Goal: Task Accomplishment & Management: Manage account settings

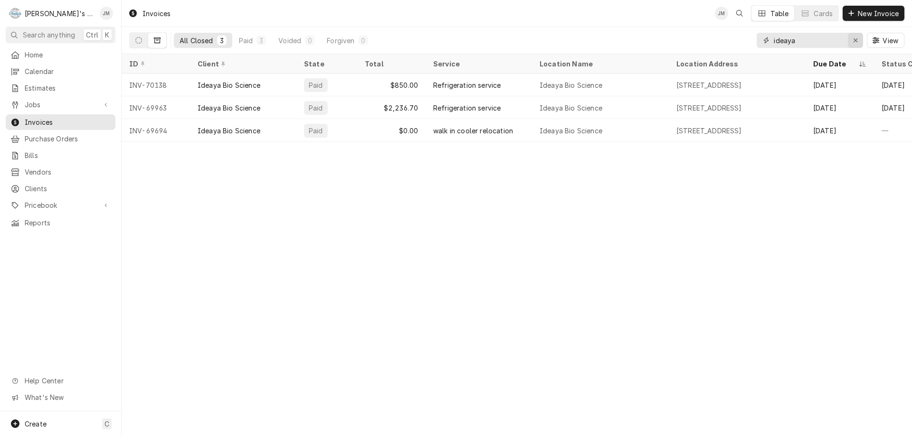
click at [853, 41] on icon "Erase input" at bounding box center [855, 40] width 5 height 7
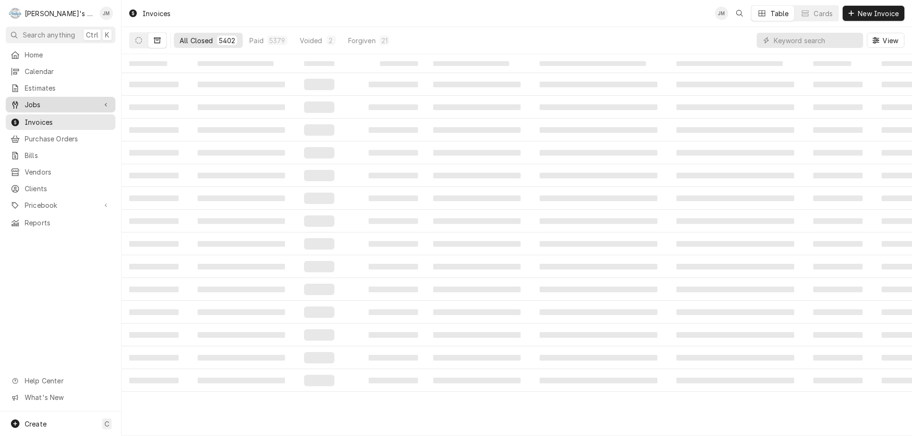
click at [36, 102] on span "Jobs" at bounding box center [61, 105] width 72 height 10
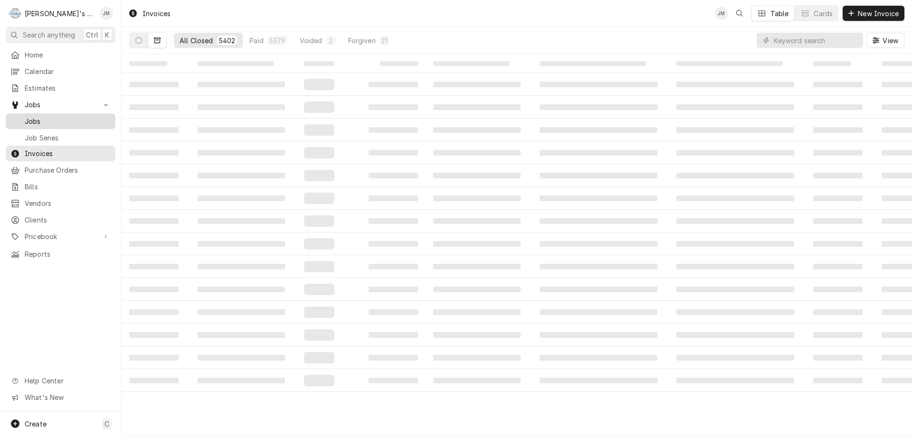
click at [31, 117] on span "Jobs" at bounding box center [68, 121] width 86 height 10
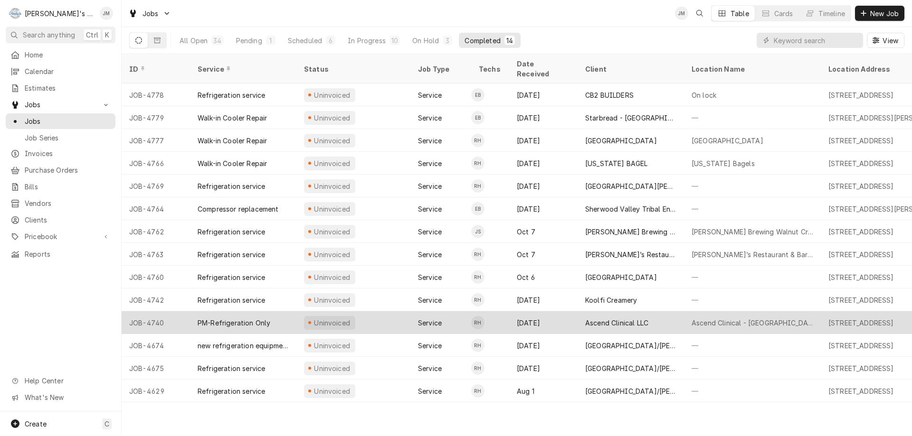
click at [638, 318] on div "Ascend Clinical LLC" at bounding box center [616, 323] width 63 height 10
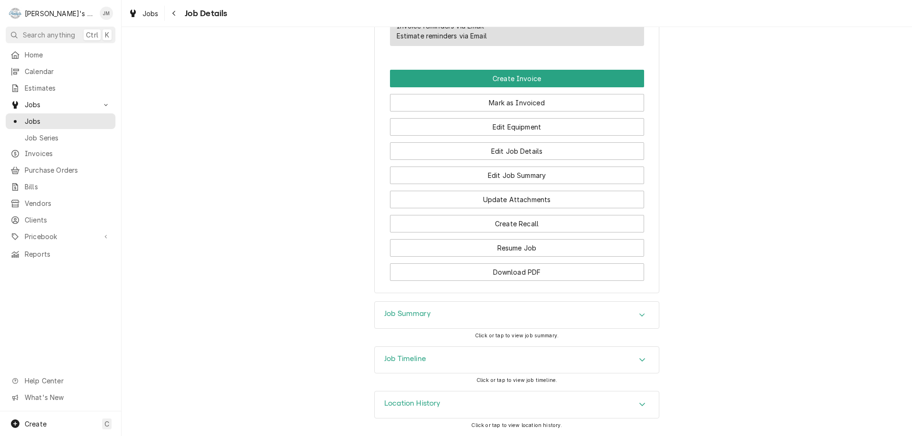
scroll to position [627, 0]
click at [390, 312] on h3 "Job Summary" at bounding box center [407, 314] width 47 height 9
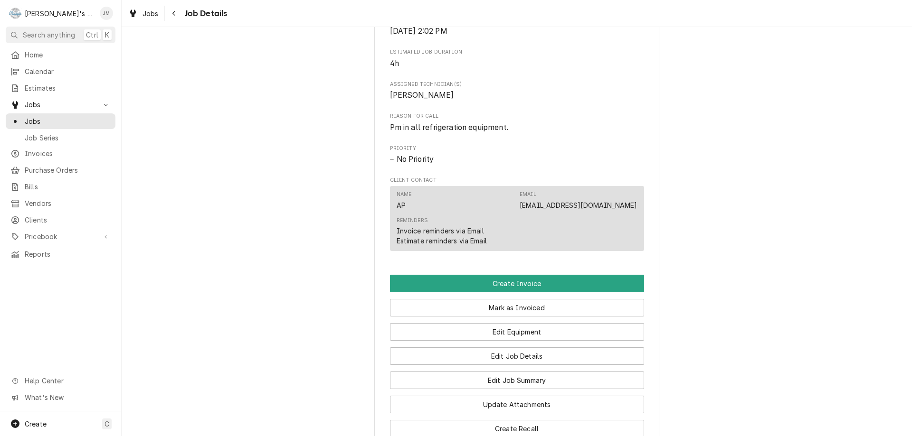
scroll to position [387, 0]
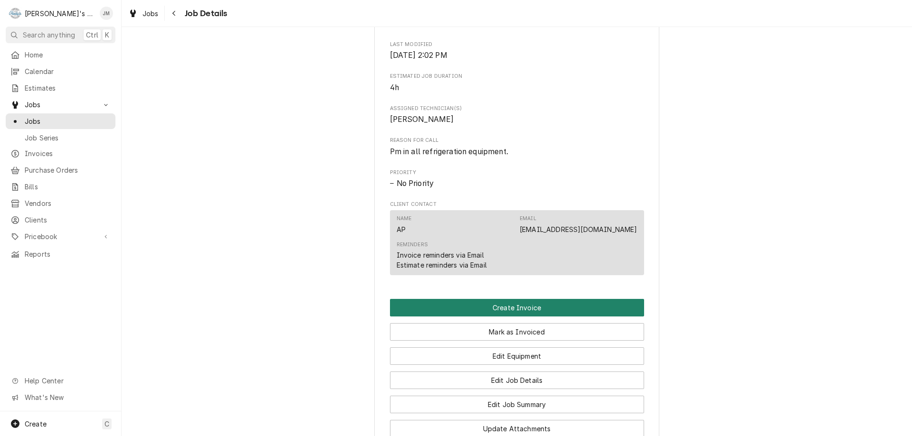
click at [529, 317] on button "Create Invoice" at bounding box center [517, 308] width 254 height 18
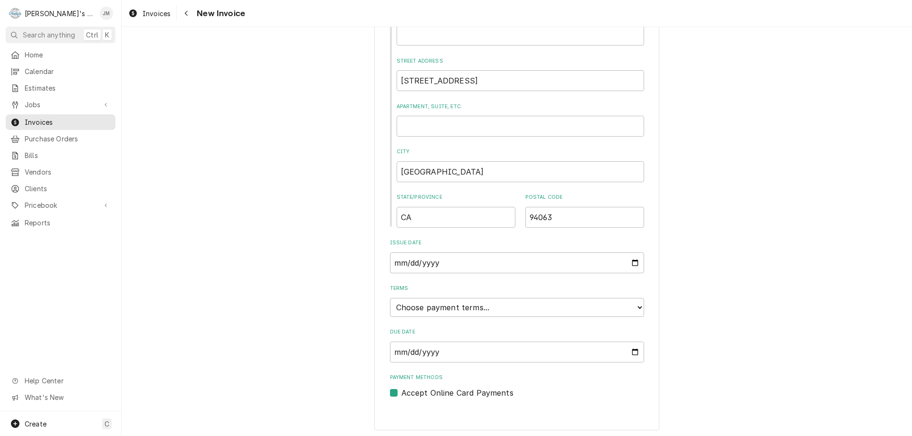
scroll to position [394, 0]
click at [535, 298] on select "Choose payment terms... Same Day Net 7 Net 14 Net 21 Net 30 Net 45 Net 60 Net 90" at bounding box center [517, 304] width 254 height 19
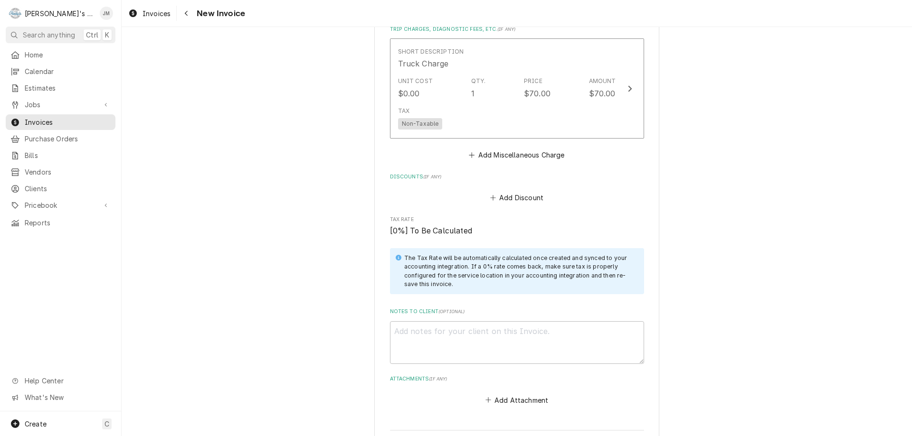
scroll to position [1394, 0]
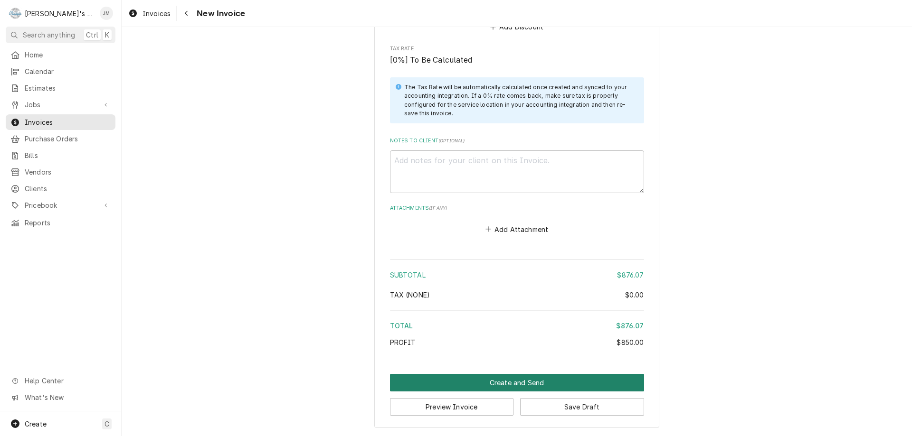
click at [533, 383] on button "Create and Send" at bounding box center [517, 383] width 254 height 18
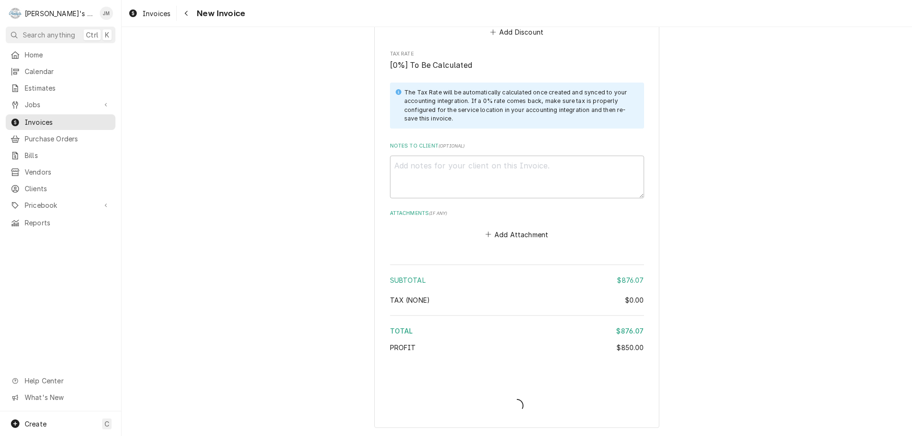
type textarea "x"
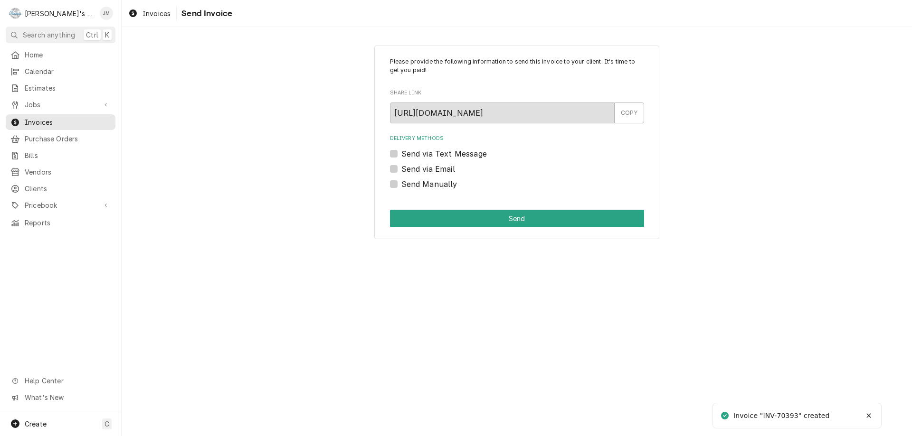
click at [440, 184] on label "Send Manually" at bounding box center [429, 184] width 56 height 11
click at [440, 184] on input "Send Manually" at bounding box center [528, 189] width 254 height 21
checkbox input "true"
click at [466, 219] on button "Send" at bounding box center [517, 219] width 254 height 18
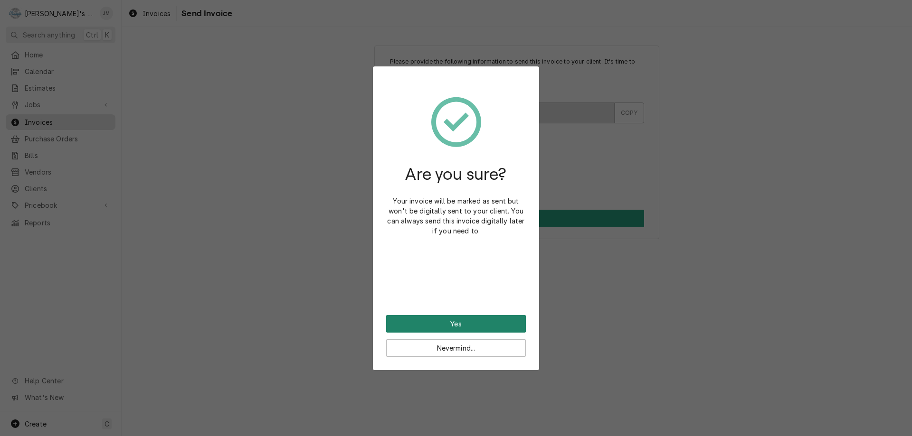
click at [470, 321] on button "Yes" at bounding box center [456, 324] width 140 height 18
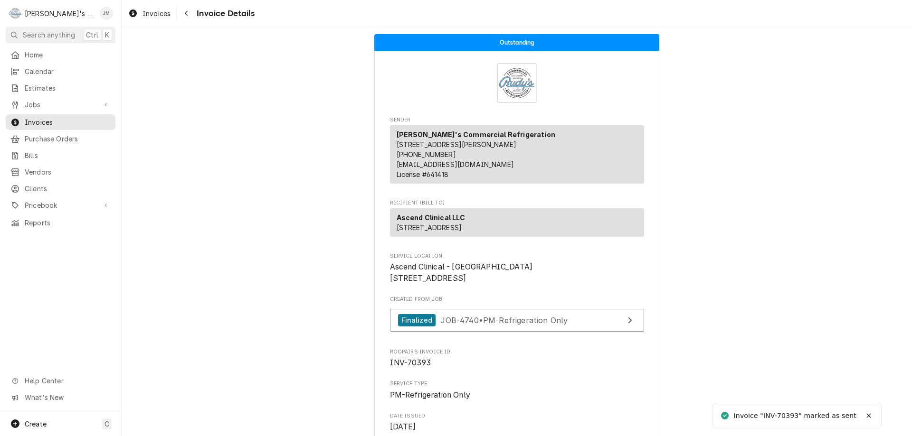
scroll to position [1180, 0]
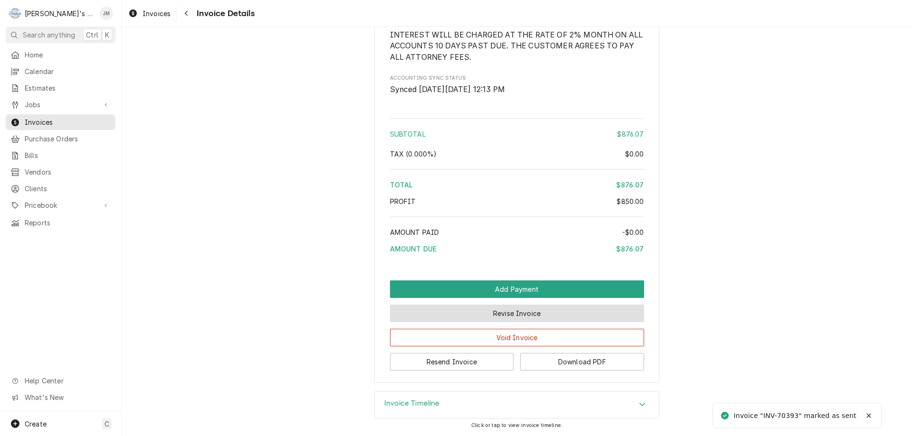
click at [492, 316] on button "Revise Invoice" at bounding box center [517, 314] width 254 height 18
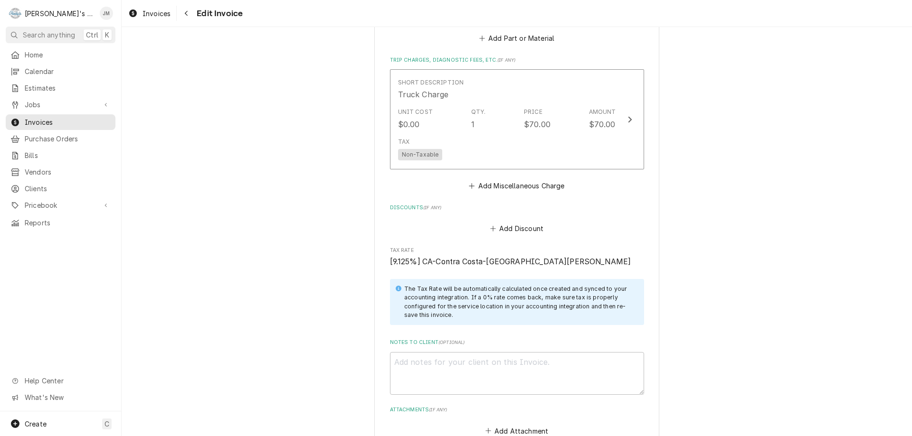
scroll to position [1415, 0]
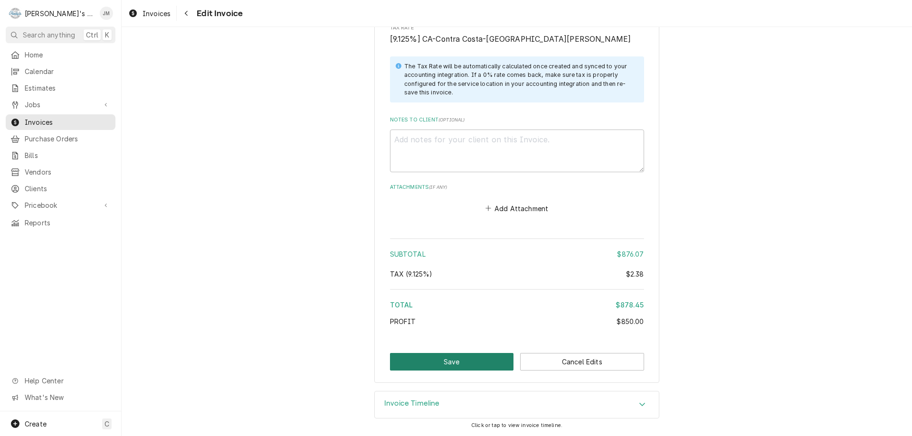
click at [429, 363] on button "Save" at bounding box center [452, 362] width 124 height 18
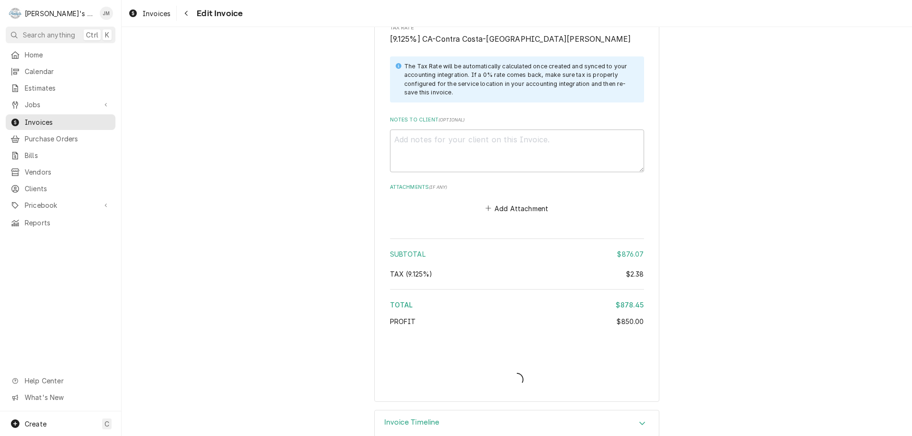
type textarea "x"
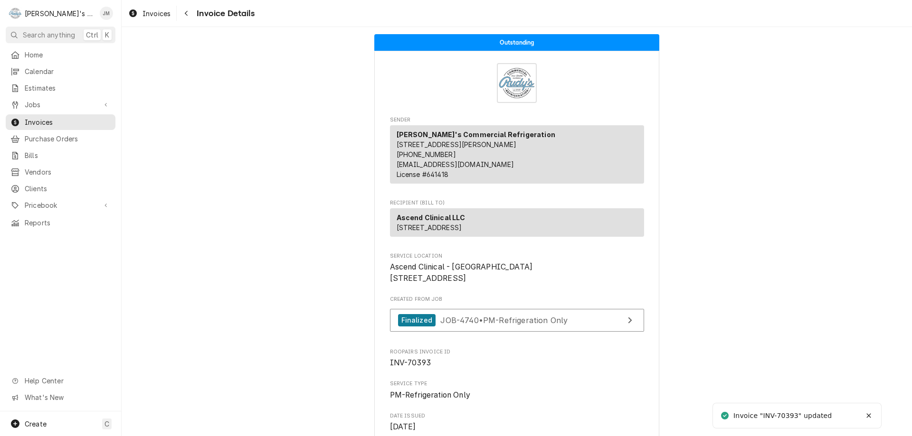
scroll to position [1180, 0]
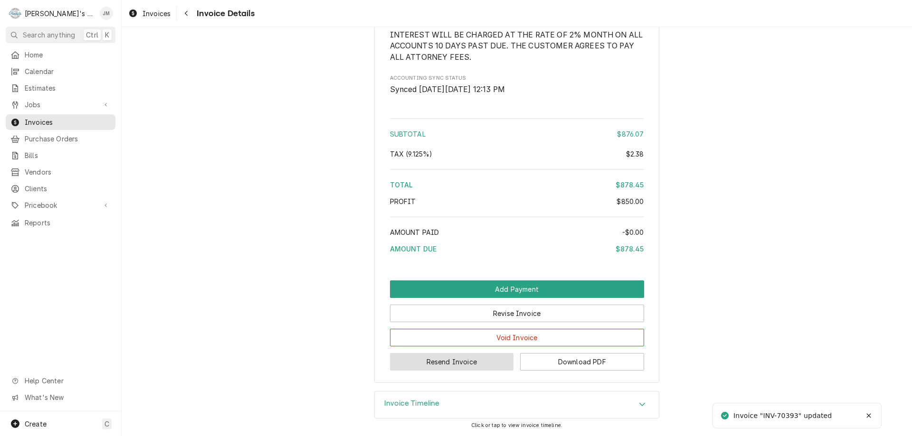
click at [479, 360] on button "Resend Invoice" at bounding box center [452, 362] width 124 height 18
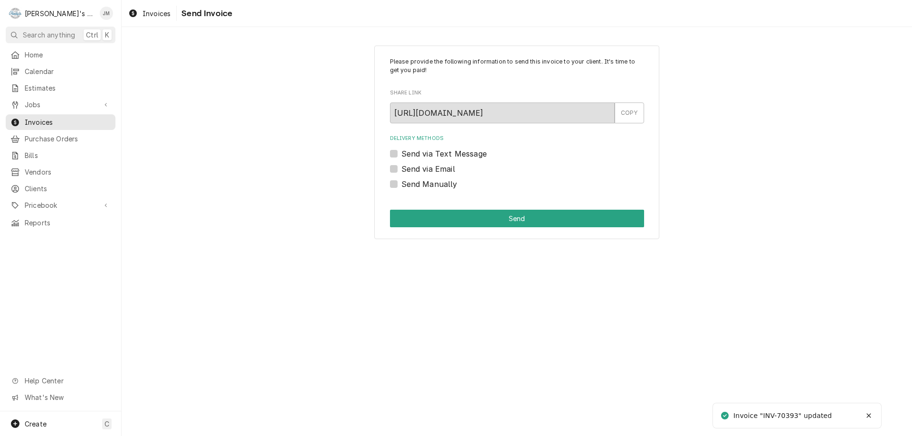
click at [442, 170] on label "Send via Email" at bounding box center [428, 168] width 54 height 11
click at [442, 170] on input "Send via Email" at bounding box center [528, 173] width 254 height 21
checkbox input "true"
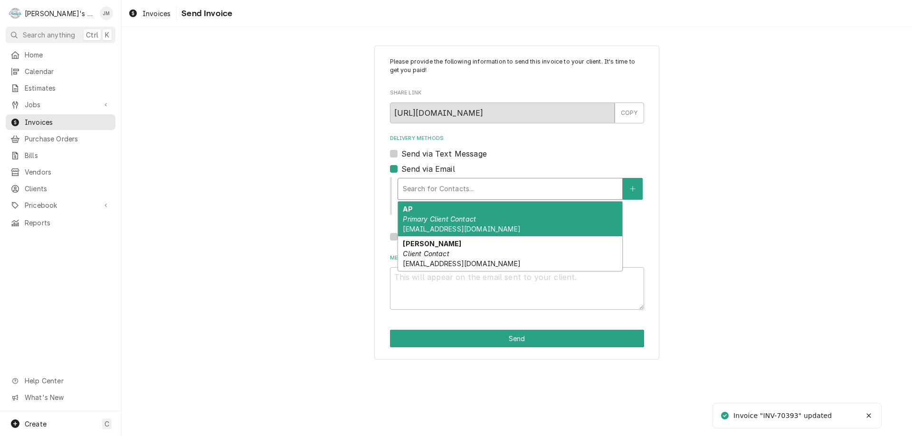
click at [444, 187] on div "Delivery Methods" at bounding box center [510, 188] width 215 height 17
click at [440, 216] on em "Primary Client Contact" at bounding box center [439, 219] width 73 height 8
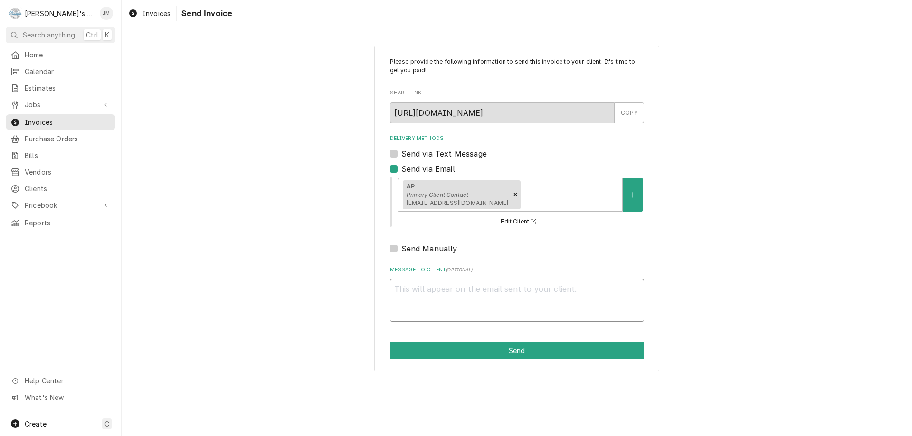
click at [456, 304] on textarea "Message to Client ( optional )" at bounding box center [517, 300] width 254 height 43
type textarea "x"
type textarea "T"
type textarea "x"
type textarea "Th"
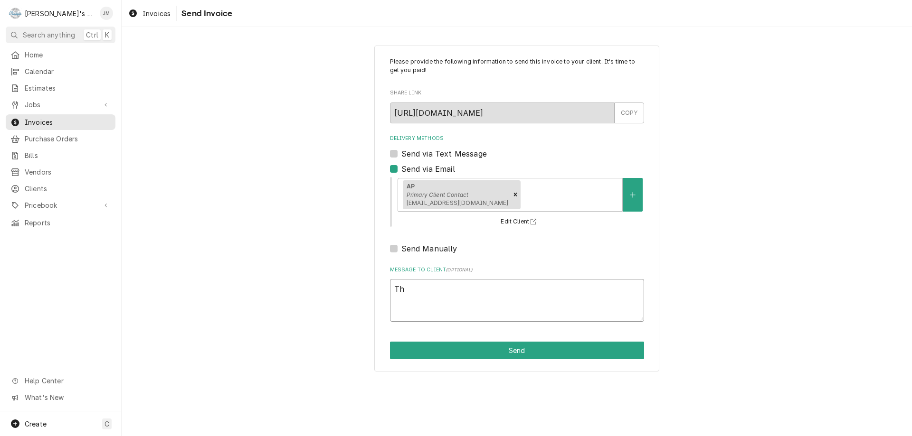
type textarea "x"
type textarea "Tha"
type textarea "x"
type textarea "Than"
type textarea "x"
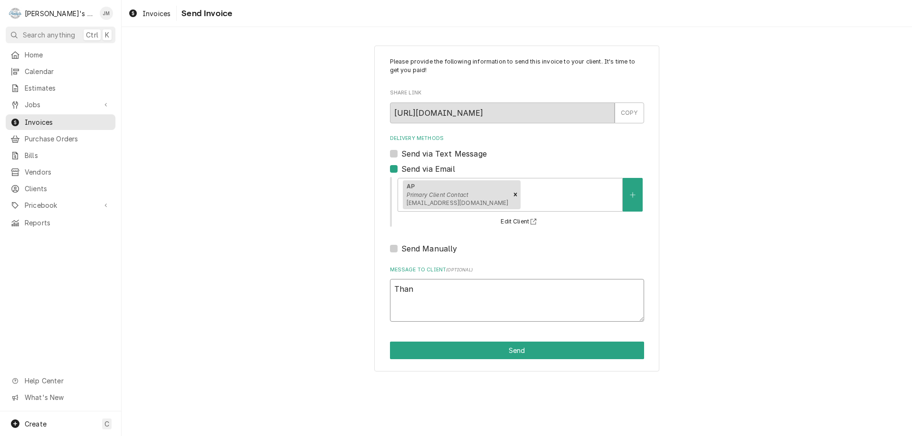
type textarea "Thank"
type textarea "x"
type textarea "Thank"
type textarea "x"
type textarea "Thank y"
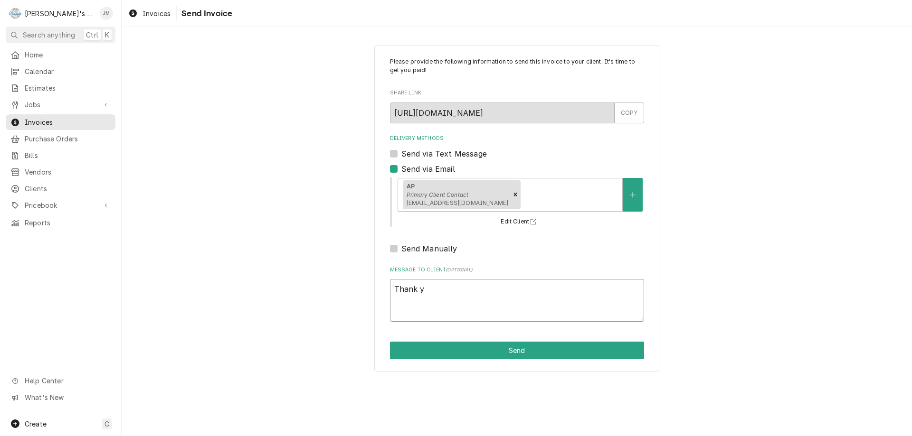
type textarea "x"
type textarea "Thank yo"
type textarea "x"
type textarea "Thank you"
type textarea "x"
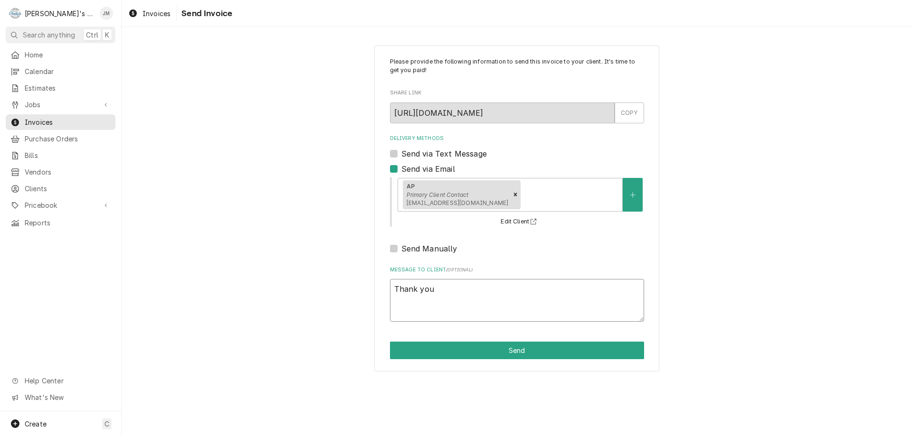
type textarea "Thank you"
type textarea "x"
type textarea "Thank you f"
type textarea "x"
type textarea "Thank you fo"
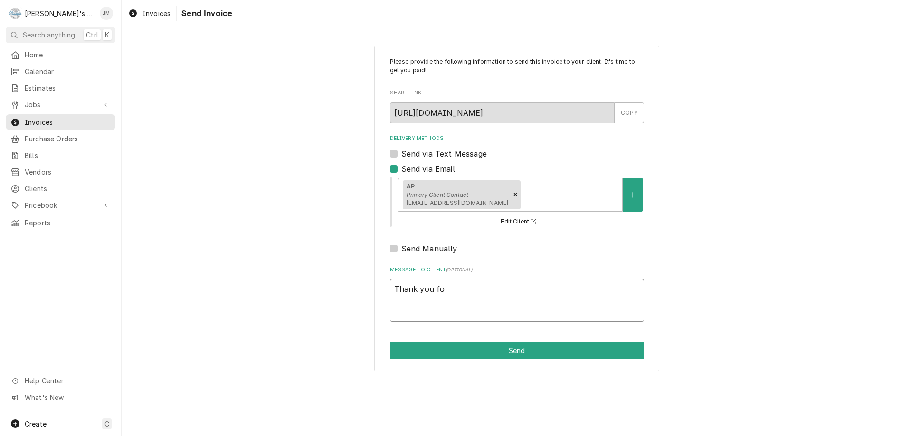
type textarea "x"
type textarea "Thank you for"
type textarea "x"
type textarea "Thank you for"
type textarea "x"
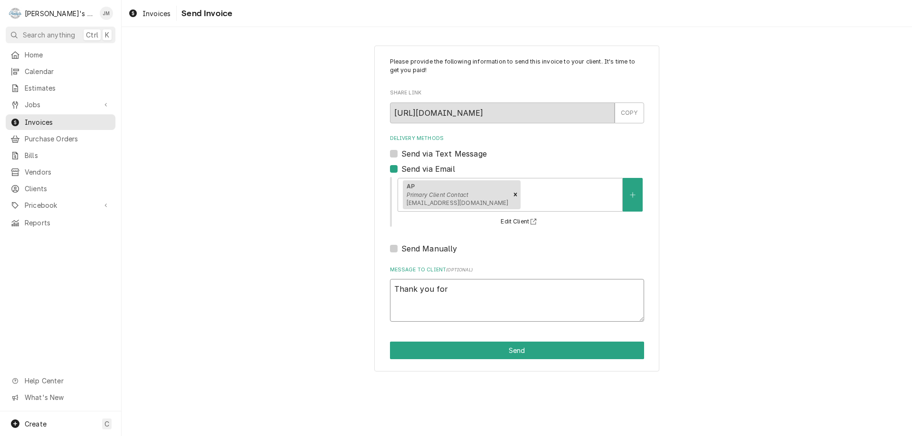
type textarea "Thank you for y"
type textarea "x"
type textarea "Thank you for yo"
type textarea "x"
type textarea "Thank you for you"
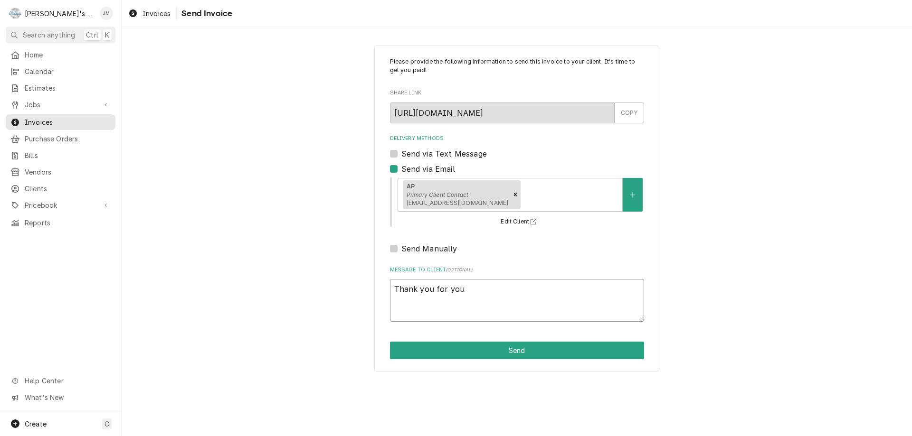
type textarea "x"
type textarea "Thank you for your"
type textarea "x"
type textarea "Thank you for your"
type textarea "x"
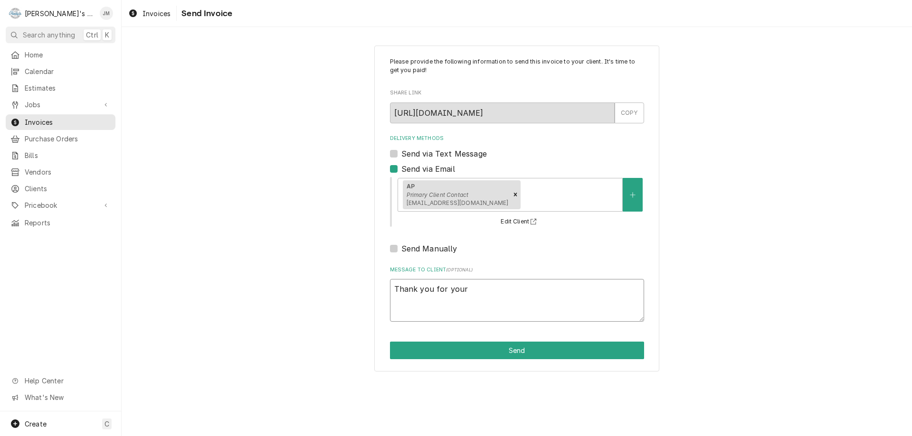
type textarea "Thank you for your b"
type textarea "x"
type textarea "Thank you for your bu"
type textarea "x"
type textarea "Thank you for your bus"
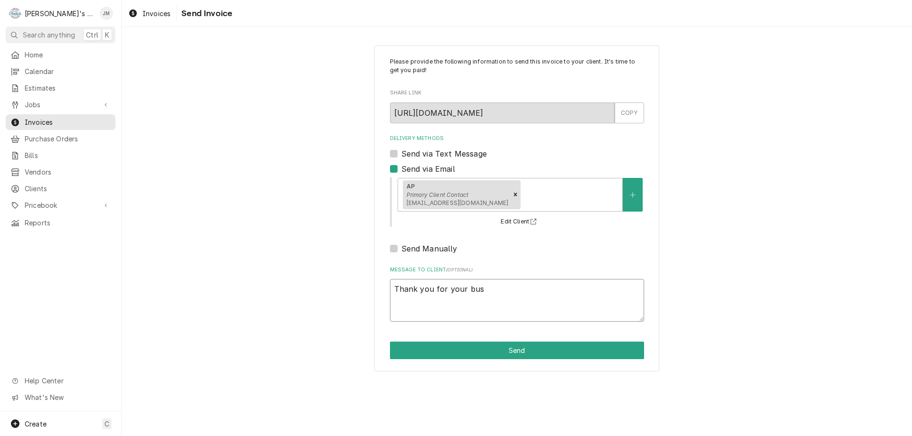
type textarea "x"
type textarea "Thank you for your busi"
type textarea "x"
type textarea "Thank you for your busin"
type textarea "x"
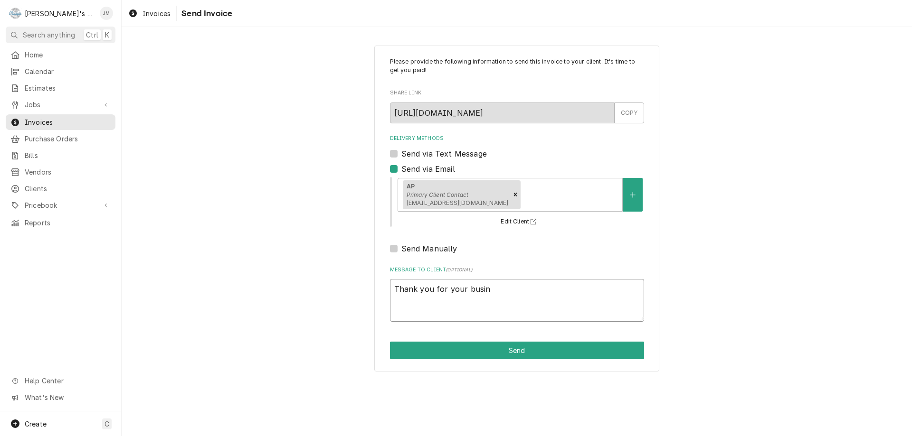
type textarea "Thank you for your busine"
type textarea "x"
type textarea "Thank you for your busines"
type textarea "x"
type textarea "Thank you for your business"
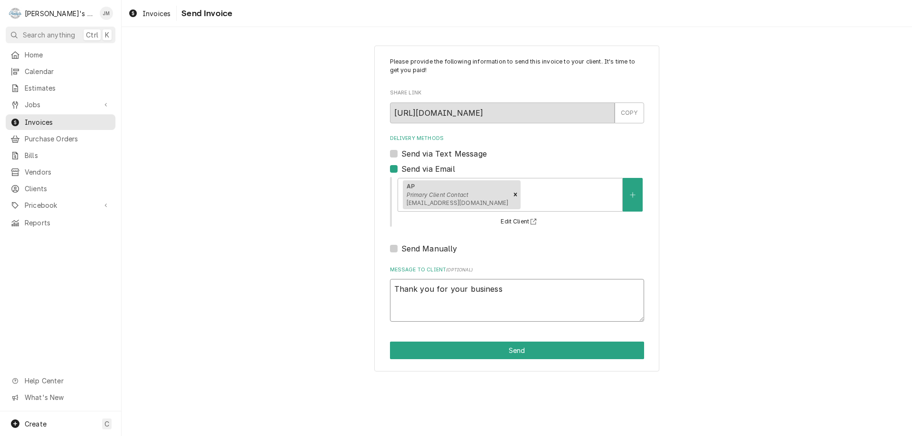
type textarea "x"
type textarea "Thank you for your business."
type textarea "x"
type textarea "Thank you for your business."
click at [521, 343] on button "Send" at bounding box center [517, 351] width 254 height 18
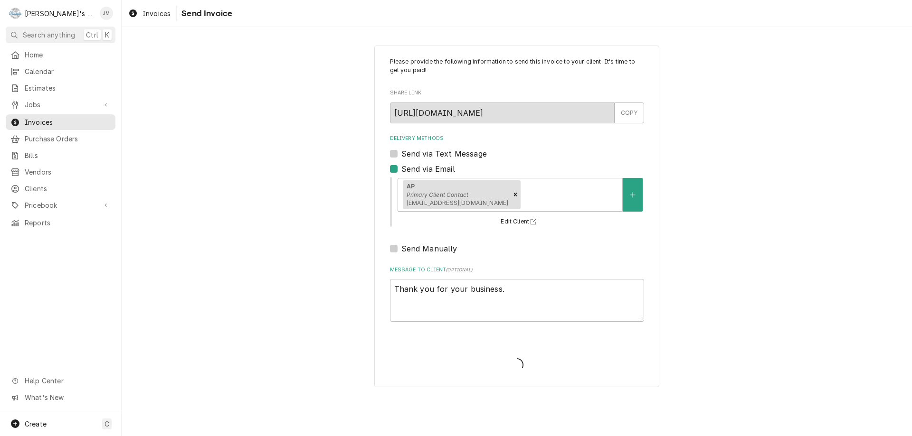
type textarea "x"
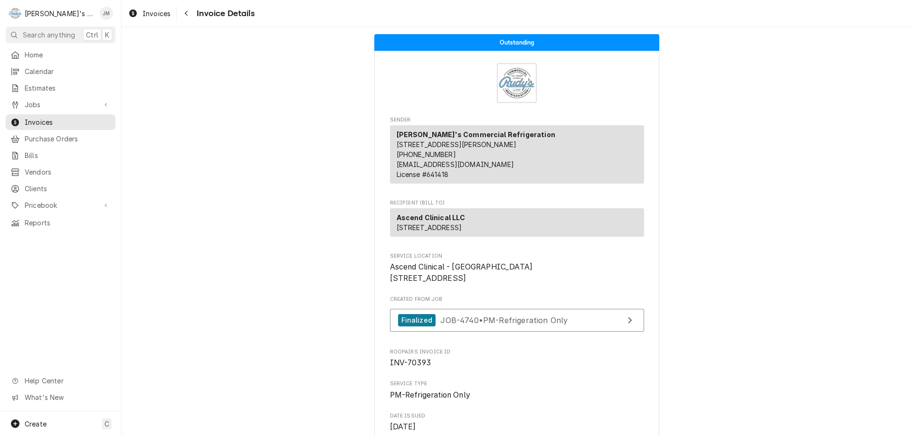
scroll to position [1180, 0]
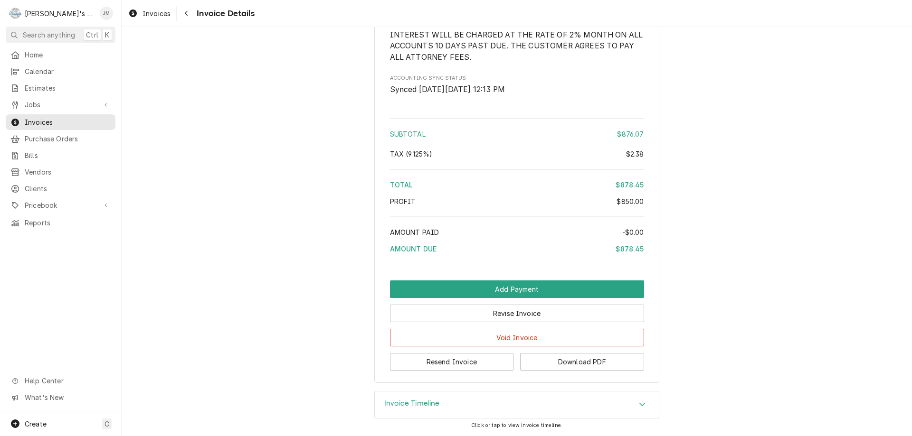
click at [424, 406] on h3 "Invoice Timeline" at bounding box center [412, 403] width 56 height 9
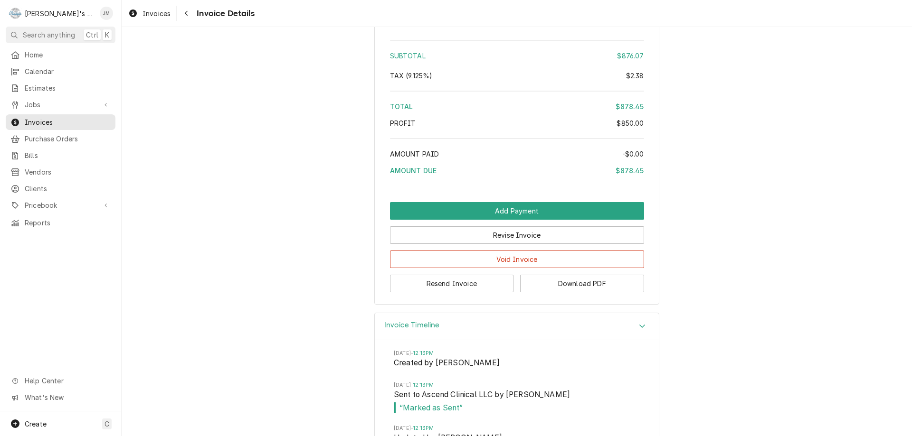
scroll to position [1332, 0]
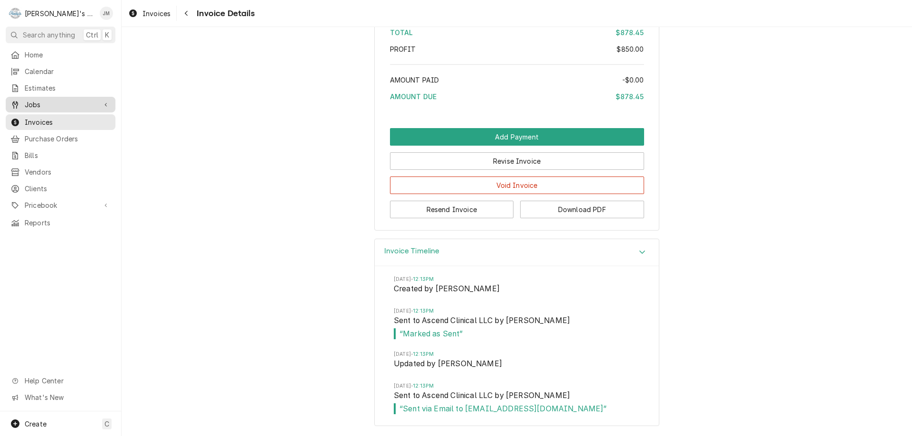
click at [32, 102] on span "Jobs" at bounding box center [61, 105] width 72 height 10
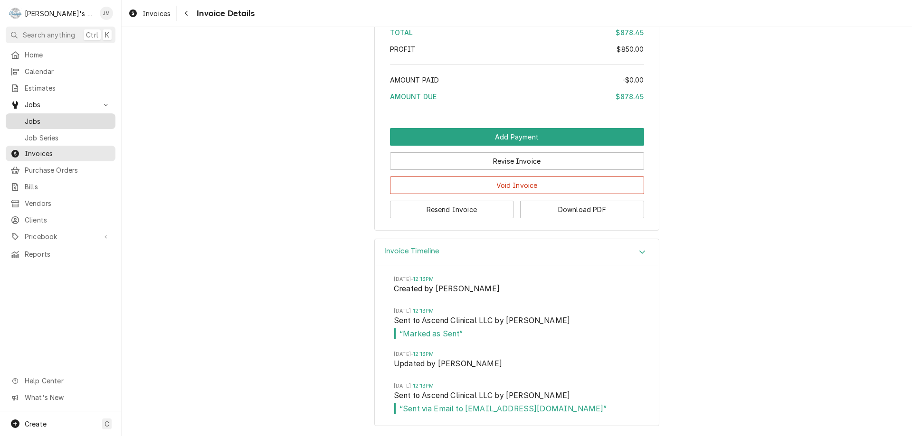
click at [28, 120] on span "Jobs" at bounding box center [68, 121] width 86 height 10
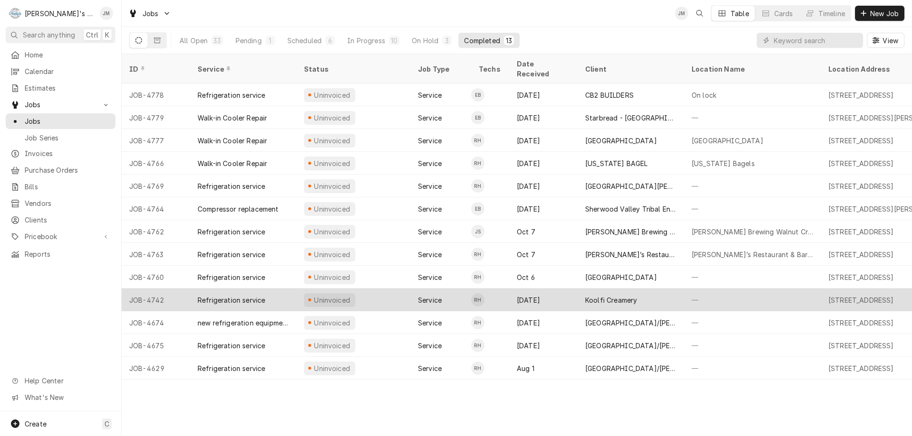
click at [616, 295] on div "Koolfi Creamery" at bounding box center [611, 300] width 52 height 10
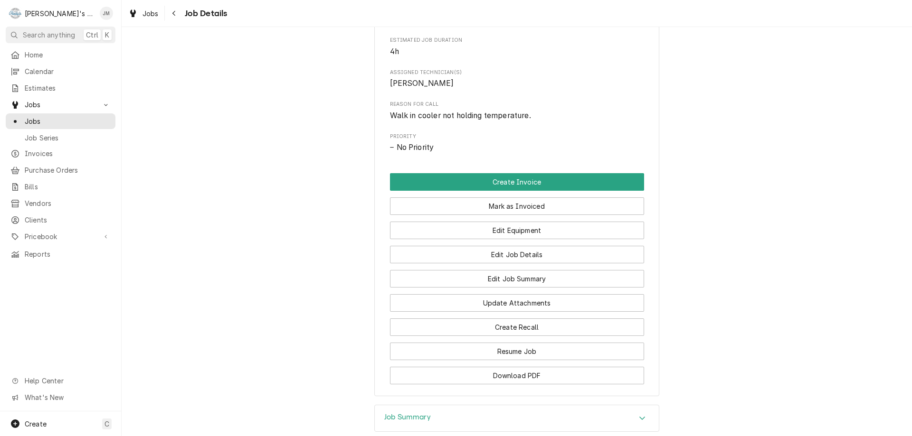
scroll to position [494, 0]
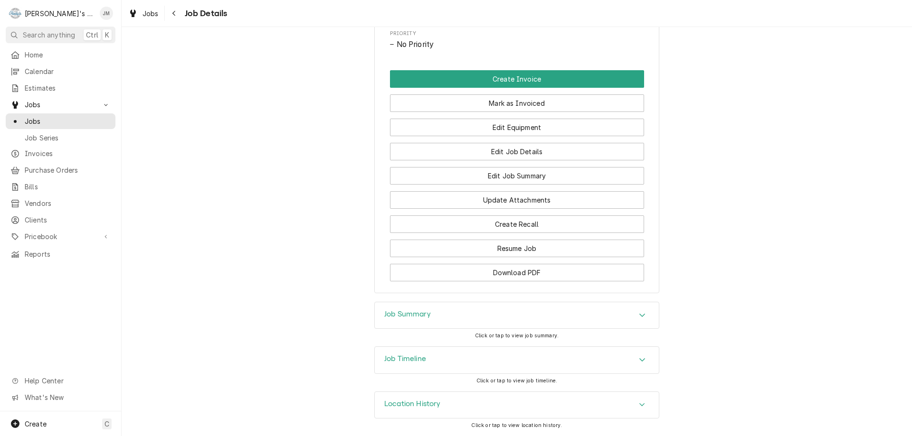
click at [422, 316] on h3 "Job Summary" at bounding box center [407, 314] width 47 height 9
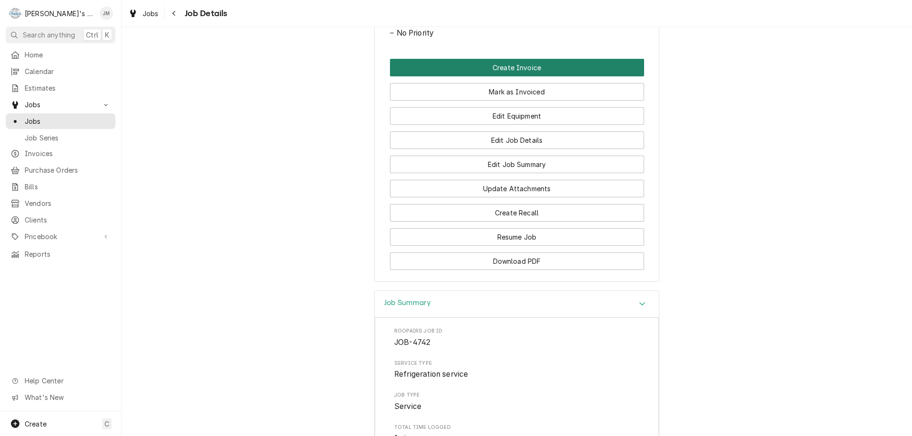
click at [514, 76] on button "Create Invoice" at bounding box center [517, 68] width 254 height 18
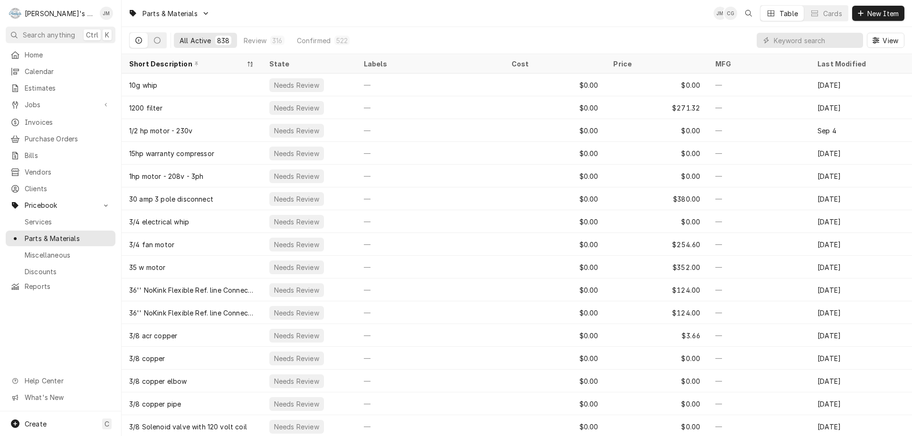
click at [791, 44] on input "Dynamic Content Wrapper" at bounding box center [816, 40] width 85 height 15
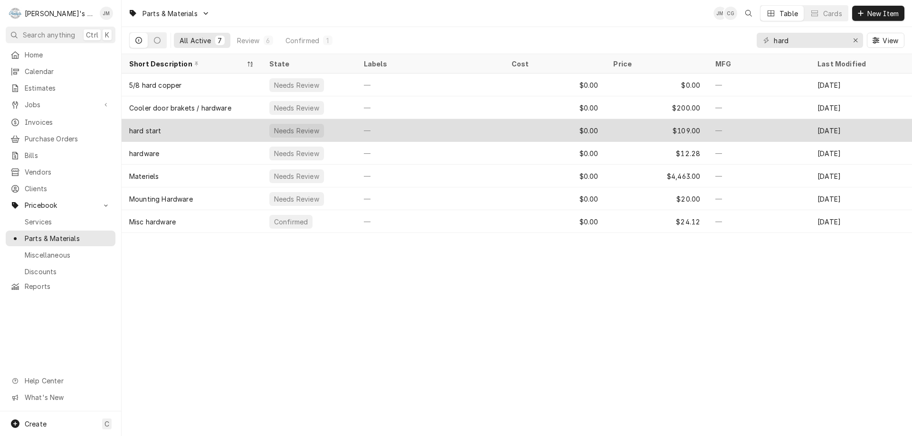
type input "hard"
click at [195, 132] on div "hard start" at bounding box center [192, 130] width 140 height 23
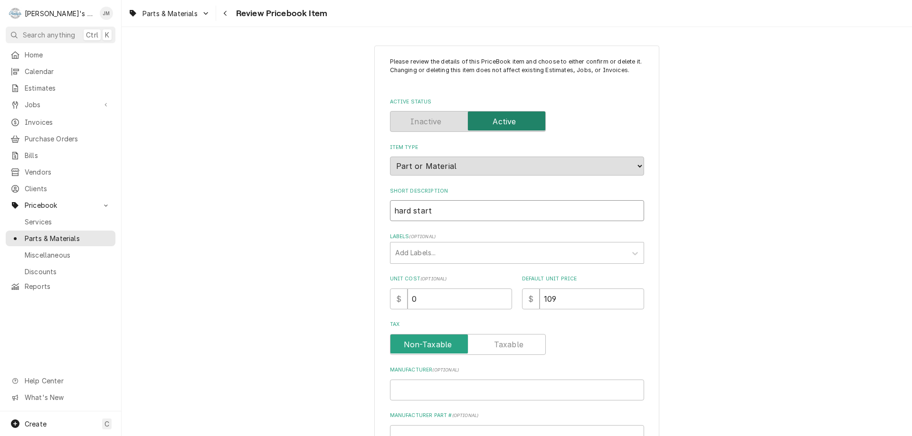
click at [395, 211] on input "hard start" at bounding box center [517, 210] width 254 height 21
type textarea "x"
type input "ard start"
type textarea "x"
type input "Hard start"
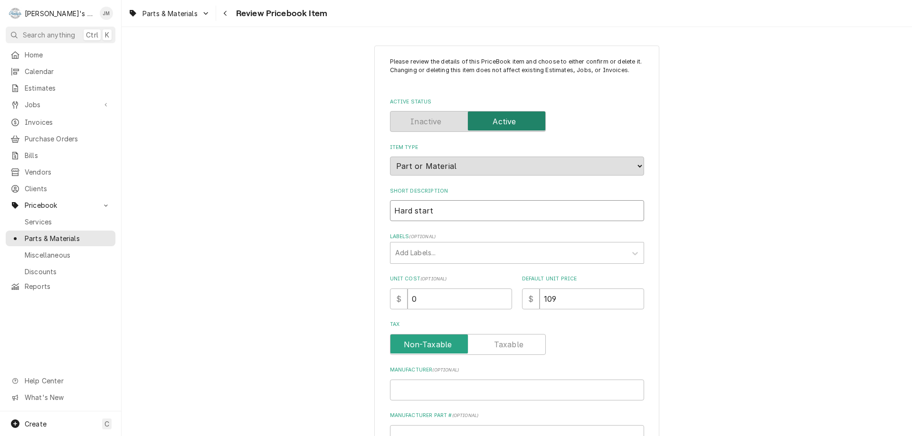
click at [390, 214] on input "Hard start" at bounding box center [517, 210] width 254 height 21
type textarea "x"
type input "CHard start"
type textarea "x"
type input "CaHard start"
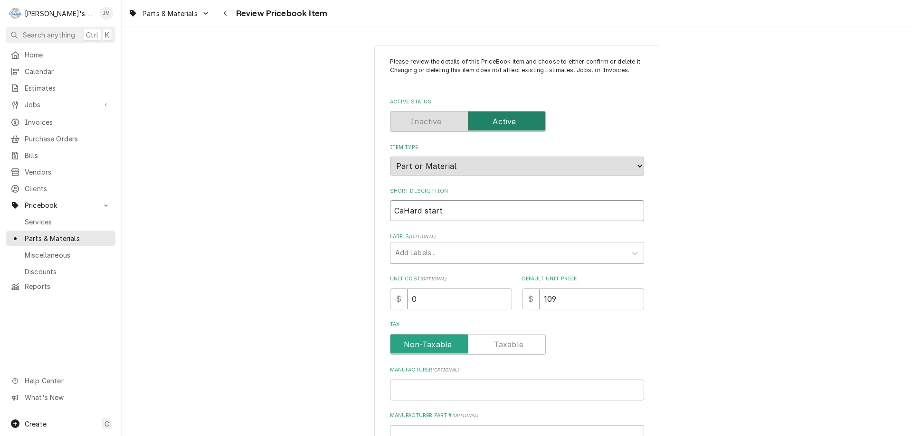
type textarea "x"
type input "CapHard start"
type textarea "x"
type input "CapaHard start"
type textarea "x"
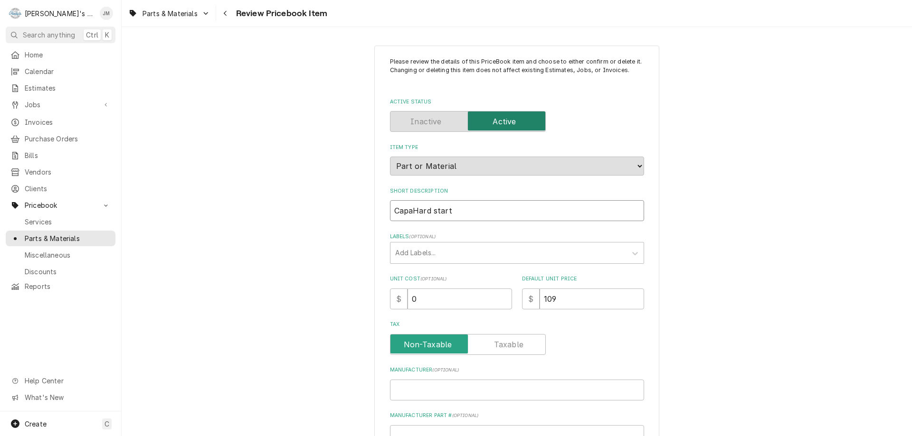
type input "CaparHard start"
type textarea "x"
type input "CapaHard start"
type textarea "x"
type input "CapacHard start"
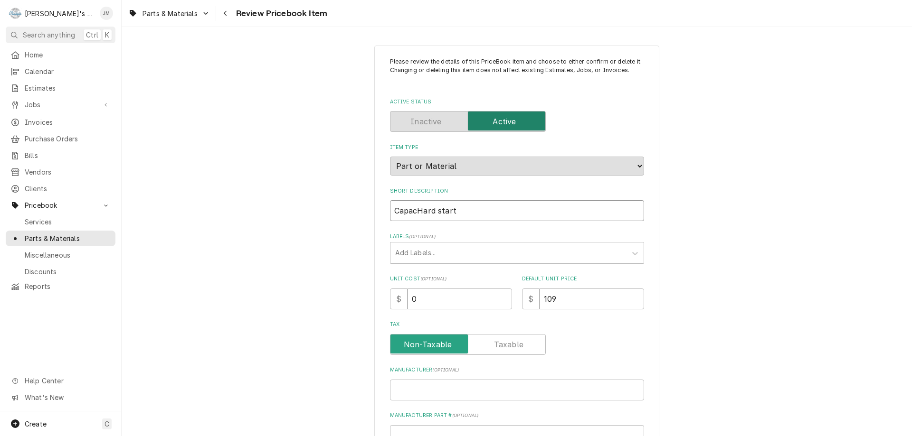
type textarea "x"
type input "CapaciHard start"
type textarea "x"
type input "CapacitHard start"
type textarea "x"
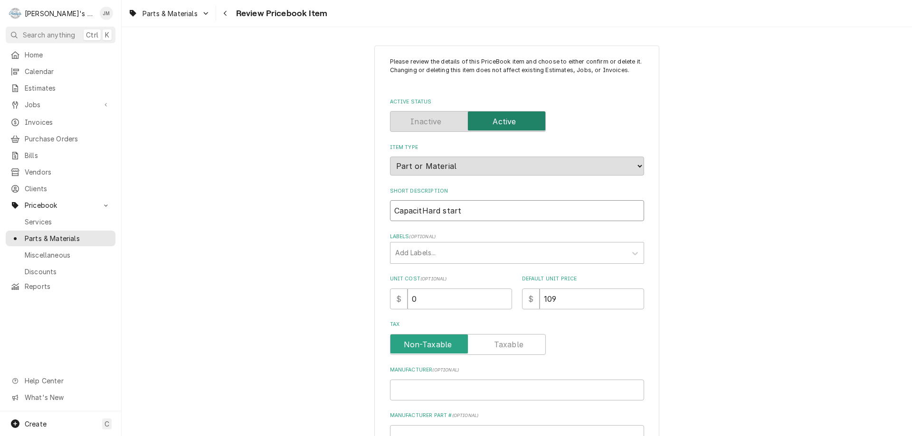
type input "CapacitoHard start"
type textarea "x"
type input "CapacitorHard start"
type textarea "x"
type input "Capacitor Hard start"
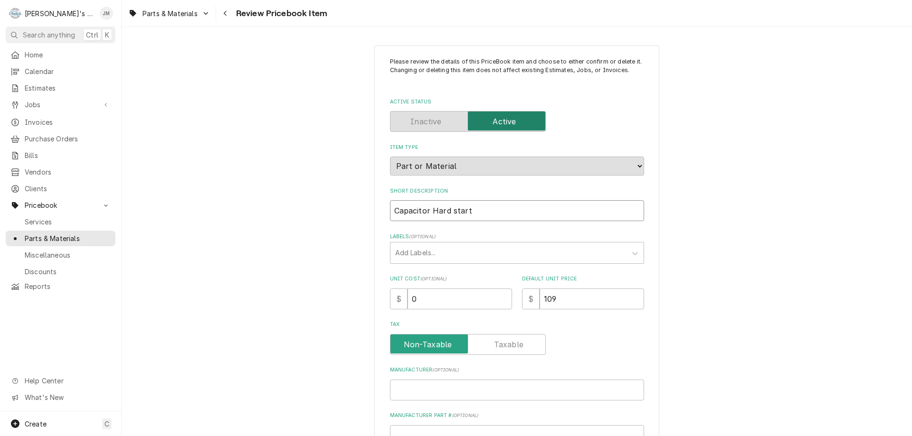
type textarea "x"
type input "Capacitor -Hard start"
type textarea "x"
type input "Capacitor - Hard start"
type textarea "x"
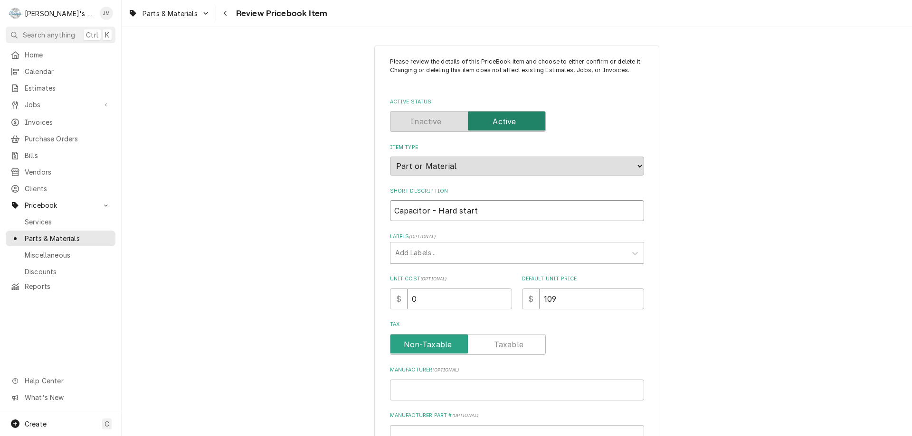
type input "Capacitor - ard start"
type textarea "x"
type input "Capacitor - hard start"
click at [742, 246] on div "Please review the details of this PriceBook item and choose to either confirm o…" at bounding box center [517, 387] width 790 height 701
drag, startPoint x: 551, startPoint y: 297, endPoint x: 536, endPoint y: 299, distance: 15.8
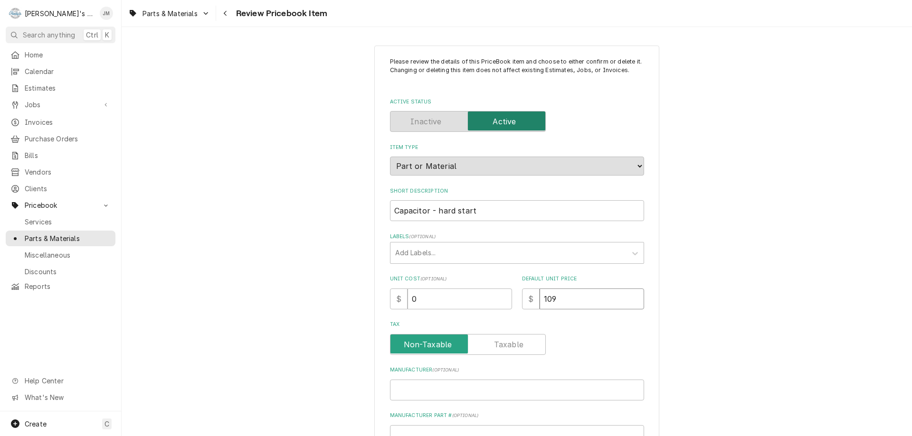
click at [539, 299] on input "109" at bounding box center [591, 299] width 104 height 21
type textarea "x"
type input "9"
type textarea "x"
type input "95"
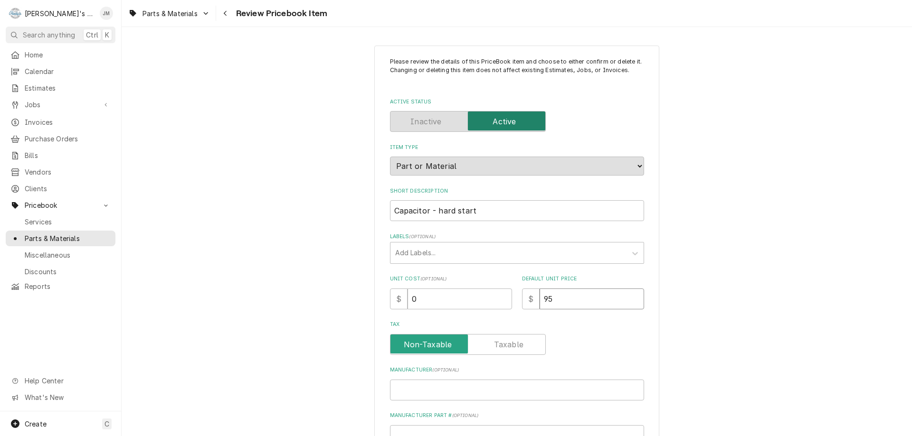
type textarea "x"
type input "95.3"
type textarea "x"
type input "95.32"
drag, startPoint x: 423, startPoint y: 300, endPoint x: 406, endPoint y: 302, distance: 16.7
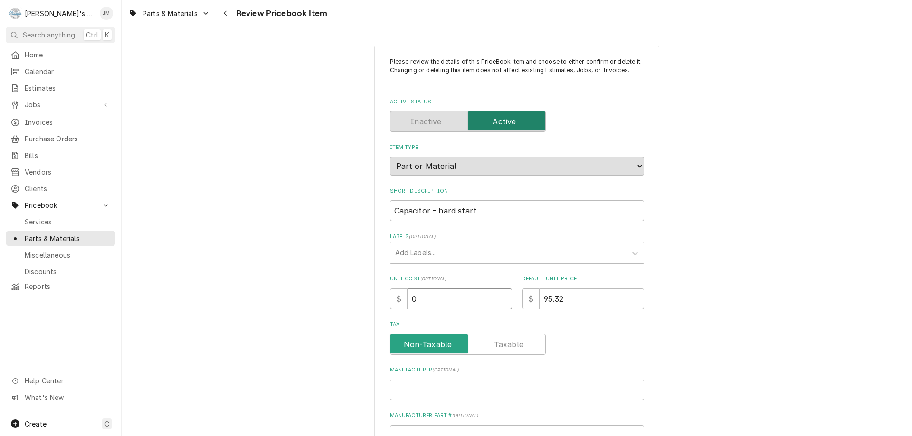
click at [407, 302] on input "0" at bounding box center [459, 299] width 104 height 21
type textarea "x"
type input "4"
type textarea "x"
type input "47"
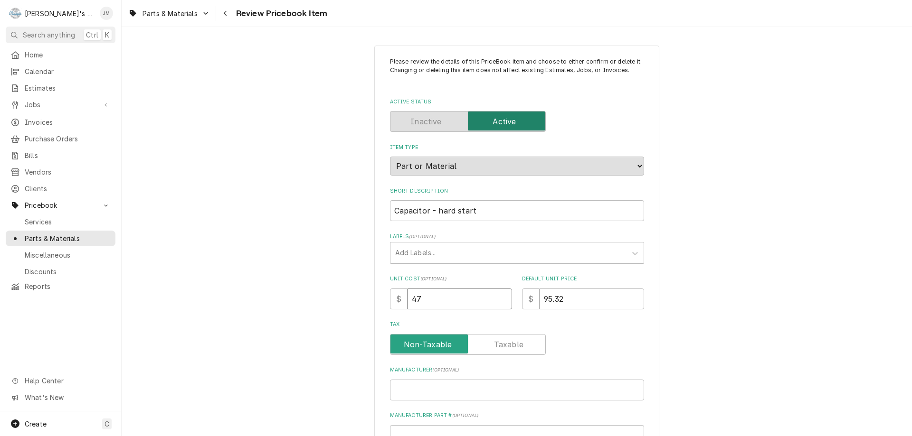
type textarea "x"
type input "47.6"
type textarea "x"
type input "47.66"
click at [503, 344] on label "Tax" at bounding box center [468, 344] width 156 height 21
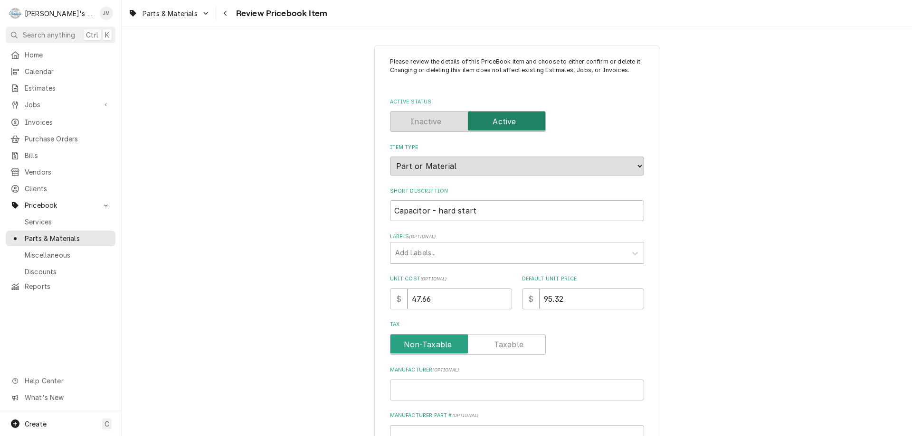
click at [503, 344] on input "Tax" at bounding box center [467, 344] width 147 height 21
checkbox input "true"
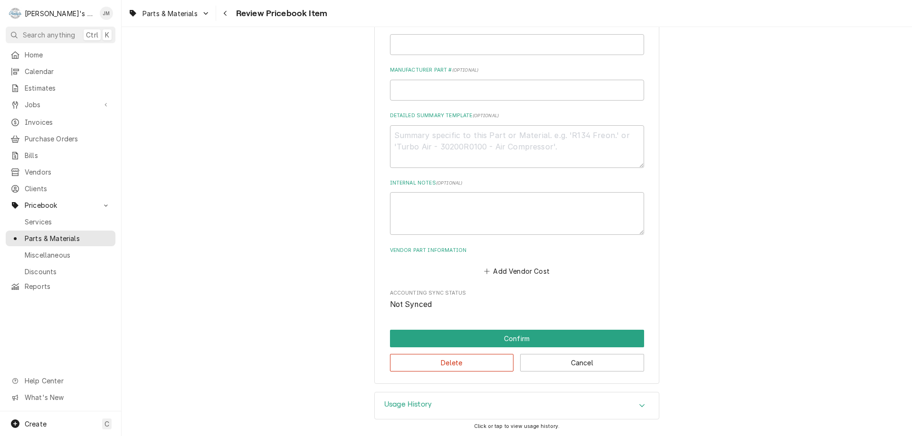
scroll to position [347, 0]
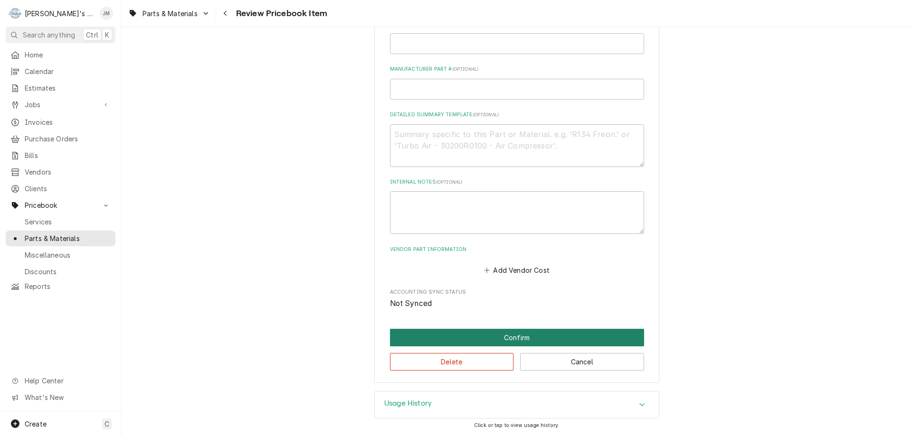
click at [527, 336] on button "Confirm" at bounding box center [517, 338] width 254 height 18
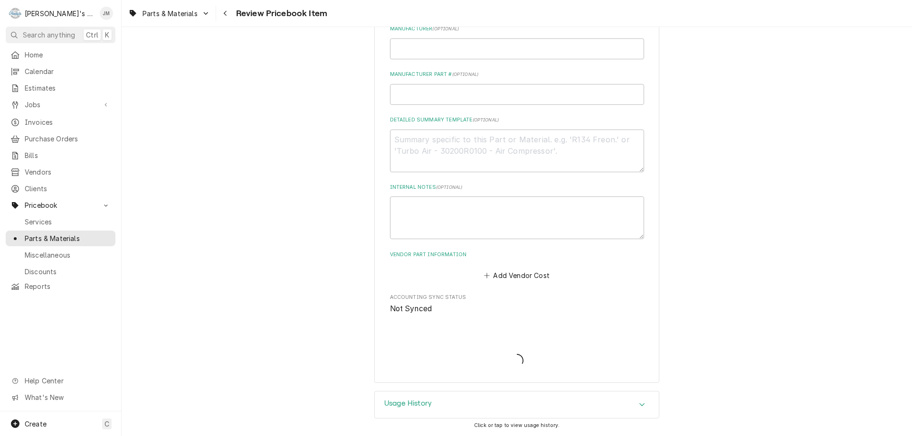
scroll to position [341, 0]
type textarea "x"
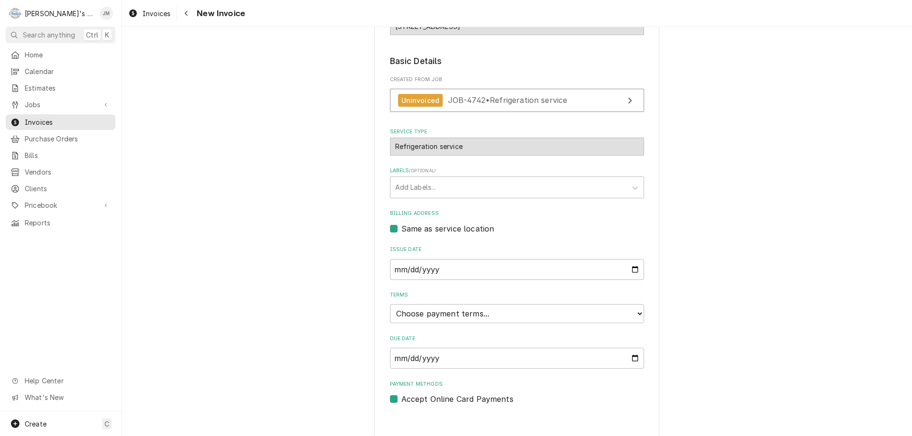
scroll to position [142, 0]
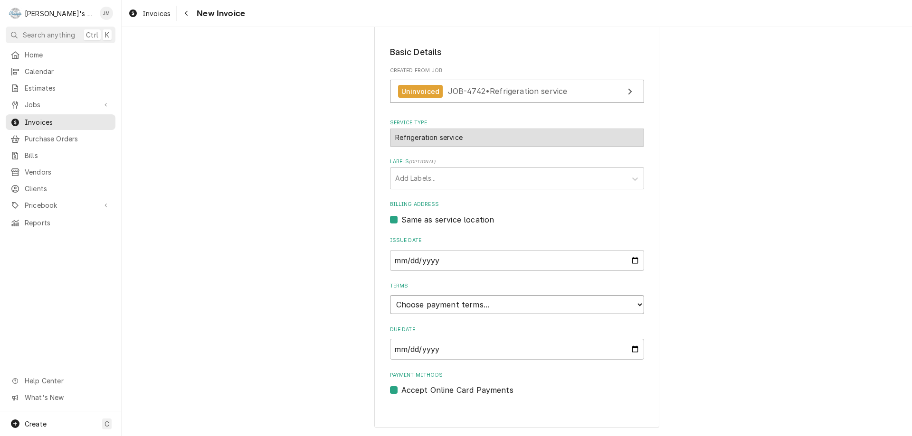
click at [517, 308] on select "Choose payment terms... Same Day Net 7 Net 14 Net 21 Net 30 Net 45 Net 60 Net 90" at bounding box center [517, 304] width 254 height 19
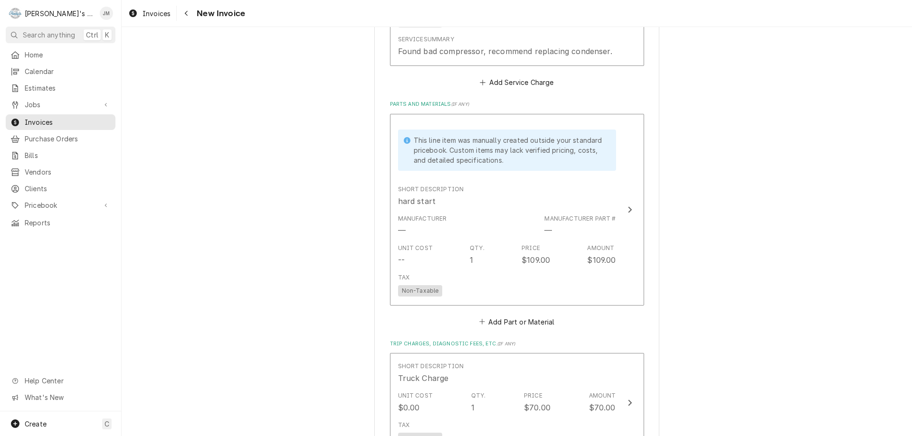
scroll to position [759, 0]
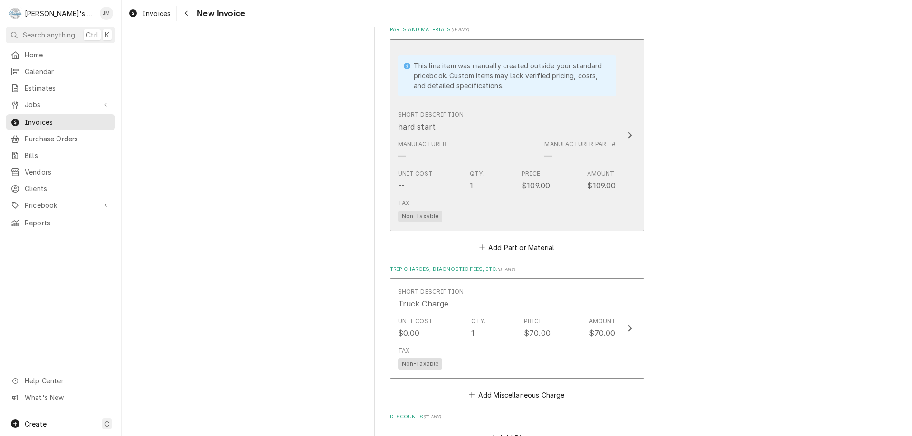
click at [628, 135] on icon "Update Line Item" at bounding box center [630, 135] width 4 height 6
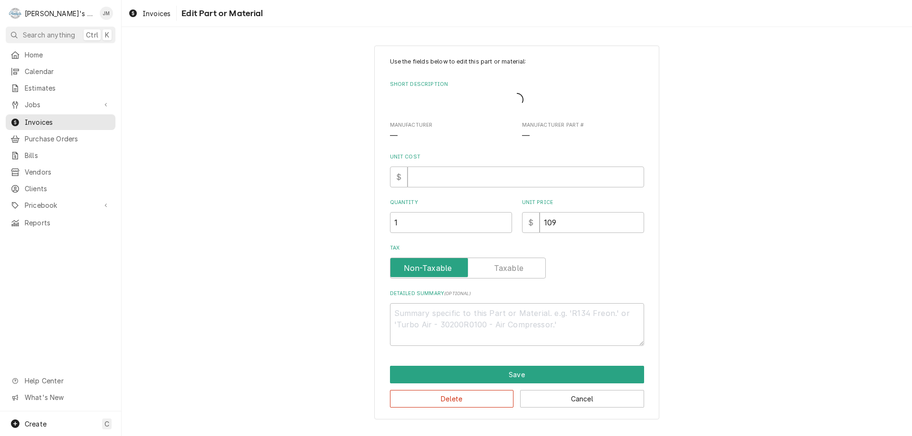
type textarea "x"
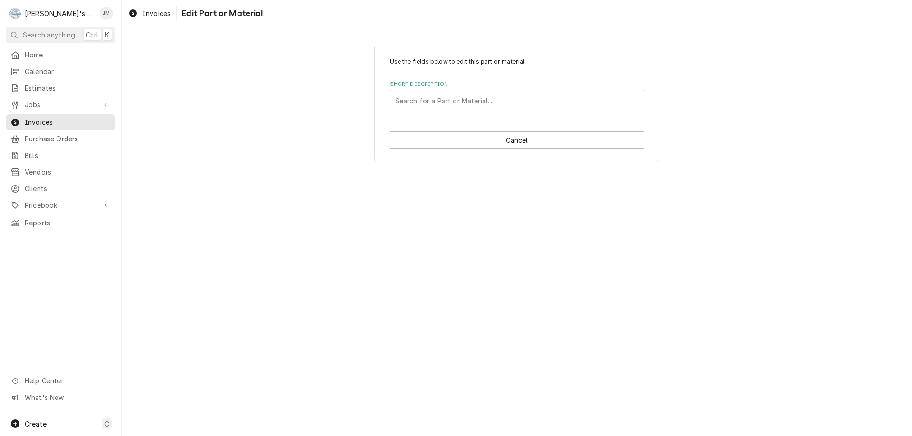
click at [554, 96] on div "Short Description" at bounding box center [517, 100] width 244 height 17
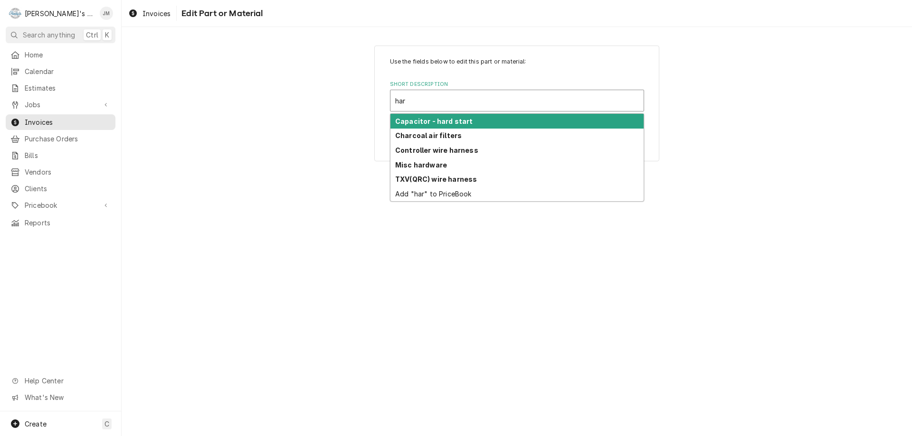
type input "hard"
click at [476, 118] on div "Capacitor - hard start" at bounding box center [516, 121] width 253 height 15
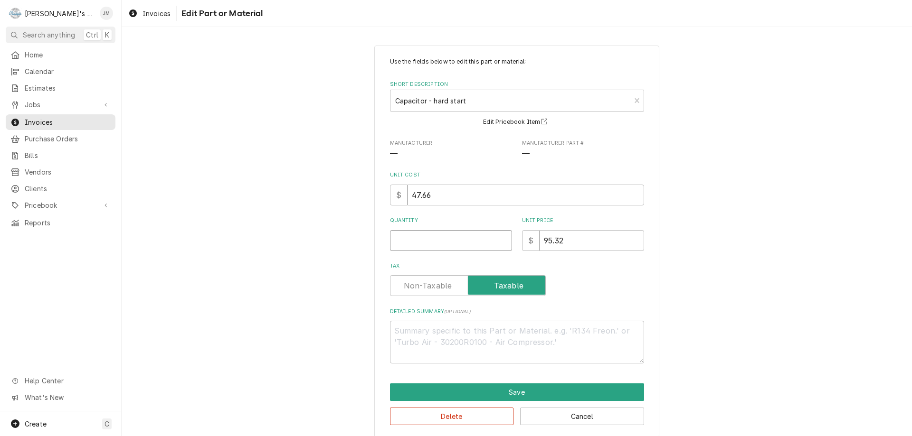
click at [436, 239] on input "Quantity" at bounding box center [451, 240] width 122 height 21
type textarea "x"
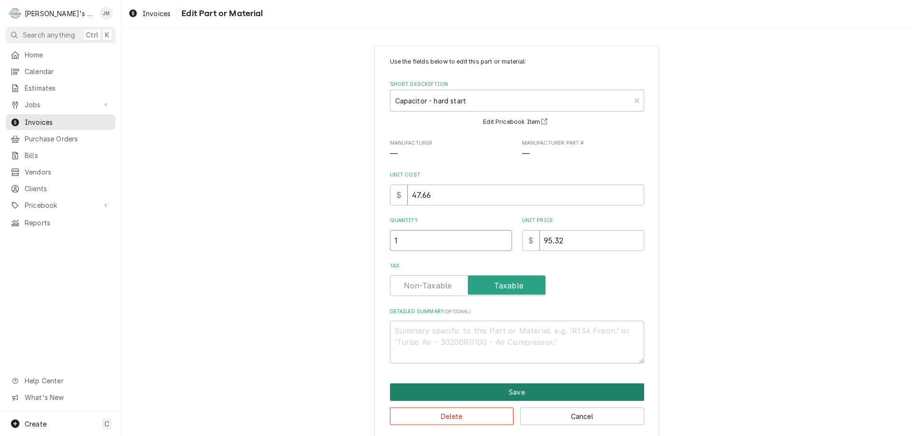
type input "1"
click at [493, 391] on button "Save" at bounding box center [517, 393] width 254 height 18
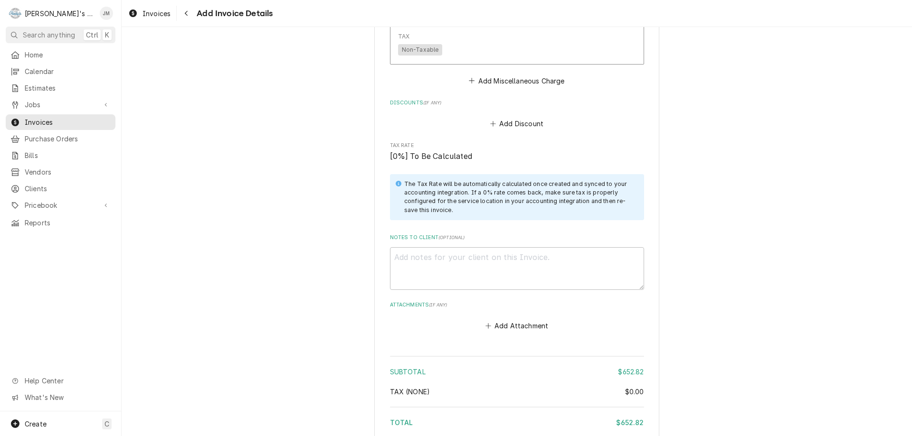
scroll to position [1108, 0]
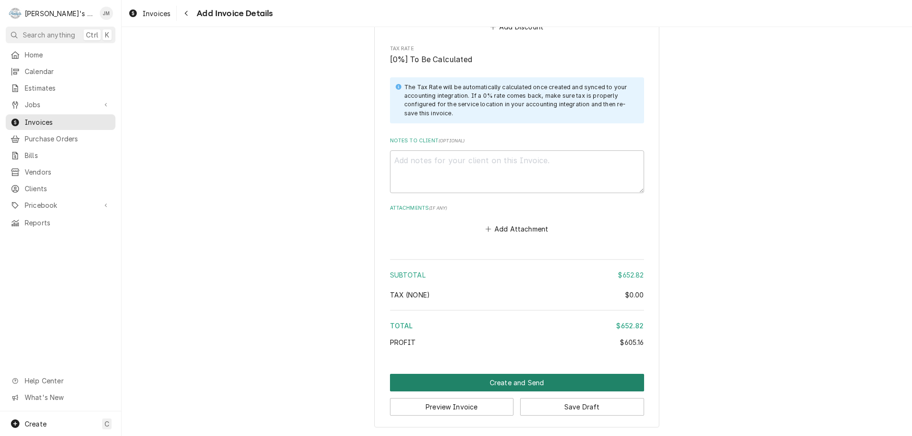
click at [503, 384] on button "Create and Send" at bounding box center [517, 383] width 254 height 18
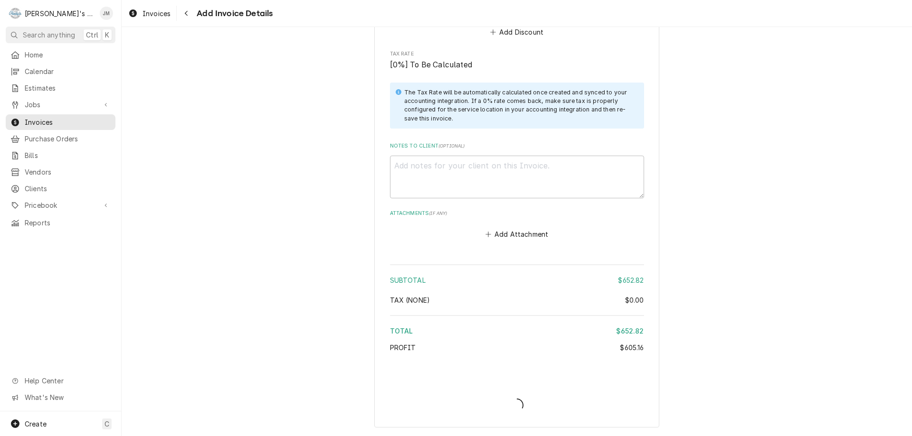
type textarea "x"
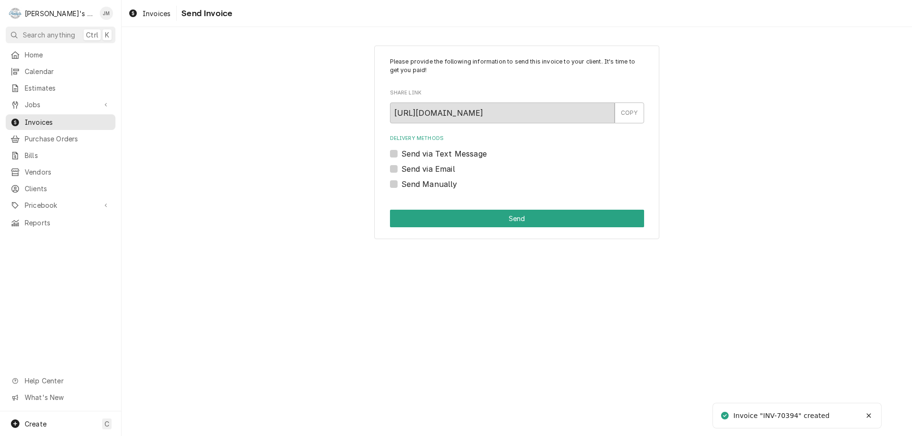
click at [443, 183] on label "Send Manually" at bounding box center [429, 184] width 56 height 11
click at [443, 183] on input "Send Manually" at bounding box center [528, 189] width 254 height 21
checkbox input "true"
click at [502, 216] on button "Send" at bounding box center [517, 219] width 254 height 18
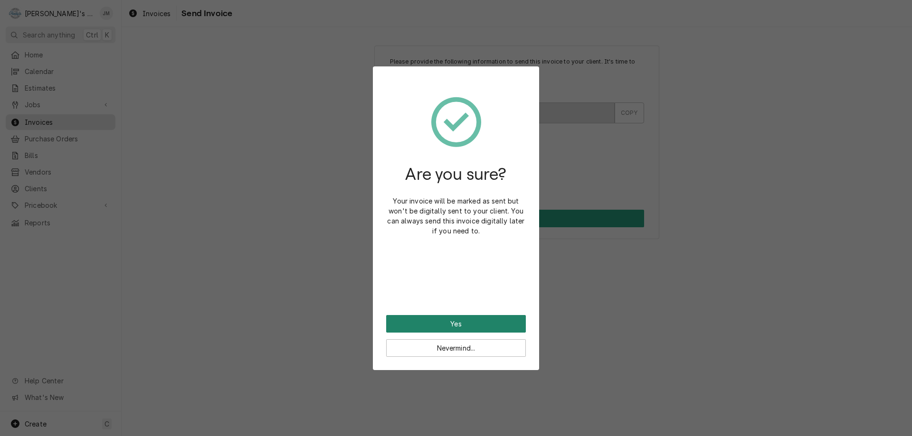
click at [456, 323] on button "Yes" at bounding box center [456, 324] width 140 height 18
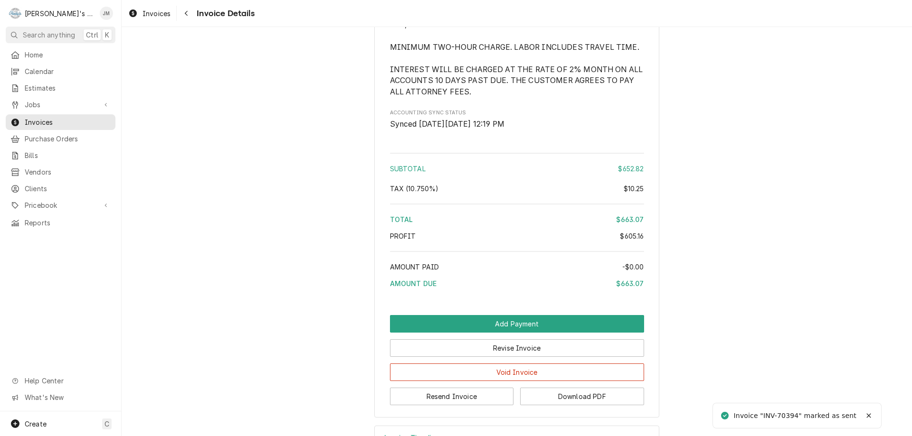
scroll to position [1149, 0]
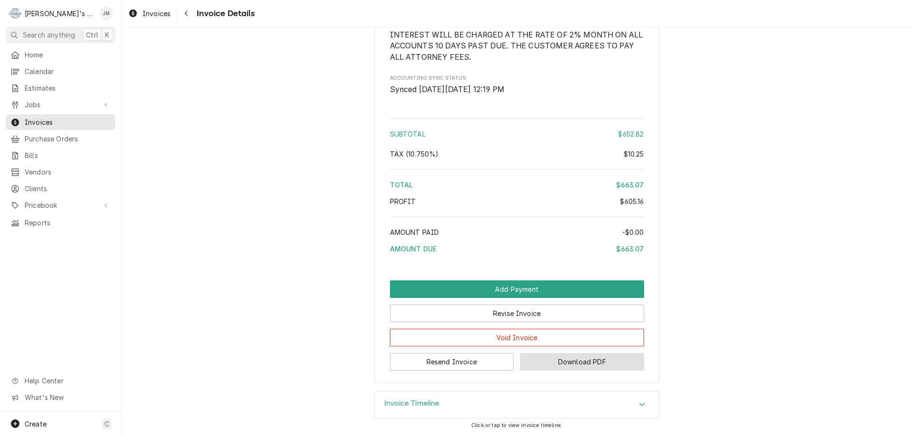
click at [553, 362] on button "Download PDF" at bounding box center [582, 362] width 124 height 18
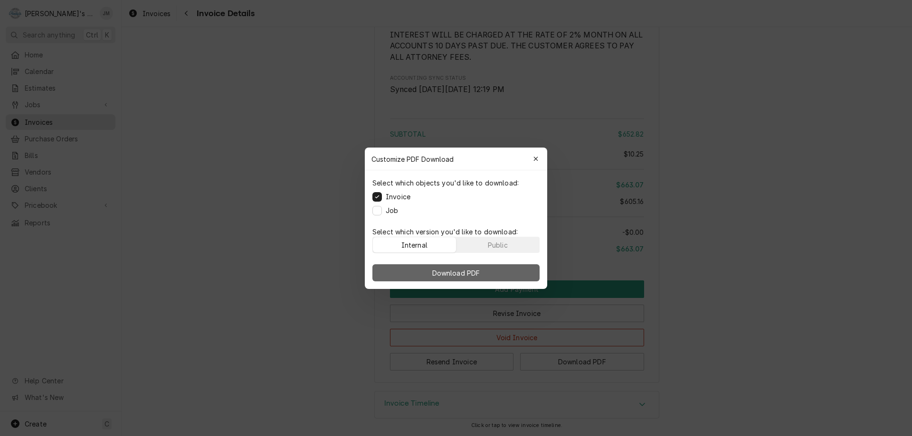
click at [455, 275] on span "Download PDF" at bounding box center [456, 273] width 52 height 10
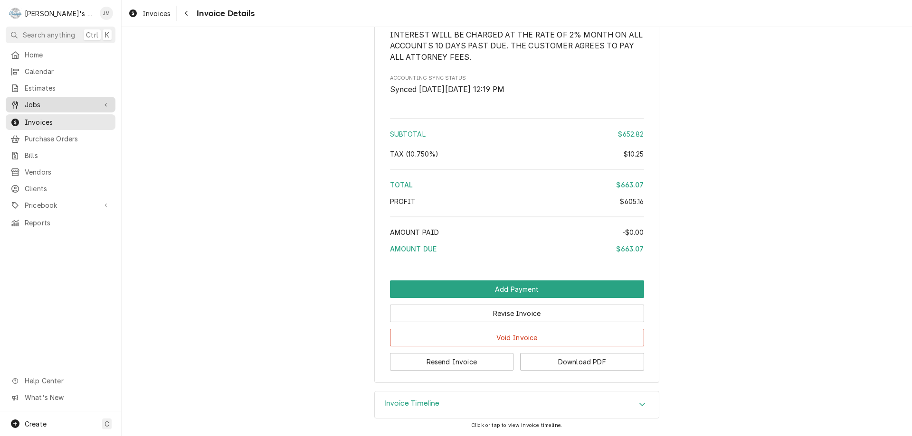
click at [26, 100] on span "Jobs" at bounding box center [61, 105] width 72 height 10
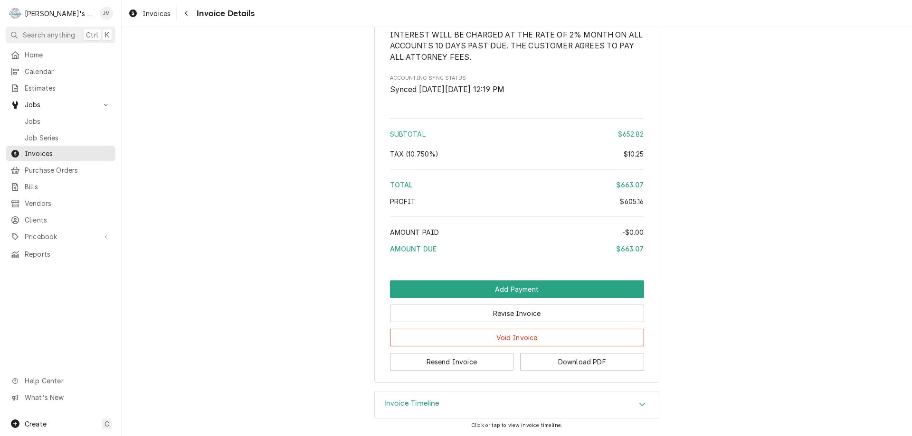
click at [447, 365] on button "Resend Invoice" at bounding box center [452, 362] width 124 height 18
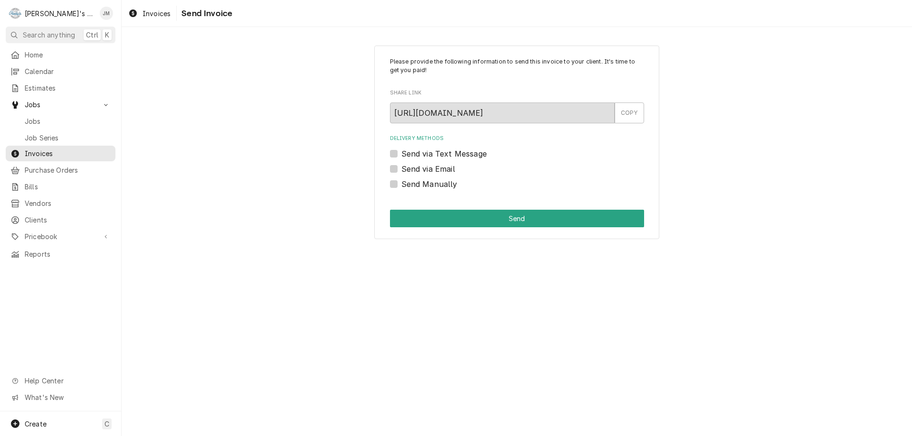
click at [445, 168] on label "Send via Email" at bounding box center [428, 168] width 54 height 11
click at [445, 168] on input "Send via Email" at bounding box center [528, 173] width 254 height 21
checkbox input "true"
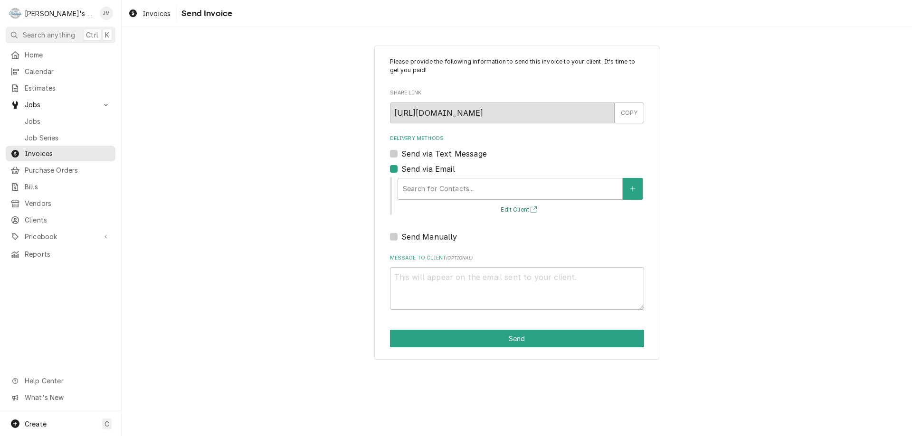
click at [513, 210] on button "Edit Client" at bounding box center [519, 210] width 41 height 12
type textarea "x"
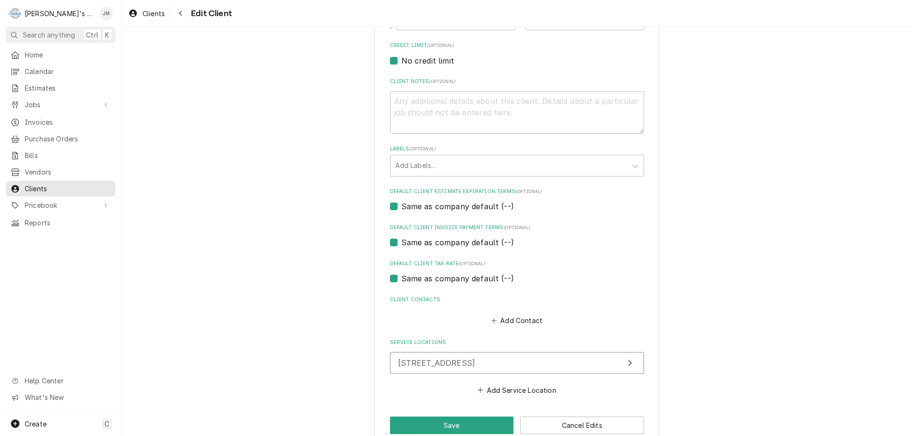
scroll to position [431, 0]
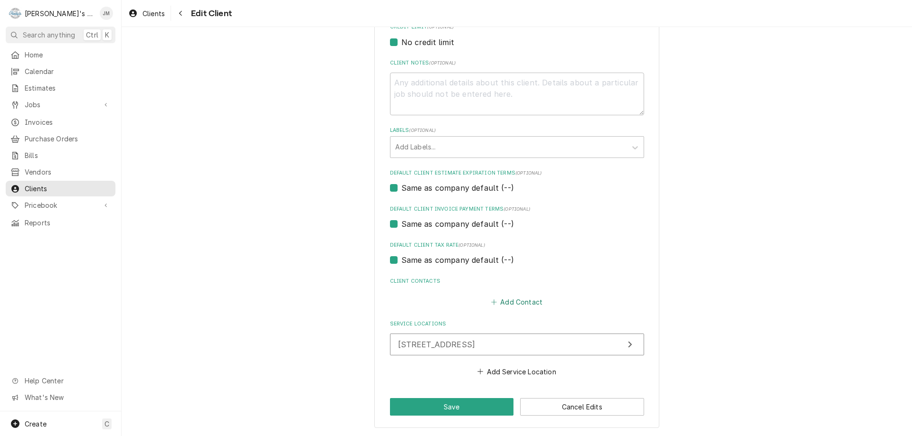
click at [510, 302] on button "Add Contact" at bounding box center [516, 302] width 55 height 13
type textarea "x"
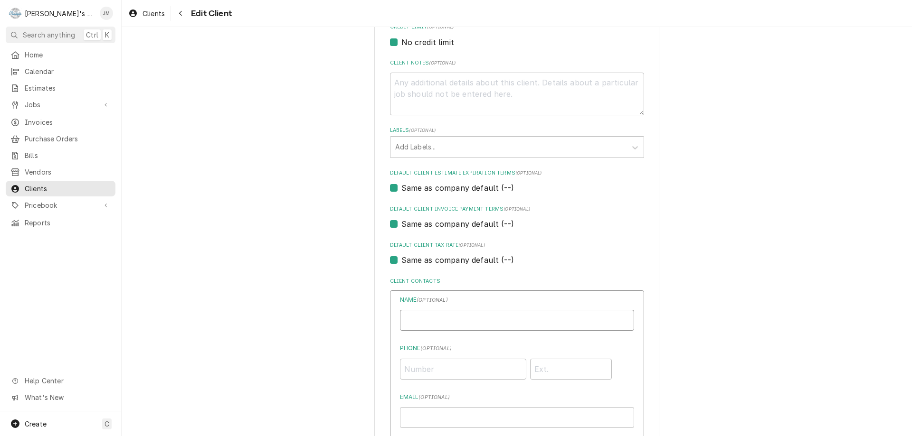
click at [483, 322] on input "Business Name" at bounding box center [517, 320] width 234 height 21
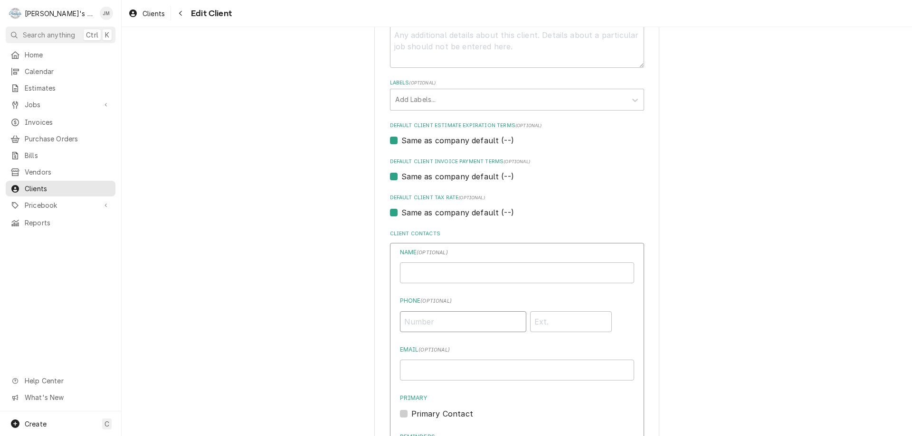
click at [441, 326] on input "Phone ( optional )" at bounding box center [463, 322] width 126 height 21
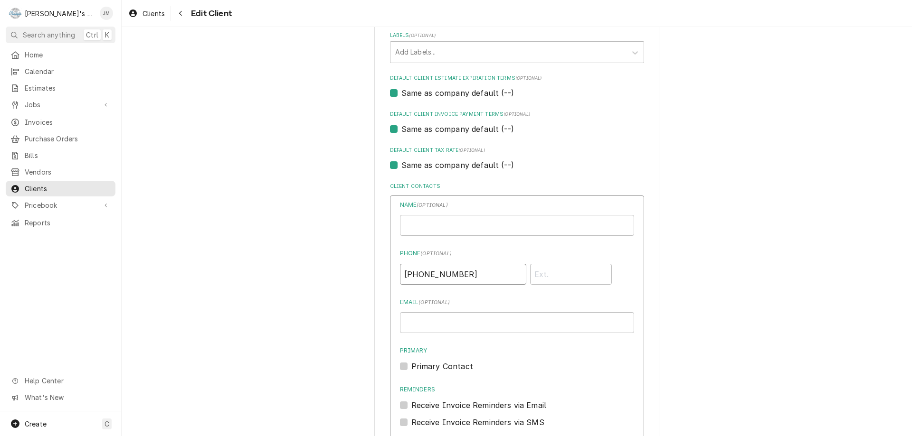
type input "(415) 390-6210"
click at [441, 326] on input "Email ( optional )" at bounding box center [517, 322] width 234 height 21
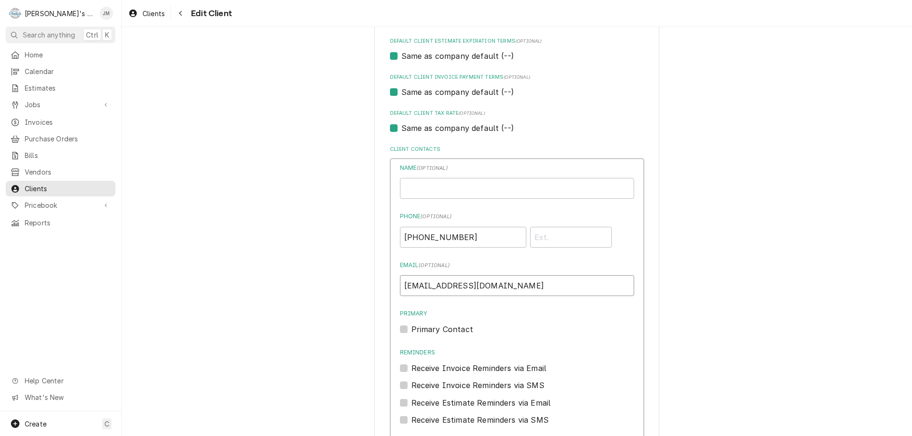
scroll to position [621, 0]
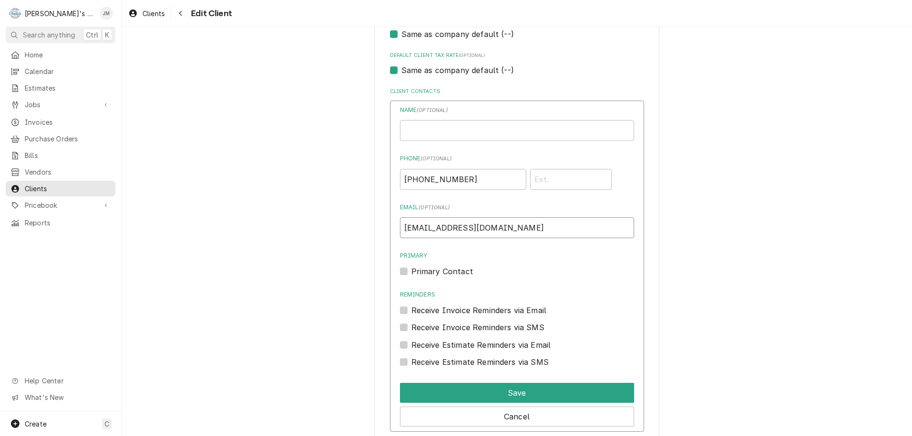
type input "koolfi@koolficreamery.com"
click at [411, 311] on label "Receive Invoice Reminders via Email" at bounding box center [478, 310] width 135 height 11
click at [411, 311] on input "Reminders" at bounding box center [528, 315] width 234 height 21
checkbox input "true"
click at [403, 349] on div "Receive Estimate Reminders via Email" at bounding box center [517, 345] width 234 height 11
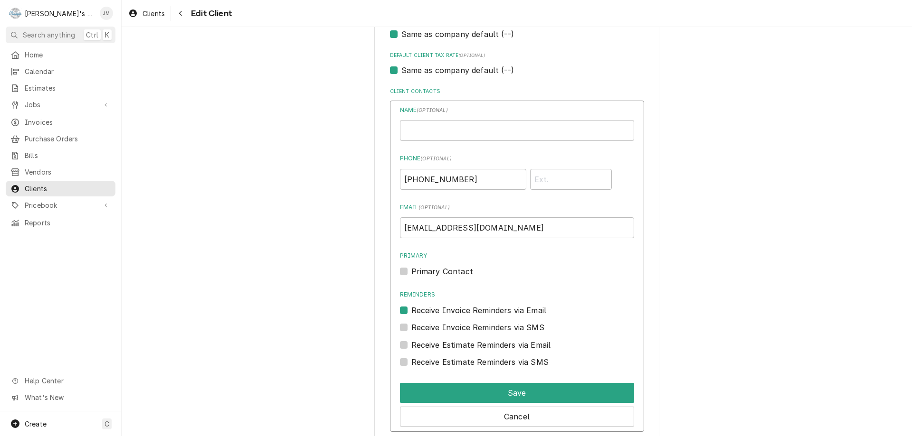
click at [411, 347] on label "Receive Estimate Reminders via Email" at bounding box center [481, 345] width 140 height 11
click at [411, 347] on input "Contact Edit Form" at bounding box center [528, 350] width 234 height 21
checkbox input "true"
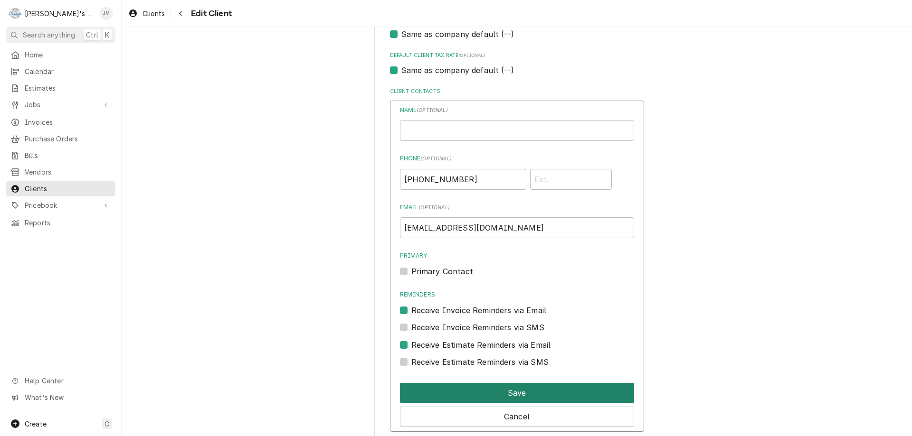
click at [531, 391] on button "Save" at bounding box center [517, 393] width 234 height 20
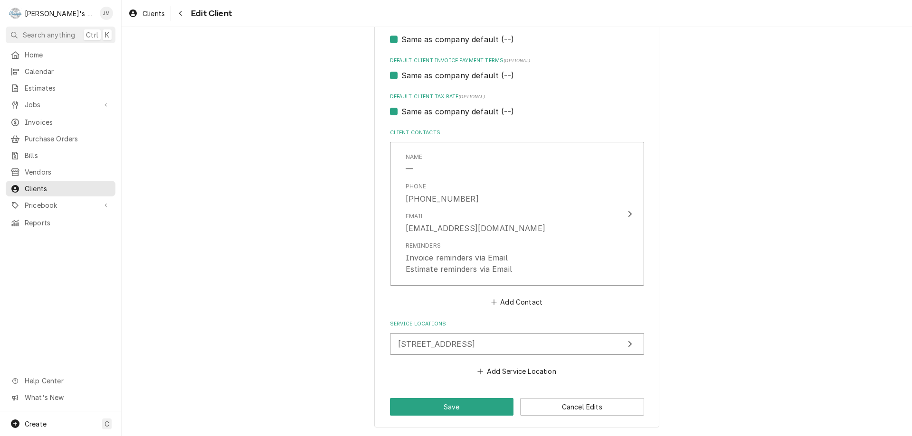
scroll to position [579, 0]
click at [458, 410] on button "Save" at bounding box center [452, 407] width 124 height 18
type textarea "x"
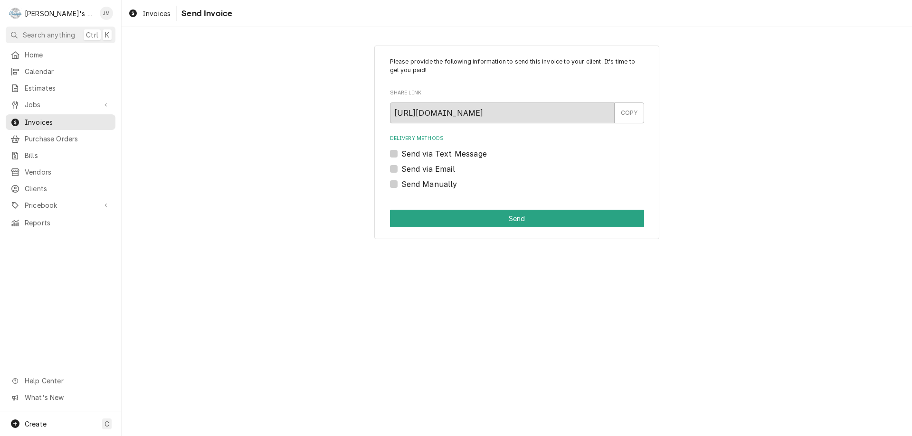
click at [434, 170] on label "Send via Email" at bounding box center [428, 168] width 54 height 11
click at [434, 170] on input "Send via Email" at bounding box center [528, 173] width 254 height 21
checkbox input "true"
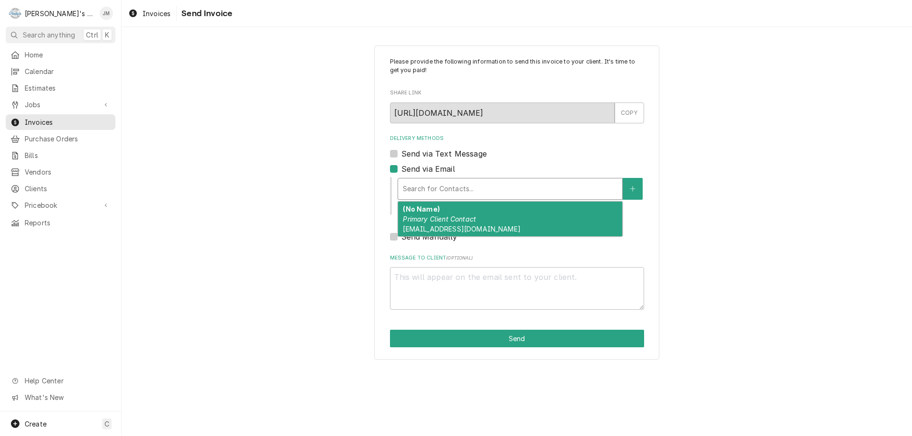
click at [437, 190] on div "Delivery Methods" at bounding box center [510, 188] width 215 height 17
click at [433, 214] on div "(No Name) Primary Client Contact koolfi@koolficreamery.com" at bounding box center [510, 219] width 224 height 35
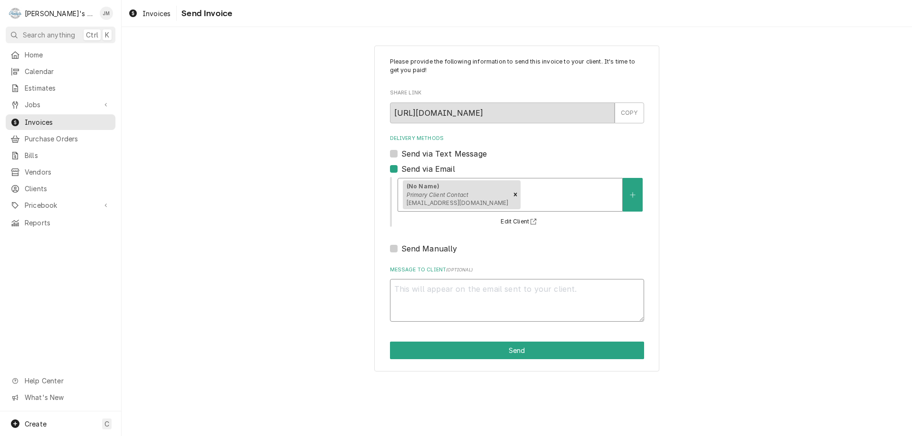
click at [425, 285] on textarea "Message to Client ( optional )" at bounding box center [517, 300] width 254 height 43
type textarea "x"
type textarea "H"
type textarea "x"
type textarea "He"
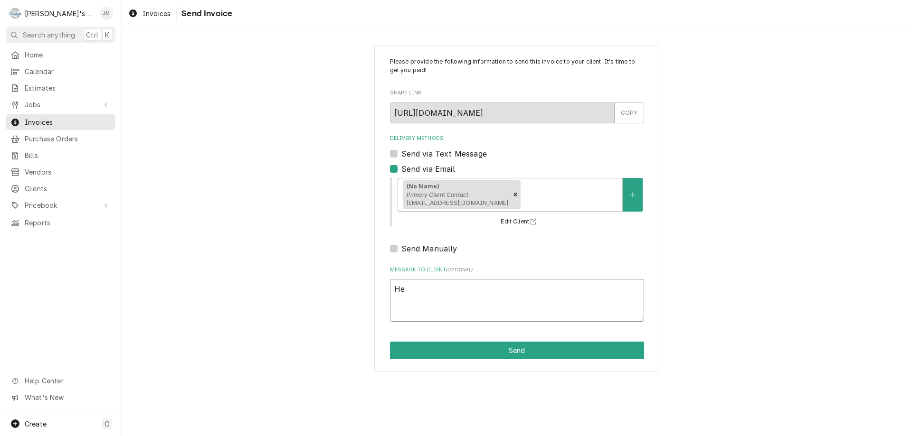
type textarea "x"
type textarea "Hel"
type textarea "x"
type textarea "Hell"
type textarea "x"
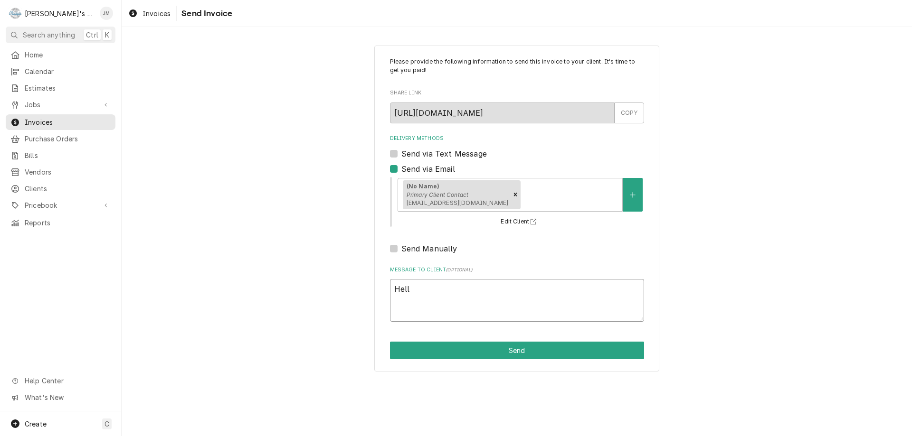
type textarea "Hello"
type textarea "x"
type textarea "Hello"
type textarea "x"
type textarea "Hello a"
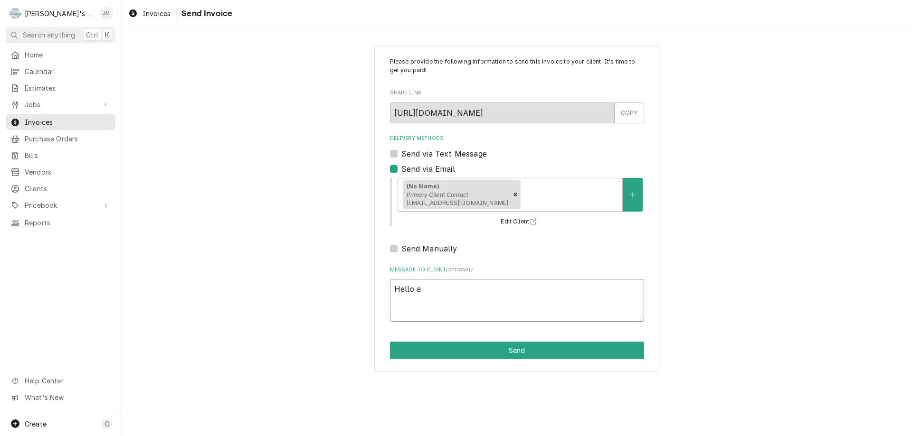
type textarea "x"
type textarea "Hello an"
type textarea "x"
type textarea "Hello and"
type textarea "x"
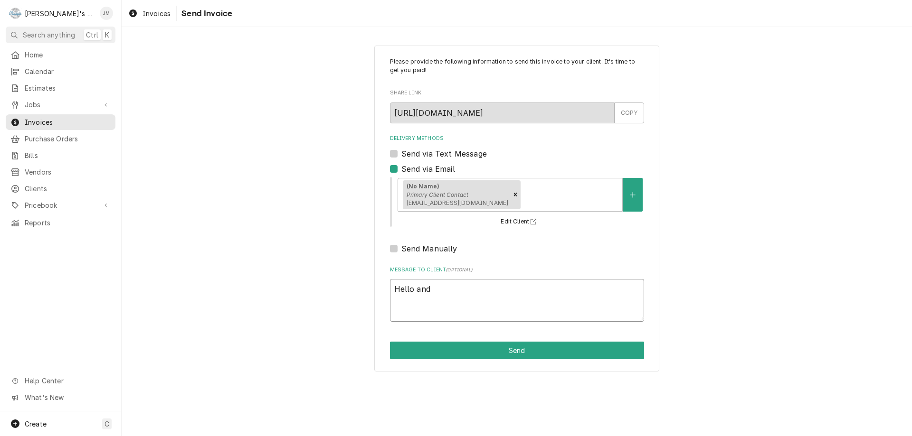
type textarea "Hello and"
type textarea "x"
type textarea "Hello and t"
type textarea "x"
type textarea "Hello and th"
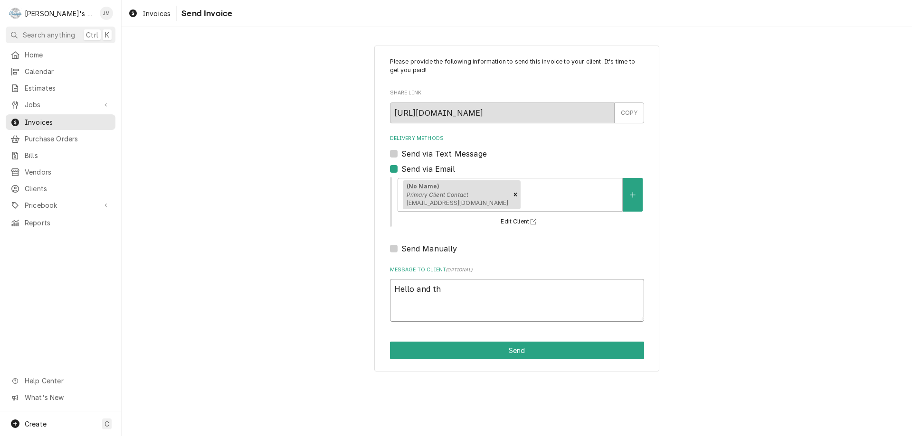
type textarea "x"
type textarea "Hello and tha"
type textarea "x"
type textarea "Hello and than"
type textarea "x"
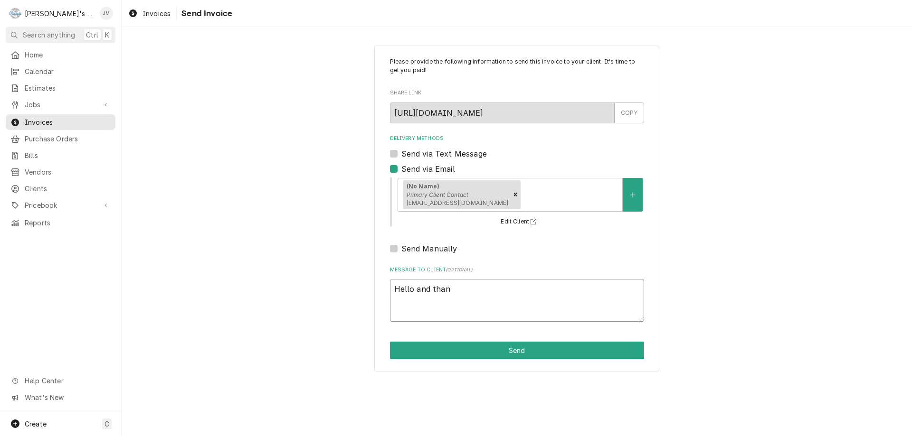
type textarea "Hello and thank"
type textarea "x"
type textarea "Hello and thank"
type textarea "x"
type textarea "Hello and thank y"
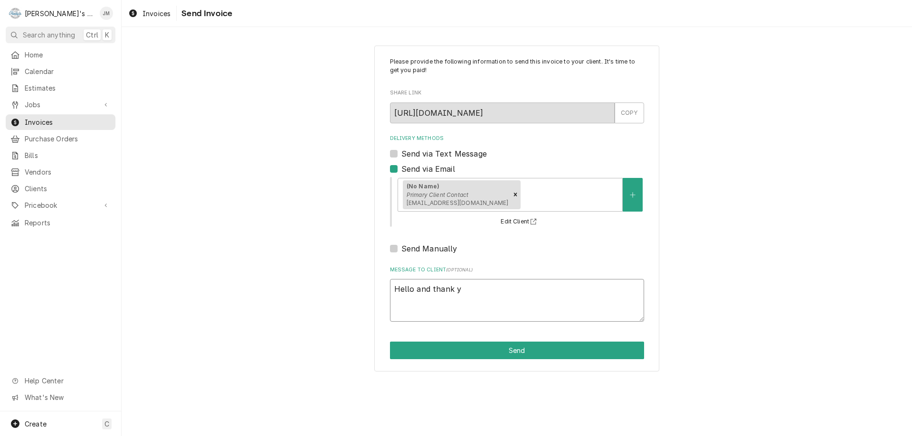
type textarea "x"
type textarea "Hello and thank yo"
type textarea "x"
type textarea "Hello and thank you"
type textarea "x"
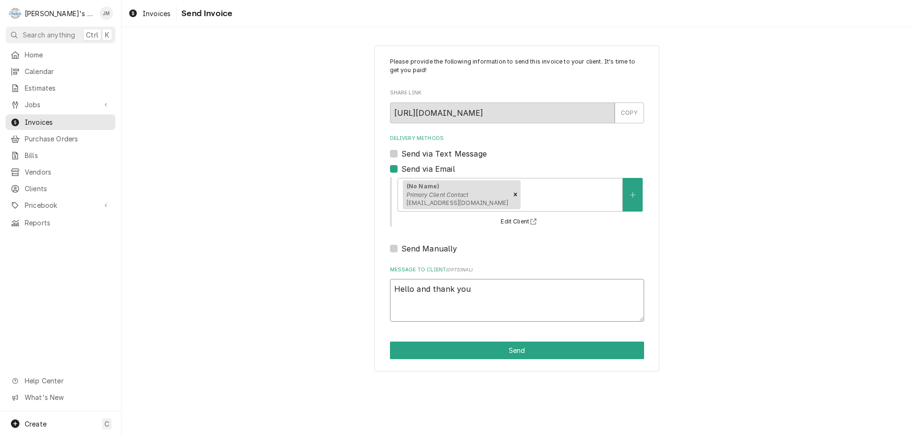
type textarea "Hello and thank you"
type textarea "x"
type textarea "Hello and thank you f"
type textarea "x"
type textarea "Hello and thank you fo"
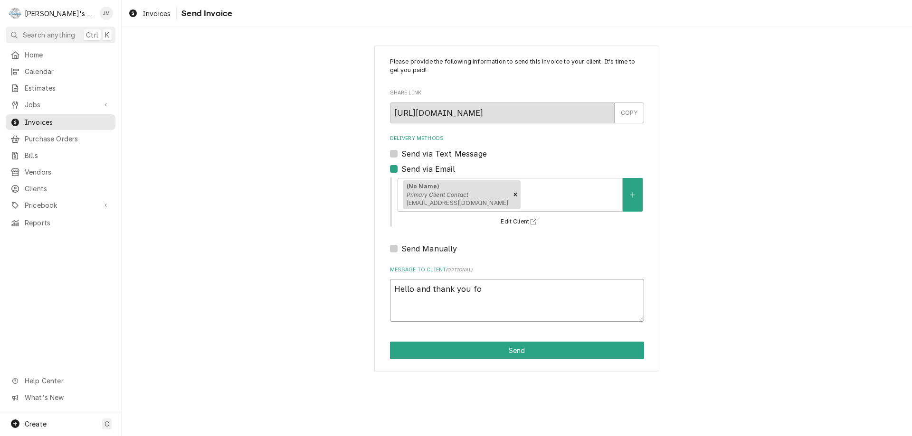
type textarea "x"
type textarea "Hello and thank you for"
type textarea "x"
type textarea "Hello and thank you for"
type textarea "x"
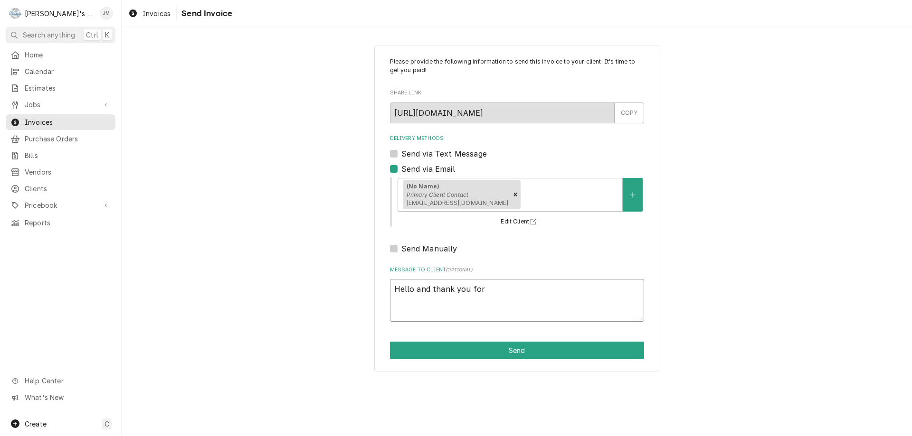
type textarea "Hello and thank you for y"
type textarea "x"
type textarea "Hello and thank you for yo"
type textarea "x"
type textarea "Hello and thank you for you"
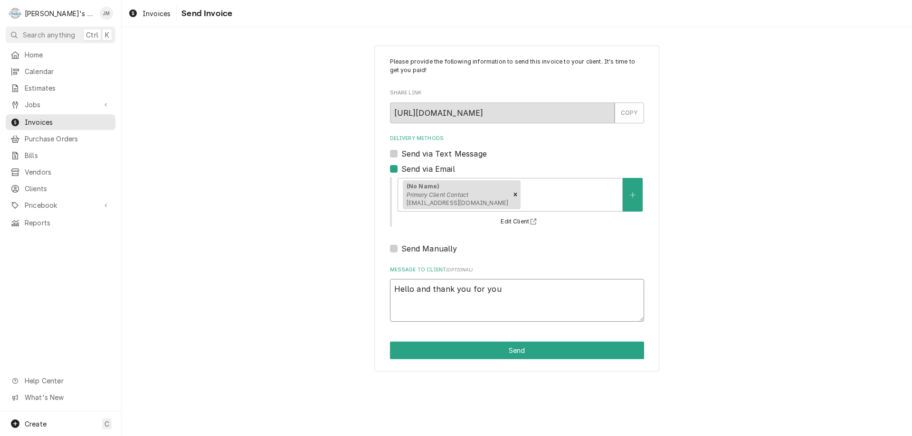
type textarea "x"
type textarea "Hello and thank you for your"
type textarea "x"
type textarea "Hello and thank you for your"
type textarea "x"
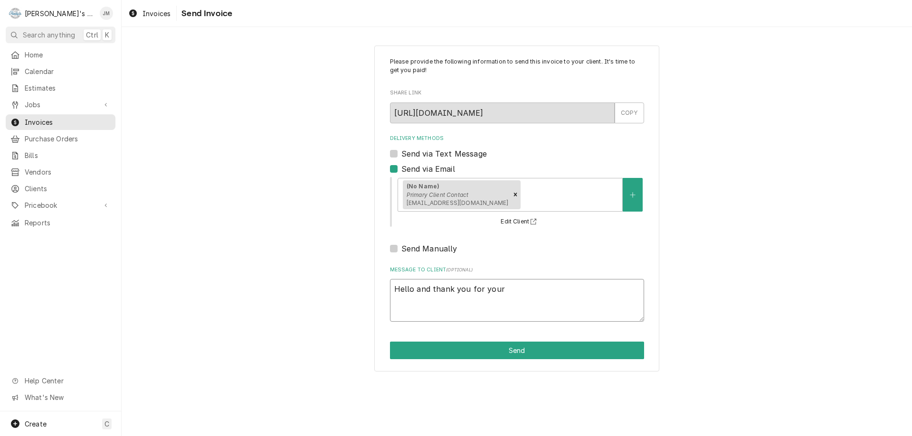
type textarea "Hello and thank you for your b"
type textarea "x"
type textarea "Hello and thank you for your bu"
type textarea "x"
type textarea "Hello and thank you for your bus"
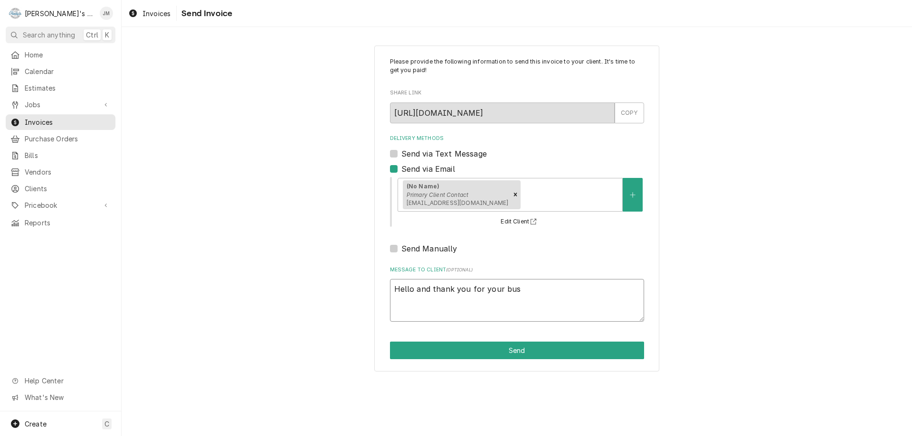
type textarea "x"
type textarea "Hello and thank you for your busi"
type textarea "x"
type textarea "Hello and thank you for your busin"
type textarea "x"
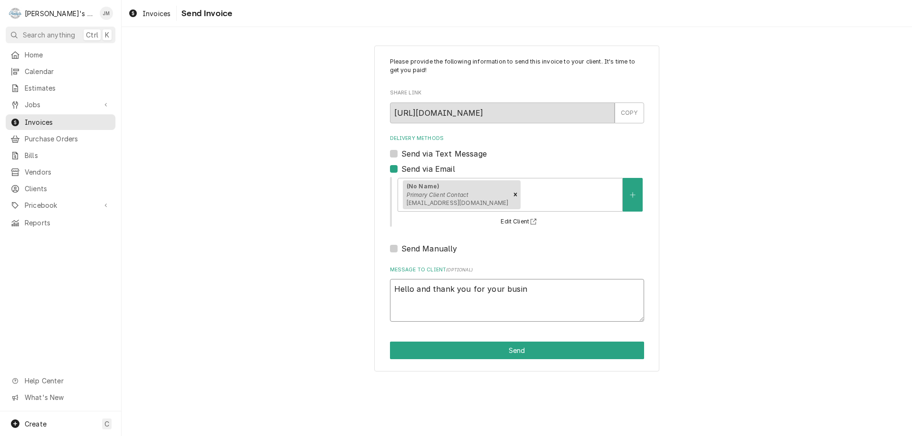
type textarea "Hello and thank you for your busine"
type textarea "x"
type textarea "Hello and thank you for your busines"
type textarea "x"
type textarea "Hello and thank you for your business"
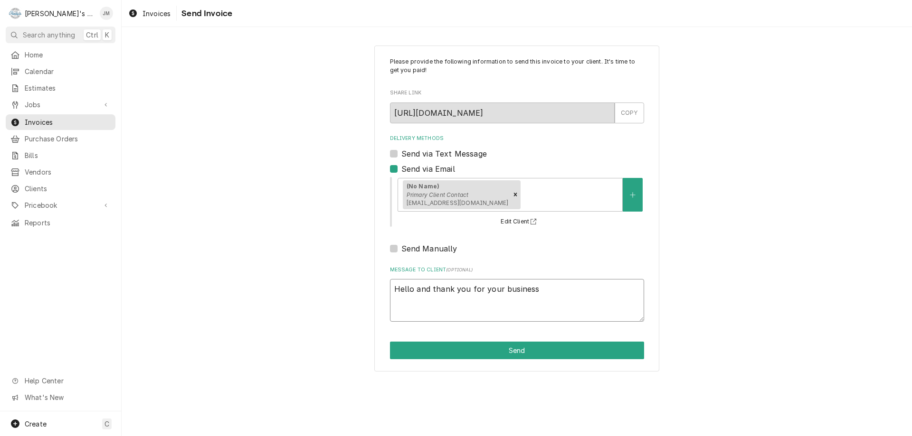
type textarea "x"
type textarea "Hello and thank you for your business."
type textarea "x"
type textarea "Hello and thank you for your business."
type textarea "x"
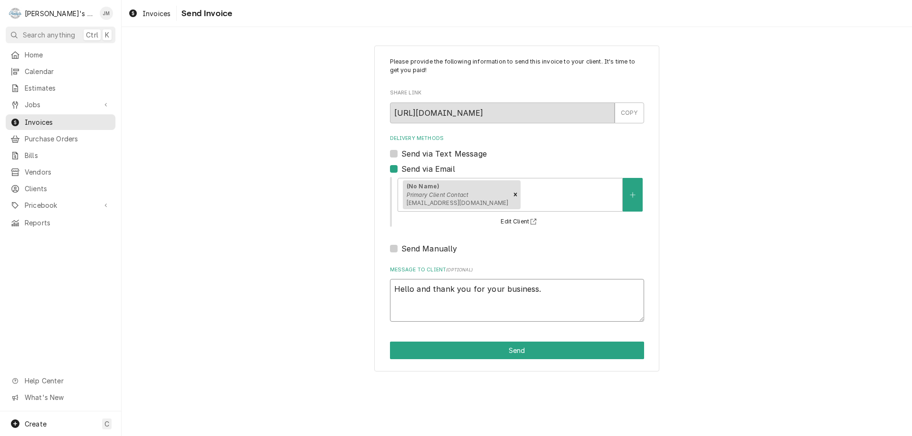
type textarea "Hello and thank you for your business. P"
type textarea "x"
type textarea "Hello and thank you for your business. Pl"
type textarea "x"
type textarea "Hello and thank you for your business. Ple"
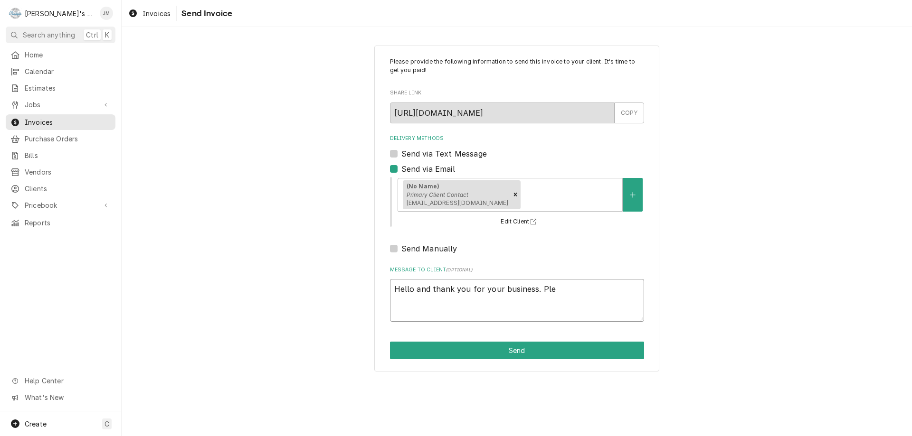
type textarea "x"
type textarea "Hello and thank you for your business. Plea"
type textarea "x"
type textarea "Hello and thank you for your business. Pleas"
type textarea "x"
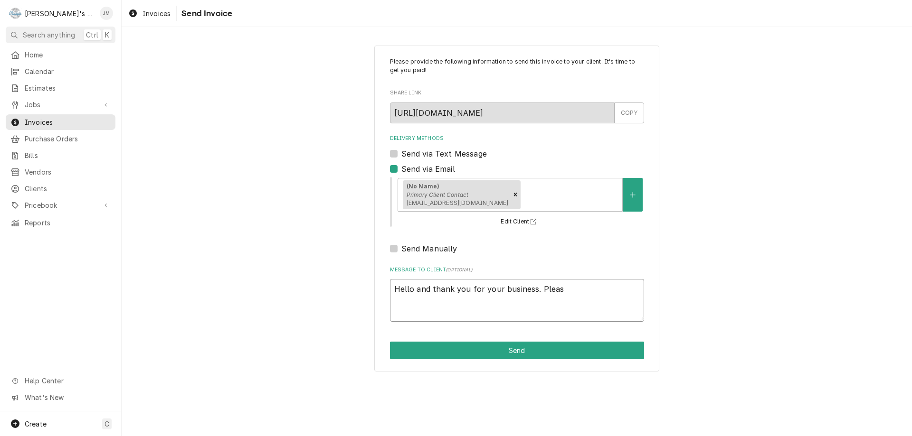
type textarea "Hello and thank you for your business. Please"
type textarea "x"
type textarea "Hello and thank you for your business. Please"
type textarea "x"
type textarea "Hello and thank you for your business. Please s"
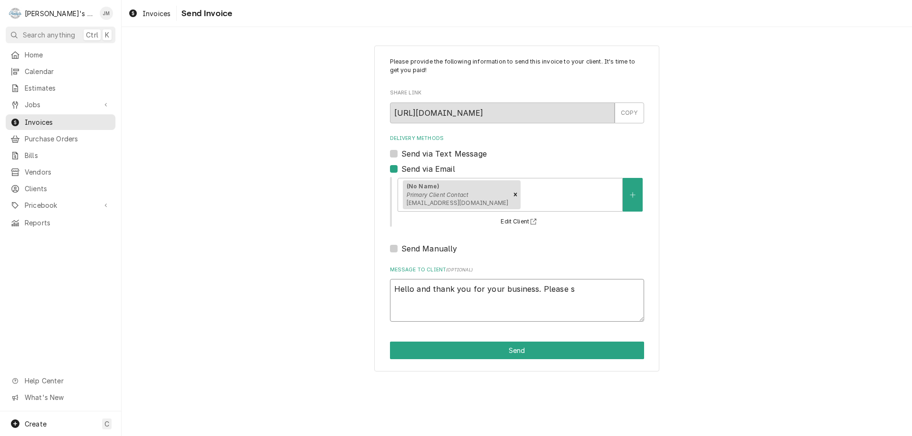
type textarea "x"
type textarea "Hello and thank you for your business. Please so"
type textarea "x"
type textarea "Hello and thank you for your business. Please s"
type textarea "x"
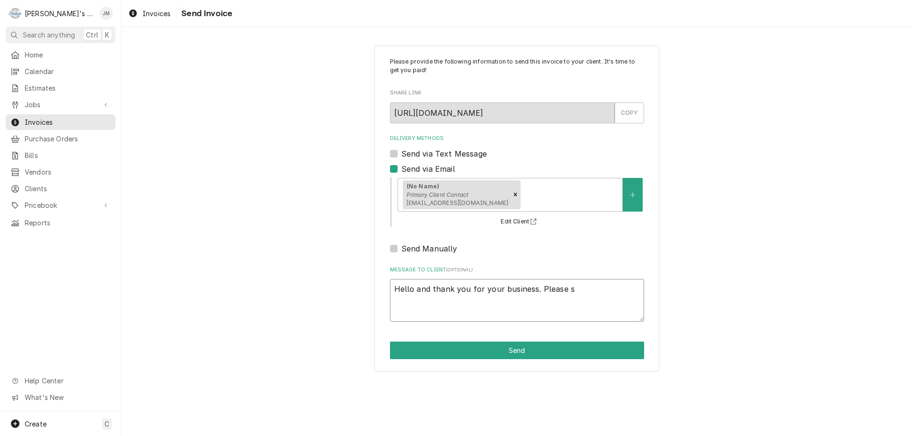
type textarea "Hello and thank you for your business. Please"
type textarea "x"
type textarea "Hello and thank you for your business. Please d"
type textarea "x"
type textarea "Hello and thank you for your business. Please do"
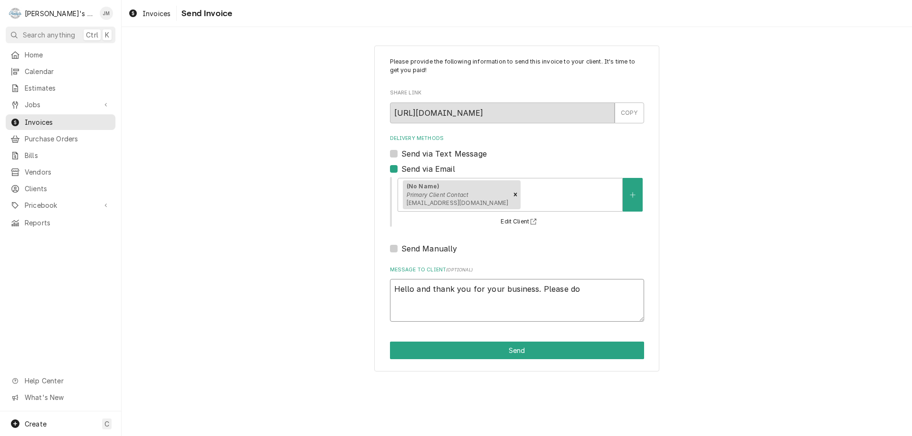
type textarea "x"
type textarea "Hello and thank you for your business. Please do"
type textarea "x"
type textarea "Hello and thank you for your business. Please do n"
type textarea "x"
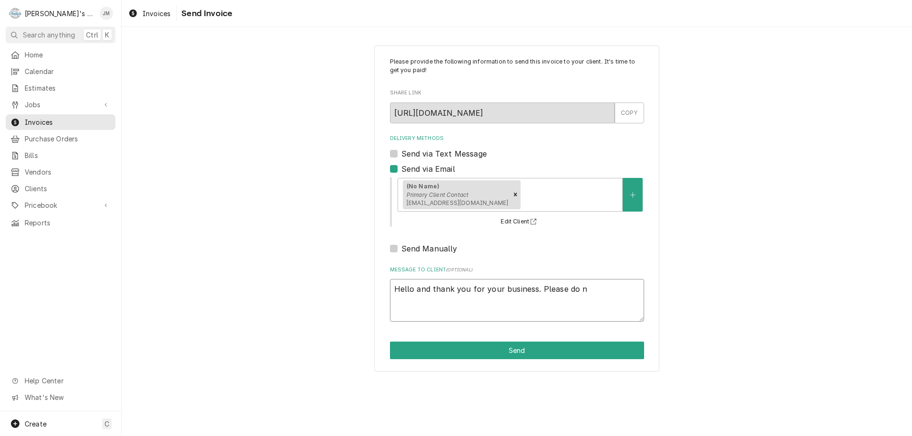
type textarea "Hello and thank you for your business. Please do no"
type textarea "x"
type textarea "Hello and thank you for your business. Please do not"
type textarea "x"
type textarea "Hello and thank you for your business. Please do not"
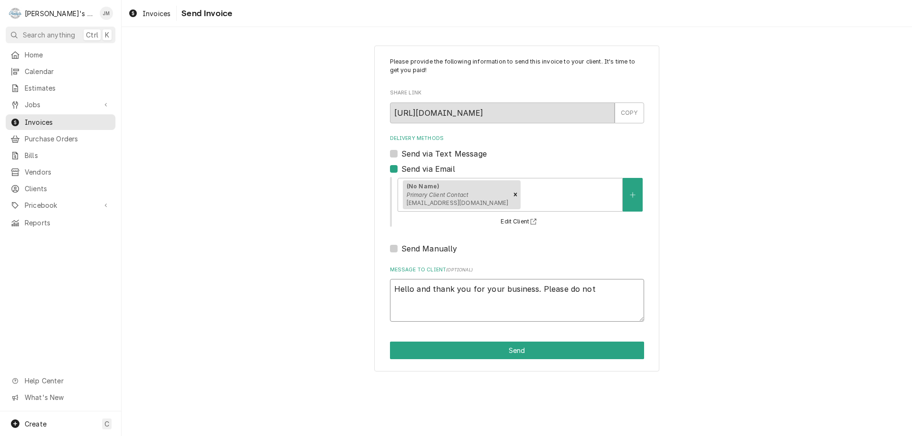
type textarea "x"
type textarea "Hello and thank you for your business. Please do not p"
type textarea "x"
type textarea "Hello and thank you for your business. Please do not pa"
type textarea "x"
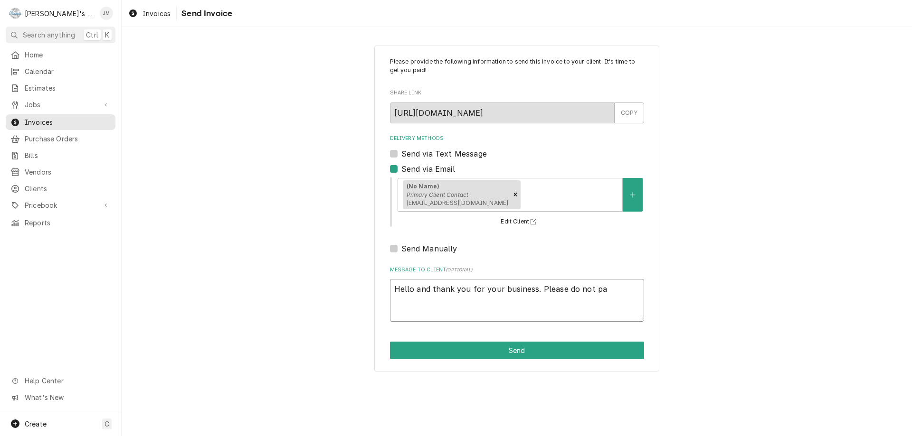
type textarea "Hello and thank you for your business. Please do not pay"
type textarea "x"
type textarea "Hello and thank you for your business. Please do not pay"
type textarea "x"
type textarea "Hello and thank you for your business. Please do not pay t"
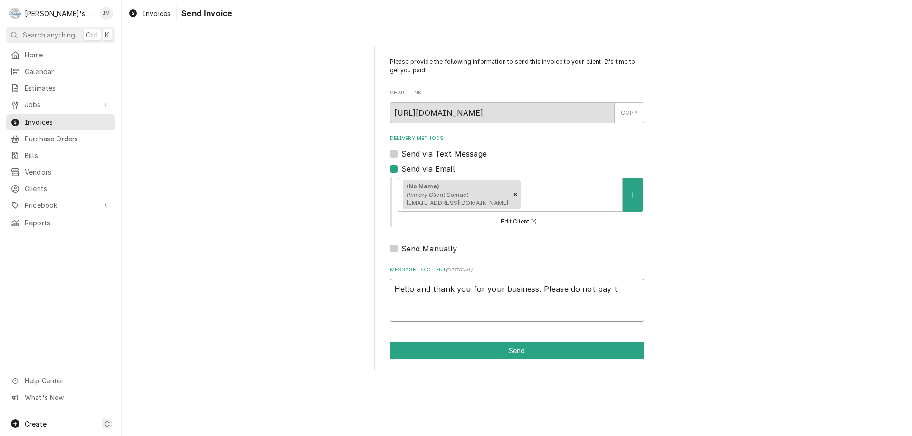
type textarea "x"
type textarea "Hello and thank you for your business. Please do not pay th"
type textarea "x"
type textarea "Hello and thank you for your business. Please do not pay thi"
type textarea "x"
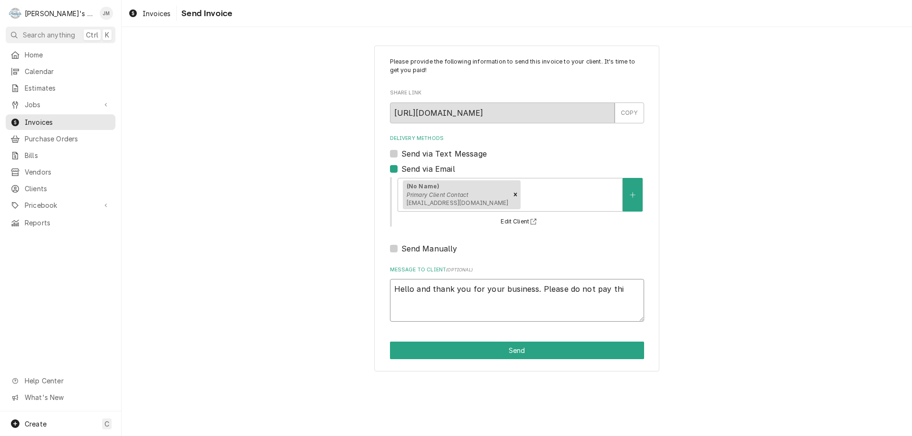
type textarea "Hello and thank you for your business. Please do not pay this"
type textarea "x"
type textarea "Hello and thank you for your business. Please do not pay this"
type textarea "x"
type textarea "Hello and thank you for your business. Please do not pay this i"
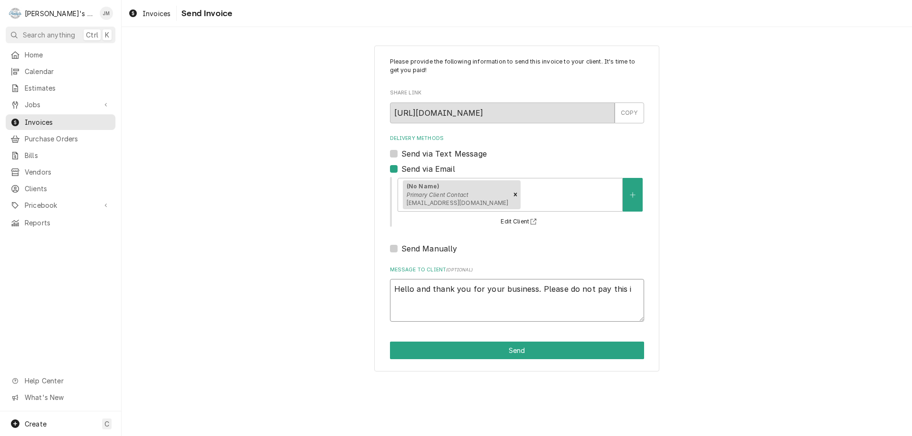
type textarea "x"
type textarea "Hello and thank you for your business. Please do not pay this in"
type textarea "x"
type textarea "Hello and thank you for your business. Please do not pay this inv"
type textarea "x"
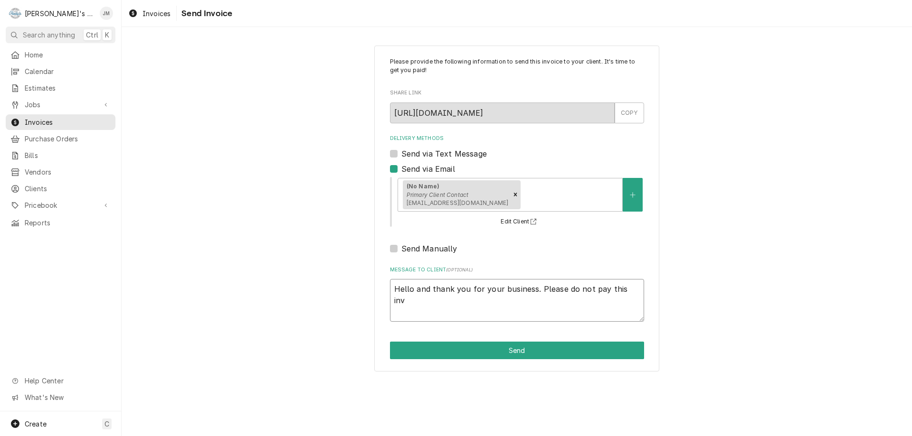
type textarea "Hello and thank you for your business. Please do not pay this invo"
type textarea "x"
type textarea "Hello and thank you for your business. Please do not pay this invoi"
type textarea "x"
type textarea "Hello and thank you for your business. Please do not pay this invoic"
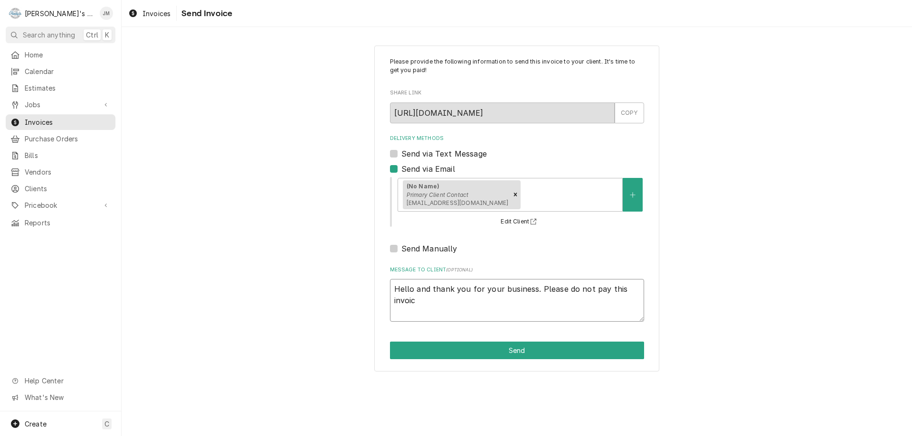
type textarea "x"
type textarea "Hello and thank you for your business. Please do not pay this invoice"
type textarea "x"
type textarea "Hello and thank you for your business. Please do not pay this invoice."
type textarea "x"
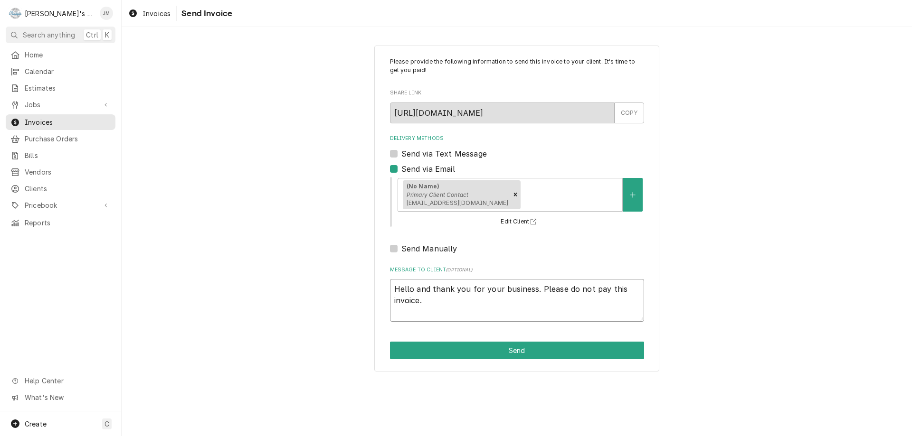
type textarea "Hello and thank you for your business. Please do not pay this invoice."
type textarea "x"
type textarea "Hello and thank you for your business. Please do not pay this invoice."
type textarea "x"
type textarea "Hello and thank you for your business. Please do not pay this invoice"
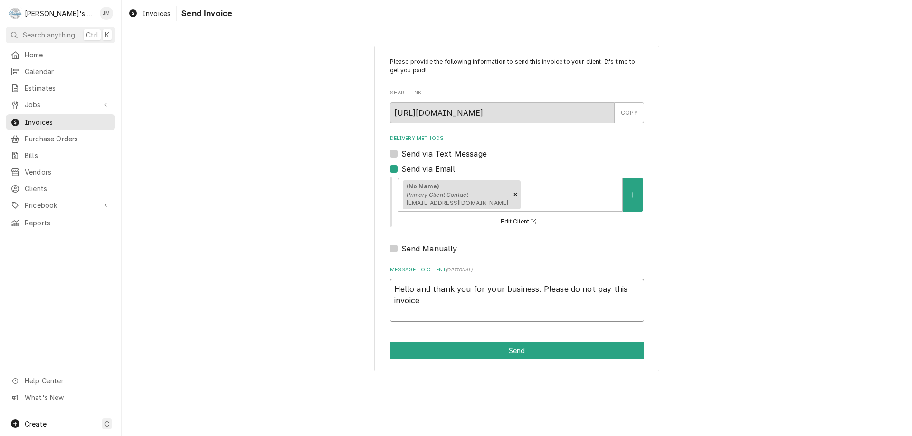
type textarea "x"
type textarea "Hello and thank you for your business. Please do not pay this invoice,"
type textarea "x"
type textarea "Hello and thank you for your business. Please do not pay this invoice,"
type textarea "x"
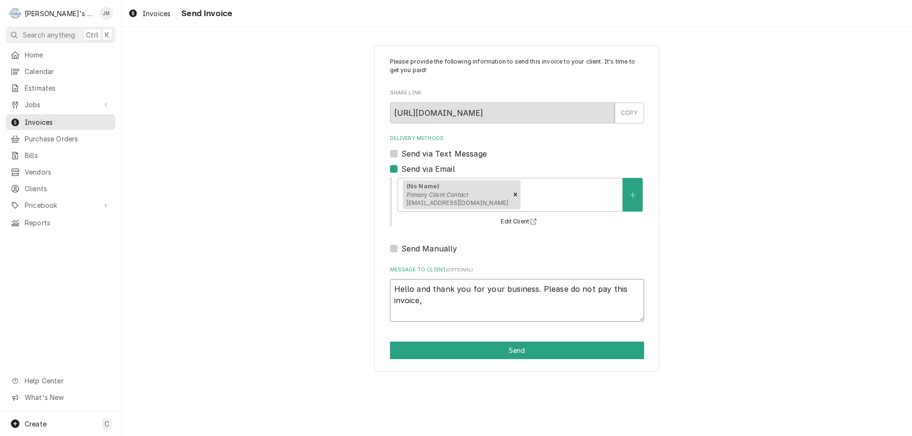
type textarea "Hello and thank you for your business. Please do not pay this invoice, i"
type textarea "x"
type textarea "Hello and thank you for your business. Please do not pay this invoice, it"
type textarea "x"
type textarea "Hello and thank you for your business. Please do not pay this invoice, it"
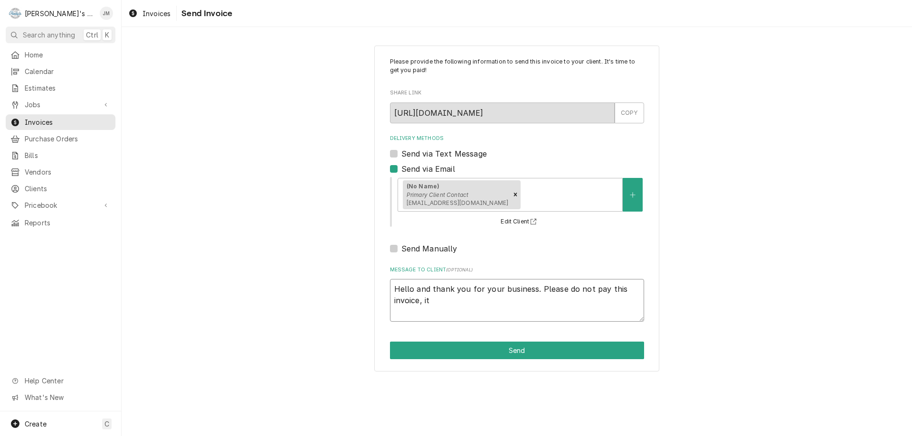
type textarea "x"
type textarea "Hello and thank you for your business. Please do not pay this invoice, it i"
type textarea "x"
type textarea "Hello and thank you for your business. Please do not pay this invoice, it it"
type textarea "x"
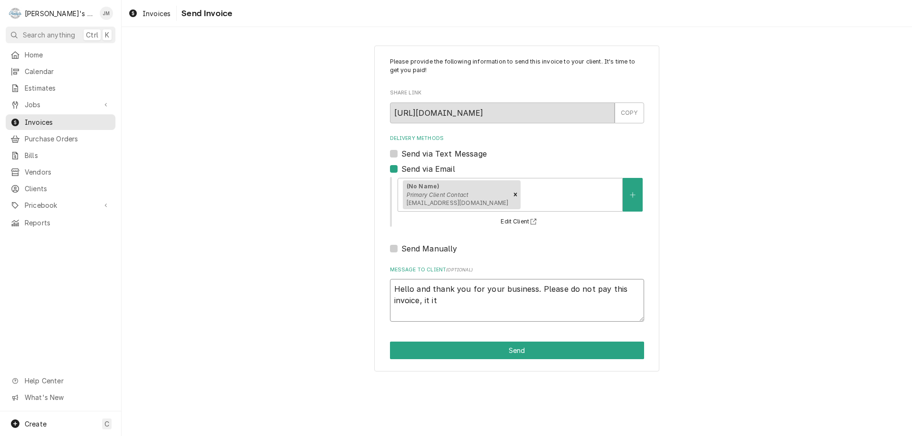
type textarea "Hello and thank you for your business. Please do not pay this invoice, it i"
type textarea "x"
type textarea "Hello and thank you for your business. Please do not pay this invoice, it is"
type textarea "x"
type textarea "Hello and thank you for your business. Please do not pay this invoice, it is"
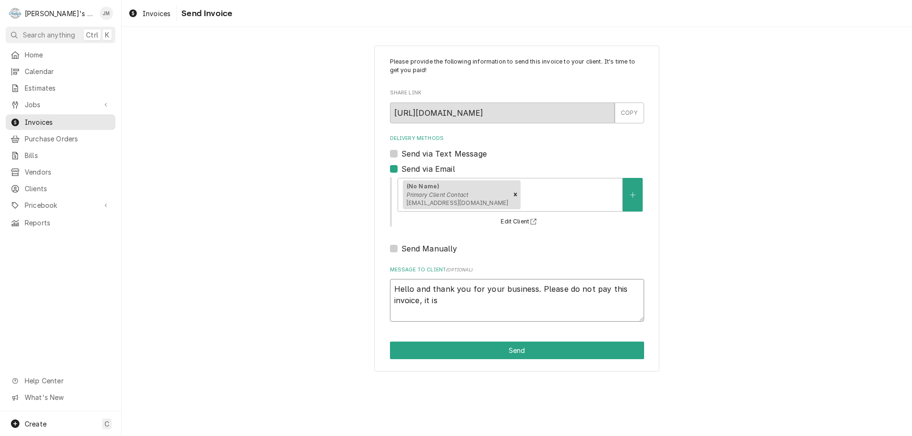
type textarea "x"
type textarea "Hello and thank you for your business. Please do not pay this invoice, it is o"
type textarea "x"
type textarea "Hello and thank you for your business. Please do not pay this invoice, it is on"
type textarea "x"
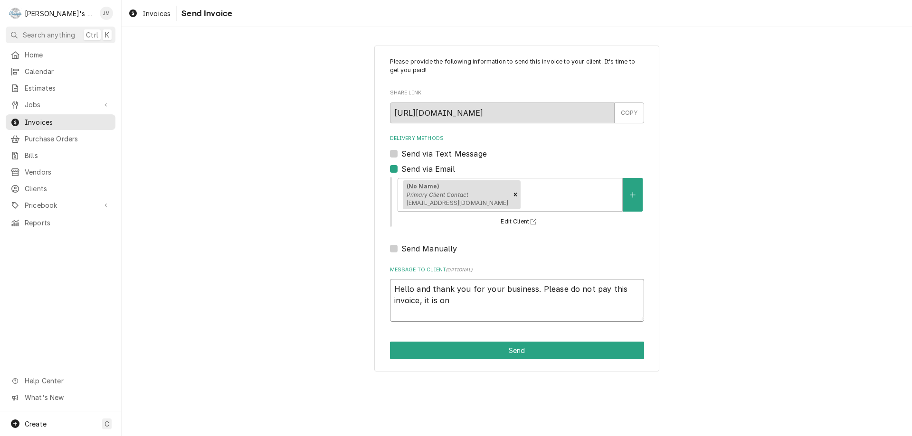
type textarea "Hello and thank you for your business. Please do not pay this invoice, it is onl"
type textarea "x"
type textarea "Hello and thank you for your business. Please do not pay this invoice, it is on…"
type textarea "x"
type textarea "Hello and thank you for your business. Please do not pay this invoice, it is on…"
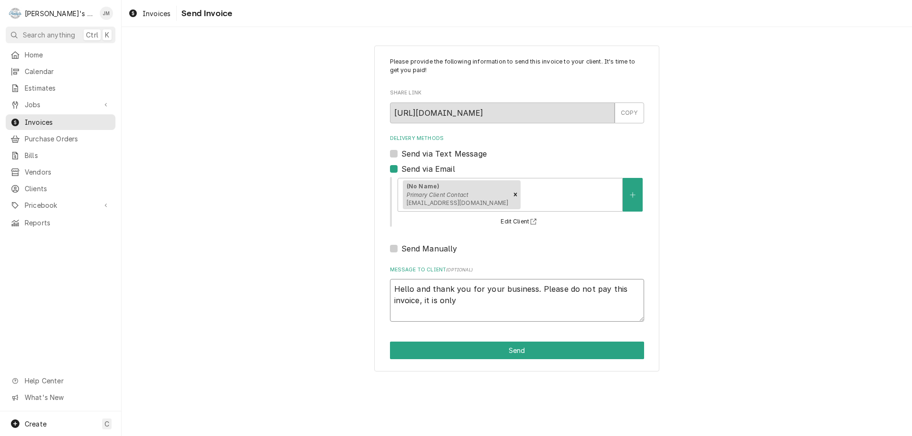
type textarea "x"
type textarea "Hello and thank you for your business. Please do not pay this invoice, it is on…"
type textarea "x"
type textarea "Hello and thank you for your business. Please do not pay this invoice, it is on…"
type textarea "x"
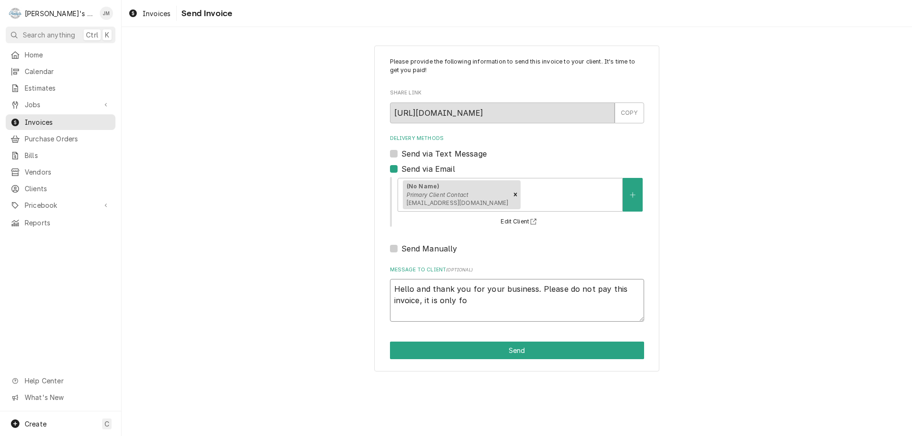
type textarea "Hello and thank you for your business. Please do not pay this invoice, it is on…"
type textarea "x"
type textarea "Hello and thank you for your business. Please do not pay this invoice, it is on…"
type textarea "x"
type textarea "Hello and thank you for your business. Please do not pay this invoice, it is on…"
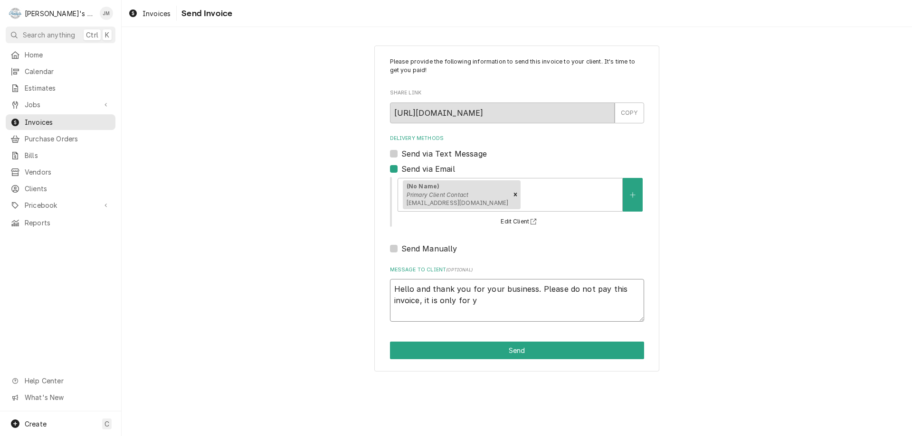
type textarea "x"
type textarea "Hello and thank you for your business. Please do not pay this invoice, it is on…"
type textarea "x"
type textarea "Hello and thank you for your business. Please do not pay this invoice, it is on…"
type textarea "x"
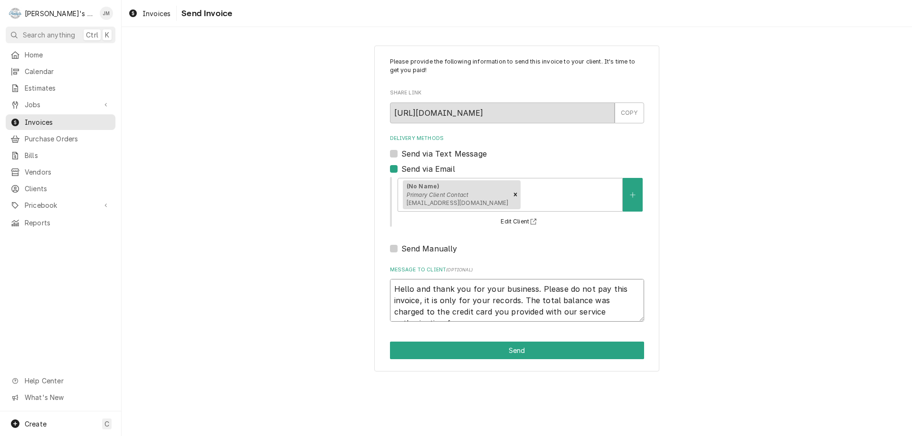
click at [411, 289] on textarea "Hello and thank you for your business. Please do not pay this invoice, it is on…" at bounding box center [517, 300] width 254 height 43
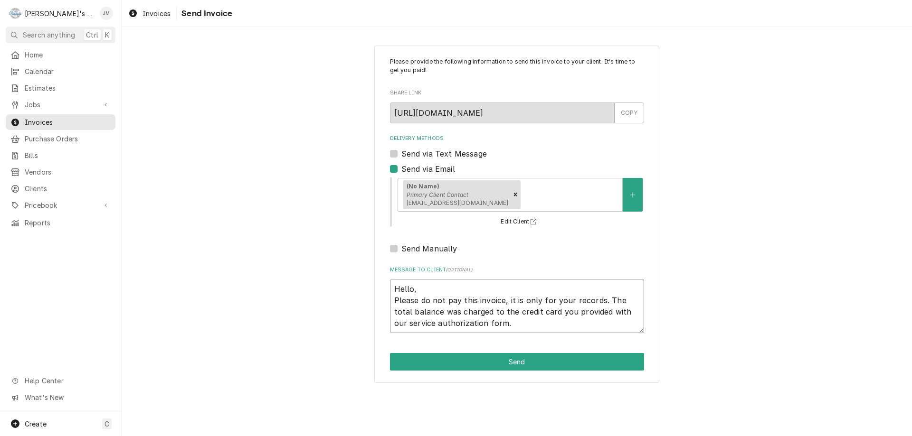
click at [520, 322] on textarea "Hello, Please do not pay this invoice, it is only for your records. The total b…" at bounding box center [517, 306] width 254 height 54
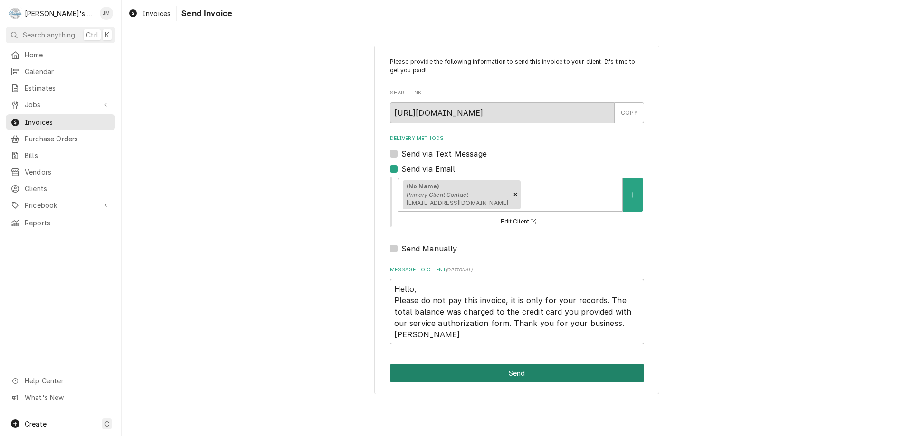
drag, startPoint x: 512, startPoint y: 373, endPoint x: 500, endPoint y: 376, distance: 12.7
click at [512, 373] on button "Send" at bounding box center [517, 374] width 254 height 18
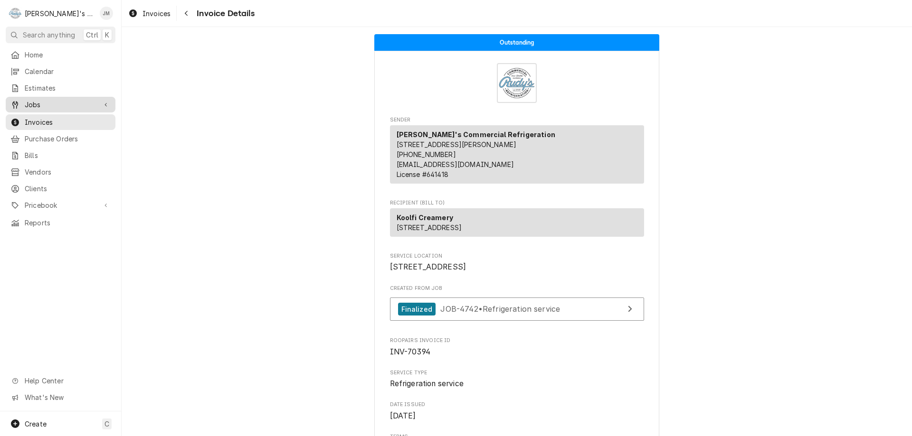
click at [31, 104] on span "Jobs" at bounding box center [61, 105] width 72 height 10
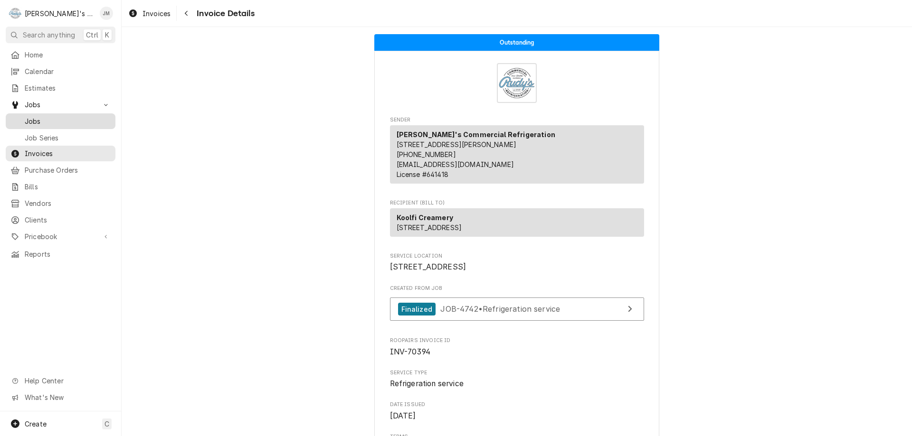
click at [36, 116] on span "Jobs" at bounding box center [68, 121] width 86 height 10
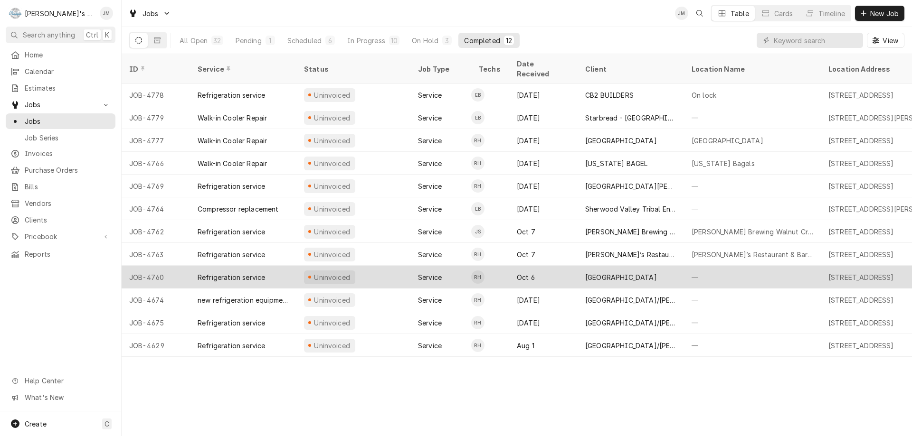
click at [619, 273] on div "[GEOGRAPHIC_DATA]" at bounding box center [621, 278] width 72 height 10
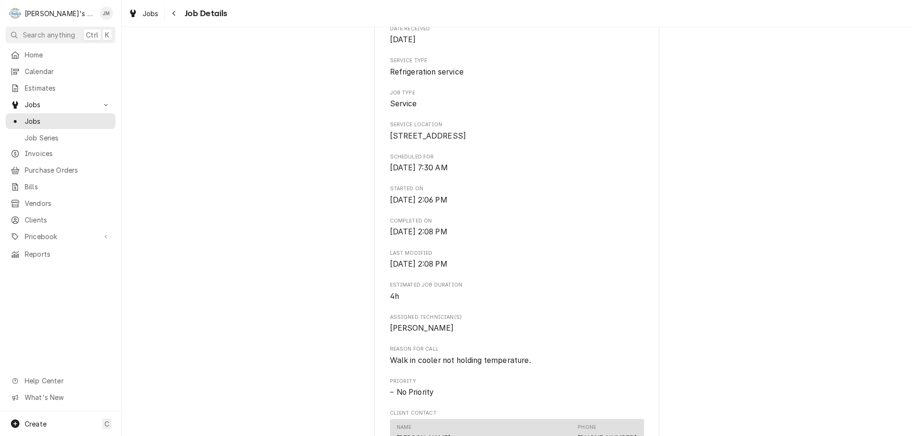
scroll to position [332, 0]
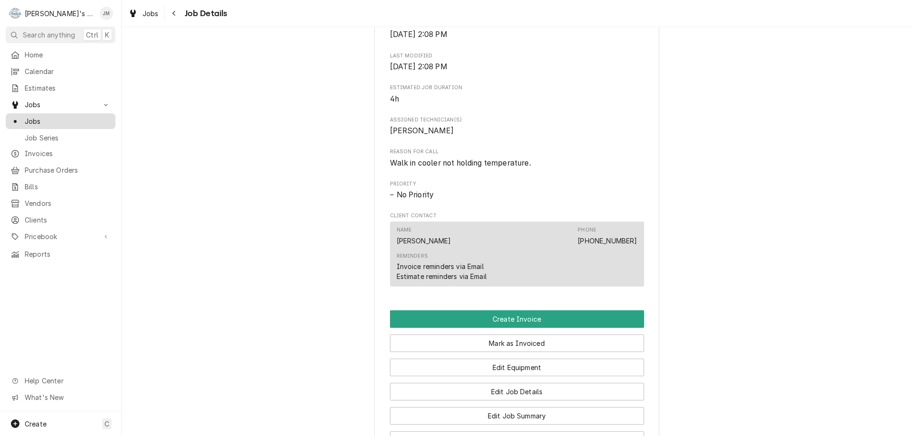
click at [35, 118] on span "Jobs" at bounding box center [68, 121] width 86 height 10
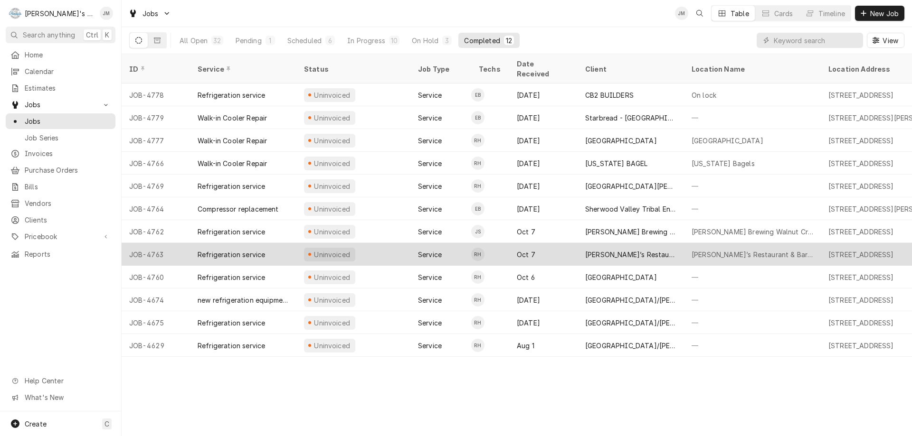
click at [613, 250] on div "[PERSON_NAME]’s Restaurant & Bar" at bounding box center [630, 255] width 91 height 10
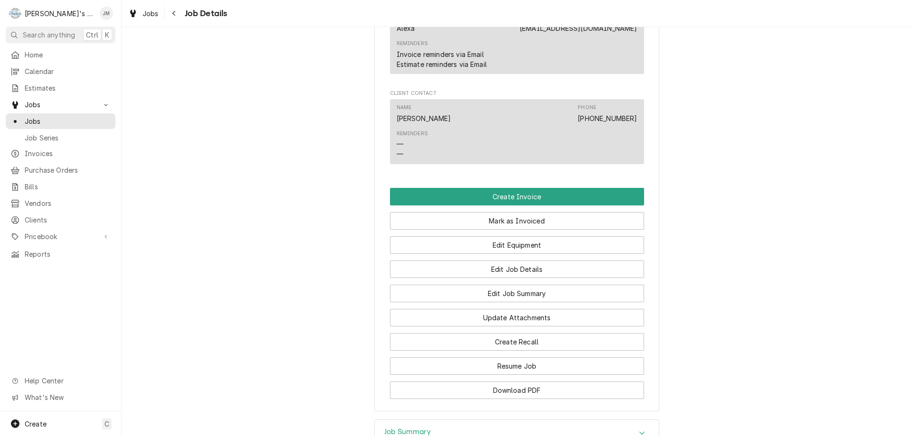
scroll to position [685, 0]
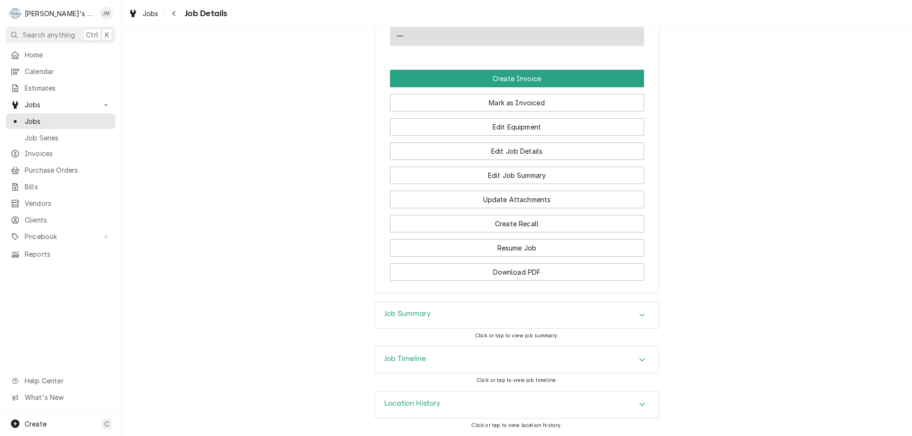
click at [406, 315] on h3 "Job Summary" at bounding box center [407, 314] width 47 height 9
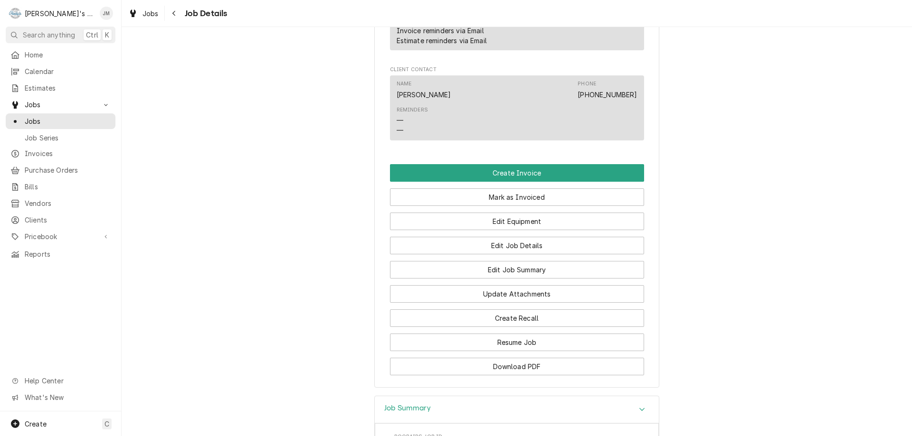
scroll to position [543, 0]
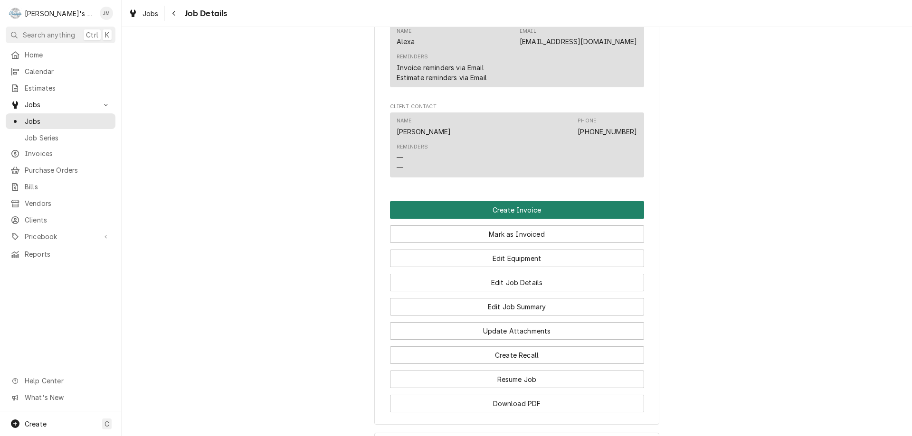
click at [526, 219] on button "Create Invoice" at bounding box center [517, 210] width 254 height 18
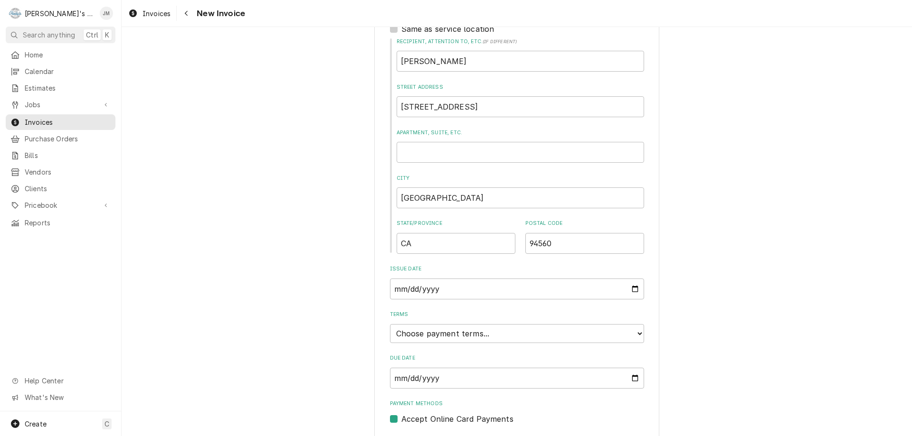
scroll to position [361, 0]
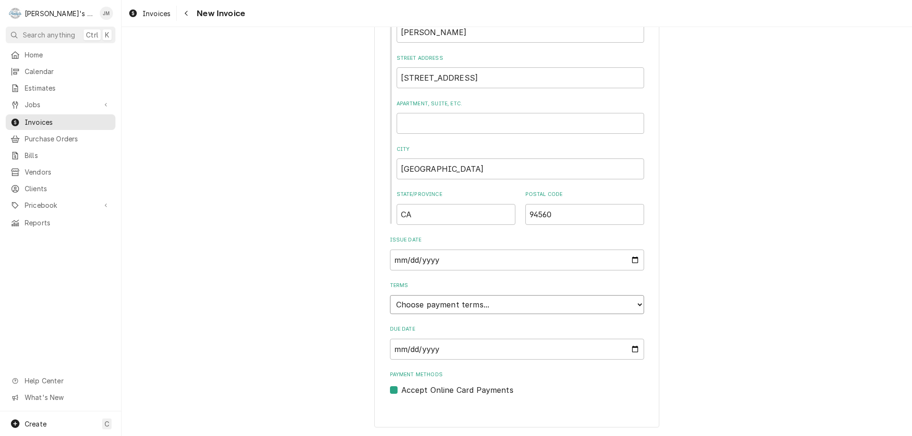
click at [595, 307] on select "Choose payment terms... Same Day Net 7 Net 14 Net 21 Net 30 Net 45 Net 60 Net 90" at bounding box center [517, 304] width 254 height 19
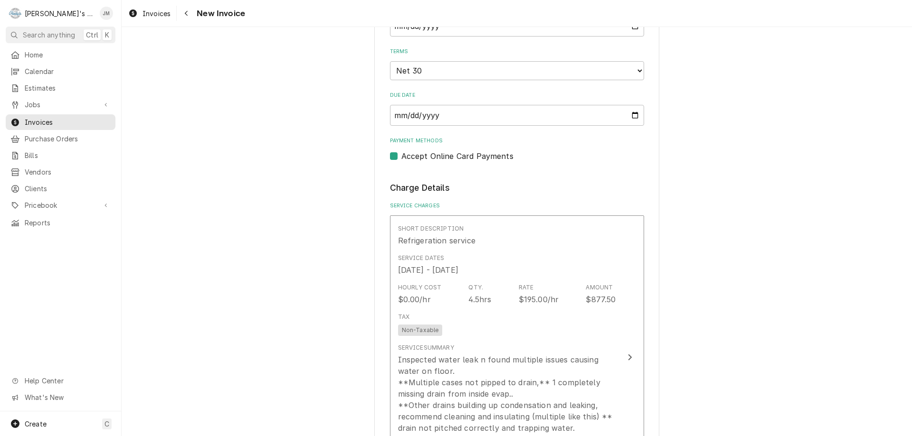
scroll to position [694, 0]
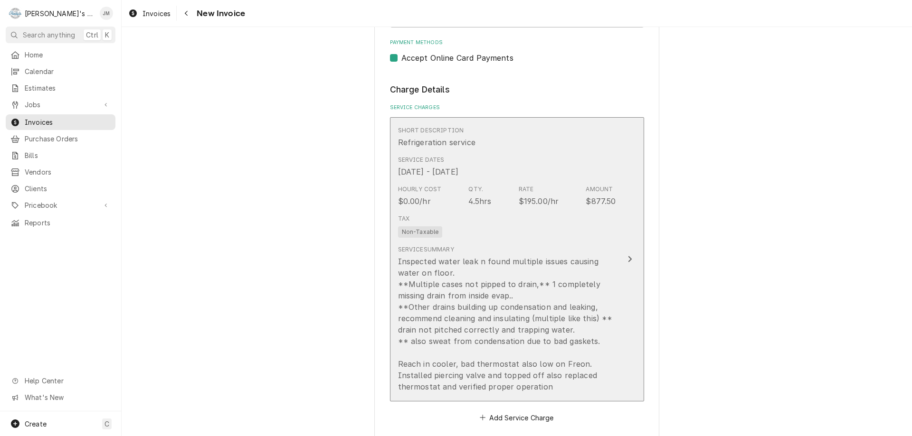
click at [627, 256] on icon "Update Line Item" at bounding box center [629, 259] width 5 height 8
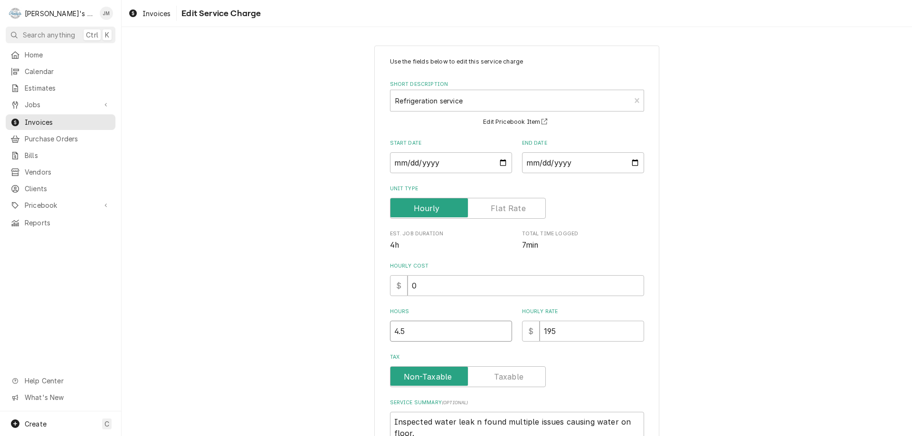
type textarea "x"
type input "4"
click at [498, 332] on input "4" at bounding box center [451, 331] width 122 height 21
click at [729, 340] on div "Use the fields below to edit this service charge Short Description Refrigeratio…" at bounding box center [517, 338] width 790 height 603
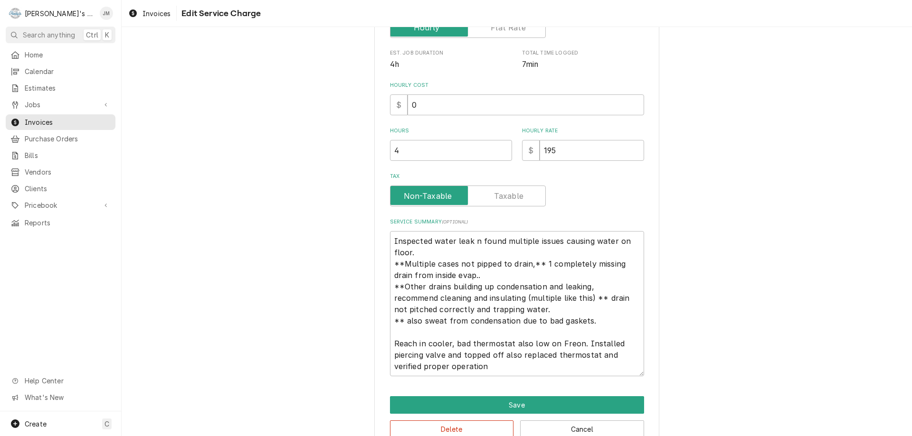
scroll to position [203, 0]
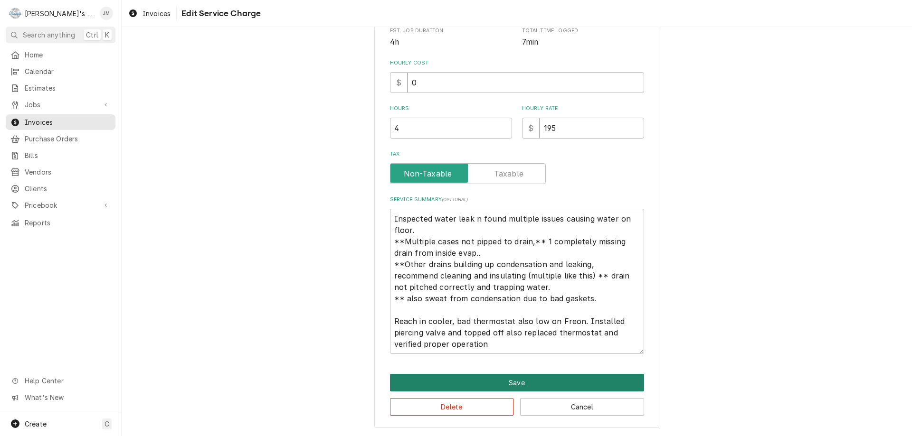
click at [529, 381] on button "Save" at bounding box center [517, 383] width 254 height 18
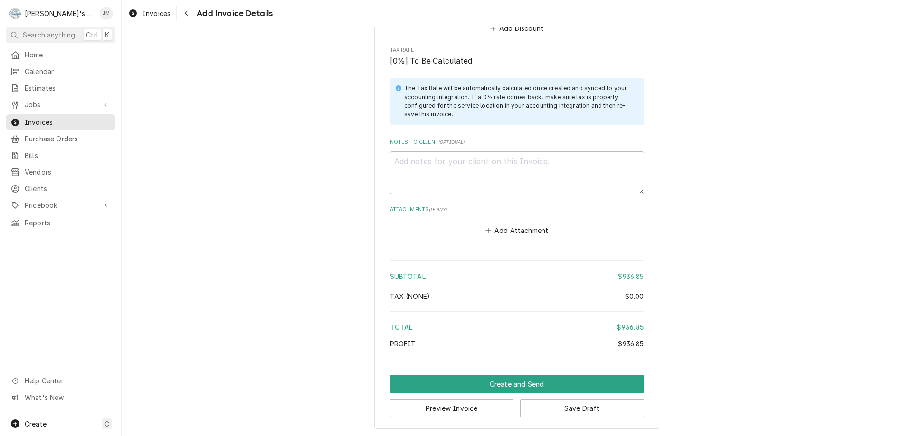
scroll to position [1721, 0]
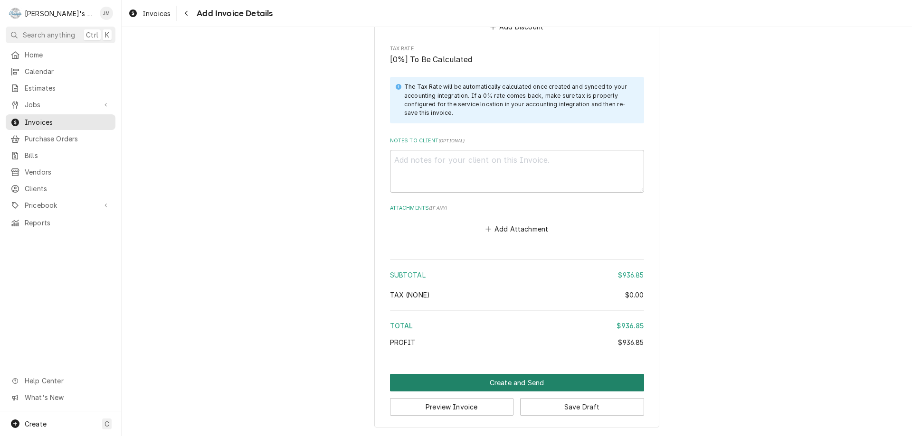
click at [524, 381] on button "Create and Send" at bounding box center [517, 383] width 254 height 18
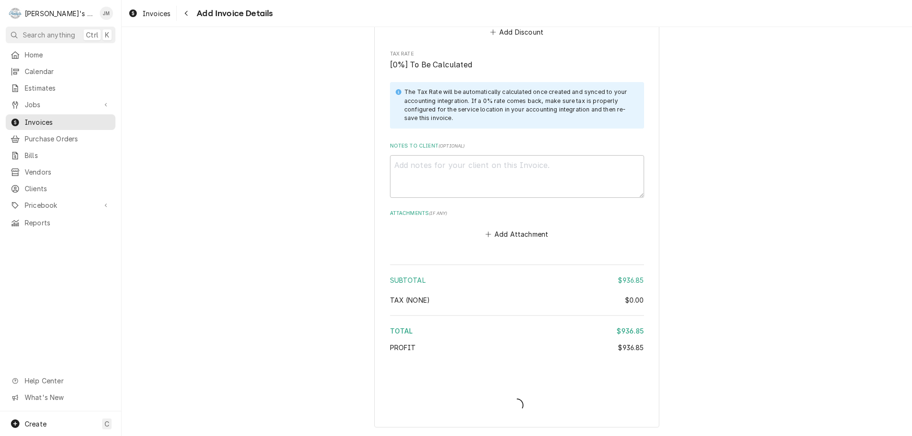
type textarea "x"
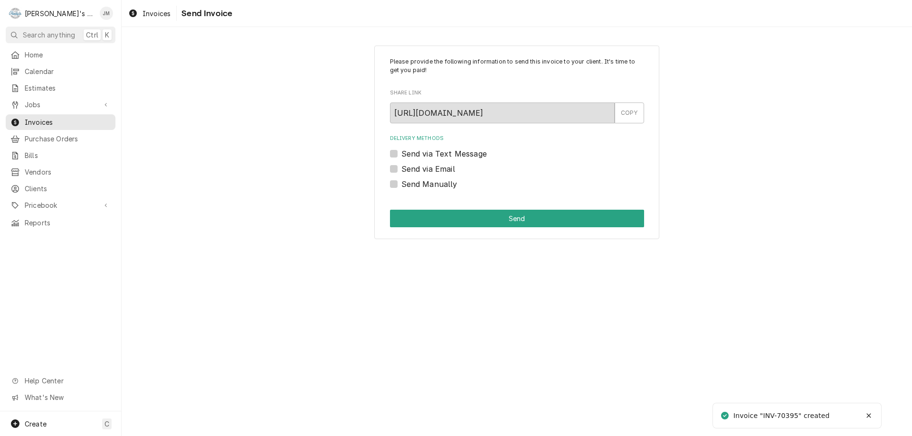
click at [437, 170] on label "Send via Email" at bounding box center [428, 168] width 54 height 11
click at [437, 170] on input "Send via Email" at bounding box center [528, 173] width 254 height 21
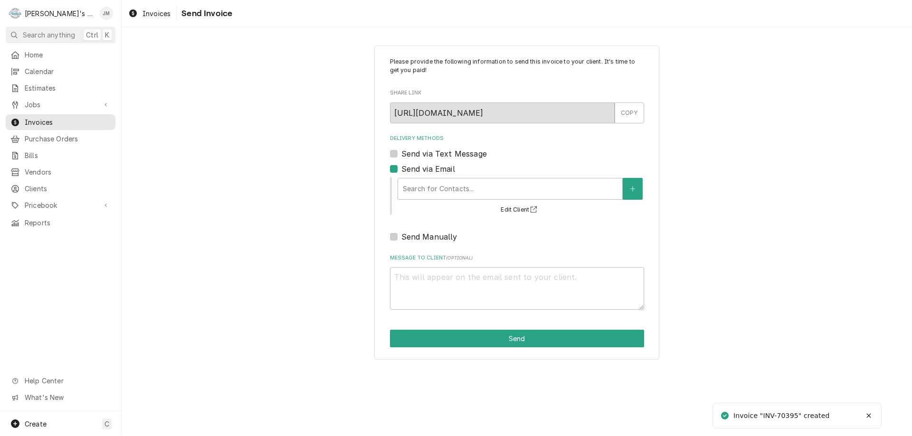
click at [401, 171] on label "Send via Email" at bounding box center [428, 168] width 54 height 11
click at [401, 171] on input "Send via Email" at bounding box center [528, 173] width 254 height 21
checkbox input "false"
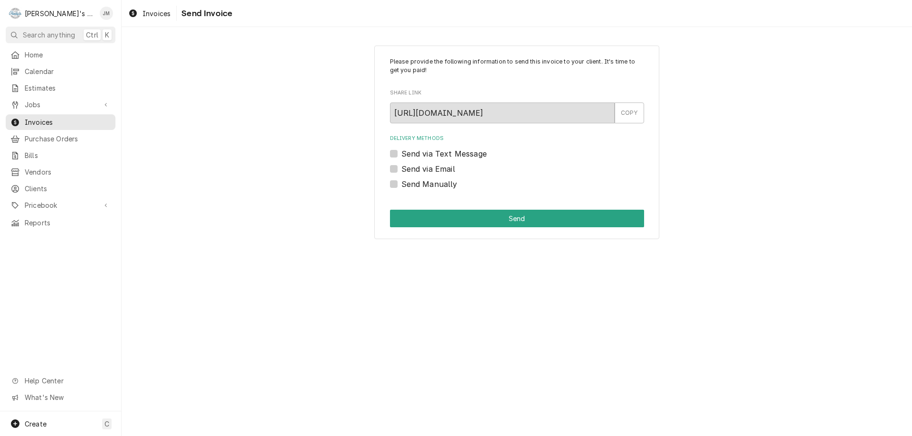
click at [415, 185] on label "Send Manually" at bounding box center [429, 184] width 56 height 11
click at [415, 185] on input "Send Manually" at bounding box center [528, 189] width 254 height 21
checkbox input "true"
click at [489, 218] on button "Send" at bounding box center [517, 219] width 254 height 18
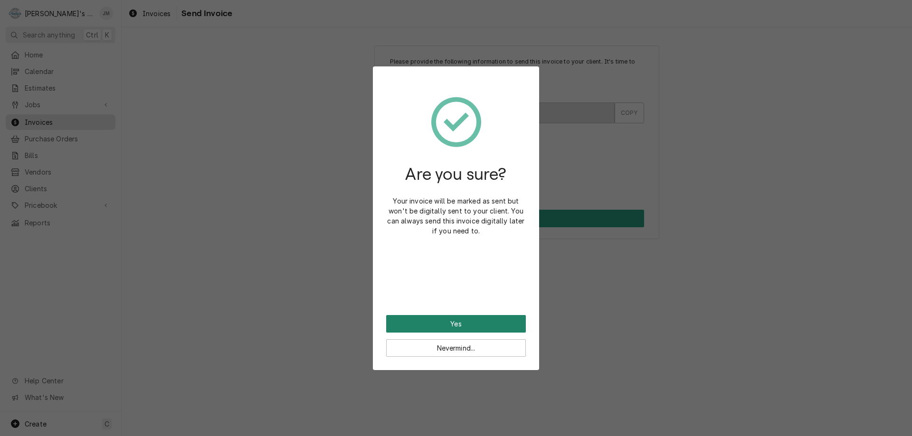
click at [467, 322] on button "Yes" at bounding box center [456, 324] width 140 height 18
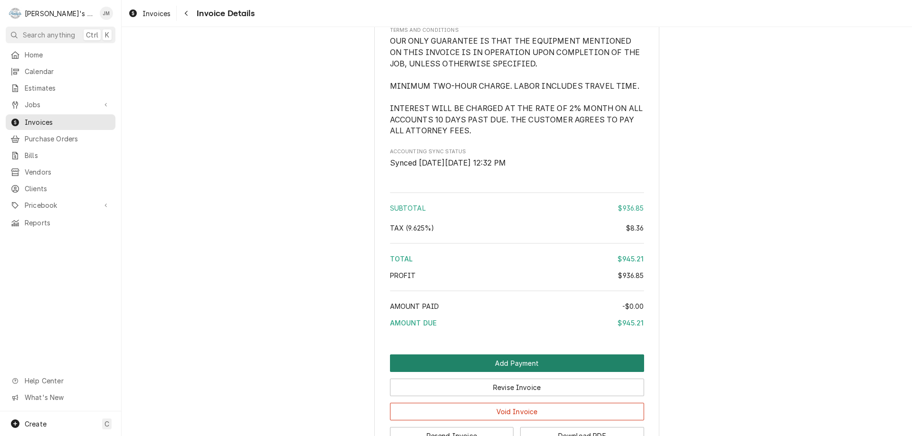
scroll to position [1494, 0]
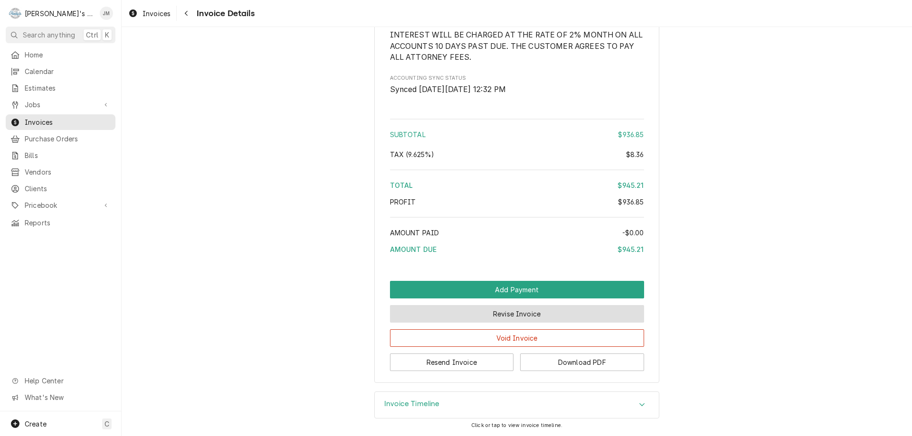
click at [491, 312] on button "Revise Invoice" at bounding box center [517, 314] width 254 height 18
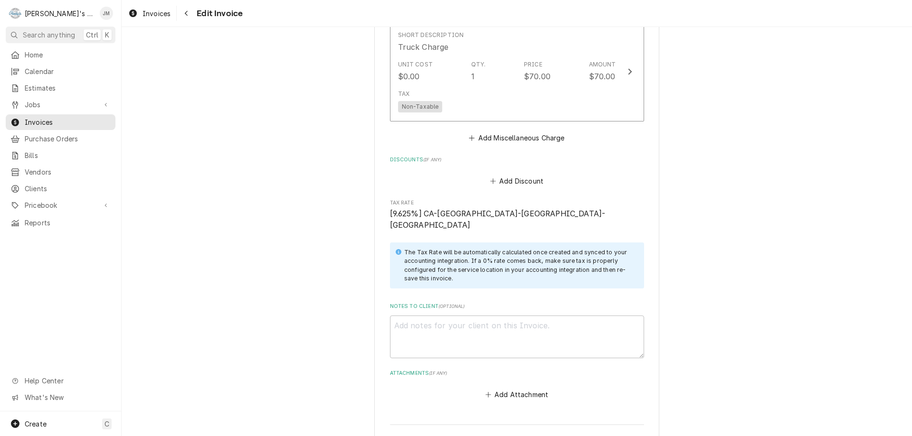
scroll to position [1742, 0]
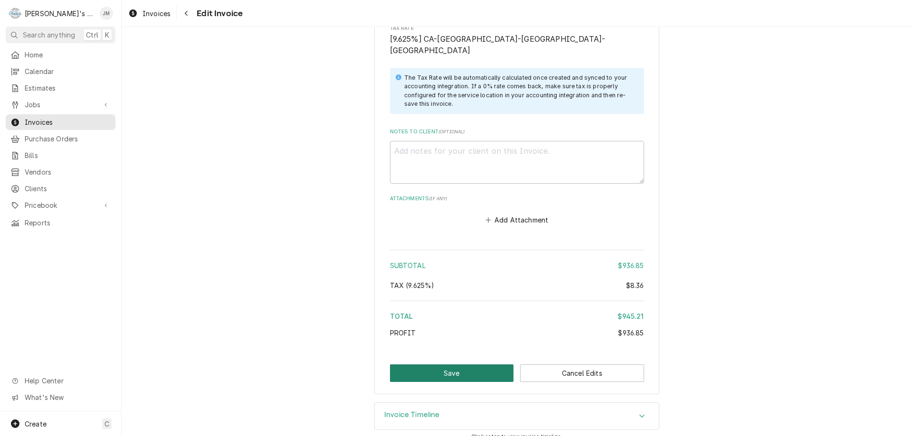
click at [475, 365] on button "Save" at bounding box center [452, 374] width 124 height 18
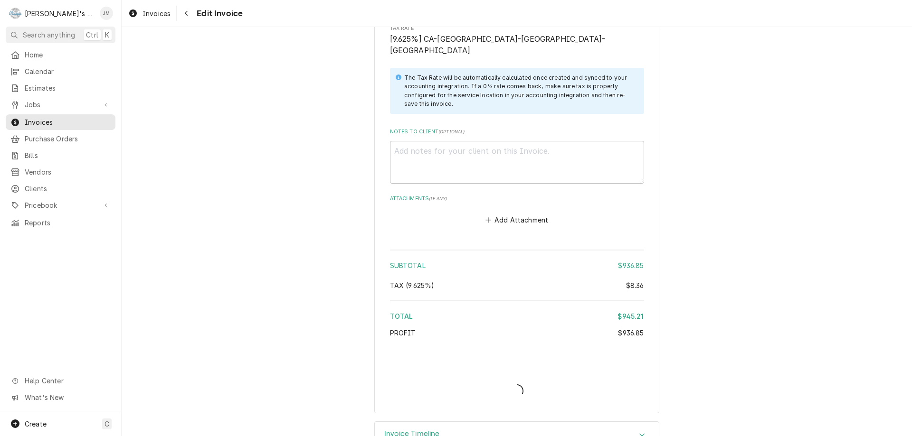
type textarea "x"
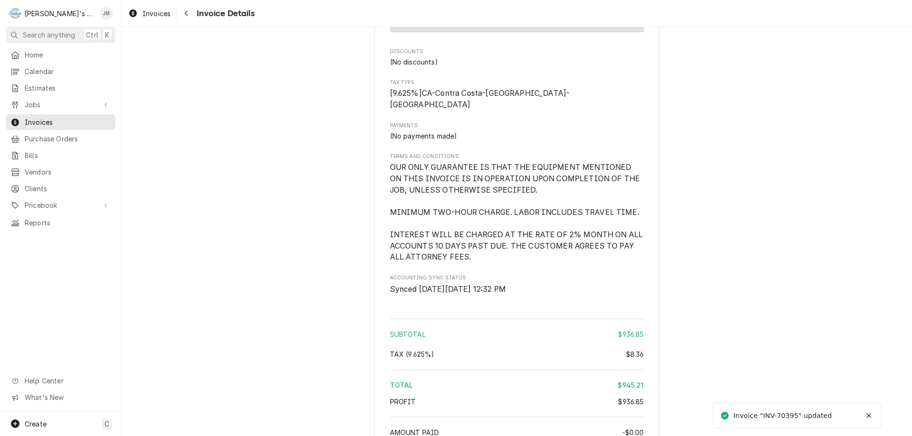
scroll to position [1494, 0]
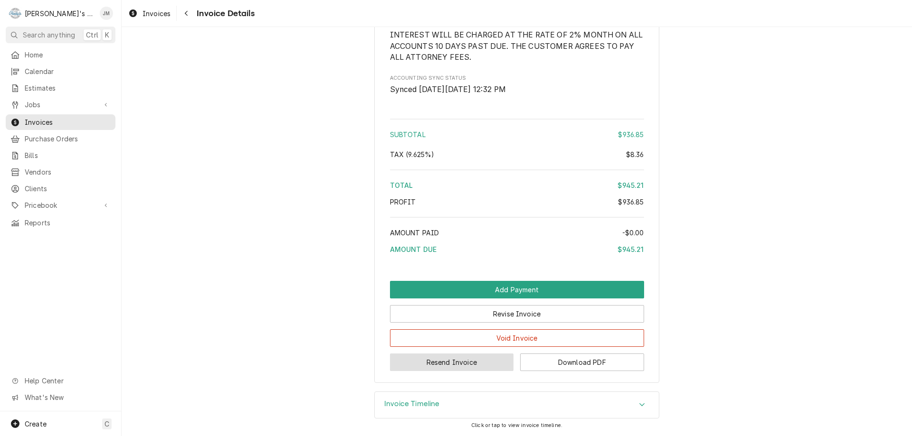
click at [470, 363] on button "Resend Invoice" at bounding box center [452, 363] width 124 height 18
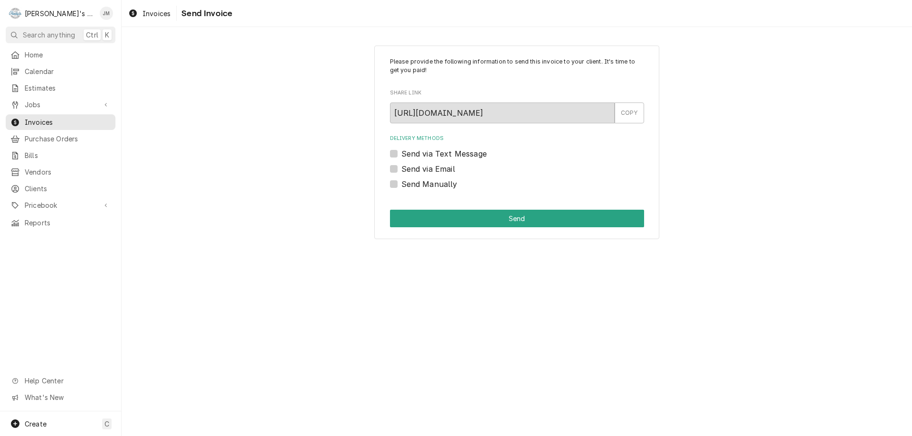
click at [442, 171] on label "Send via Email" at bounding box center [428, 168] width 54 height 11
click at [442, 171] on input "Send via Email" at bounding box center [528, 173] width 254 height 21
checkbox input "true"
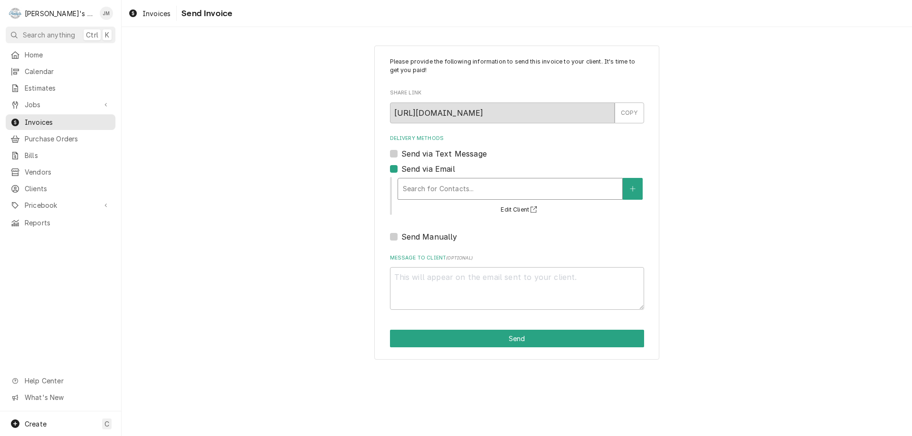
click at [448, 186] on div "Delivery Methods" at bounding box center [510, 188] width 215 height 17
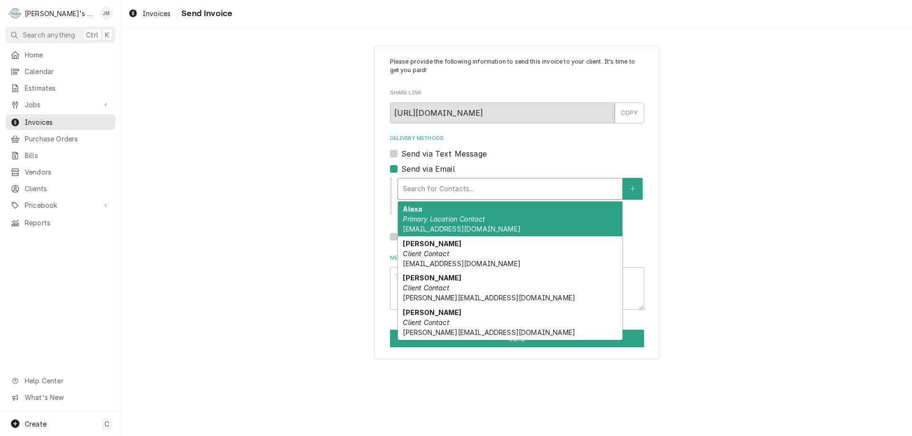
click at [449, 216] on em "Primary Location Contact" at bounding box center [444, 219] width 82 height 8
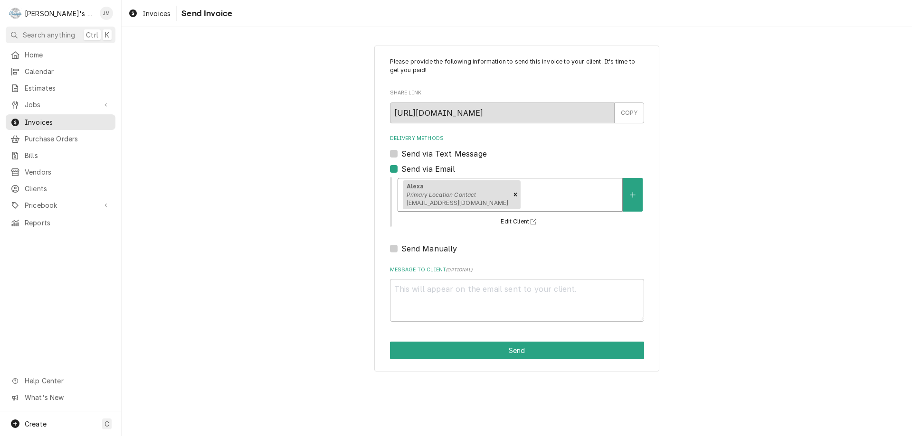
click at [522, 199] on div "Delivery Methods" at bounding box center [569, 194] width 95 height 17
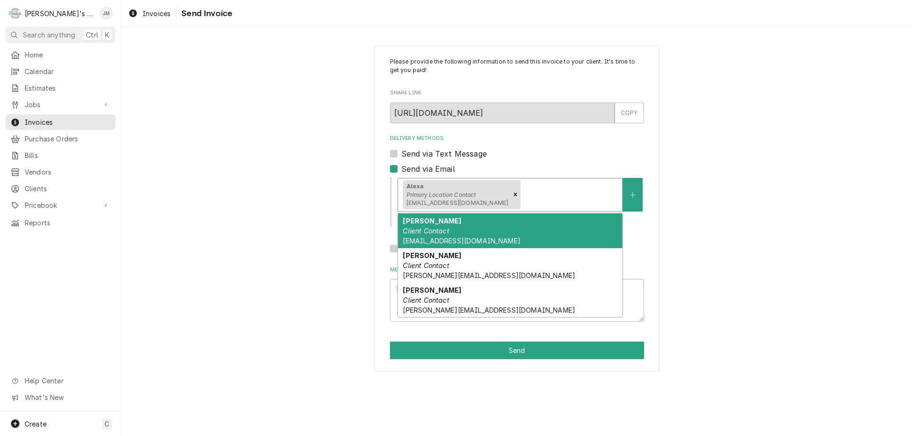
click at [482, 235] on div "Karla Martinez Client Contact info@ilovejacks.com" at bounding box center [510, 231] width 224 height 35
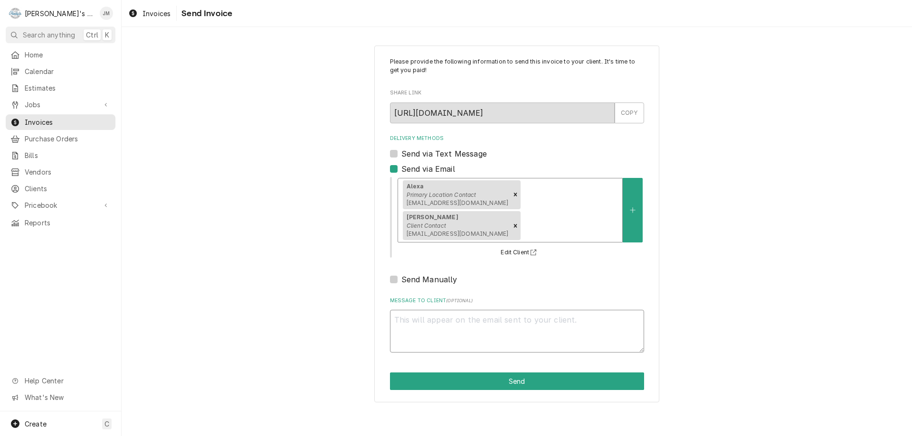
click at [485, 310] on textarea "Message to Client ( optional )" at bounding box center [517, 331] width 254 height 43
type textarea "x"
type textarea "T"
type textarea "x"
type textarea "Th"
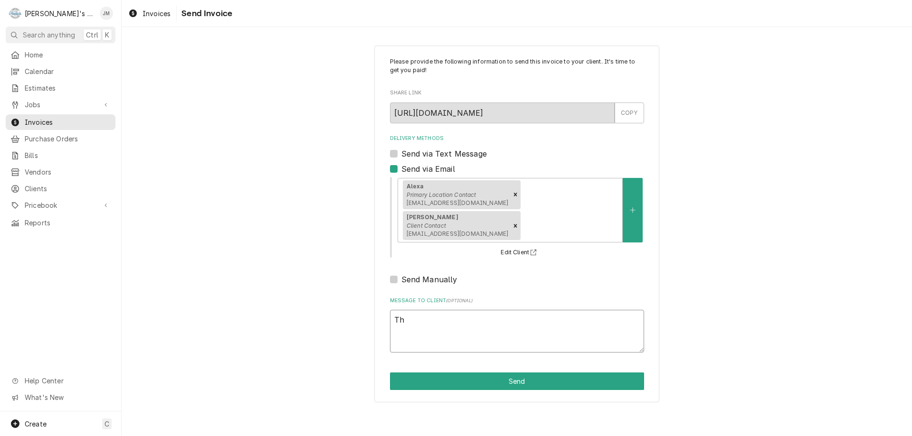
type textarea "x"
type textarea "Tha"
type textarea "x"
type textarea "Than"
type textarea "x"
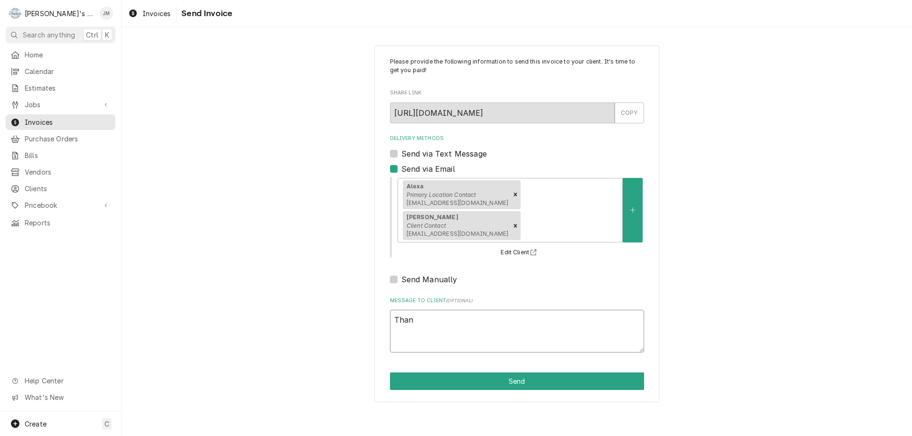
type textarea "Thank"
type textarea "x"
type textarea "Thank"
type textarea "x"
type textarea "Thank y"
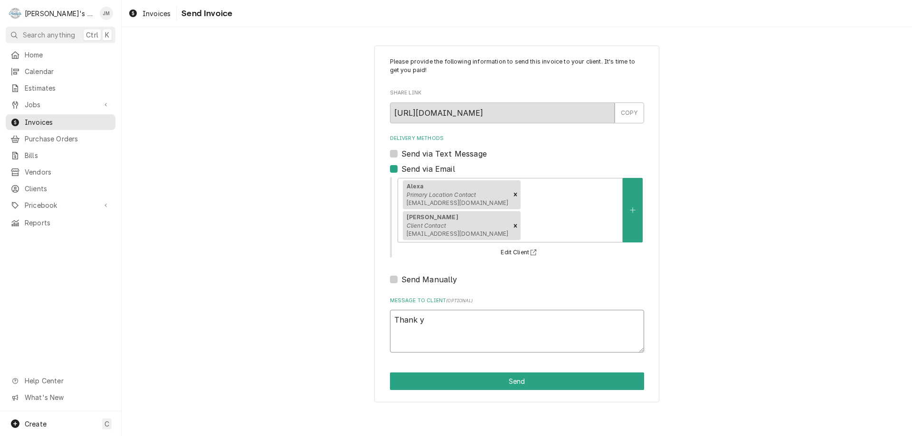
type textarea "x"
type textarea "Thank yo"
type textarea "x"
type textarea "Thank you"
type textarea "x"
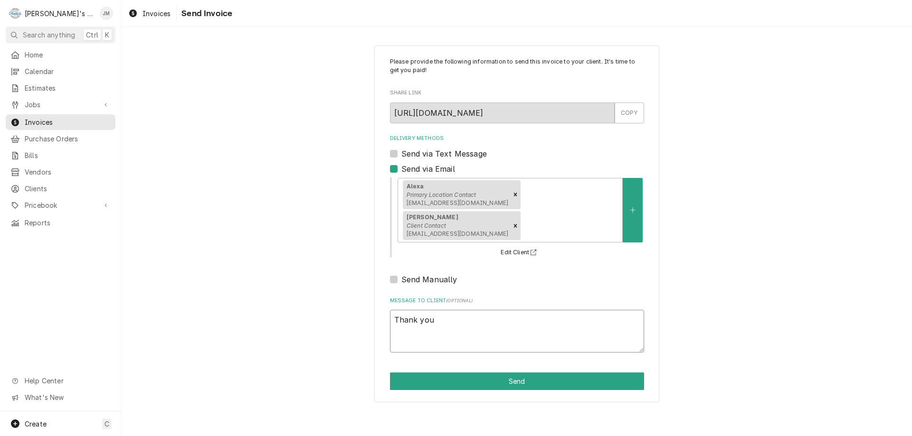
type textarea "Thank you"
type textarea "x"
type textarea "Thank you o"
type textarea "x"
type textarea "Thank you"
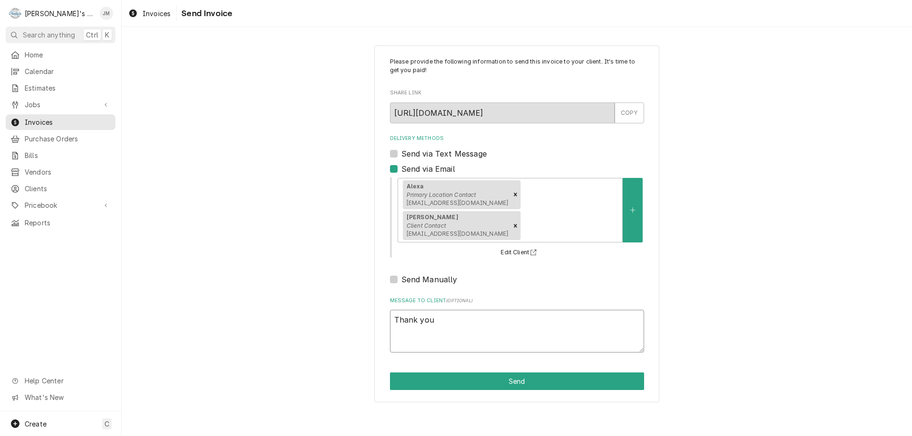
type textarea "x"
type textarea "Thank you f"
type textarea "x"
type textarea "Thank you fo"
type textarea "x"
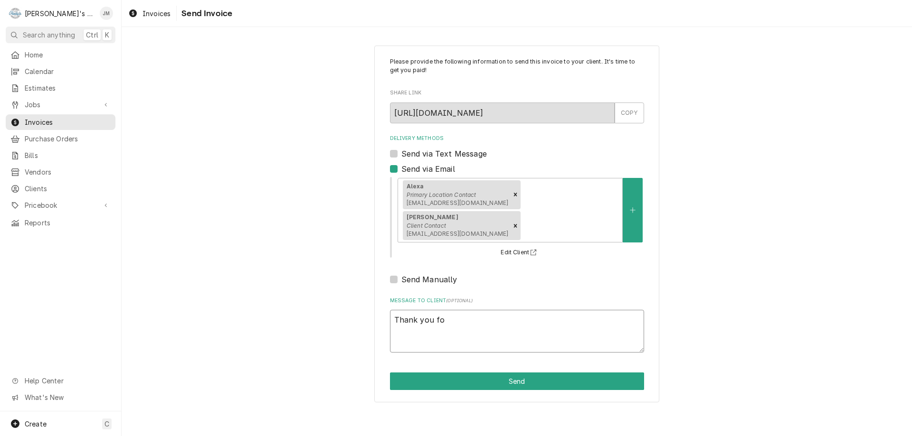
type textarea "Thank you for"
type textarea "x"
type textarea "Thank you for"
type textarea "x"
type textarea "Thank you for y"
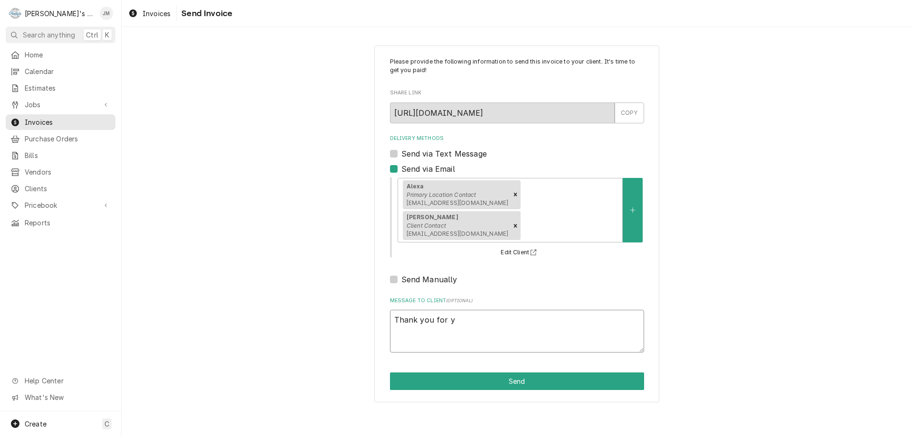
type textarea "x"
type textarea "Thank you for yo"
type textarea "x"
type textarea "Thank you for you"
type textarea "x"
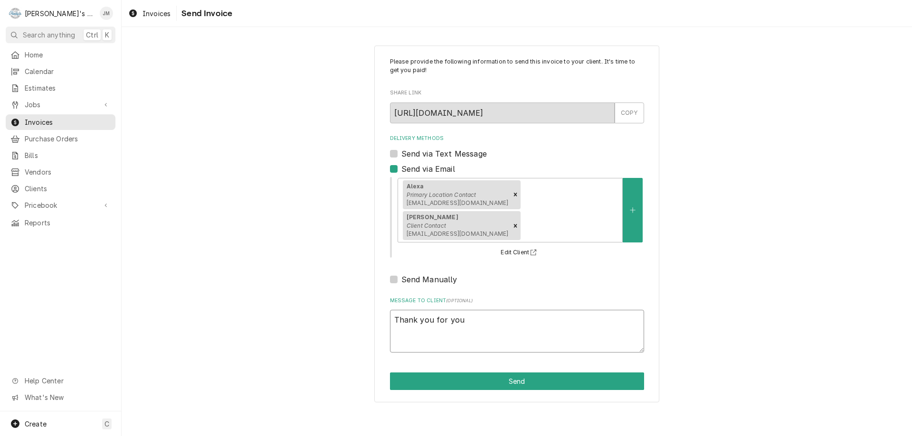
type textarea "Thank you for you"
type textarea "x"
type textarea "Thank you for you"
type textarea "x"
type textarea "Thank you for your"
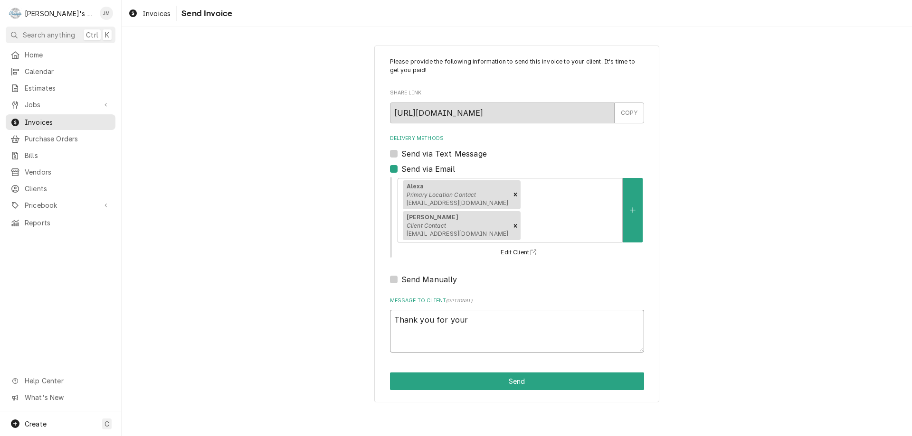
type textarea "x"
type textarea "Thank you for your"
type textarea "x"
type textarea "Thank you for your b"
type textarea "x"
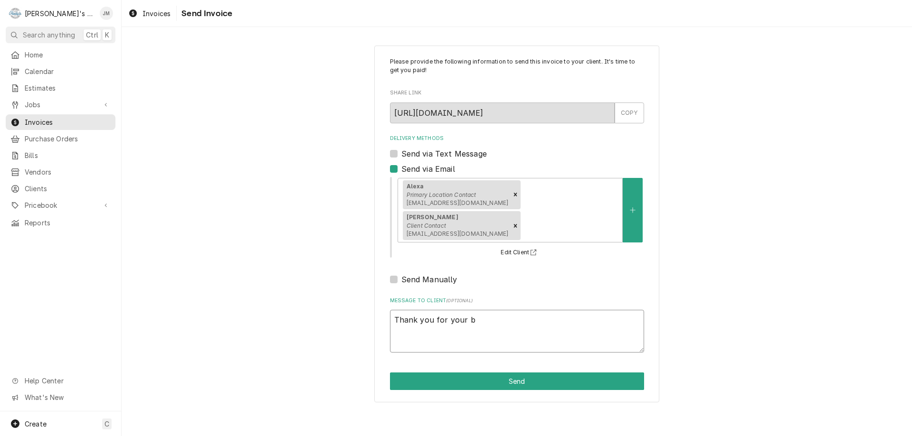
type textarea "Thank you for your bu"
type textarea "x"
type textarea "Thank you for your bus"
type textarea "x"
type textarea "Thank you for your busi"
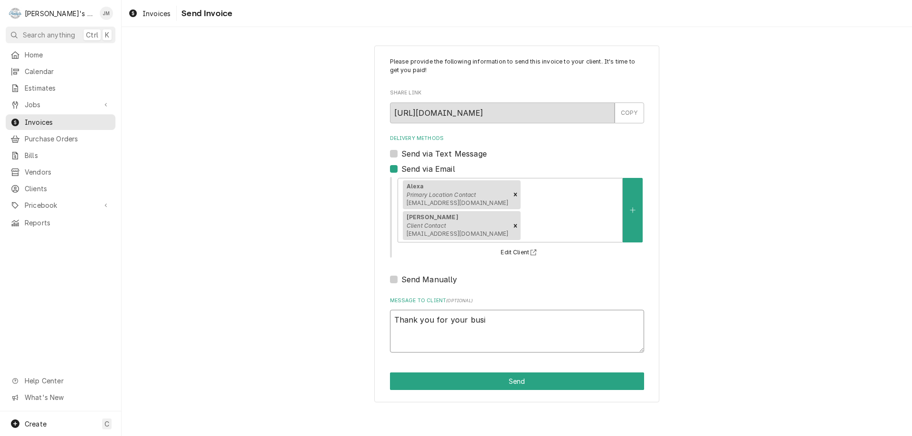
type textarea "x"
type textarea "Thank you for your busin"
type textarea "x"
type textarea "Thank you for your busine"
type textarea "x"
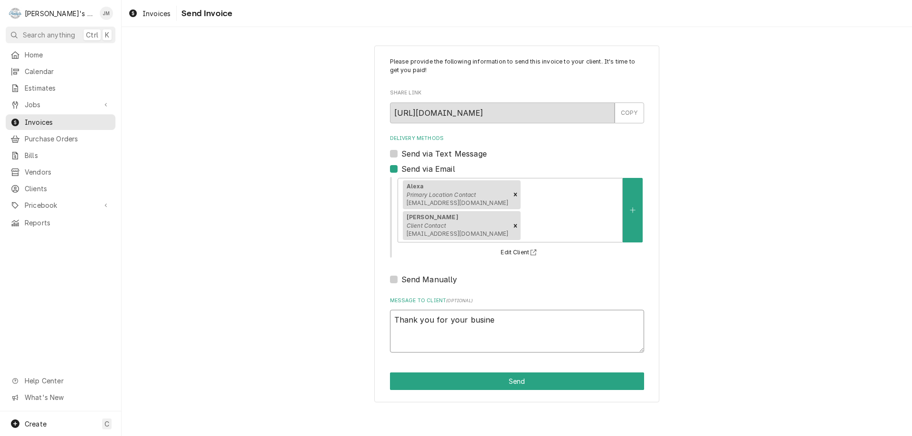
type textarea "Thank you for your busines"
type textarea "x"
type textarea "Thank you for your busines."
type textarea "x"
type textarea "Thank you for your busines."
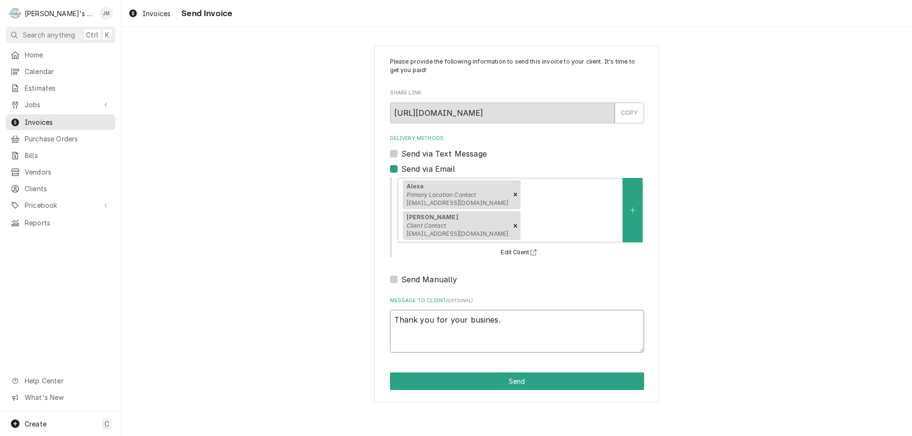
type textarea "x"
type textarea "Thank you for your business."
click at [648, 253] on div "Please provide the following information to send this invoice to your client. I…" at bounding box center [516, 224] width 285 height 357
click at [520, 373] on button "Send" at bounding box center [517, 382] width 254 height 18
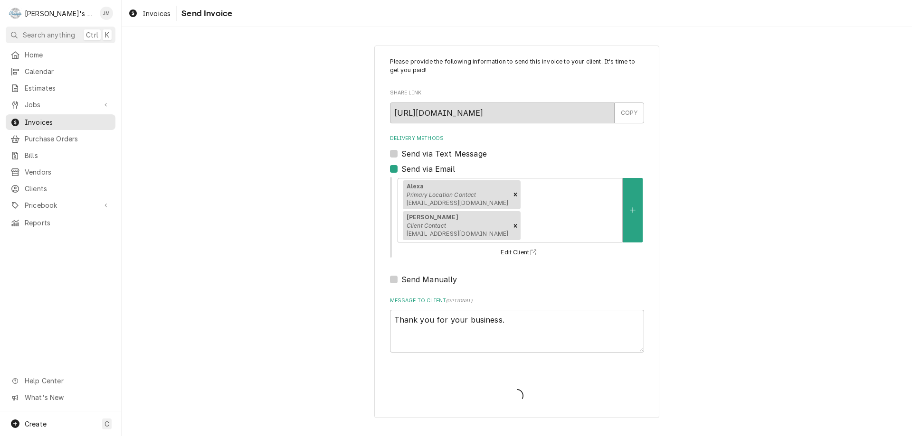
type textarea "x"
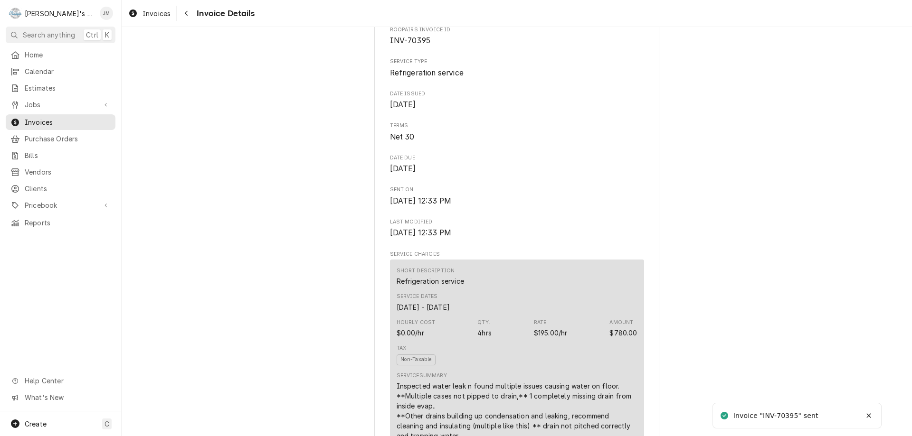
scroll to position [1494, 0]
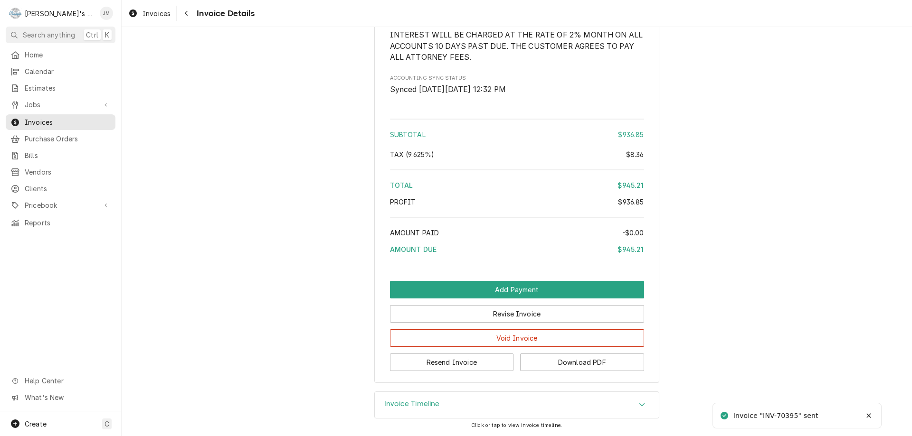
click at [397, 401] on h3 "Invoice Timeline" at bounding box center [412, 404] width 56 height 9
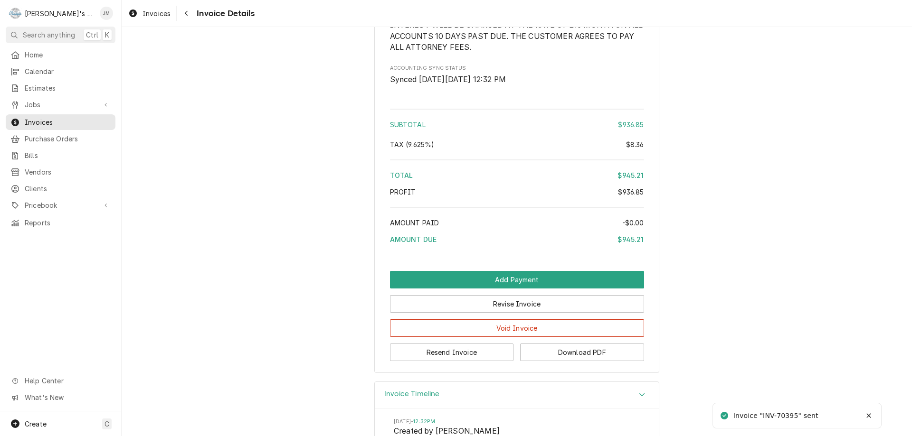
scroll to position [1658, 0]
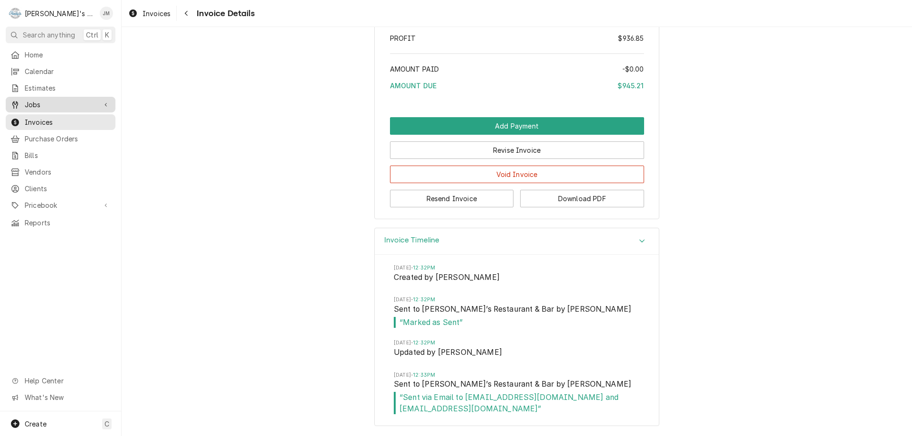
click at [51, 100] on span "Jobs" at bounding box center [61, 105] width 72 height 10
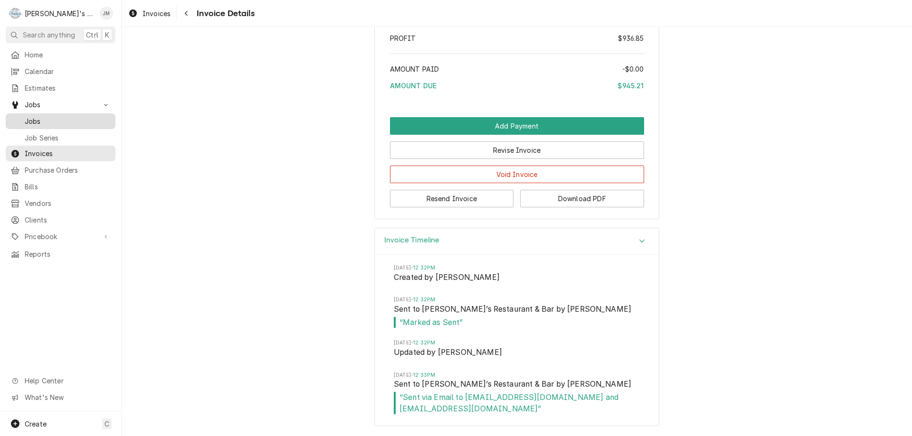
click at [48, 119] on span "Jobs" at bounding box center [68, 121] width 86 height 10
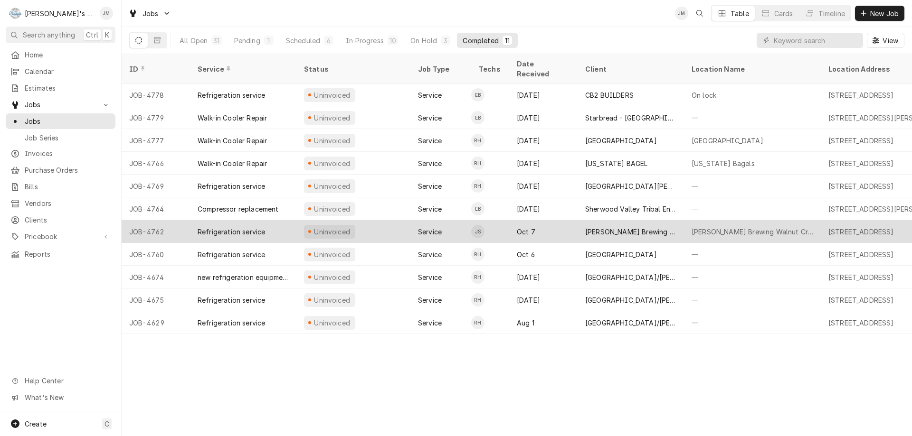
click at [629, 227] on div "[PERSON_NAME] Brewing Walnut Creek" at bounding box center [630, 232] width 91 height 10
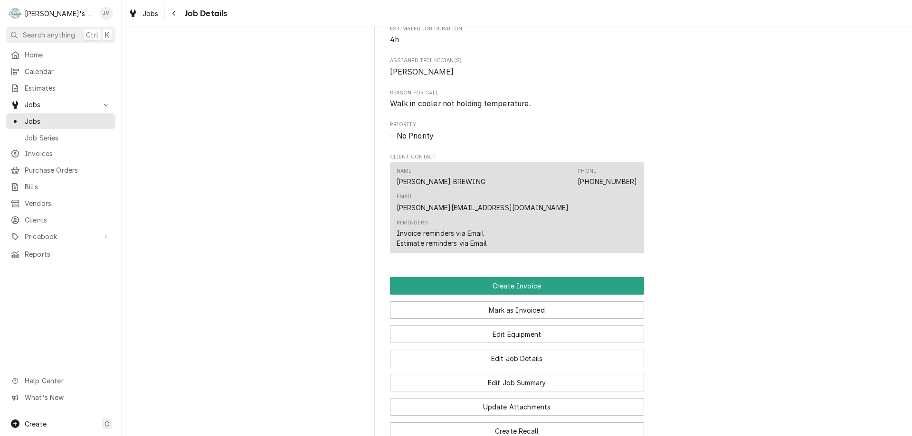
scroll to position [595, 0]
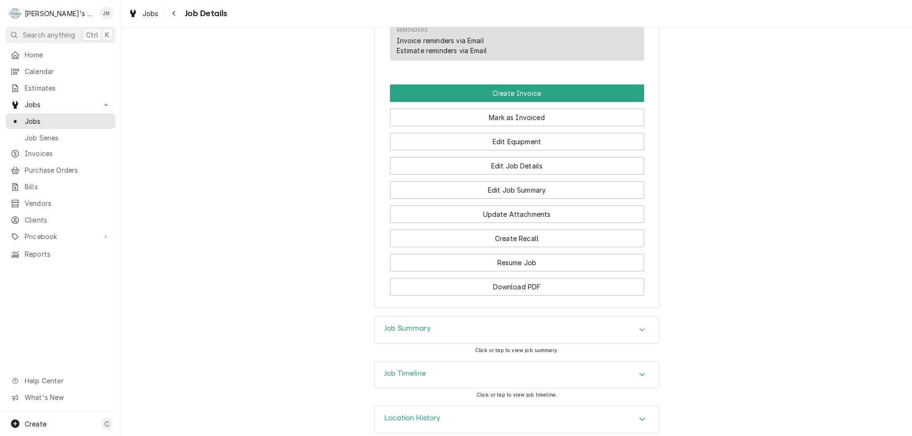
click at [405, 317] on div "Job Summary" at bounding box center [517, 330] width 284 height 27
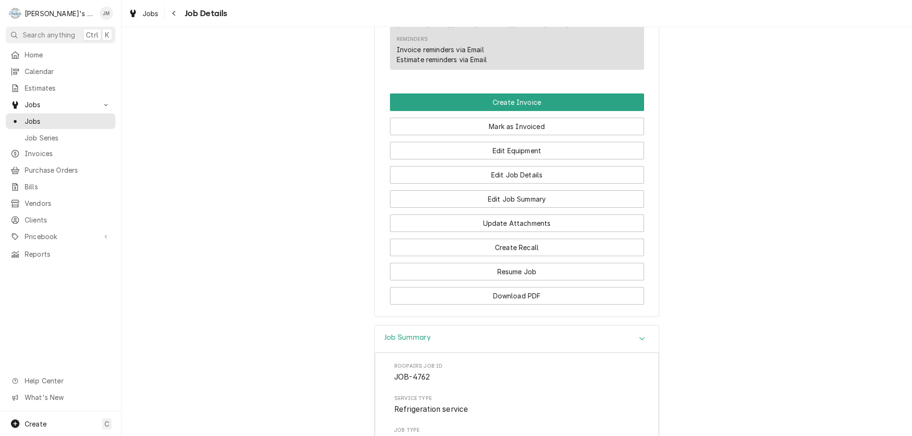
scroll to position [582, 0]
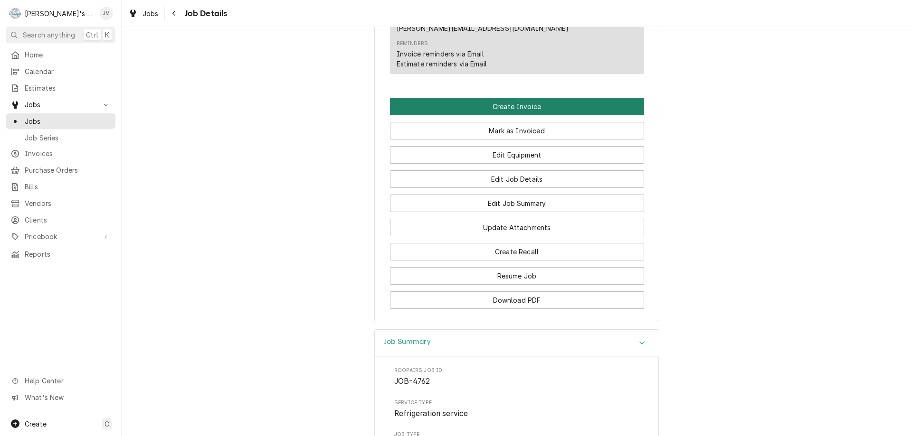
click at [499, 98] on button "Create Invoice" at bounding box center [517, 107] width 254 height 18
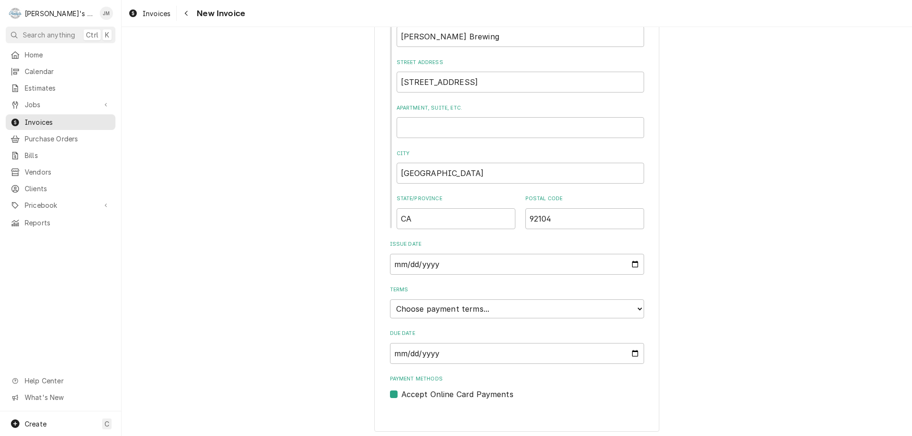
scroll to position [361, 0]
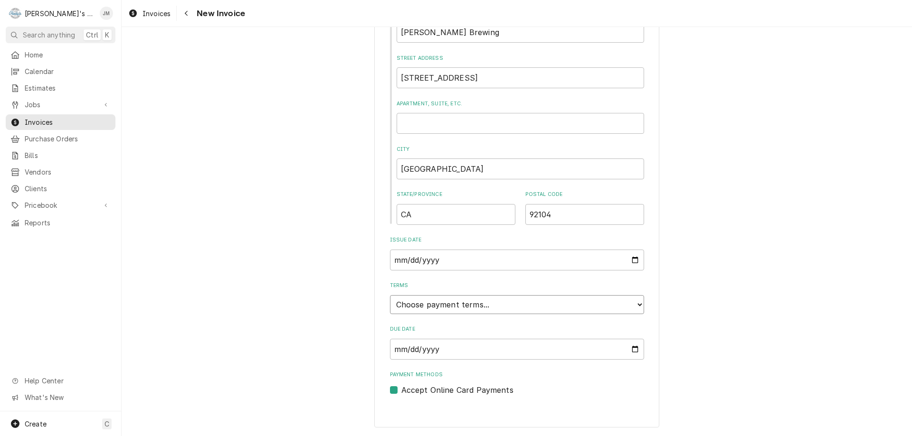
click at [543, 299] on select "Choose payment terms... Same Day Net 7 Net 14 Net 21 Net 30 Net 45 Net 60 Net 90" at bounding box center [517, 304] width 254 height 19
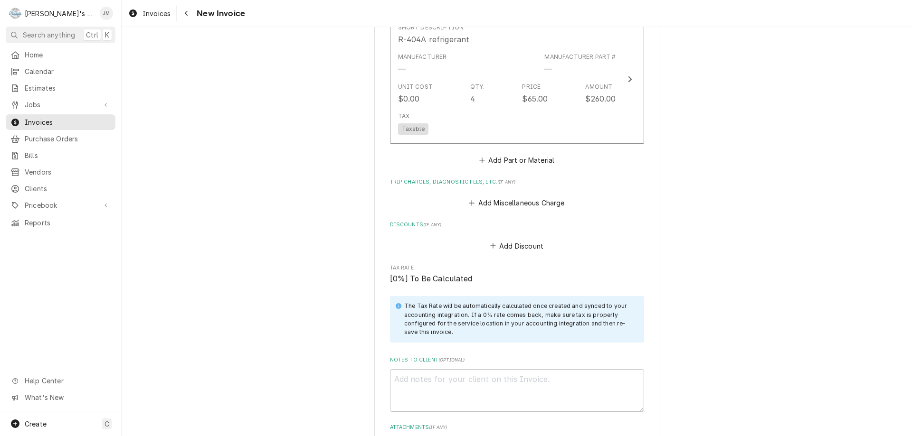
scroll to position [1020, 0]
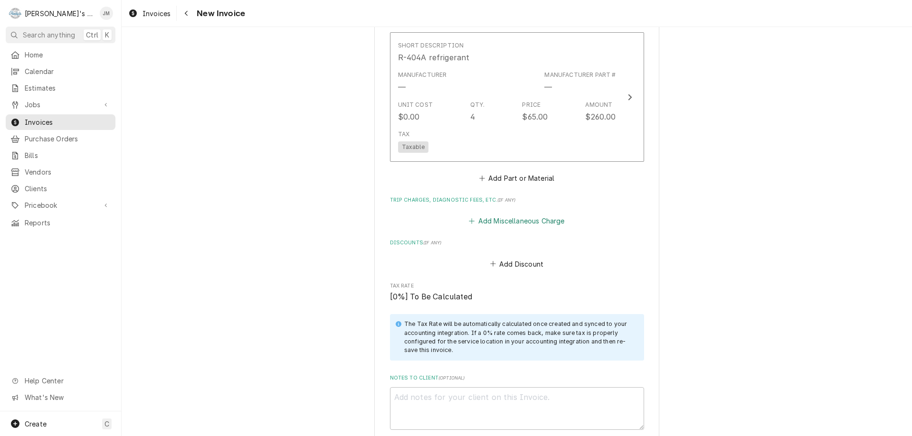
click at [522, 223] on button "Add Miscellaneous Charge" at bounding box center [516, 221] width 99 height 13
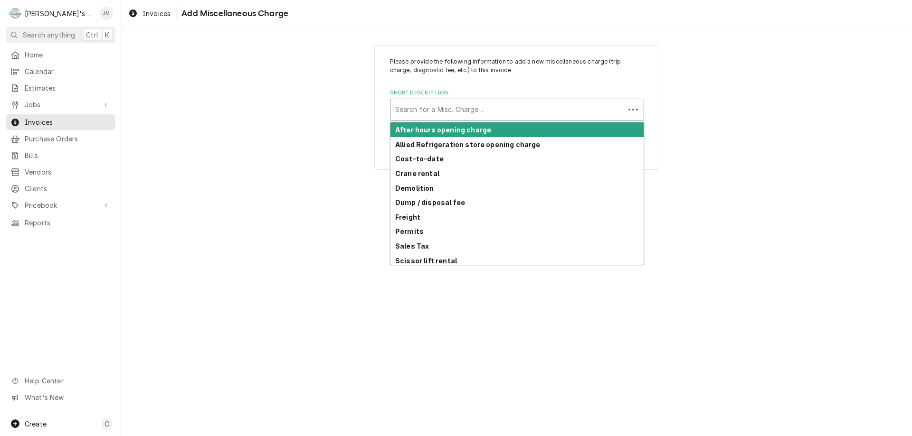
click at [495, 113] on div "Short Description" at bounding box center [507, 109] width 225 height 17
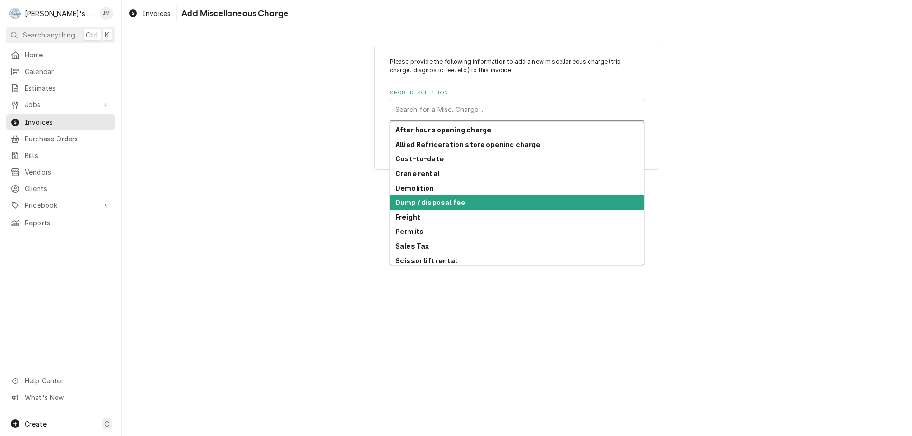
scroll to position [47, 0]
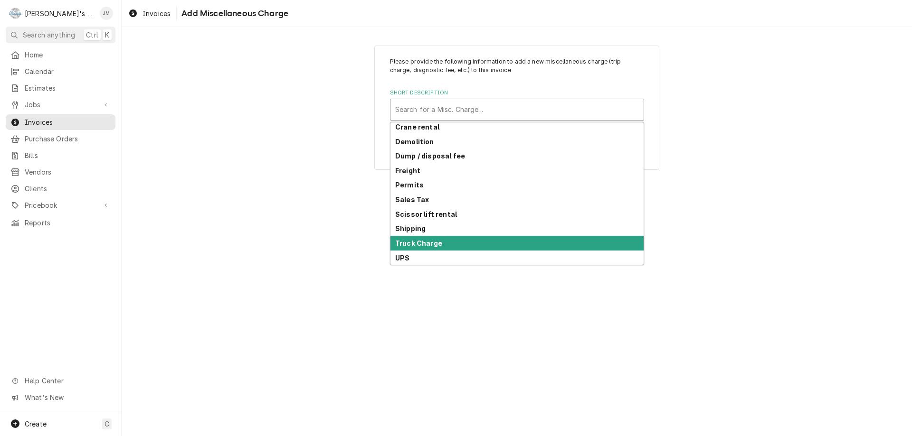
click at [515, 241] on div "Truck Charge" at bounding box center [516, 243] width 253 height 15
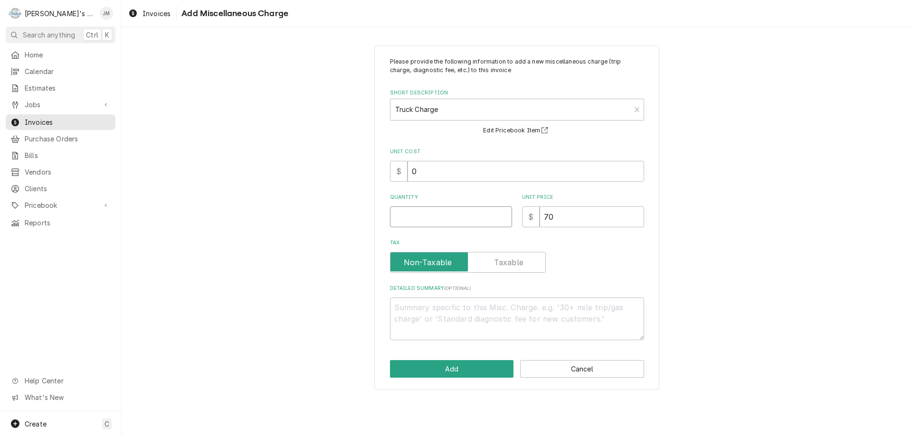
click at [481, 208] on input "Quantity" at bounding box center [451, 217] width 122 height 21
type textarea "x"
type input "1"
click at [480, 367] on button "Add" at bounding box center [452, 369] width 124 height 18
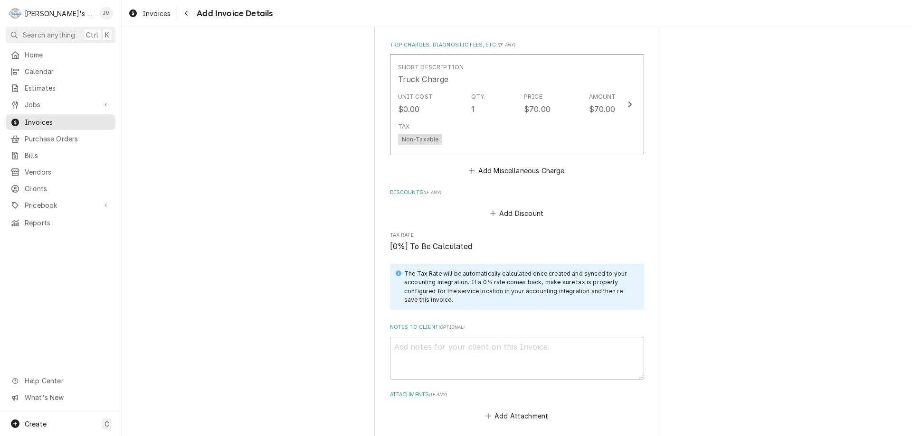
scroll to position [1341, 0]
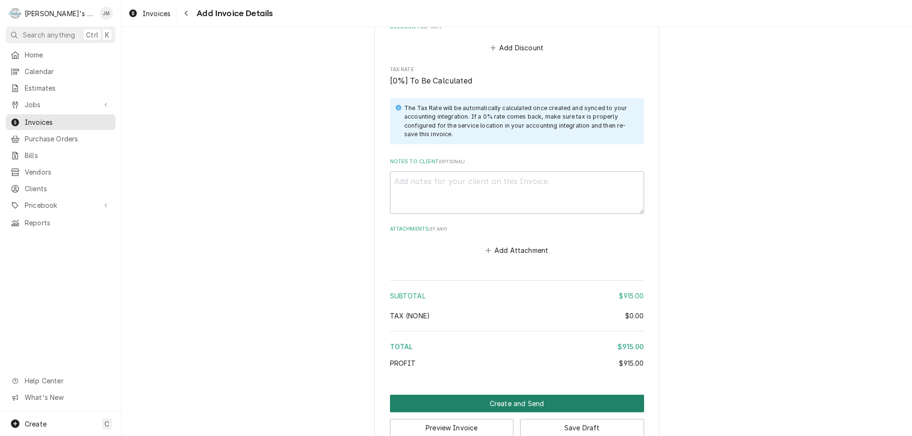
click at [517, 404] on button "Create and Send" at bounding box center [517, 404] width 254 height 18
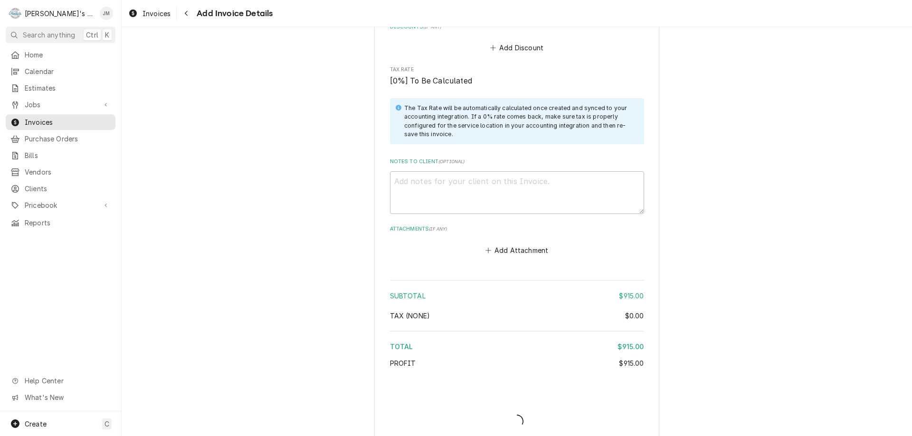
type textarea "x"
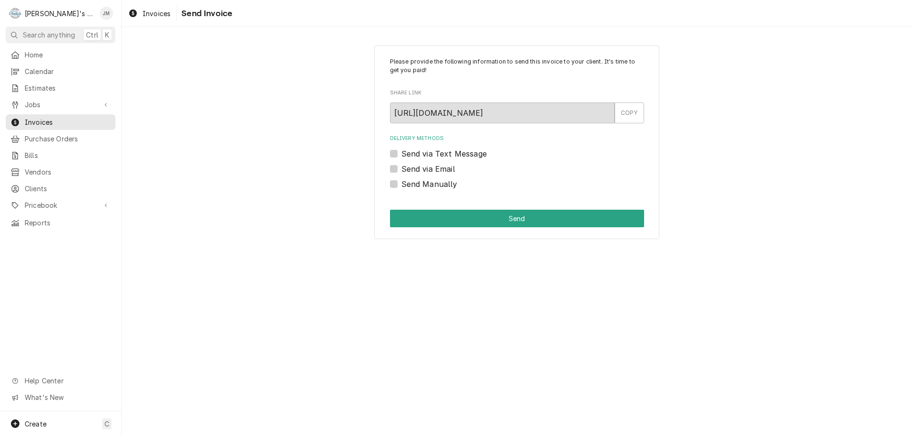
click at [434, 183] on label "Send Manually" at bounding box center [429, 184] width 56 height 11
click at [434, 183] on input "Send Manually" at bounding box center [528, 189] width 254 height 21
checkbox input "true"
click at [526, 219] on button "Send" at bounding box center [517, 219] width 254 height 18
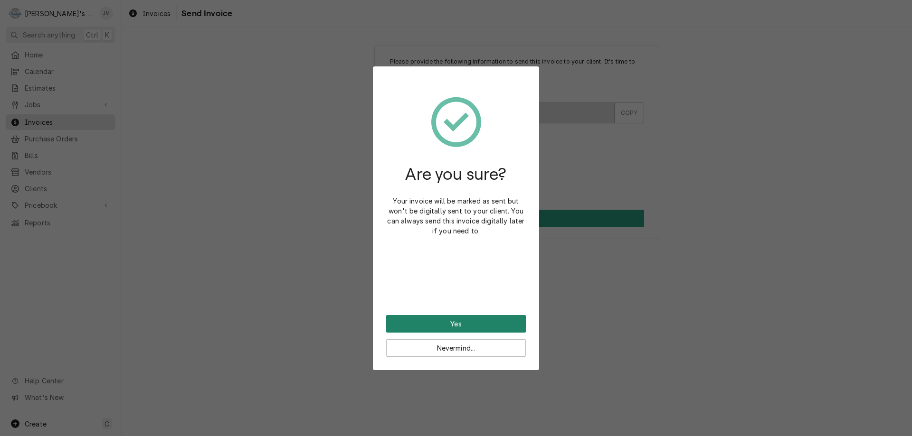
click at [442, 329] on button "Yes" at bounding box center [456, 324] width 140 height 18
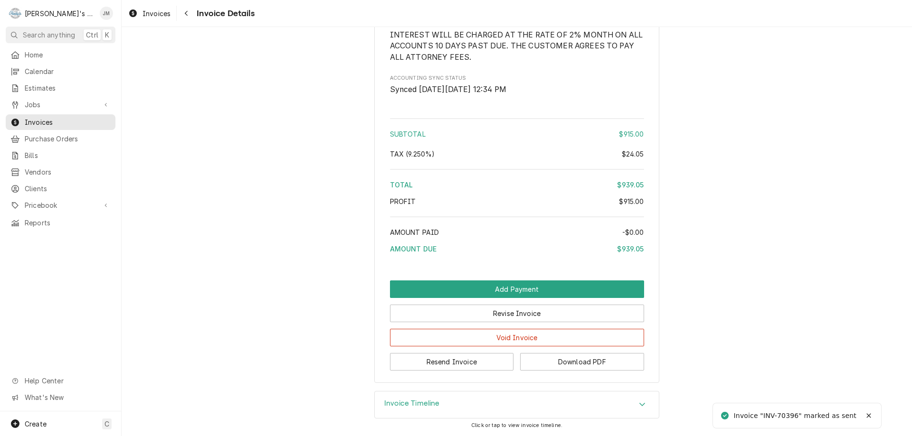
scroll to position [1190, 0]
click at [460, 366] on button "Resend Invoice" at bounding box center [452, 362] width 124 height 18
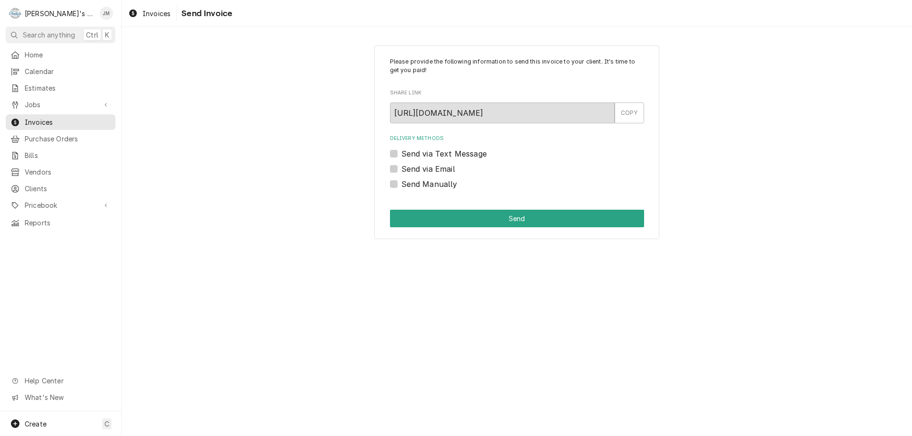
click at [436, 170] on label "Send via Email" at bounding box center [428, 168] width 54 height 11
click at [436, 170] on input "Send via Email" at bounding box center [528, 173] width 254 height 21
checkbox input "true"
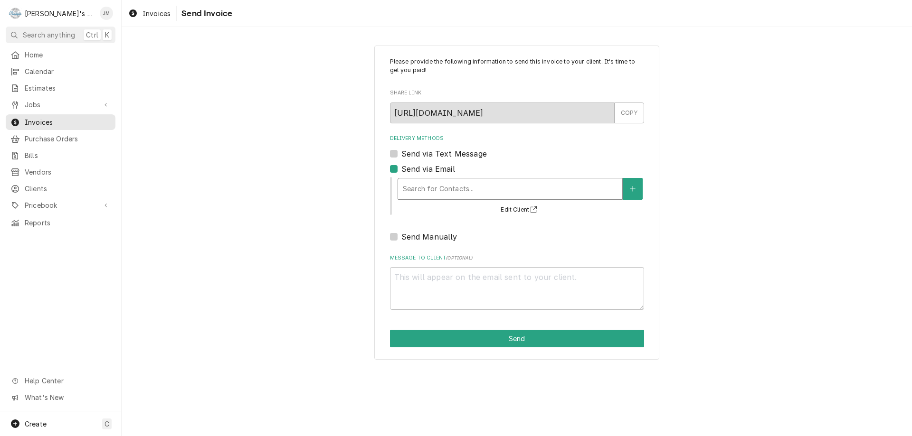
click at [444, 184] on div "Delivery Methods" at bounding box center [510, 188] width 215 height 17
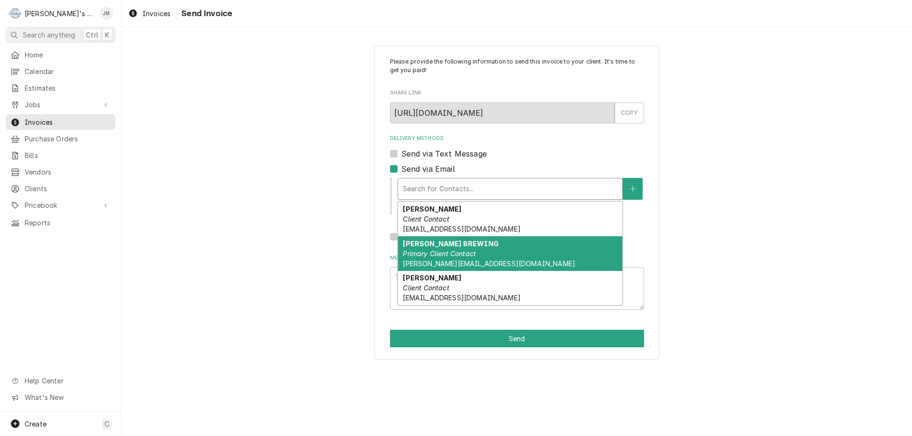
click at [447, 256] on em "Primary Client Contact" at bounding box center [439, 254] width 73 height 8
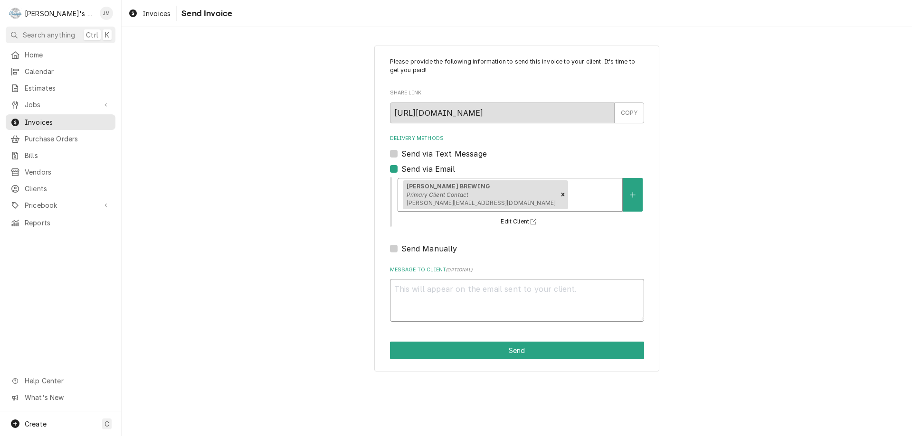
click at [462, 300] on textarea "Message to Client ( optional )" at bounding box center [517, 300] width 254 height 43
type textarea "x"
type textarea "T"
type textarea "x"
type textarea "Th"
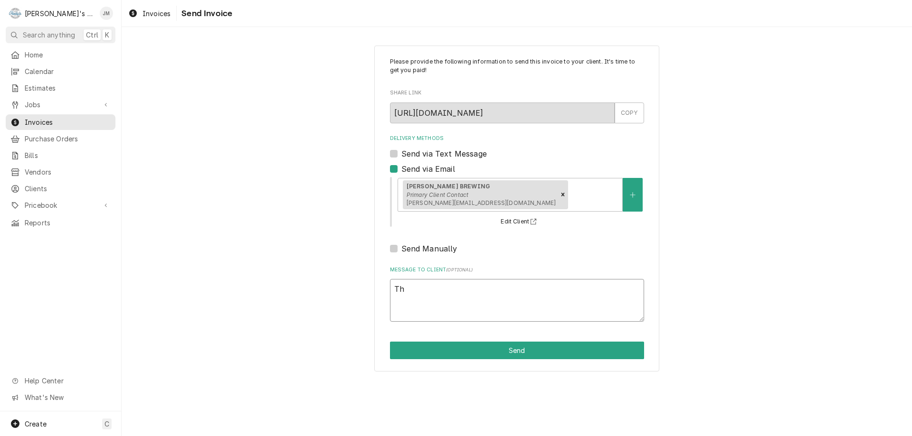
type textarea "x"
type textarea "Tha"
type textarea "x"
type textarea "Than"
type textarea "x"
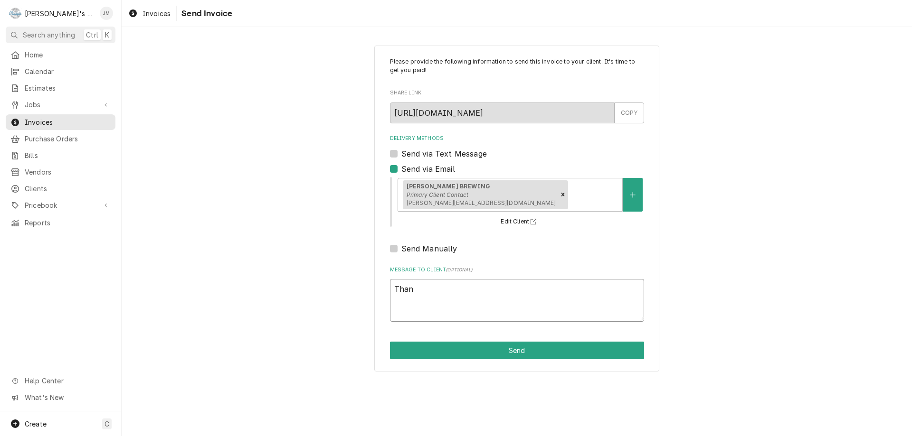
type textarea "Thank"
type textarea "x"
type textarea "Thank"
type textarea "x"
type textarea "Thank y"
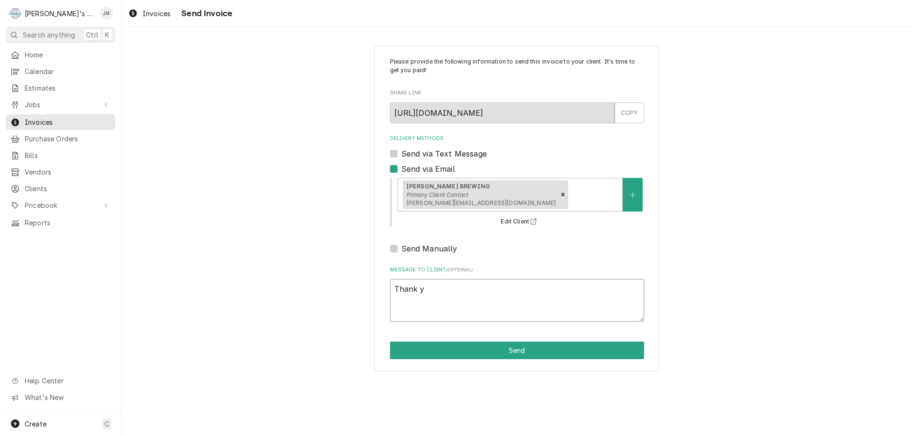
type textarea "x"
type textarea "Thank yo"
type textarea "x"
type textarea "Thank you"
type textarea "x"
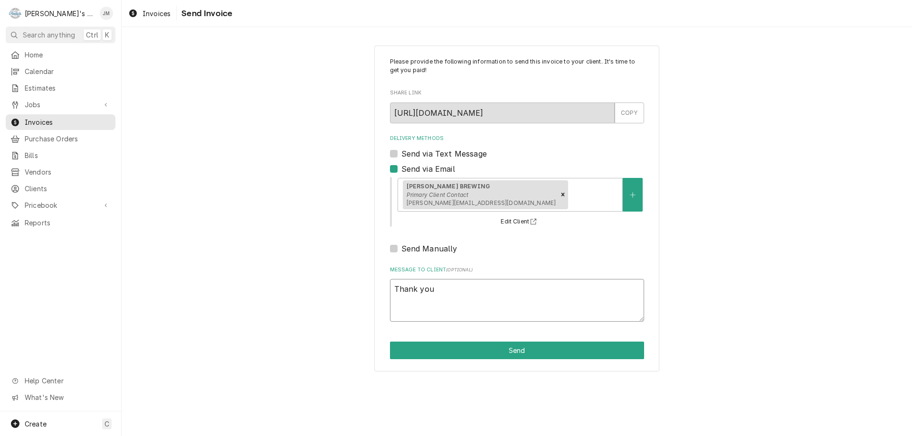
type textarea "Thank you"
type textarea "x"
type textarea "Thank you f"
type textarea "x"
type textarea "Thank you fo"
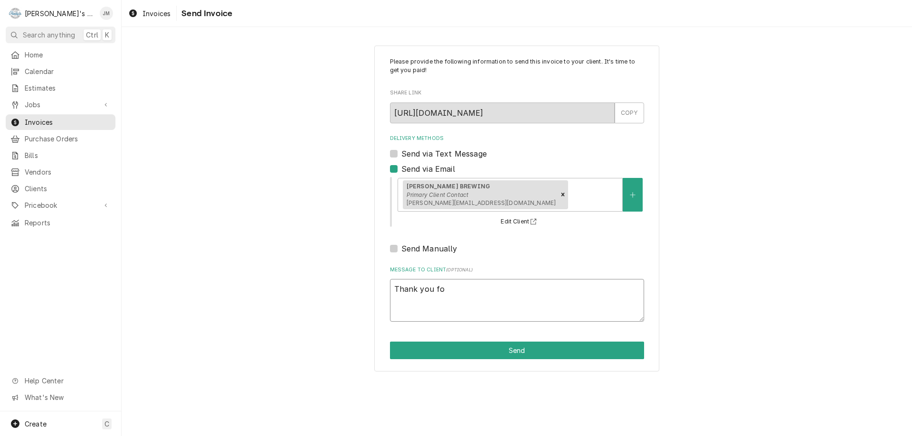
type textarea "x"
type textarea "Thank you for"
type textarea "x"
type textarea "Thank you for"
type textarea "x"
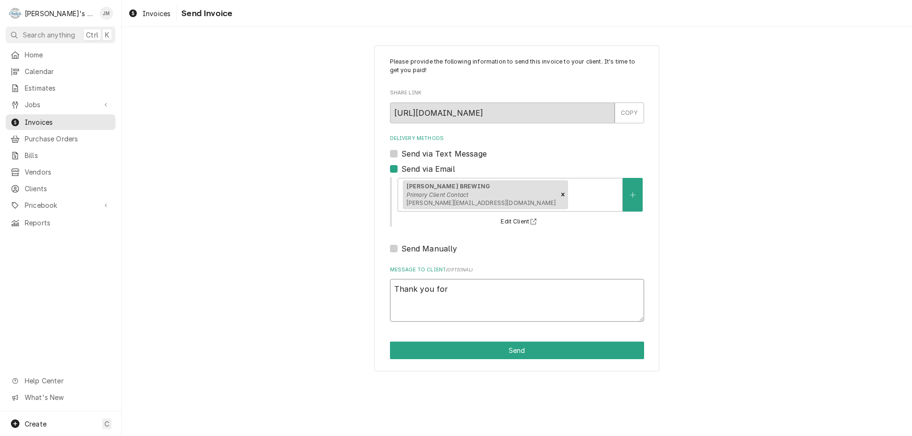
type textarea "Thank you for y"
type textarea "x"
type textarea "Thank you for yo"
type textarea "x"
type textarea "Thank you for you"
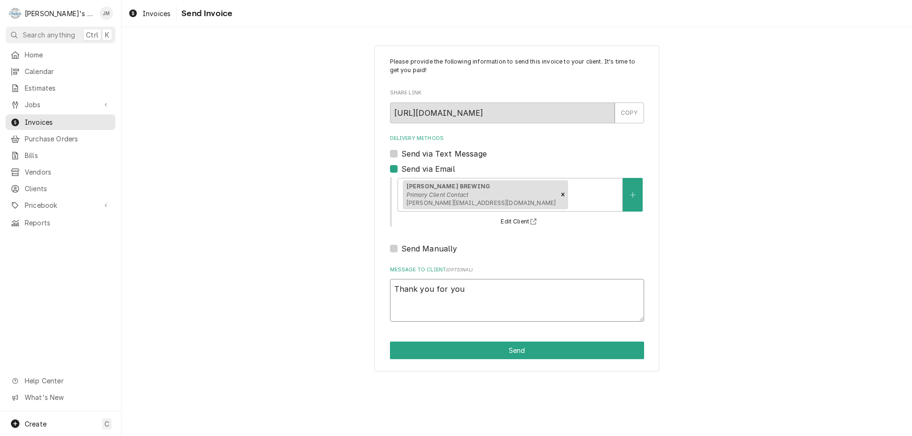
type textarea "x"
type textarea "Thank you for your"
type textarea "x"
type textarea "Thank you for your"
type textarea "x"
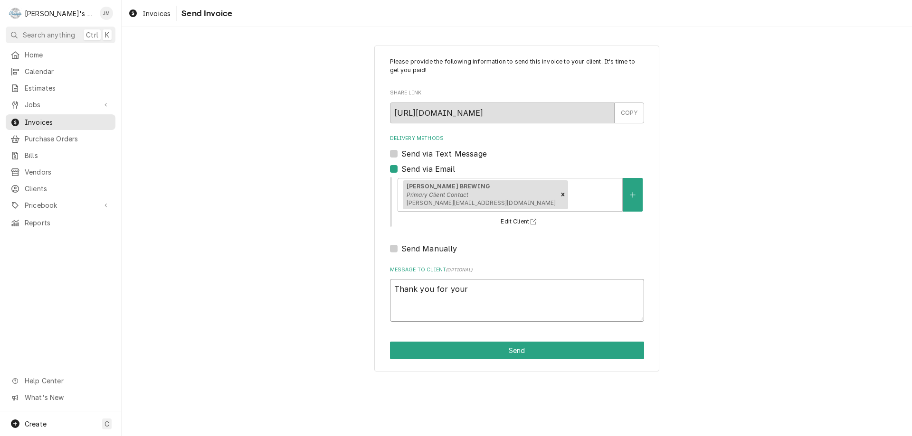
type textarea "Thank you for your b"
type textarea "x"
type textarea "Thank you for your bu"
type textarea "x"
type textarea "Thank you for your bus"
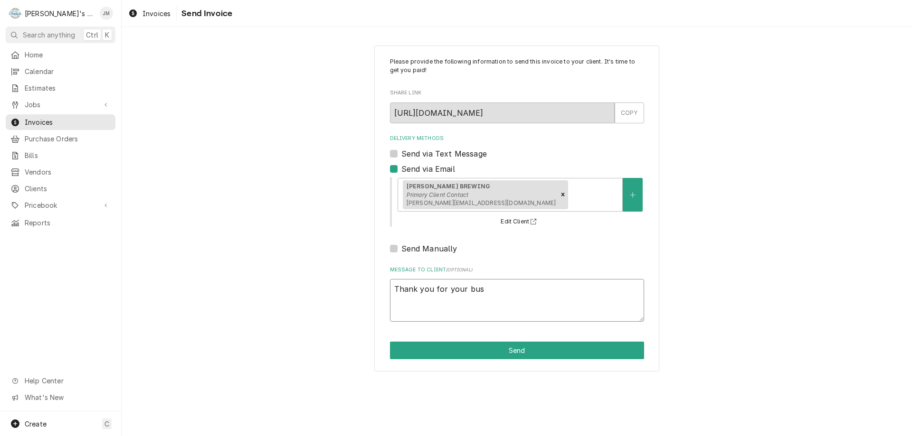
type textarea "x"
type textarea "Thank you for your busi"
type textarea "x"
type textarea "Thank you for your busin"
type textarea "x"
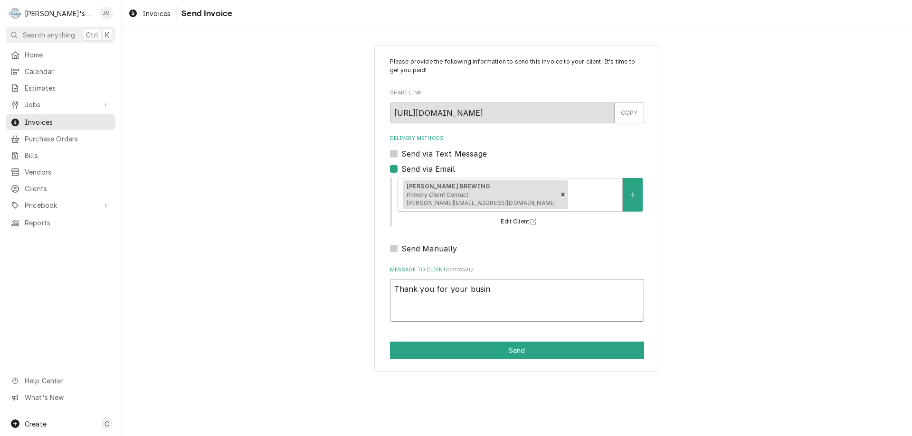
type textarea "Thank you for your busine"
type textarea "x"
type textarea "Thank you for your busines"
type textarea "x"
type textarea "Thank you for your business"
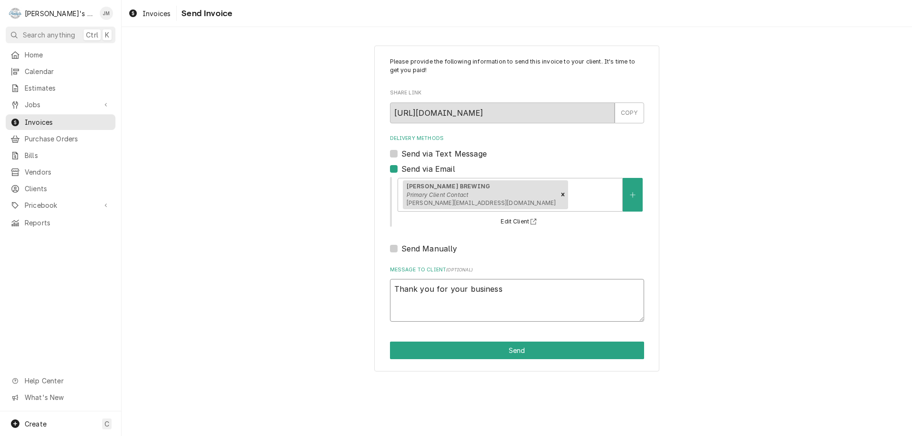
type textarea "x"
type textarea "Thank you for your business."
type textarea "x"
type textarea "Thank you for your business."
click at [500, 349] on button "Send" at bounding box center [517, 351] width 254 height 18
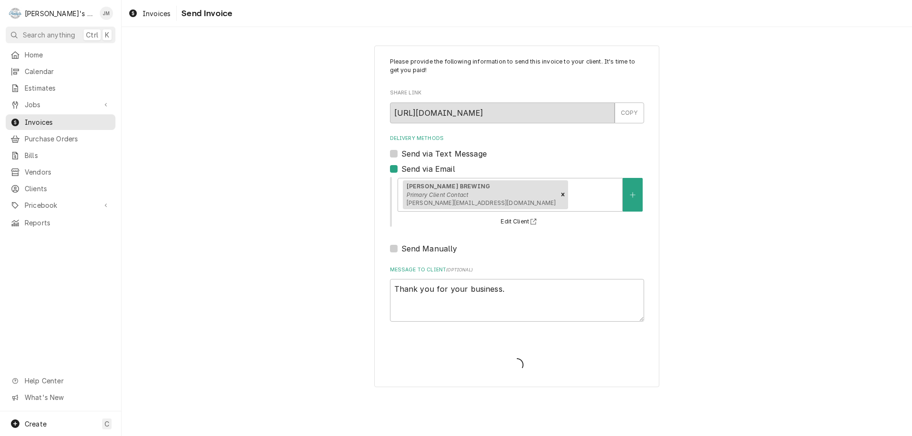
type textarea "x"
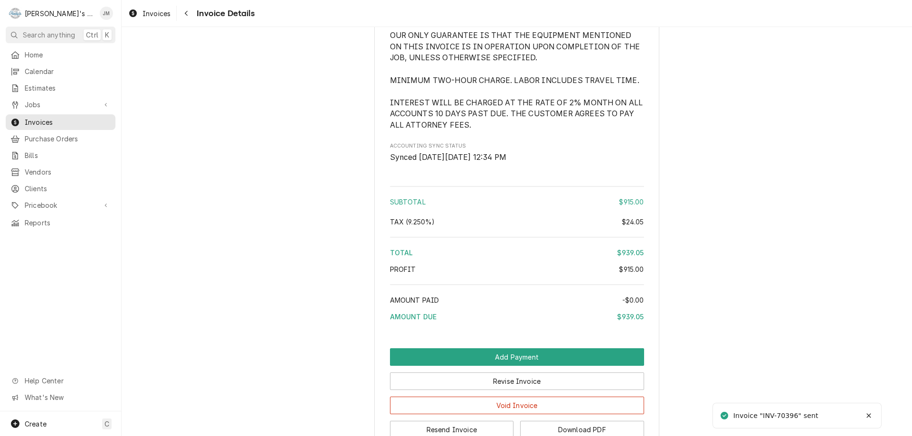
scroll to position [1190, 0]
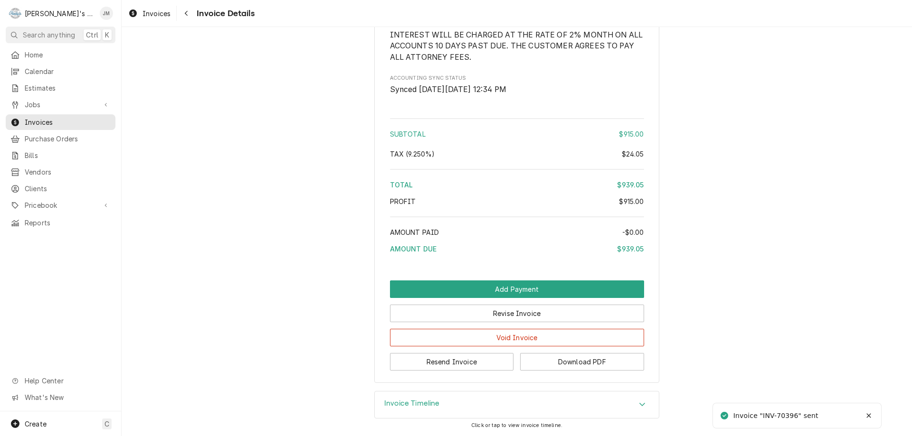
click at [432, 405] on h3 "Invoice Timeline" at bounding box center [412, 403] width 56 height 9
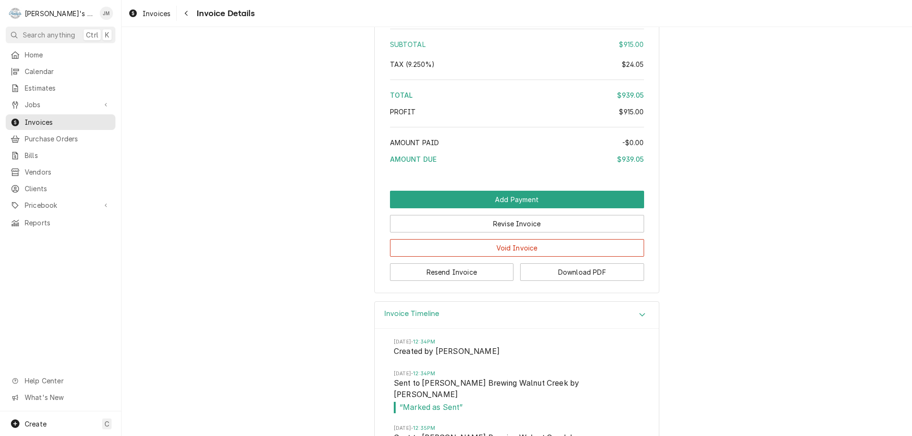
scroll to position [1311, 0]
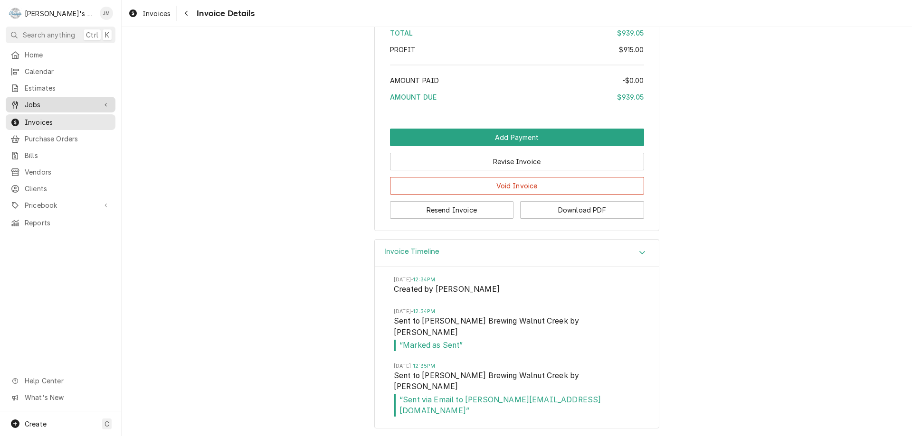
click at [40, 103] on span "Jobs" at bounding box center [61, 105] width 72 height 10
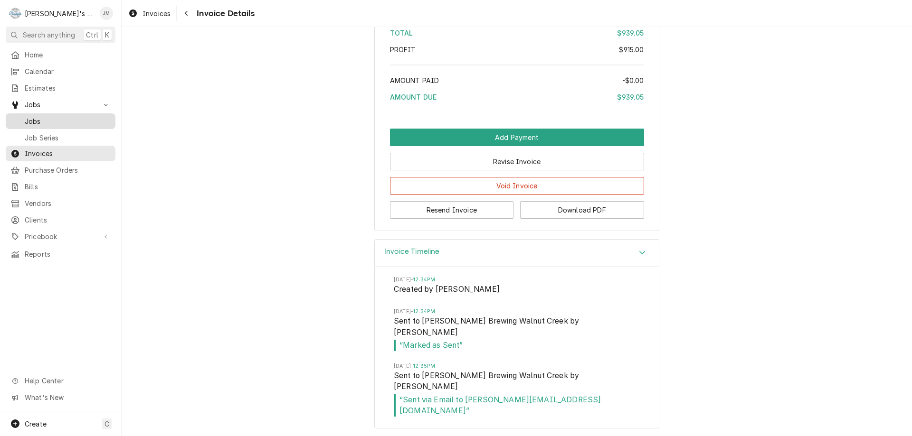
click at [38, 116] on span "Jobs" at bounding box center [68, 121] width 86 height 10
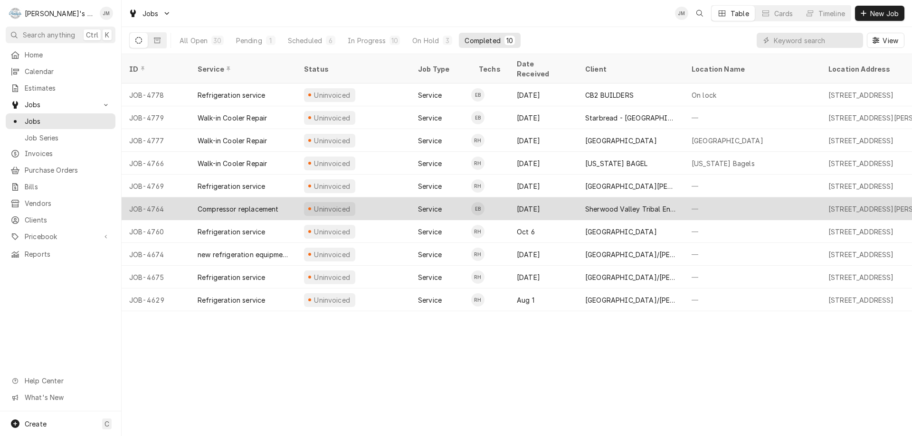
click at [595, 204] on div "Sherwood Valley Tribal Environmental Program." at bounding box center [630, 209] width 91 height 10
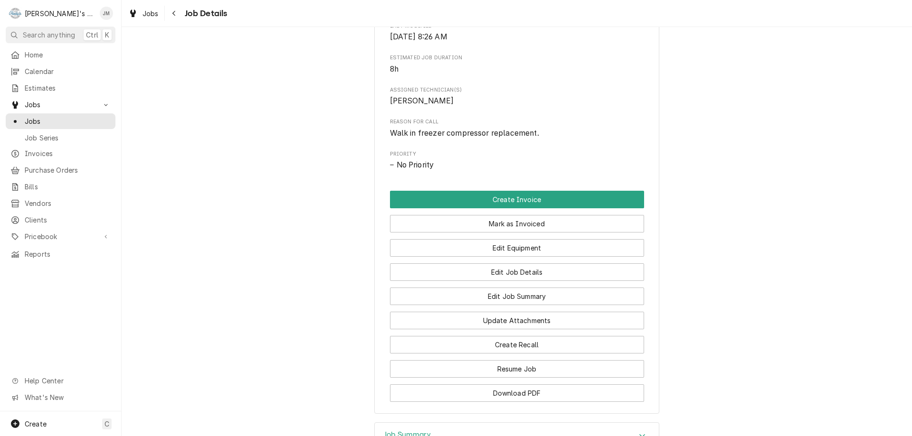
scroll to position [494, 0]
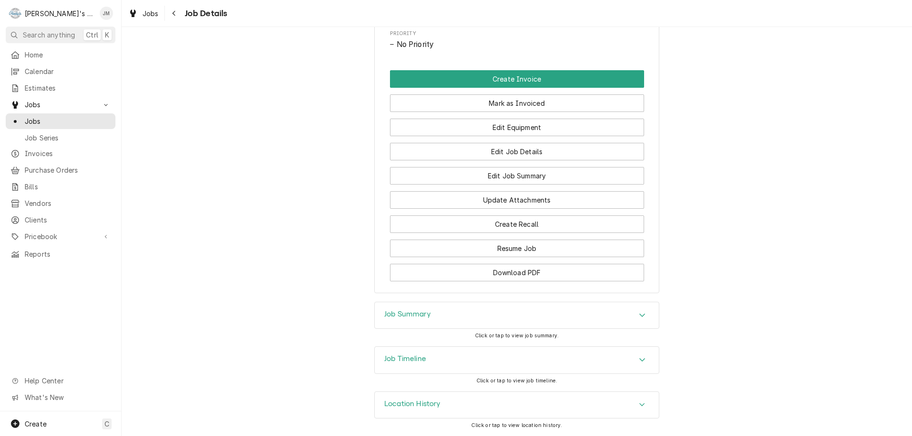
click at [403, 315] on h3 "Job Summary" at bounding box center [407, 314] width 47 height 9
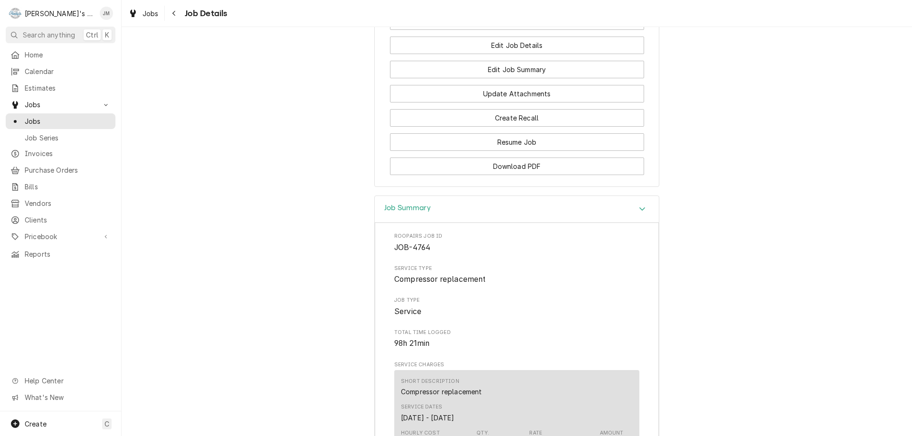
scroll to position [470, 0]
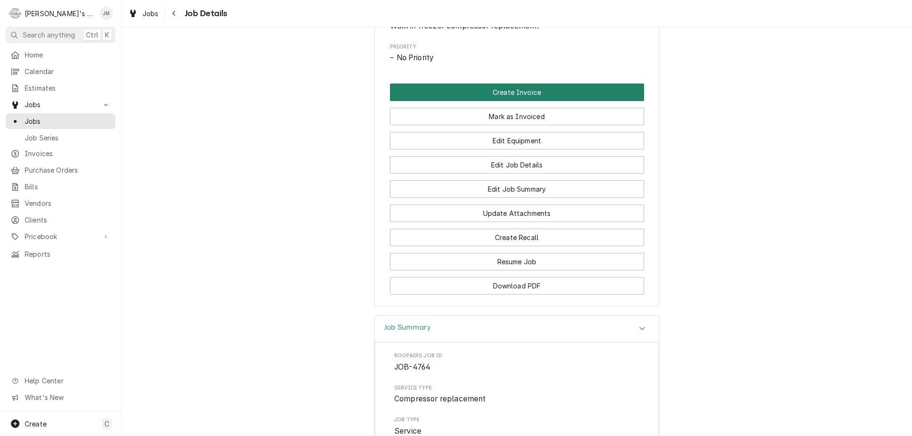
click at [509, 101] on button "Create Invoice" at bounding box center [517, 93] width 254 height 18
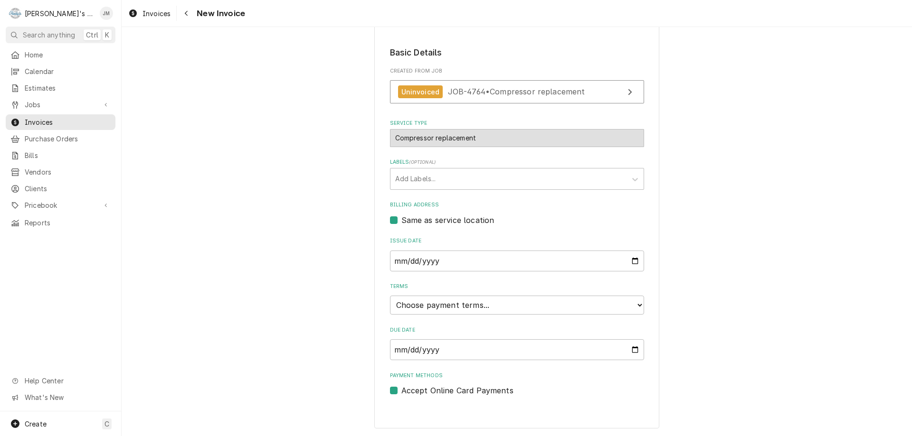
scroll to position [142, 0]
click at [548, 302] on select "Choose payment terms... Same Day Net 7 Net 14 Net 21 Net 30 Net 45 Net 60 Net 90" at bounding box center [517, 304] width 254 height 19
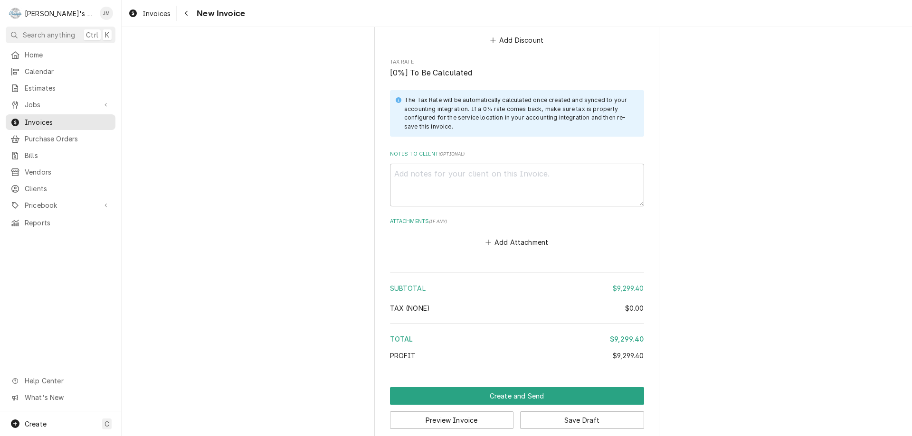
scroll to position [1854, 0]
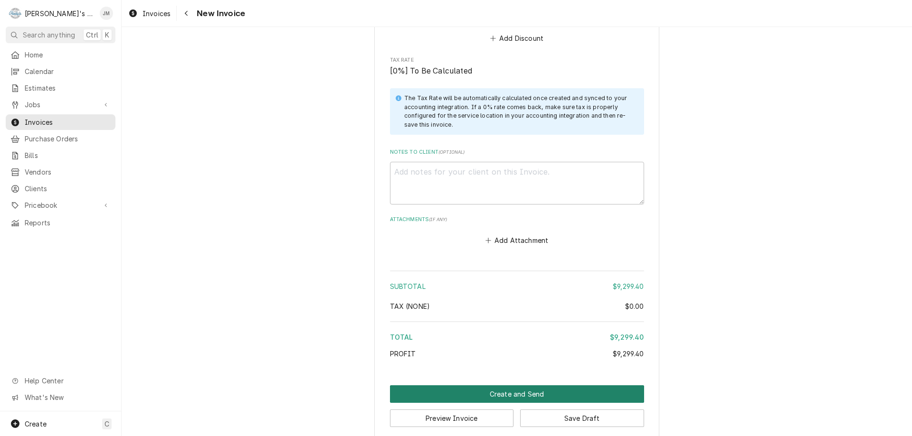
click at [508, 386] on button "Create and Send" at bounding box center [517, 395] width 254 height 18
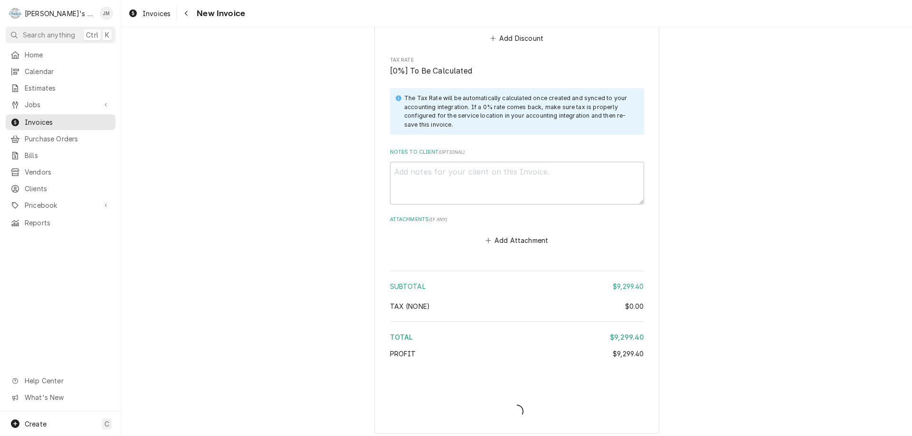
scroll to position [1849, 0]
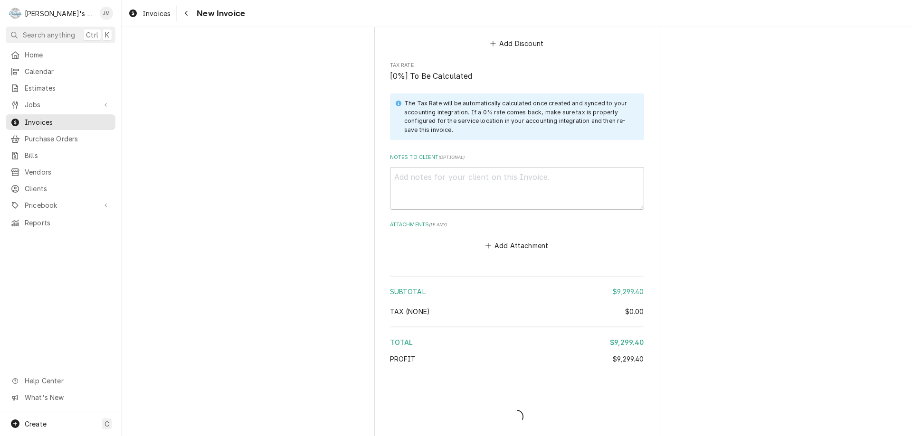
type textarea "x"
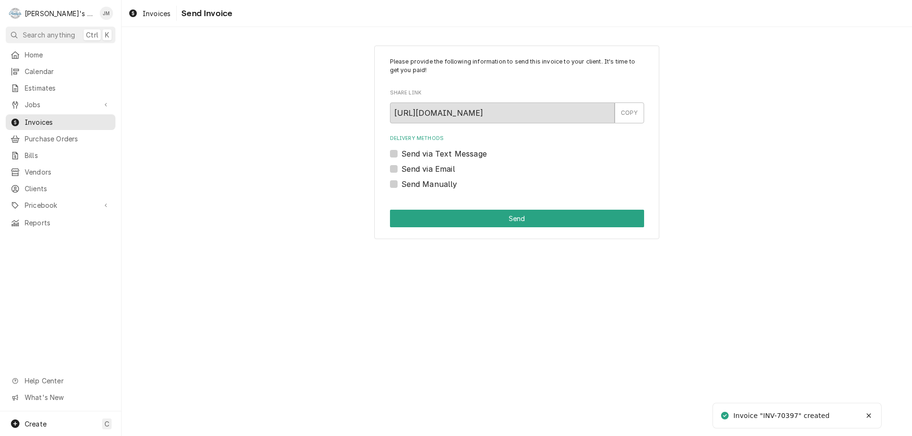
click at [431, 188] on label "Send Manually" at bounding box center [429, 184] width 56 height 11
click at [431, 188] on input "Send Manually" at bounding box center [528, 189] width 254 height 21
checkbox input "true"
click at [477, 217] on button "Send" at bounding box center [517, 219] width 254 height 18
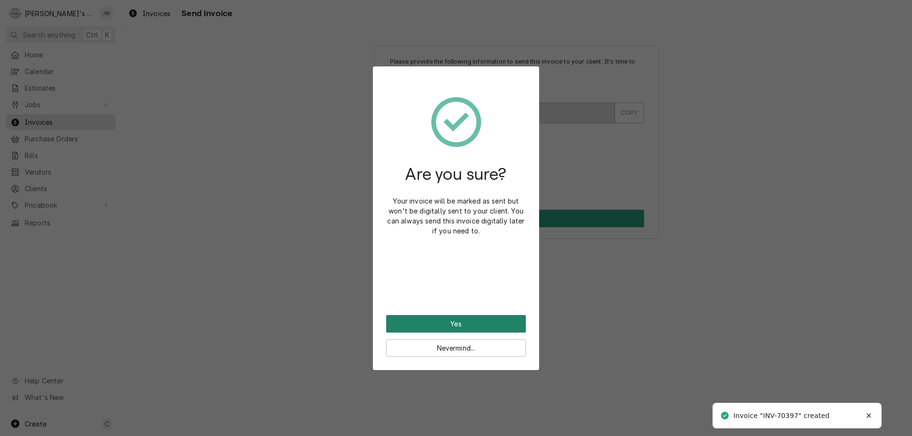
click at [455, 321] on button "Yes" at bounding box center [456, 324] width 140 height 18
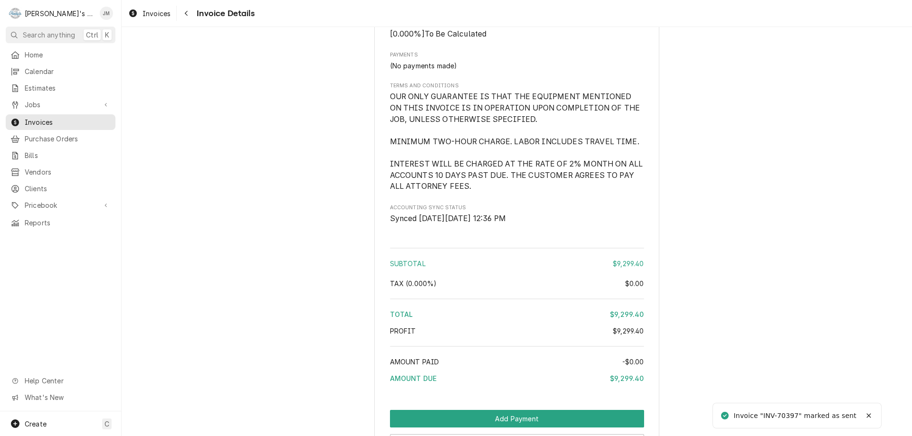
scroll to position [1792, 0]
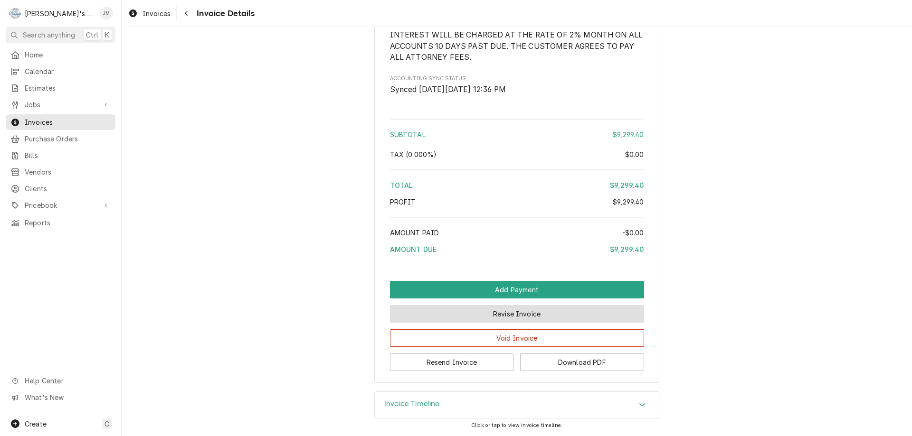
click at [506, 314] on button "Revise Invoice" at bounding box center [517, 314] width 254 height 18
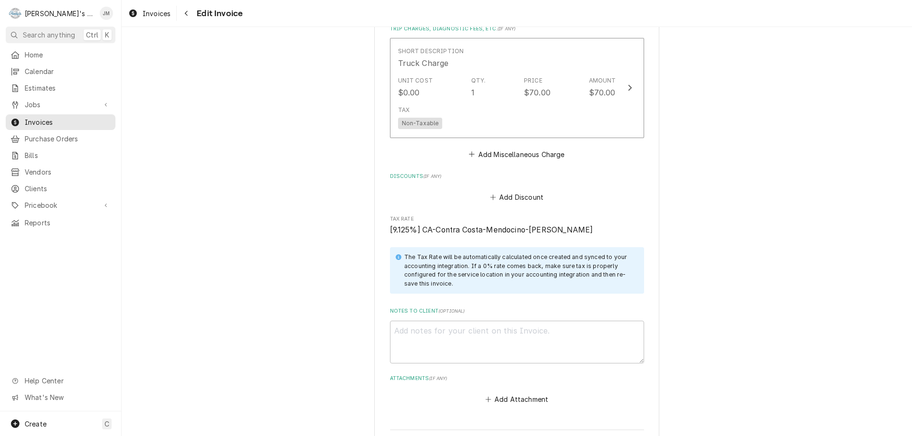
scroll to position [1875, 0]
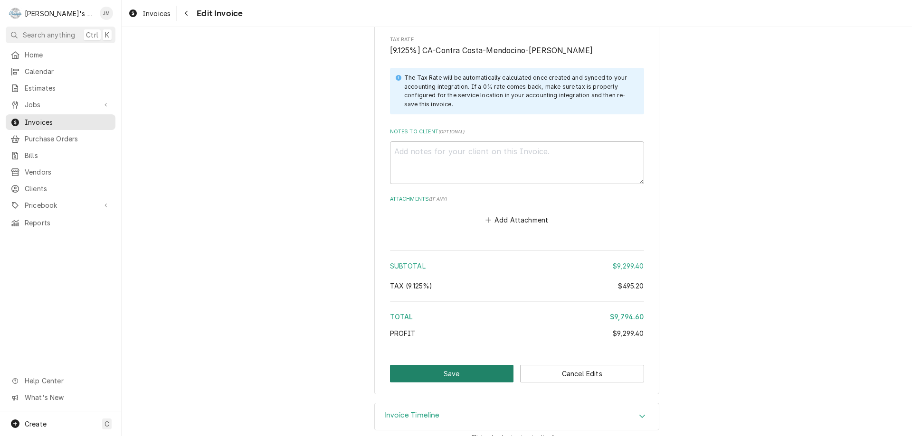
click at [436, 365] on button "Save" at bounding box center [452, 374] width 124 height 18
type textarea "x"
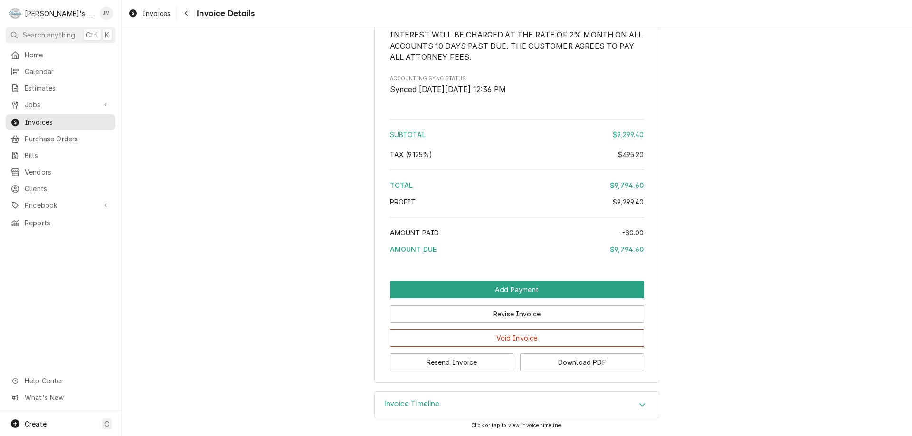
scroll to position [1792, 0]
click at [448, 364] on button "Resend Invoice" at bounding box center [452, 363] width 124 height 18
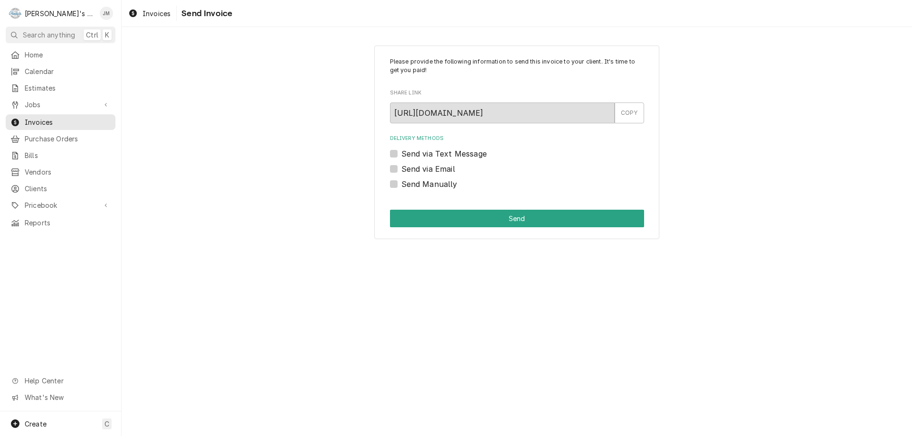
click at [440, 165] on label "Send via Email" at bounding box center [428, 168] width 54 height 11
click at [440, 165] on input "Send via Email" at bounding box center [528, 173] width 254 height 21
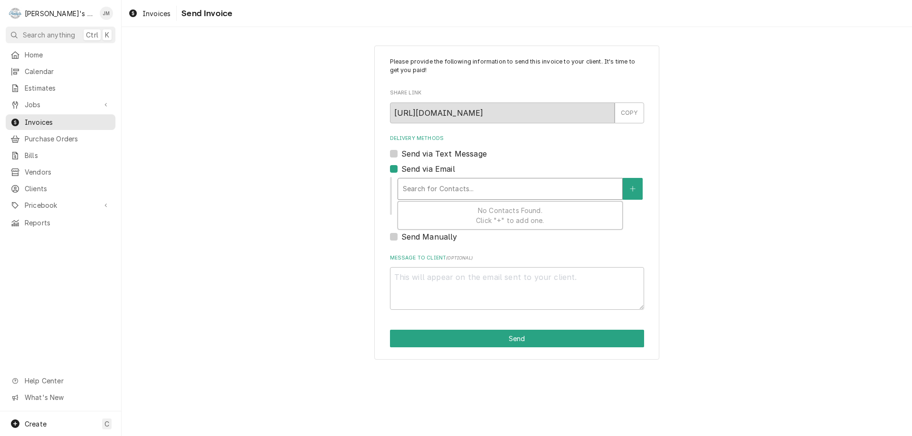
click at [441, 187] on div "Delivery Methods" at bounding box center [510, 188] width 215 height 17
click at [401, 170] on label "Send via Email" at bounding box center [428, 168] width 54 height 11
click at [401, 170] on input "Send via Email" at bounding box center [528, 173] width 254 height 21
checkbox input "false"
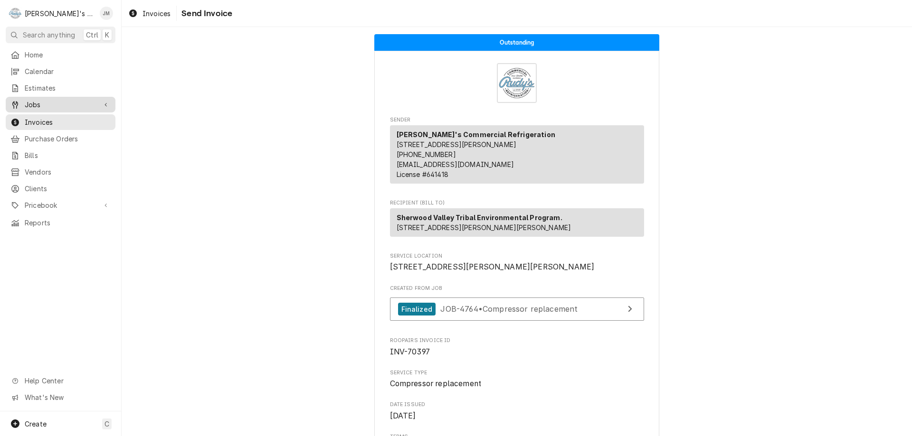
click at [31, 105] on span "Jobs" at bounding box center [61, 105] width 72 height 10
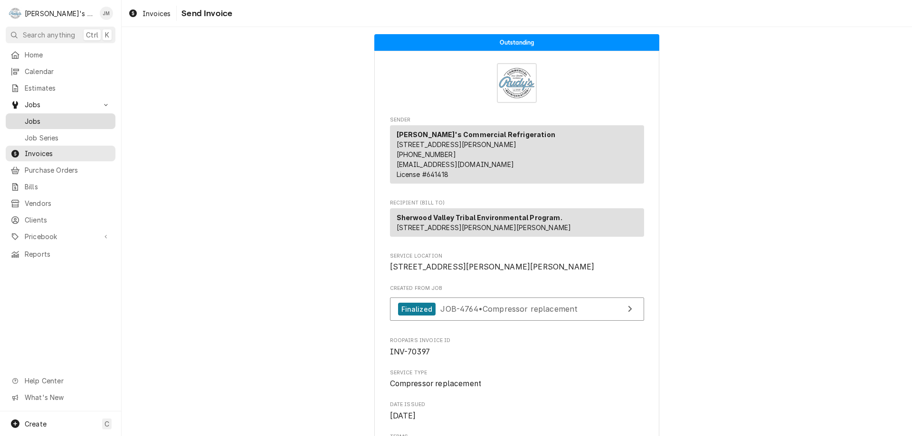
click at [30, 118] on span "Jobs" at bounding box center [68, 121] width 86 height 10
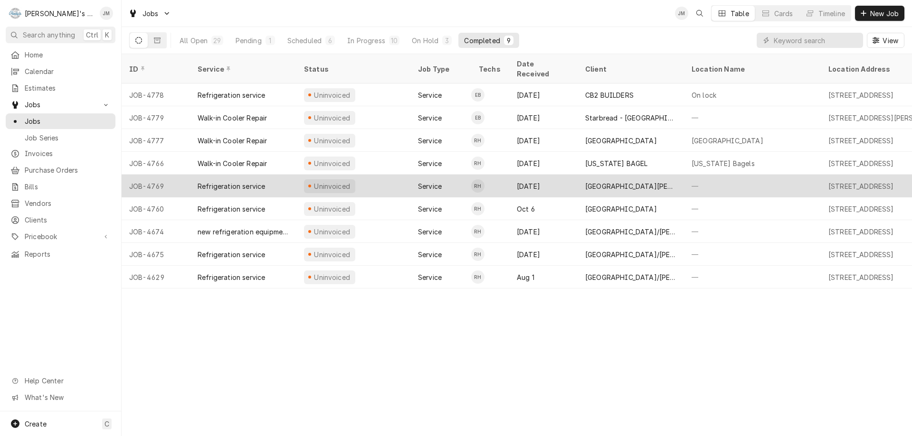
click at [625, 181] on div "[GEOGRAPHIC_DATA][PERSON_NAME]" at bounding box center [630, 186] width 91 height 10
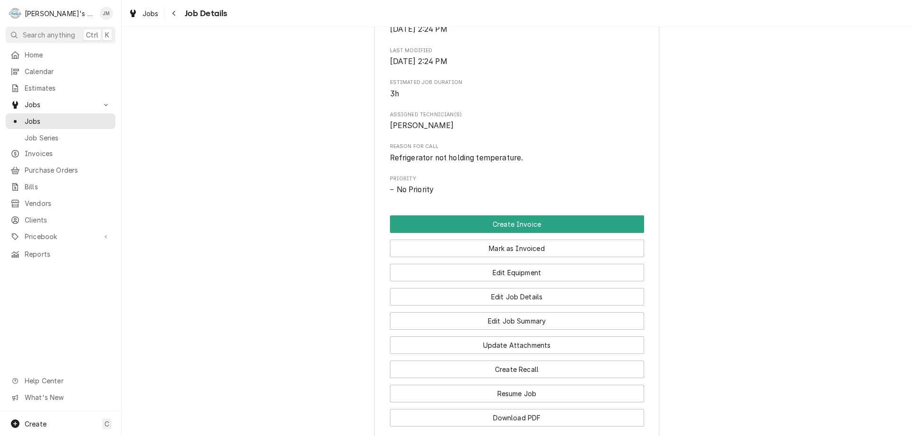
scroll to position [494, 0]
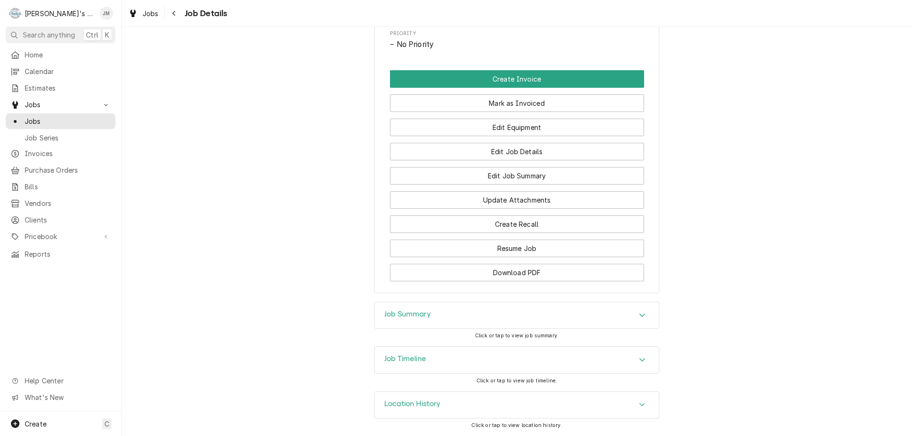
click at [418, 317] on h3 "Job Summary" at bounding box center [407, 314] width 47 height 9
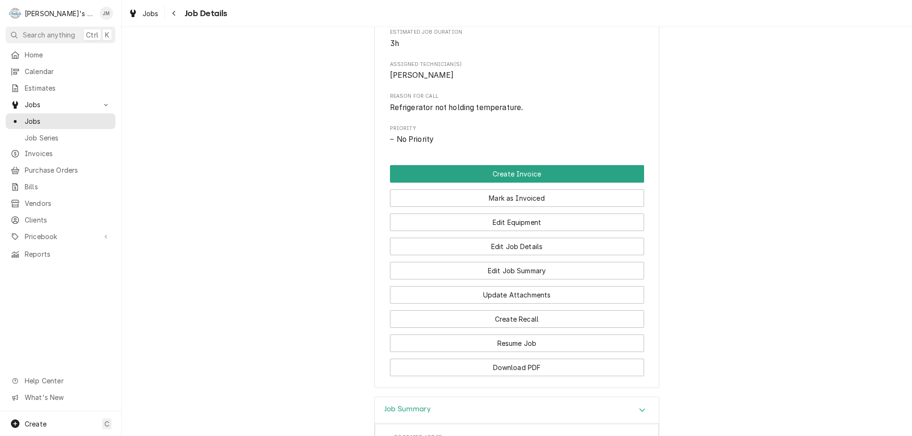
scroll to position [8, 0]
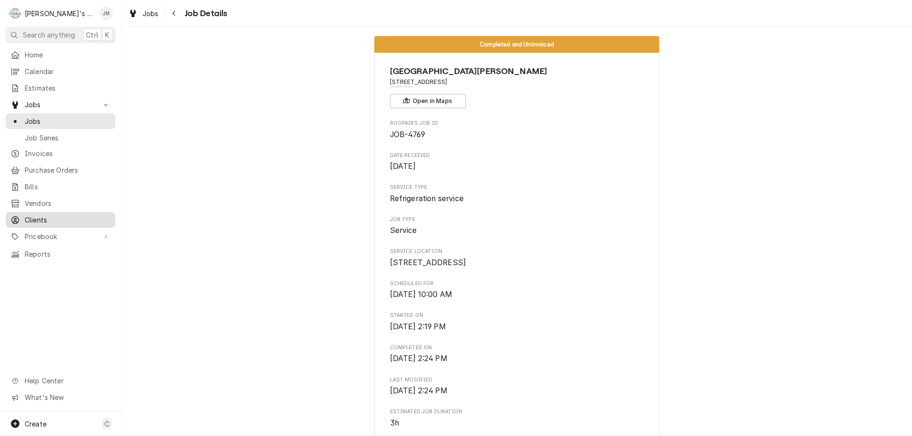
click at [37, 217] on span "Clients" at bounding box center [68, 220] width 86 height 10
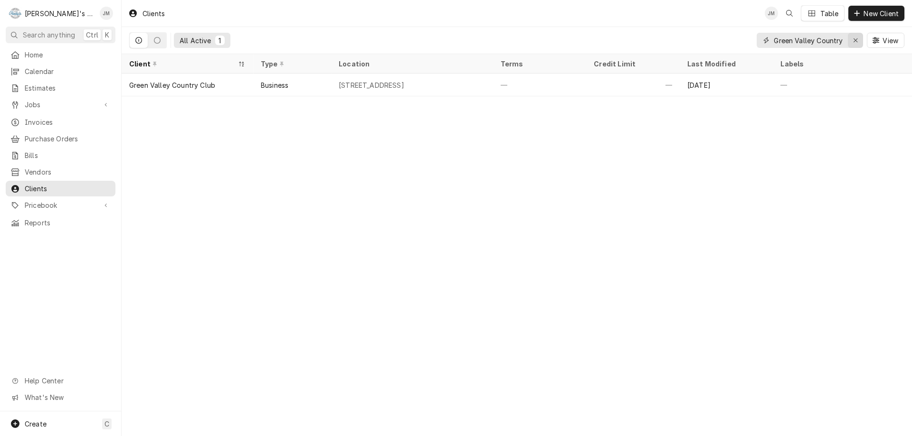
click at [855, 43] on icon "Erase input" at bounding box center [855, 40] width 5 height 7
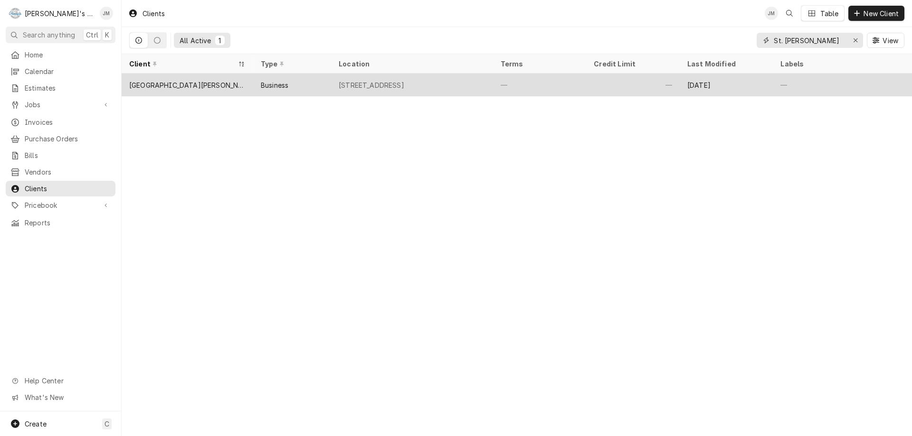
type input "St. [PERSON_NAME]"
click at [168, 77] on div "[GEOGRAPHIC_DATA][PERSON_NAME]" at bounding box center [188, 85] width 132 height 23
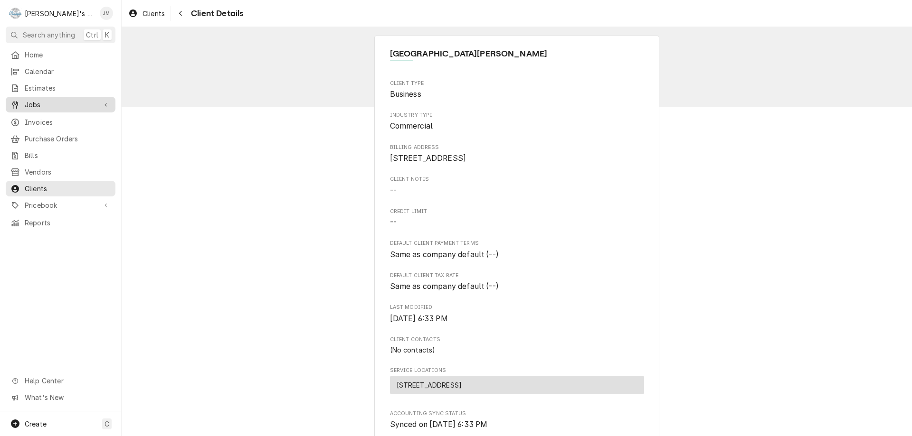
click at [28, 100] on span "Jobs" at bounding box center [61, 105] width 72 height 10
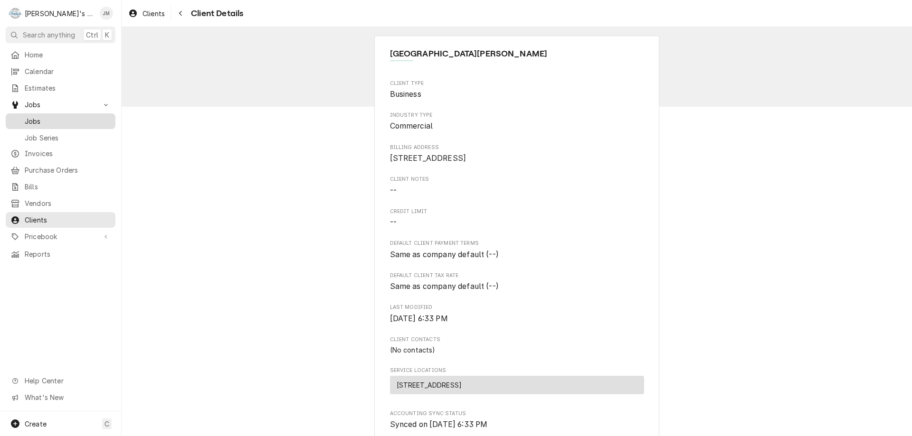
click at [36, 116] on span "Jobs" at bounding box center [68, 121] width 86 height 10
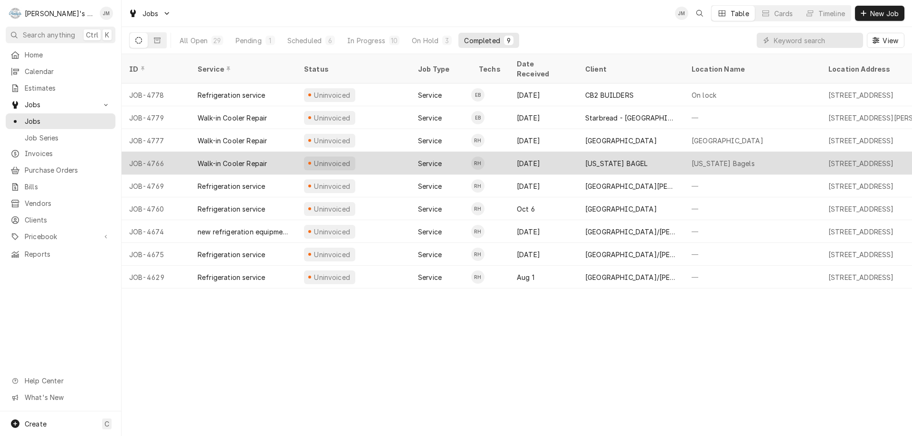
click at [618, 159] on div "NEW YORK BAGEL" at bounding box center [616, 164] width 63 height 10
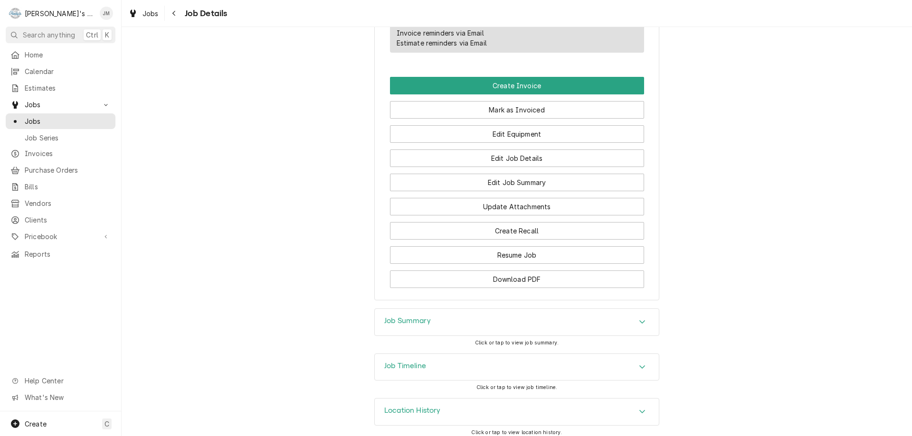
scroll to position [618, 0]
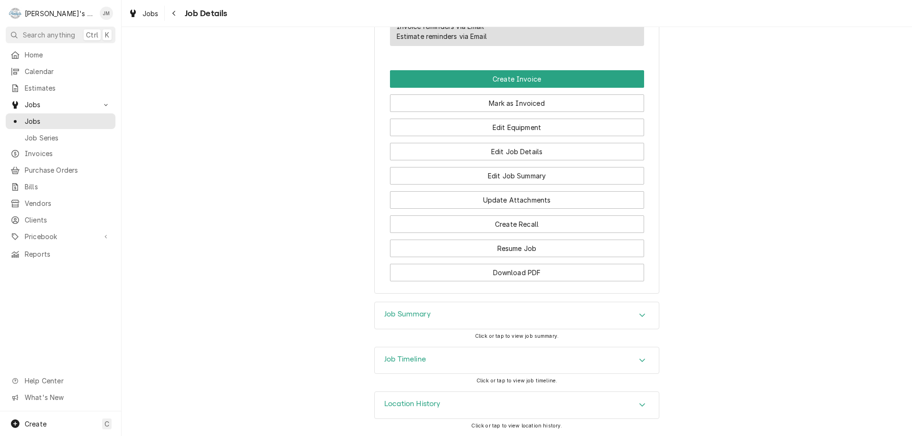
click at [416, 313] on h3 "Job Summary" at bounding box center [407, 314] width 47 height 9
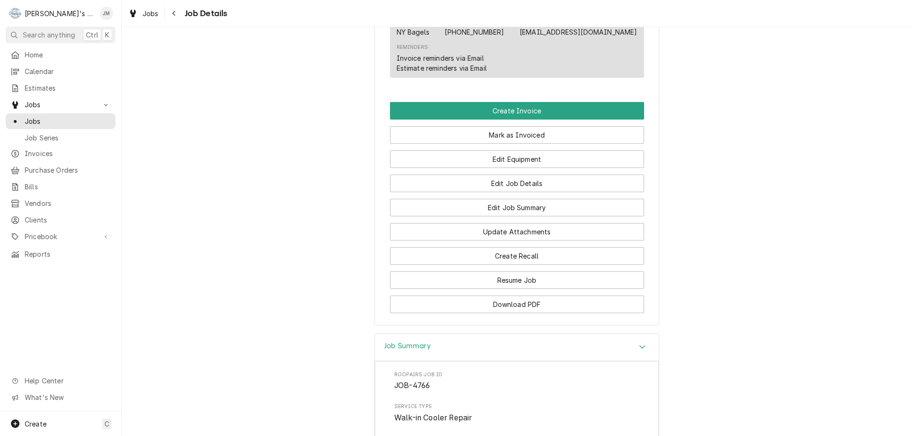
scroll to position [570, 0]
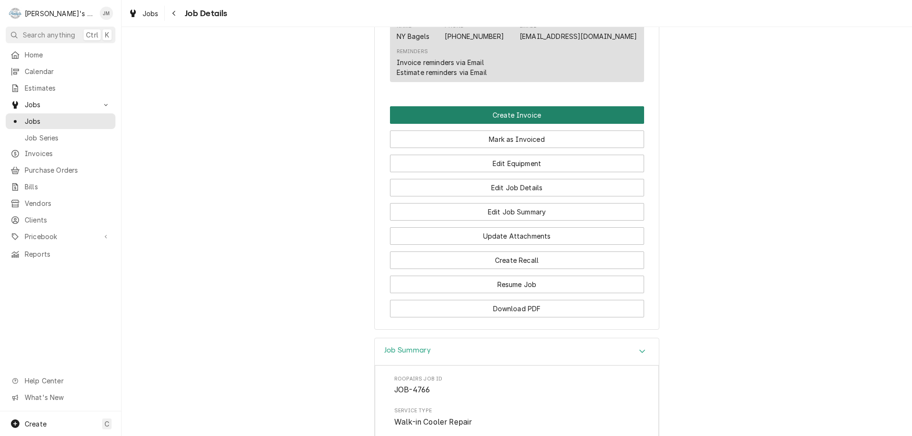
click at [521, 124] on button "Create Invoice" at bounding box center [517, 115] width 254 height 18
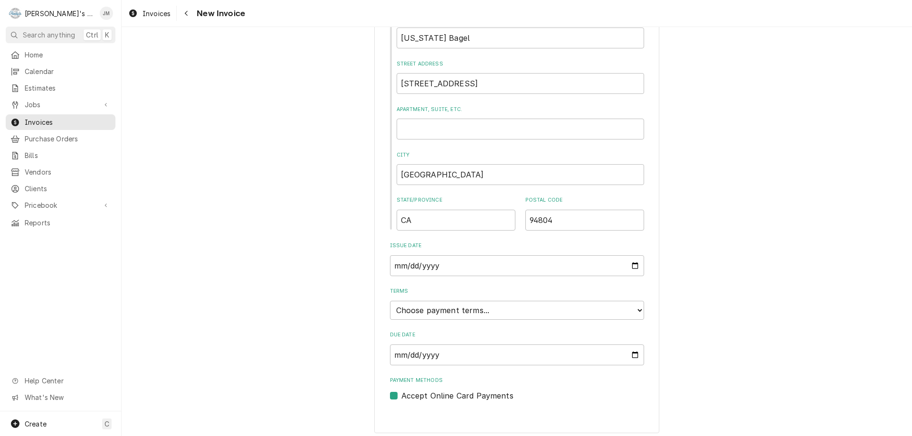
scroll to position [361, 0]
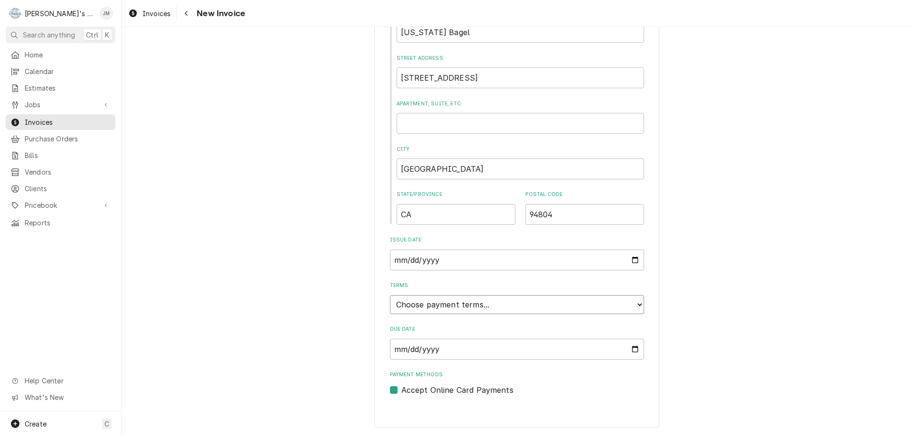
click at [537, 299] on select "Choose payment terms... Same Day Net 7 Net 14 Net 21 Net 30 Net 45 Net 60 Net 90" at bounding box center [517, 304] width 254 height 19
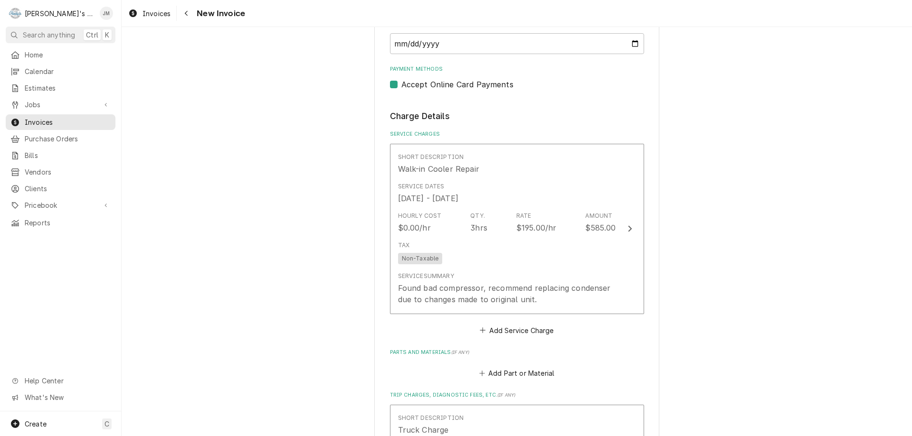
scroll to position [694, 0]
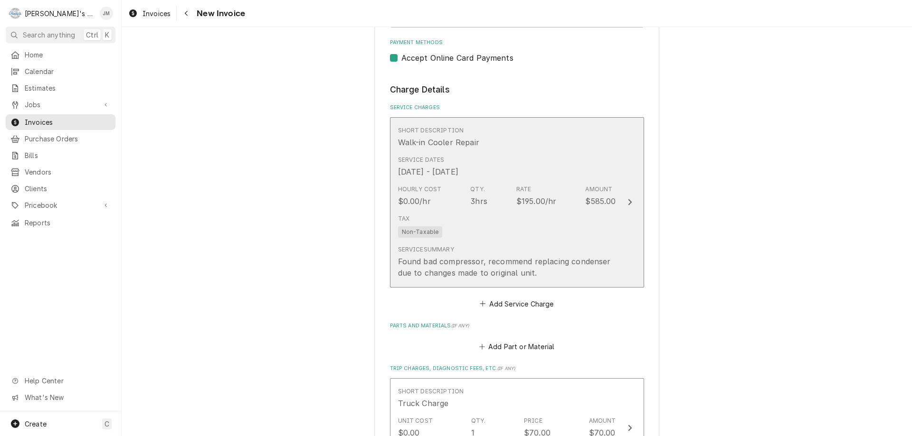
click at [628, 201] on icon "Update Line Item" at bounding box center [629, 202] width 5 height 8
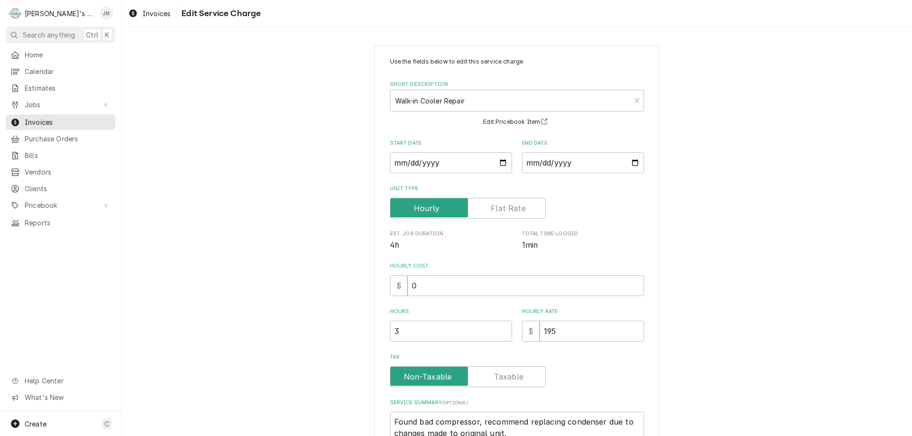
scroll to position [47, 0]
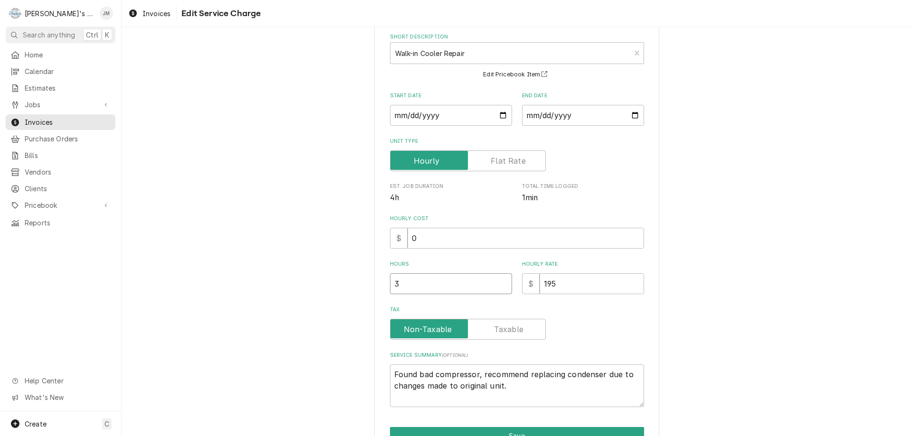
type textarea "x"
type input "2.5"
click at [501, 287] on input "2.5" at bounding box center [451, 284] width 122 height 21
type textarea "x"
type input "2"
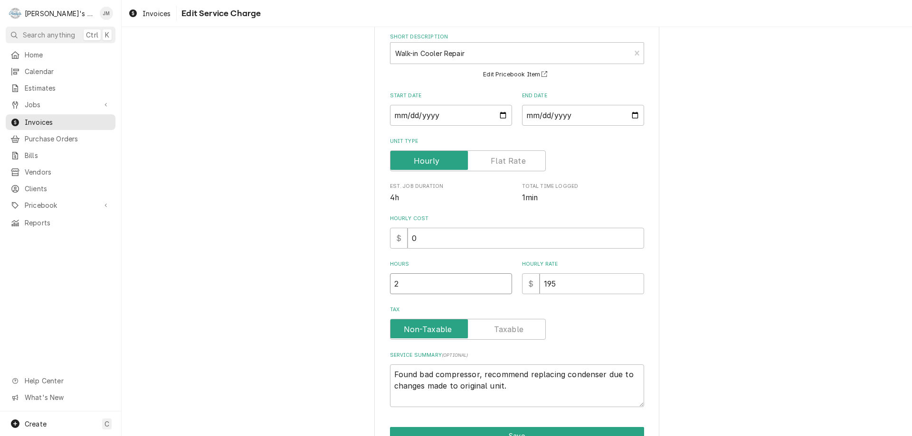
click at [501, 287] on input "2" at bounding box center [451, 284] width 122 height 21
drag, startPoint x: 567, startPoint y: 286, endPoint x: 529, endPoint y: 284, distance: 37.1
click at [529, 284] on div "$ 195" at bounding box center [583, 284] width 122 height 21
type textarea "x"
type input "2"
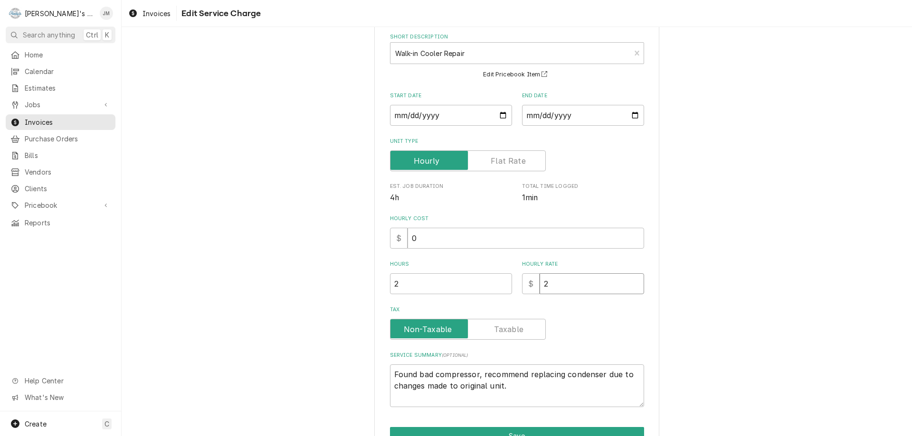
type textarea "x"
type input "29"
type textarea "x"
type input "292"
type textarea "x"
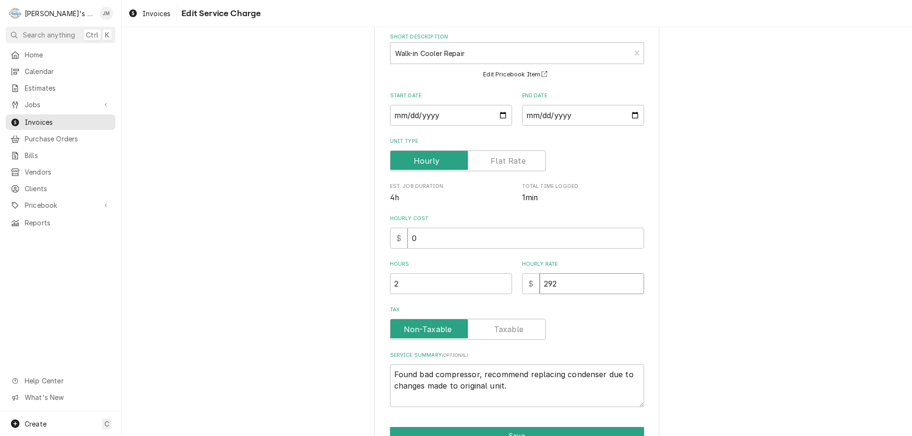
type input "292.5"
type textarea "x"
type input "292.50"
click at [729, 339] on div "Use the fields below to edit this service charge Short Description Walk-in Cool…" at bounding box center [517, 240] width 790 height 500
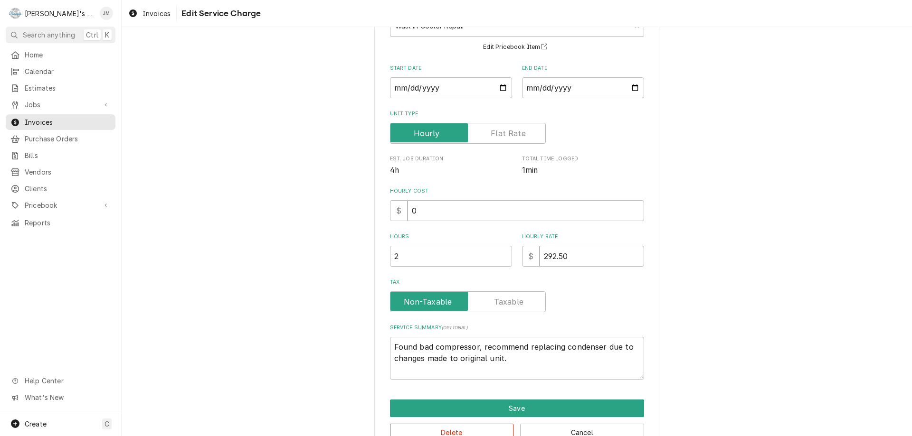
scroll to position [101, 0]
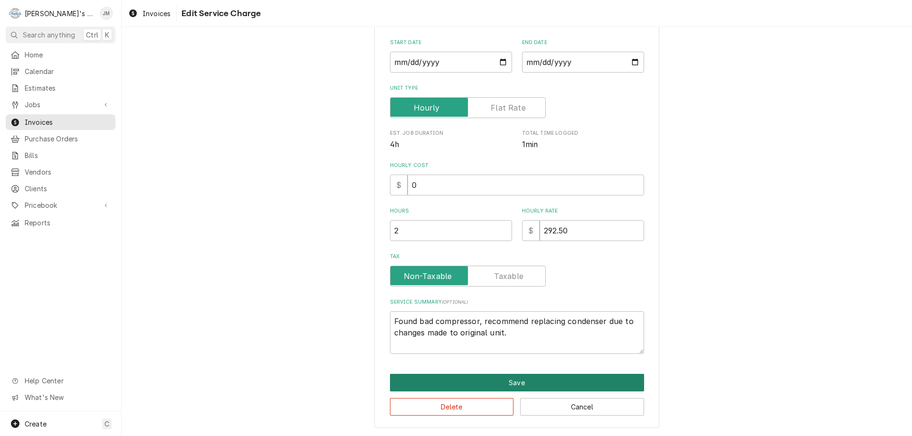
click at [498, 380] on button "Save" at bounding box center [517, 383] width 254 height 18
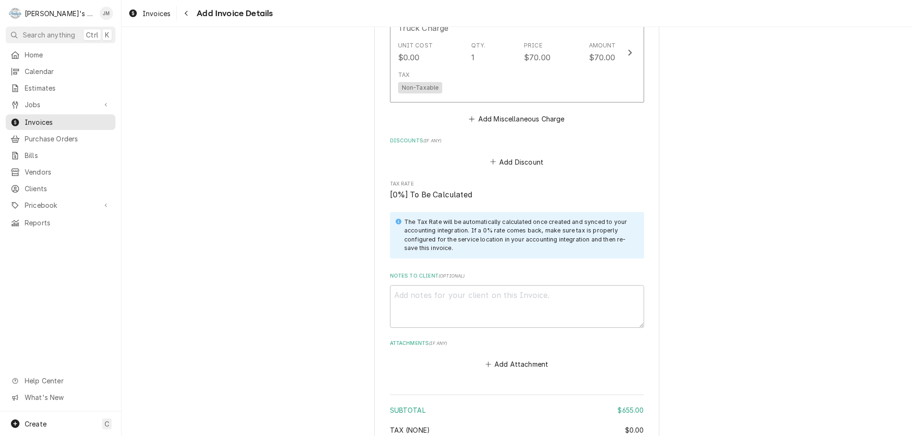
scroll to position [1205, 0]
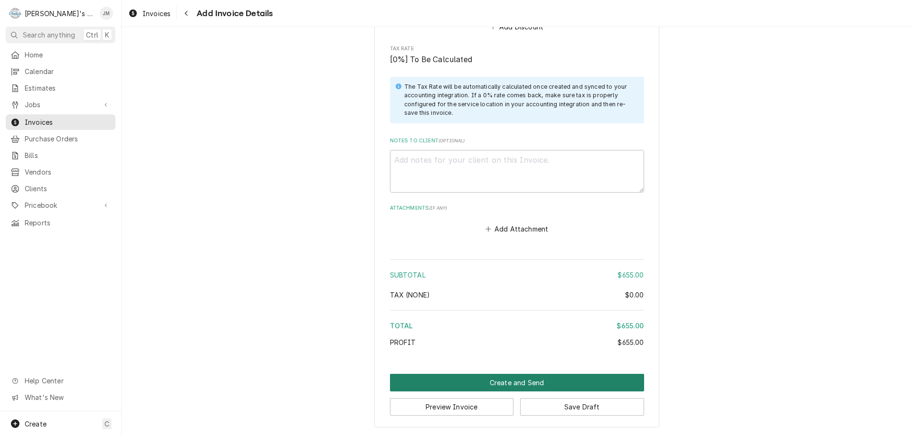
click at [511, 380] on button "Create and Send" at bounding box center [517, 383] width 254 height 18
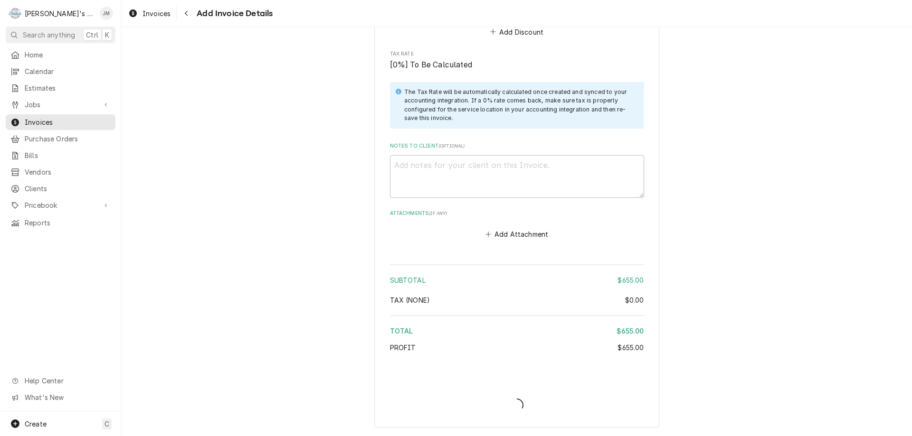
type textarea "x"
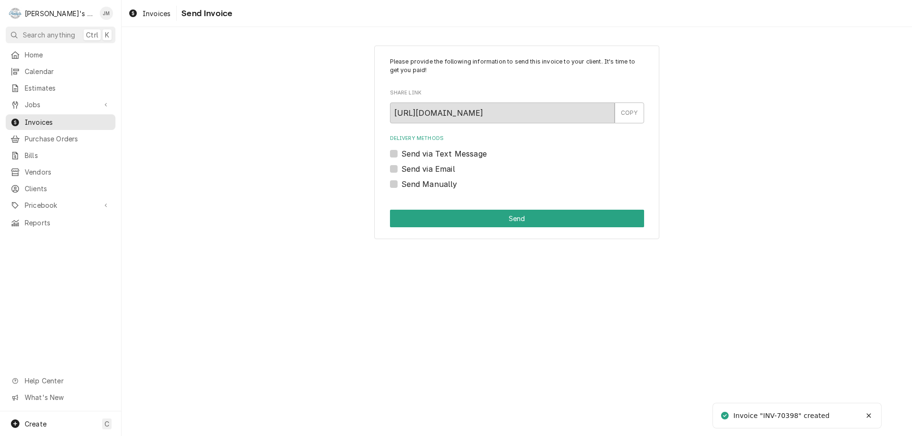
click at [453, 170] on label "Send via Email" at bounding box center [428, 168] width 54 height 11
click at [453, 170] on input "Send via Email" at bounding box center [528, 173] width 254 height 21
checkbox input "true"
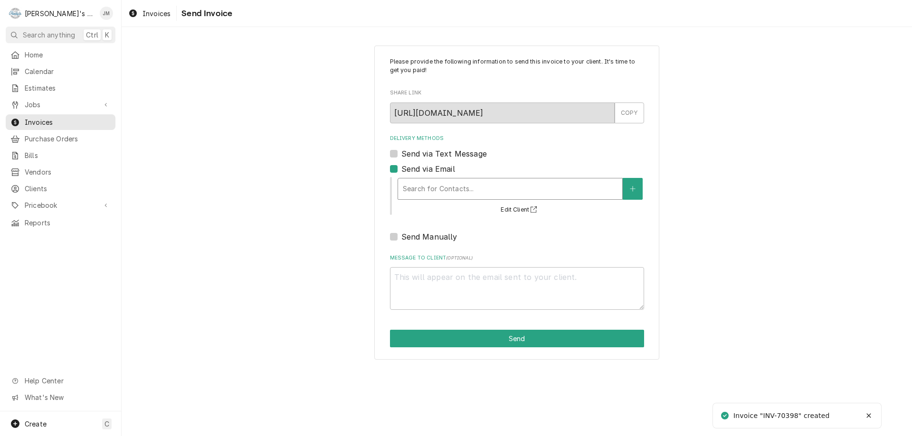
click at [456, 185] on div "Delivery Methods" at bounding box center [510, 188] width 215 height 17
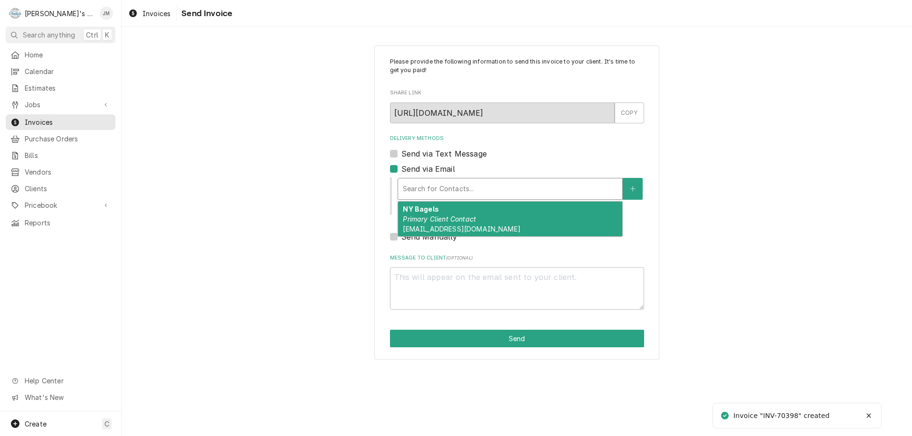
click at [461, 211] on div "NY Bagels Primary Client Contact Lkhuu2@yahoo.com" at bounding box center [510, 219] width 224 height 35
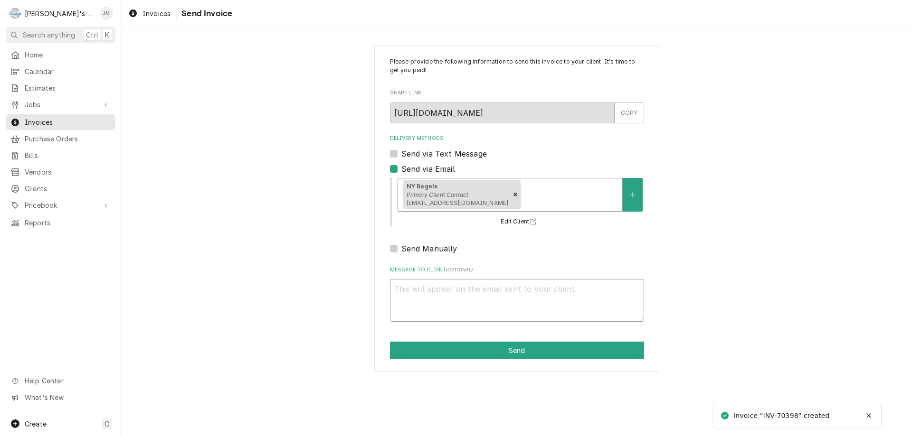
click at [497, 291] on textarea "Message to Client ( optional )" at bounding box center [517, 300] width 254 height 43
type textarea "x"
type textarea "T"
type textarea "x"
type textarea "Th"
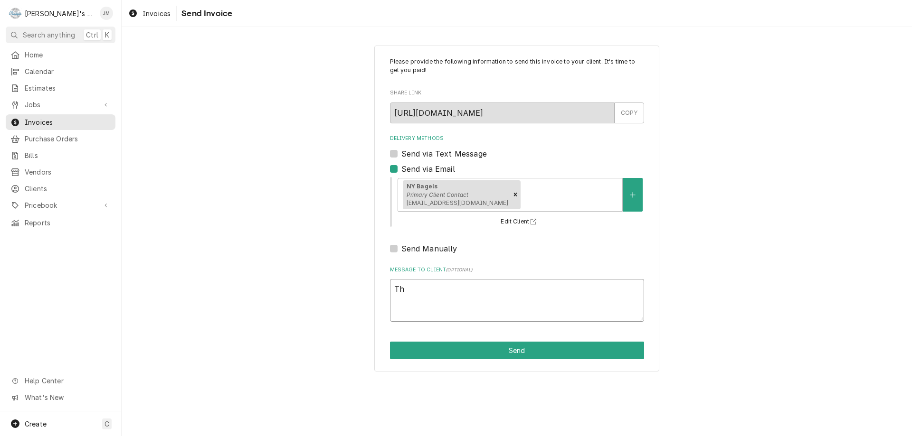
type textarea "x"
type textarea "Tha"
type textarea "x"
type textarea "Than"
type textarea "x"
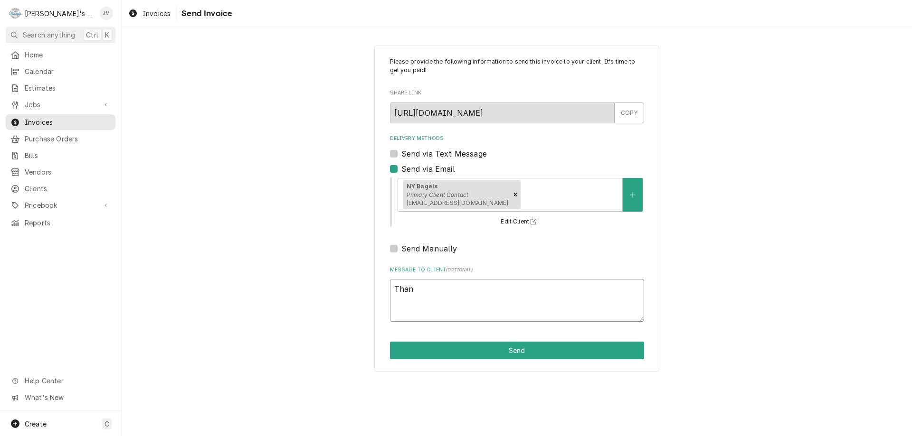
type textarea "Thank"
type textarea "x"
type textarea "Thank"
type textarea "x"
type textarea "Thank y"
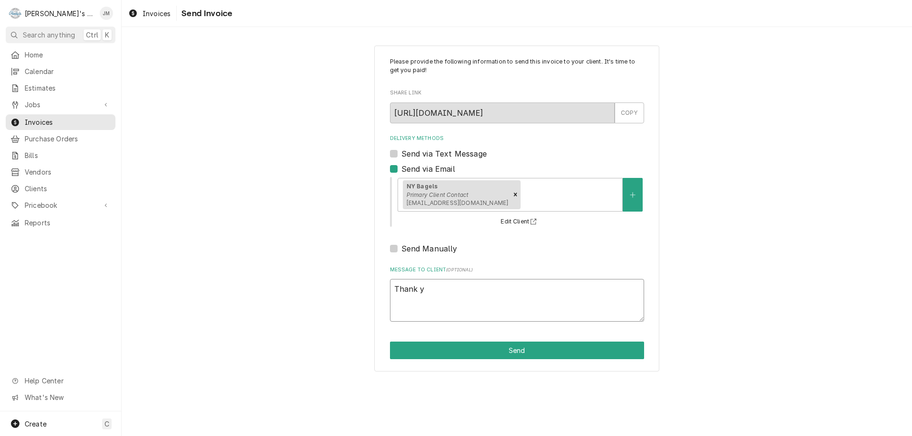
type textarea "x"
type textarea "Thank yo"
type textarea "x"
type textarea "Thank you"
type textarea "x"
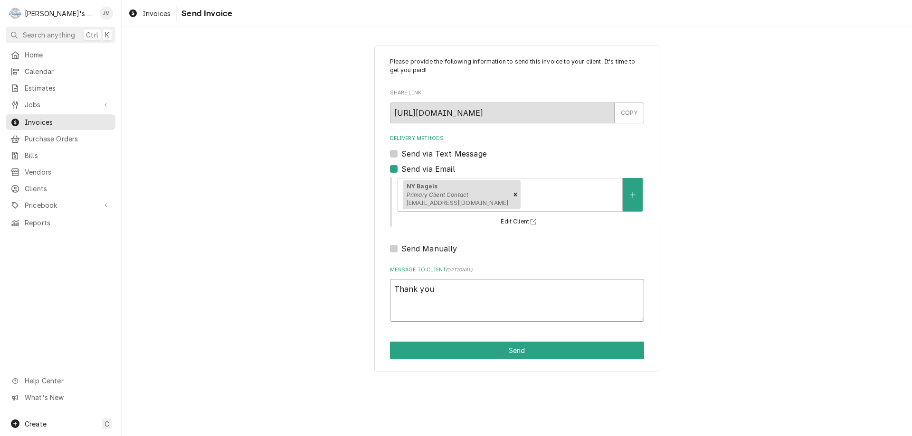
type textarea "Thank you"
type textarea "x"
type textarea "Thank you f"
type textarea "x"
type textarea "Thank you fo"
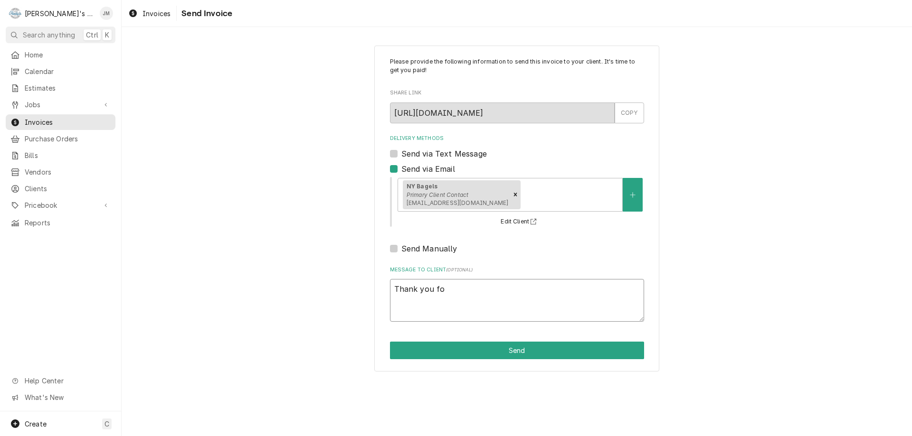
type textarea "x"
type textarea "Thank you for"
type textarea "x"
type textarea "Thank you for"
type textarea "x"
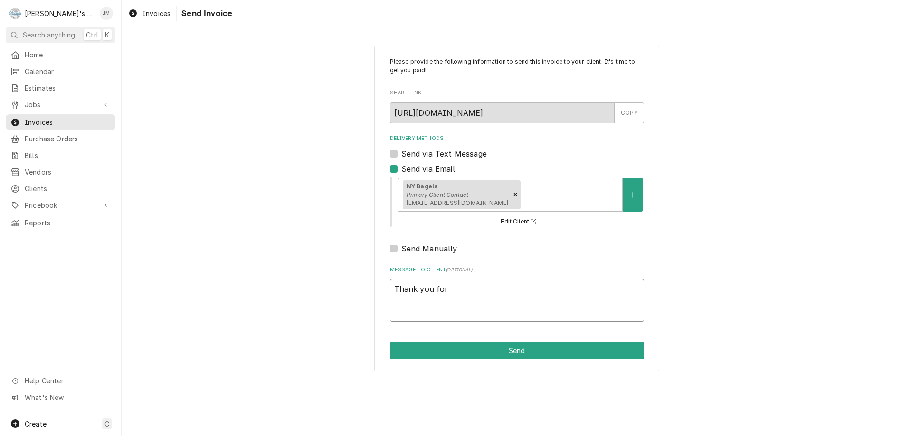
type textarea "Thank you for y"
type textarea "x"
type textarea "Thank you for yo"
type textarea "x"
type textarea "Thank you for you"
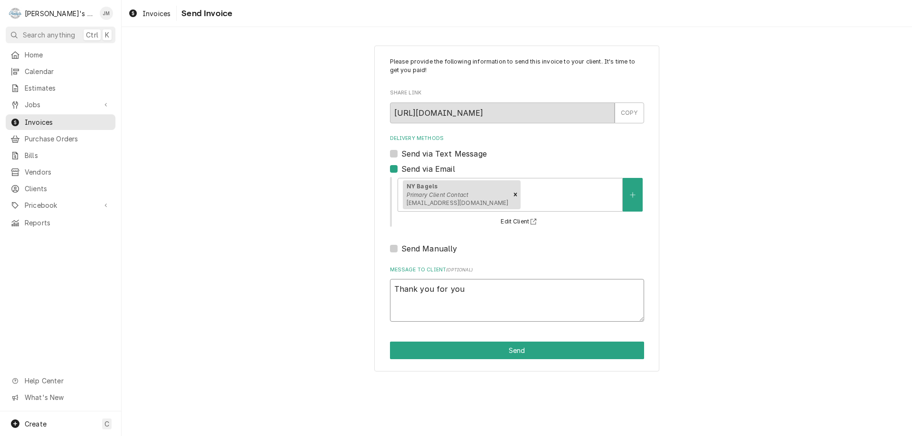
type textarea "x"
type textarea "Thank you for your"
type textarea "x"
type textarea "Thank you for your"
type textarea "x"
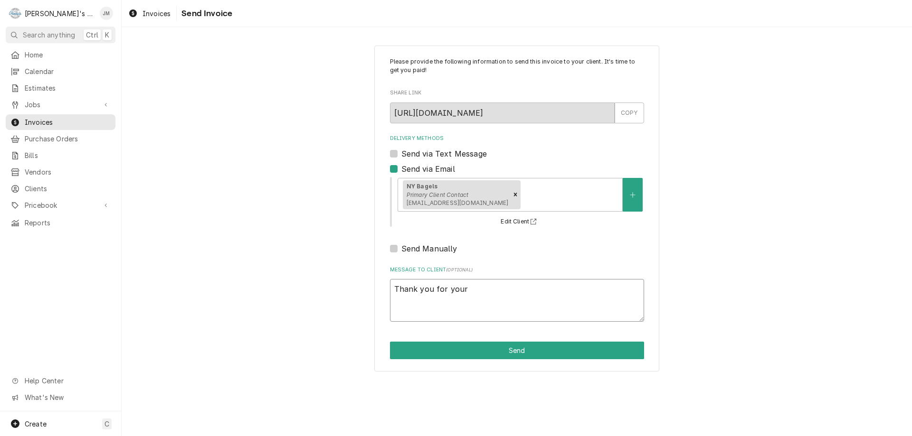
type textarea "Thank you for your b"
type textarea "x"
type textarea "Thank you for your bu"
type textarea "x"
type textarea "Thank you for your bus"
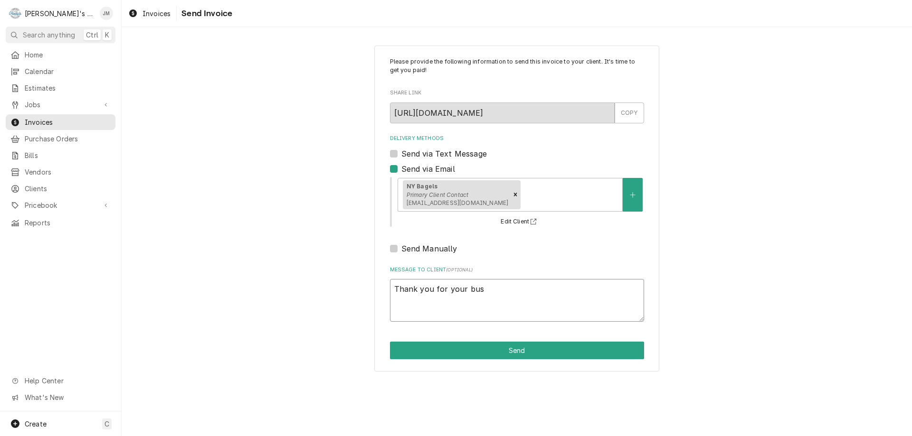
type textarea "x"
type textarea "Thank you for your busi"
type textarea "x"
type textarea "Thank you for your busin"
type textarea "x"
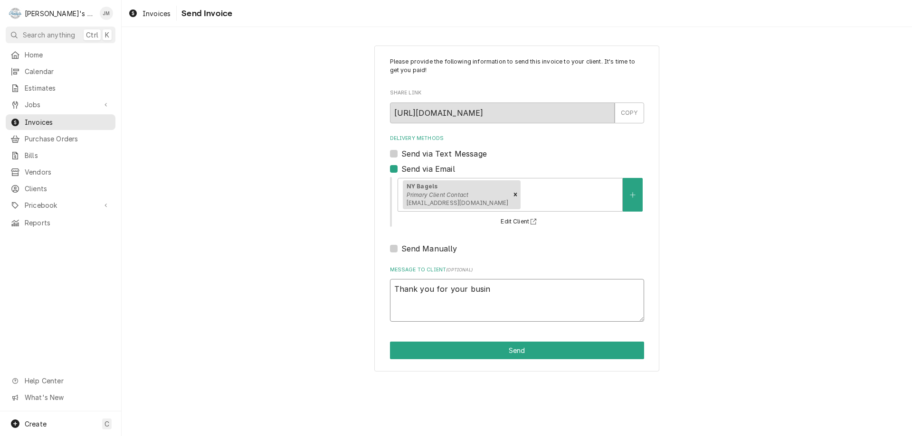
type textarea "Thank you for your busine"
type textarea "x"
type textarea "Thank you for your busines"
type textarea "x"
type textarea "Thank you for your business"
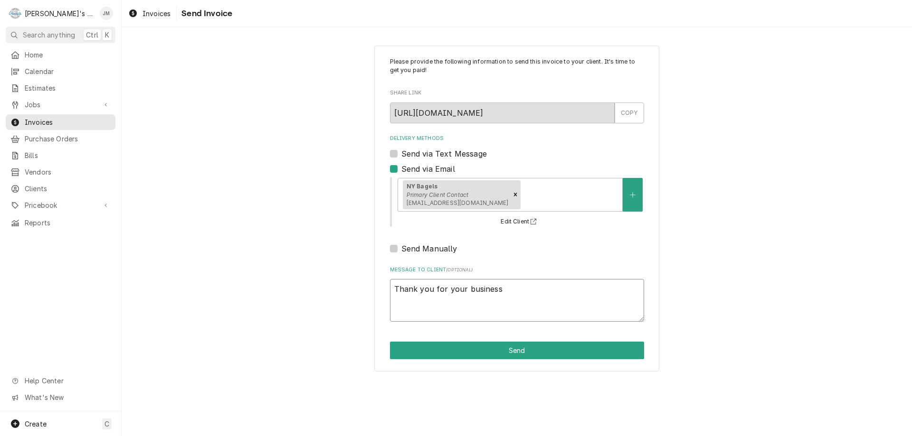
type textarea "x"
type textarea "Thank you for your business."
click at [522, 352] on button "Send" at bounding box center [517, 351] width 254 height 18
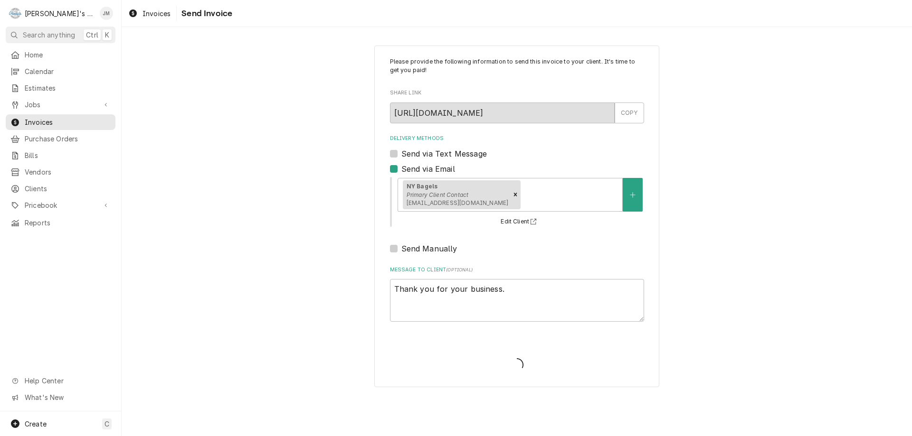
type textarea "x"
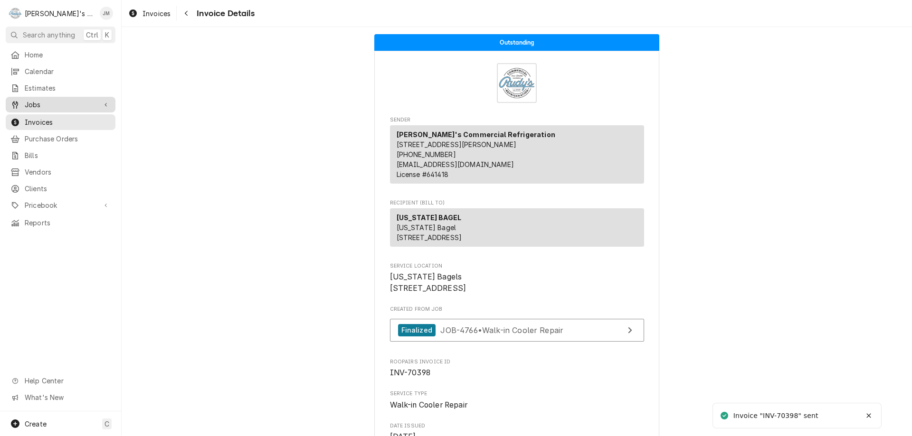
click at [31, 104] on span "Jobs" at bounding box center [61, 105] width 72 height 10
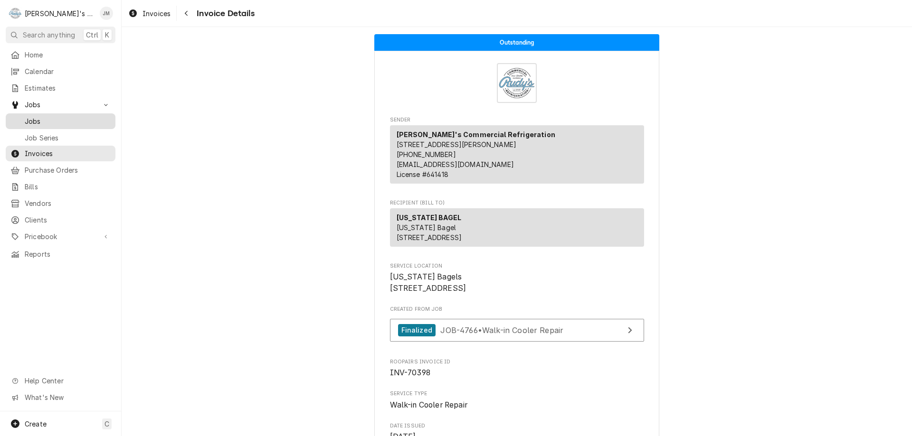
click at [36, 116] on span "Jobs" at bounding box center [68, 121] width 86 height 10
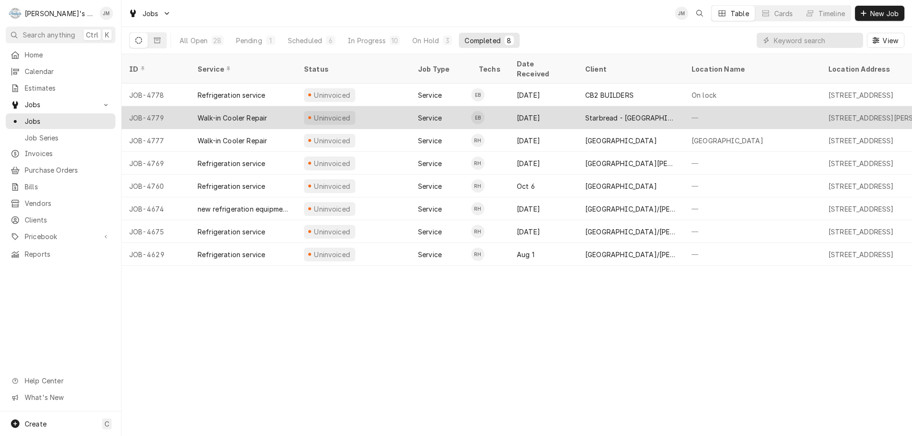
click at [602, 113] on div "Starbread - Fairfield" at bounding box center [630, 118] width 91 height 10
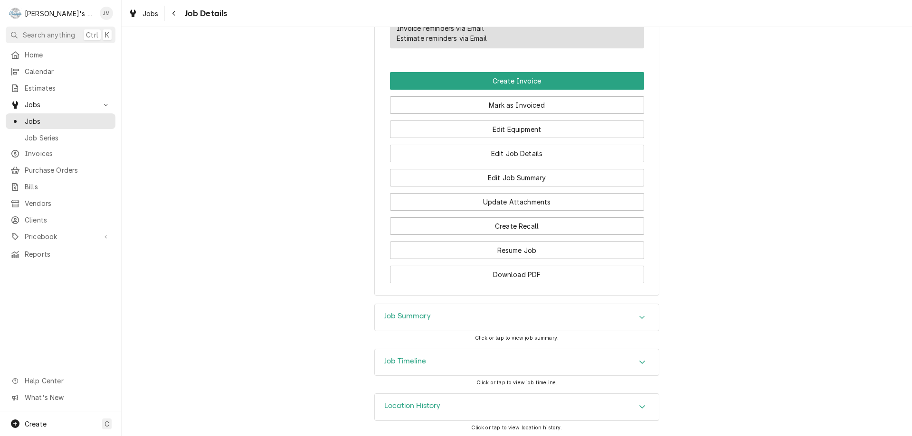
scroll to position [584, 0]
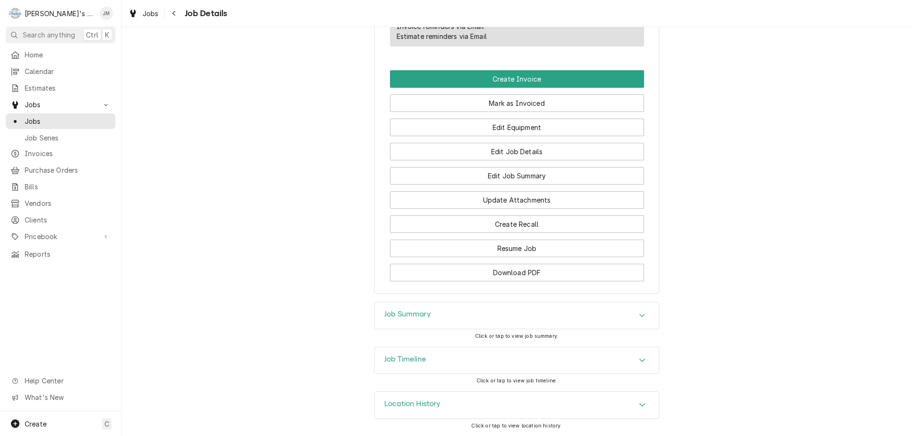
click at [419, 312] on h3 "Job Summary" at bounding box center [407, 314] width 47 height 9
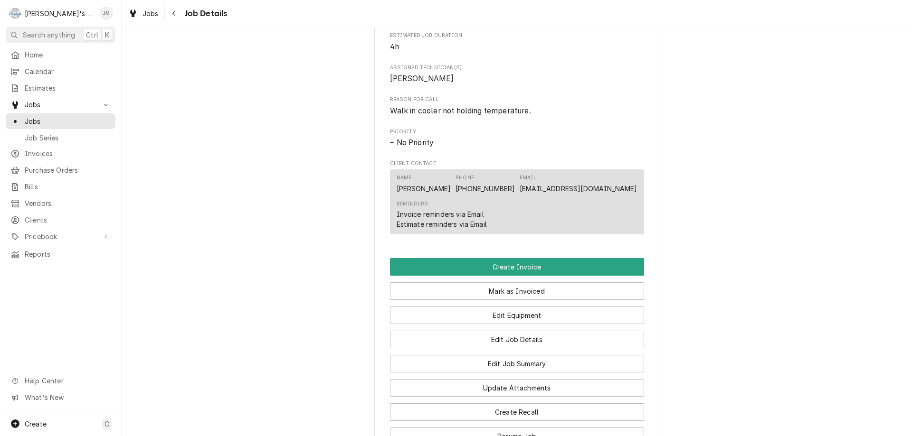
scroll to position [522, 0]
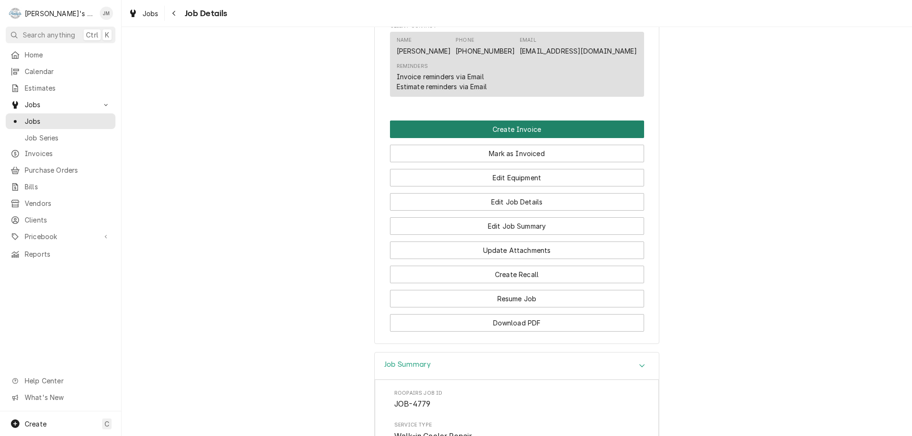
click at [513, 138] on button "Create Invoice" at bounding box center [517, 130] width 254 height 18
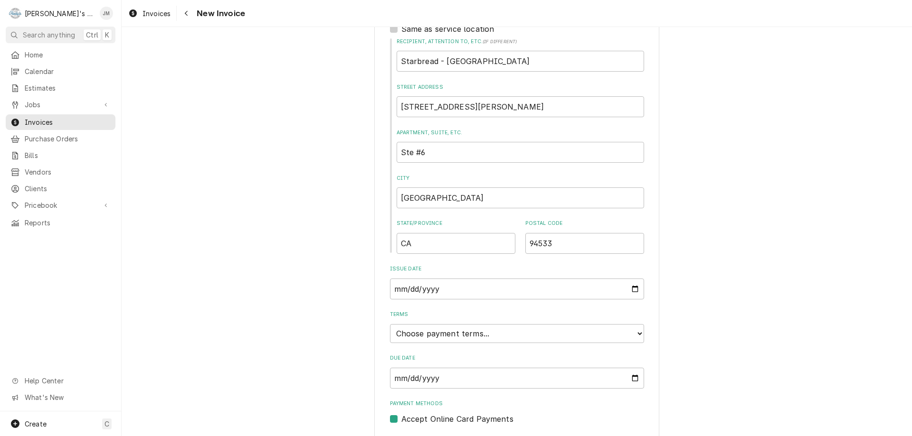
scroll to position [361, 0]
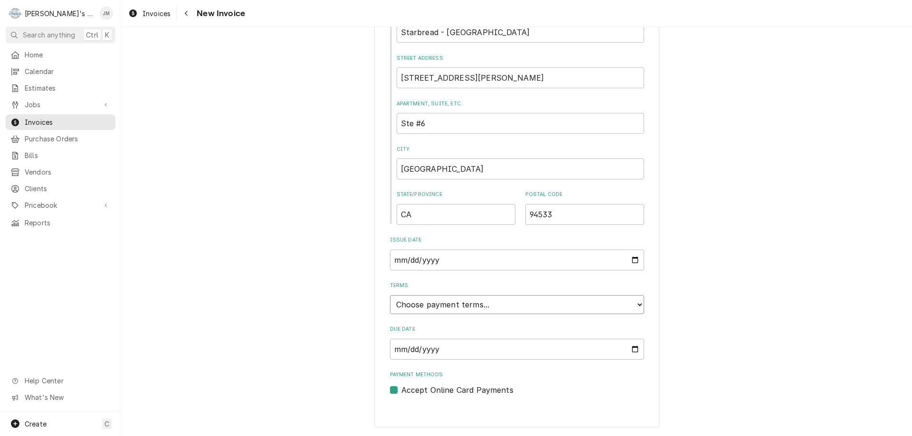
click at [545, 303] on select "Choose payment terms... Same Day Net 7 Net 14 Net 21 Net 30 Net 45 Net 60 Net 90" at bounding box center [517, 304] width 254 height 19
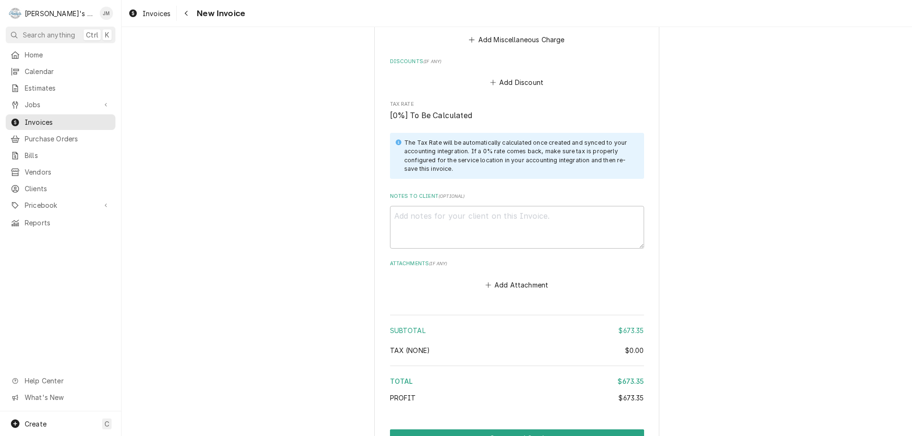
scroll to position [1361, 0]
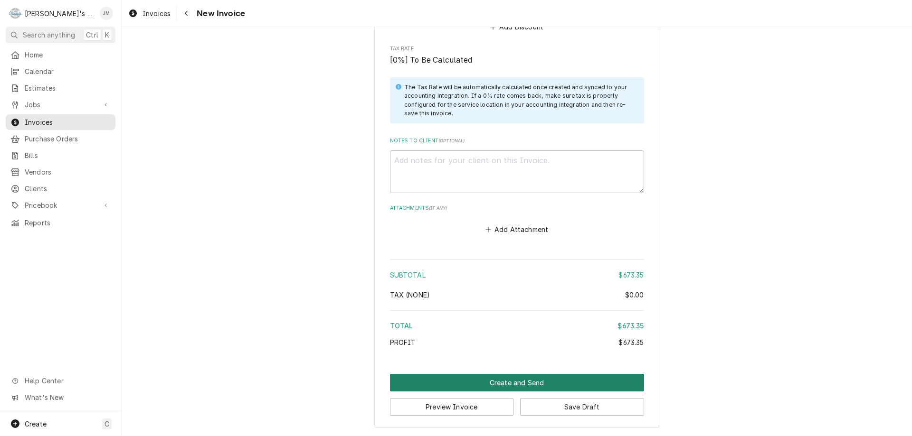
click at [512, 383] on button "Create and Send" at bounding box center [517, 383] width 254 height 18
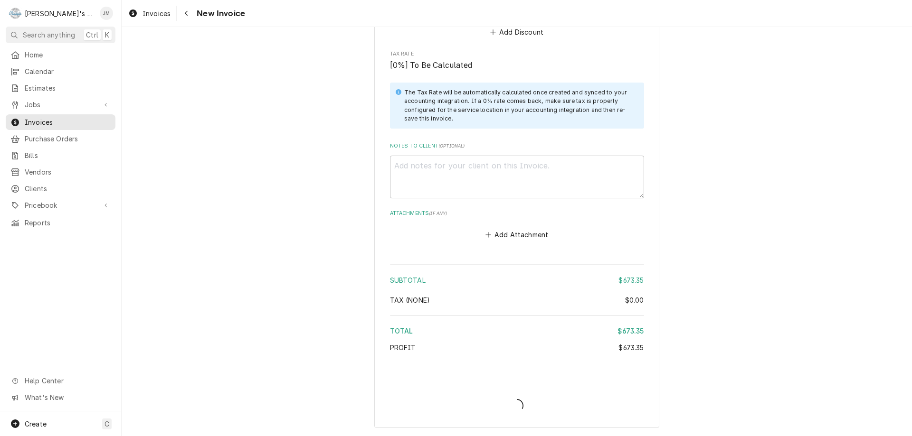
scroll to position [1356, 0]
type textarea "x"
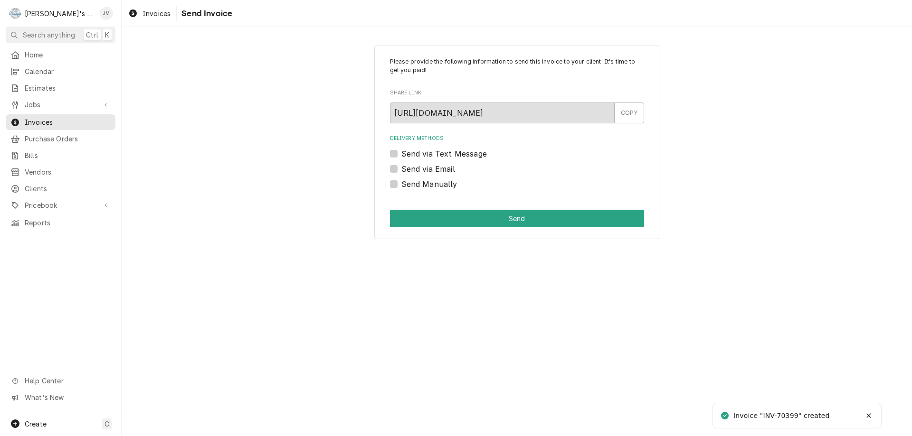
click at [401, 187] on label "Send Manually" at bounding box center [429, 184] width 56 height 11
click at [401, 187] on input "Send Manually" at bounding box center [528, 189] width 254 height 21
checkbox input "true"
click at [466, 221] on button "Send" at bounding box center [517, 219] width 254 height 18
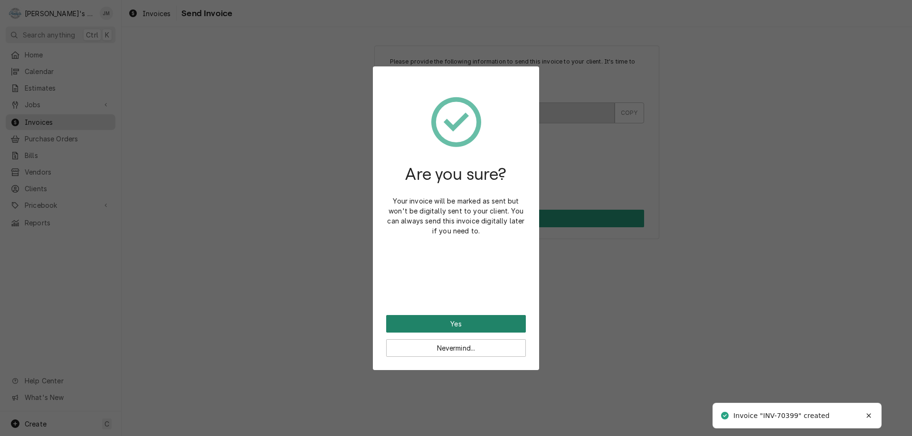
click at [458, 324] on button "Yes" at bounding box center [456, 324] width 140 height 18
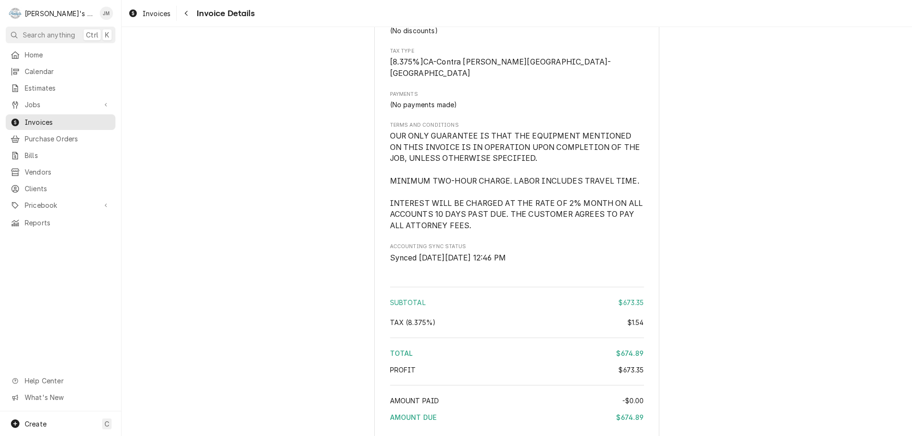
scroll to position [1189, 0]
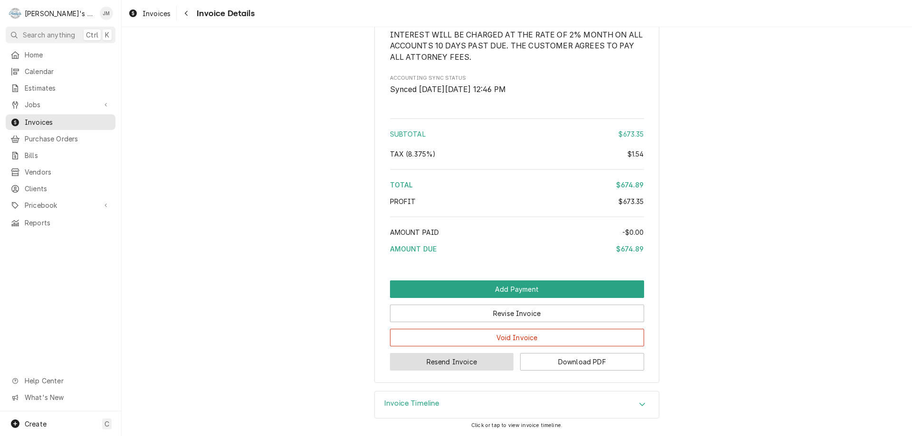
click at [454, 361] on button "Resend Invoice" at bounding box center [452, 362] width 124 height 18
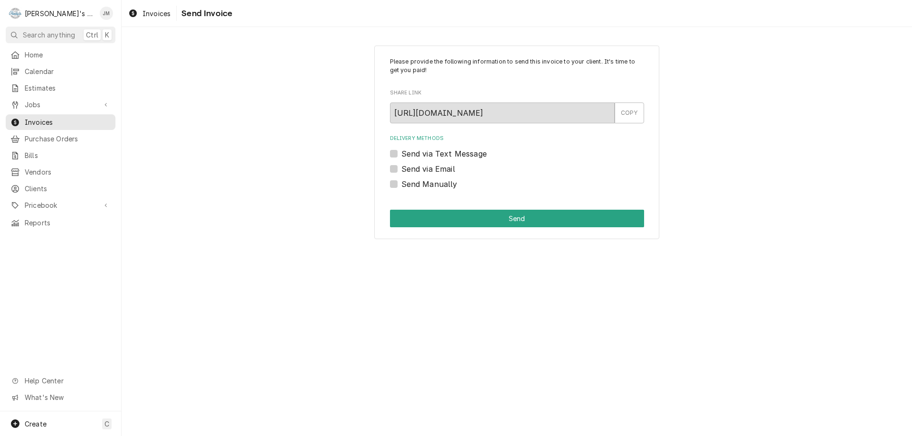
click at [422, 172] on label "Send via Email" at bounding box center [428, 168] width 54 height 11
click at [422, 172] on input "Send via Email" at bounding box center [528, 173] width 254 height 21
checkbox input "true"
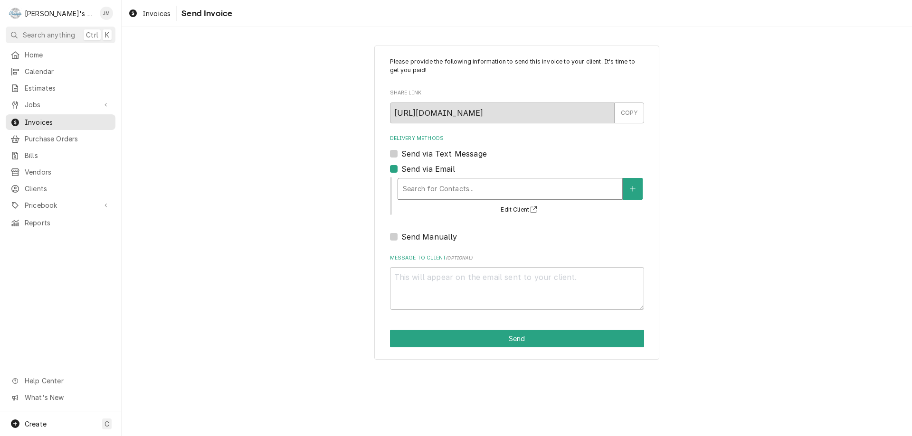
click at [422, 184] on div "Delivery Methods" at bounding box center [510, 188] width 215 height 17
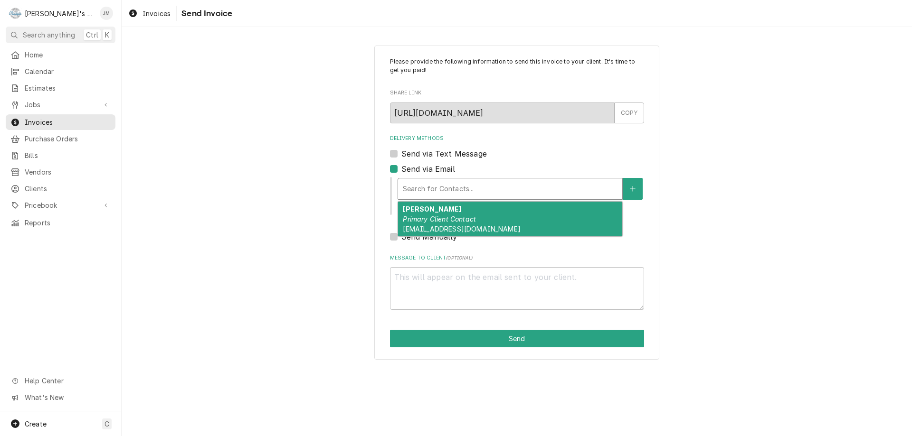
click at [427, 214] on div "Manuel Caragan Primary Client Contact manuelcaragan@gmail.com" at bounding box center [510, 219] width 224 height 35
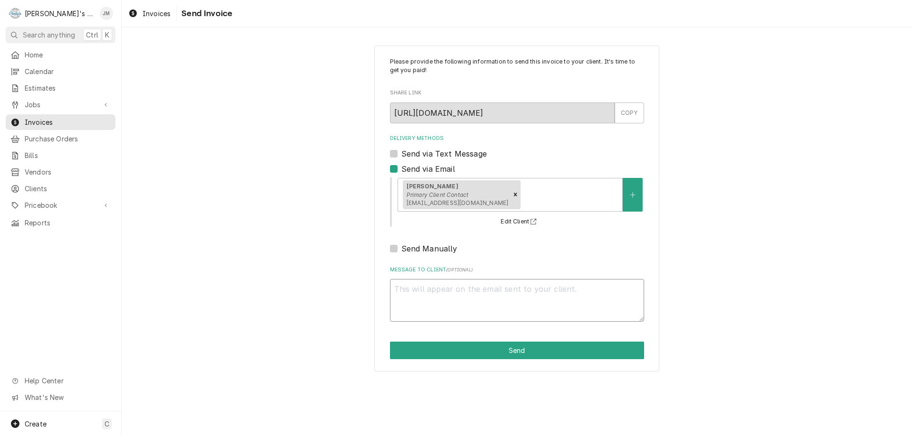
click at [452, 296] on textarea "Message to Client ( optional )" at bounding box center [517, 300] width 254 height 43
type textarea "x"
type textarea "T"
type textarea "x"
type textarea "Ta"
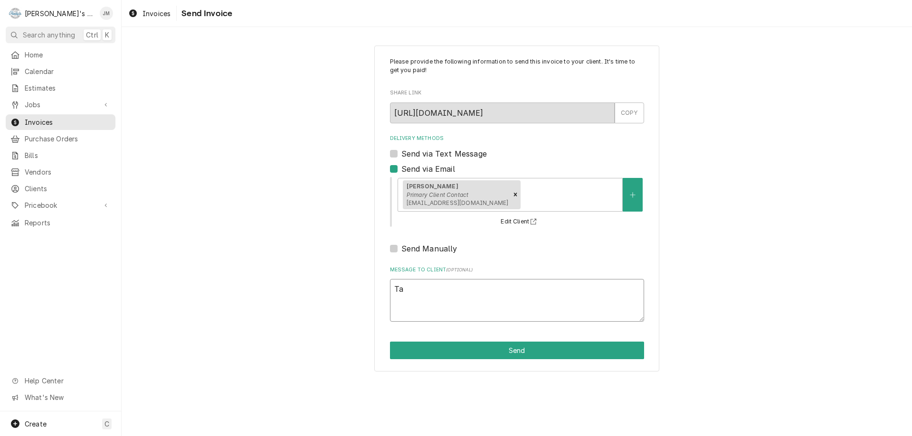
type textarea "x"
type textarea "Tah"
type textarea "x"
type textarea "Tahn"
type textarea "x"
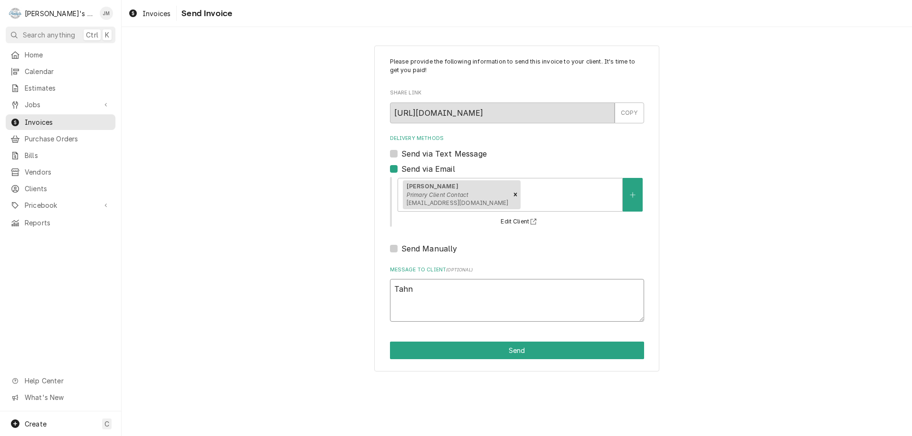
type textarea "Tahnk"
type textarea "x"
type textarea "Tahn"
type textarea "x"
type textarea "Tah"
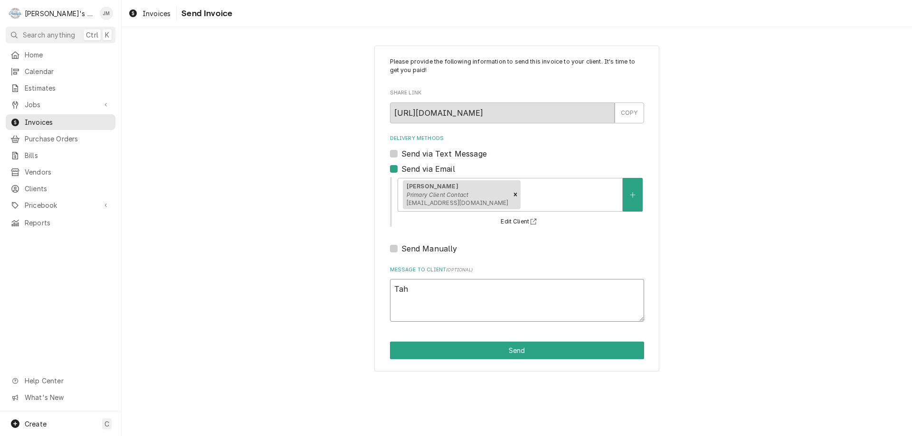
type textarea "x"
type textarea "Ta"
type textarea "x"
type textarea "T"
type textarea "x"
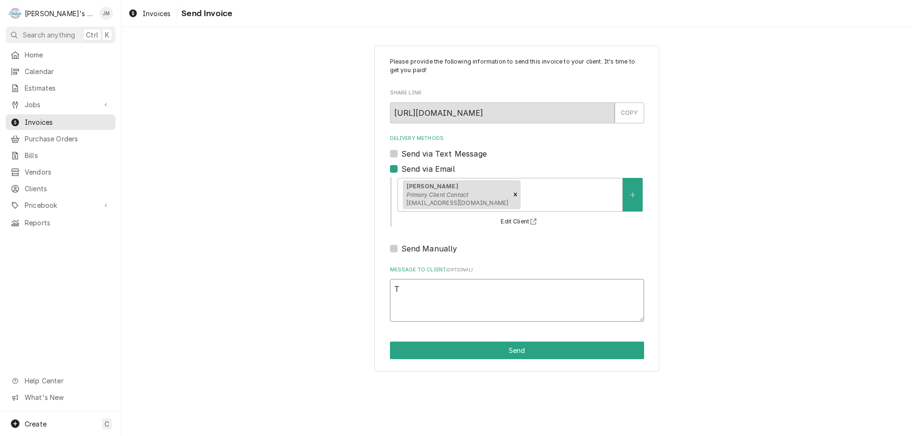
type textarea "Th"
type textarea "x"
type textarea "Tha"
type textarea "x"
type textarea "Than"
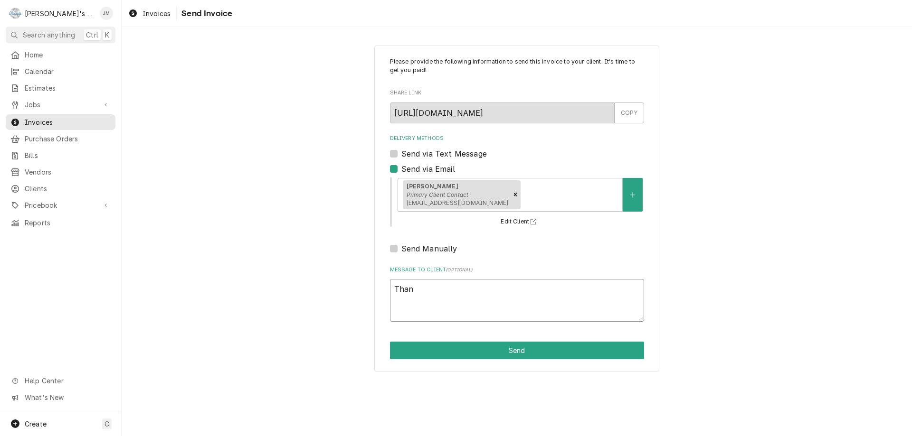
type textarea "x"
type textarea "Thank"
type textarea "x"
type textarea "Thank"
type textarea "x"
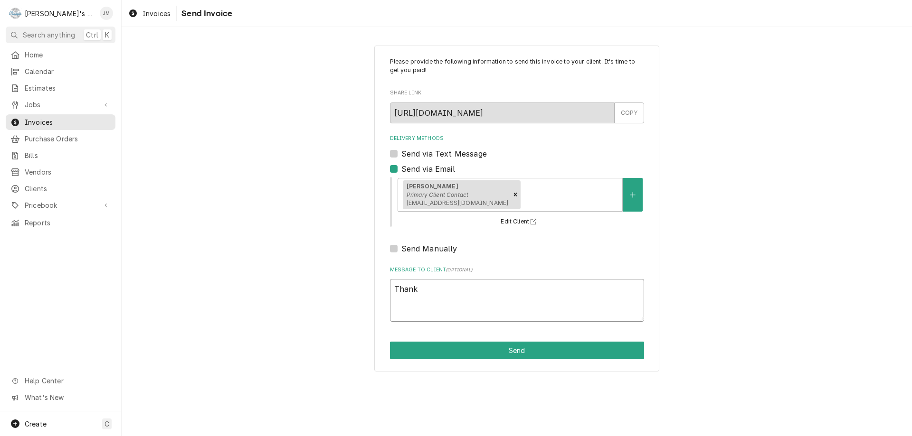
type textarea "Thank y"
type textarea "x"
type textarea "Thank yo"
type textarea "x"
type textarea "Thank you"
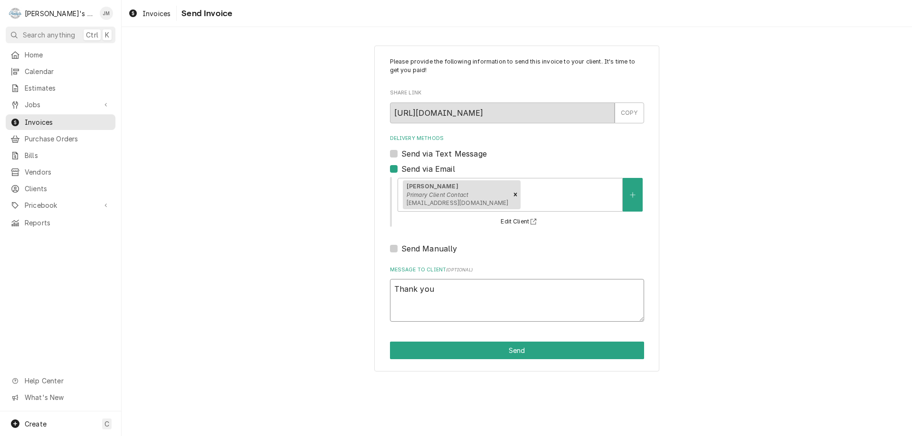
type textarea "x"
type textarea "Thank you"
type textarea "x"
type textarea "Thank you f"
type textarea "x"
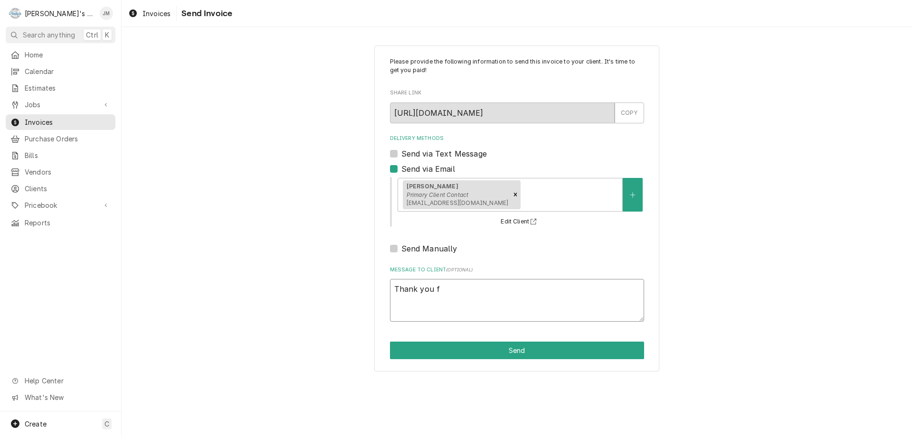
type textarea "Thank you fo"
type textarea "x"
type textarea "Thank you for"
type textarea "x"
type textarea "Thank you for"
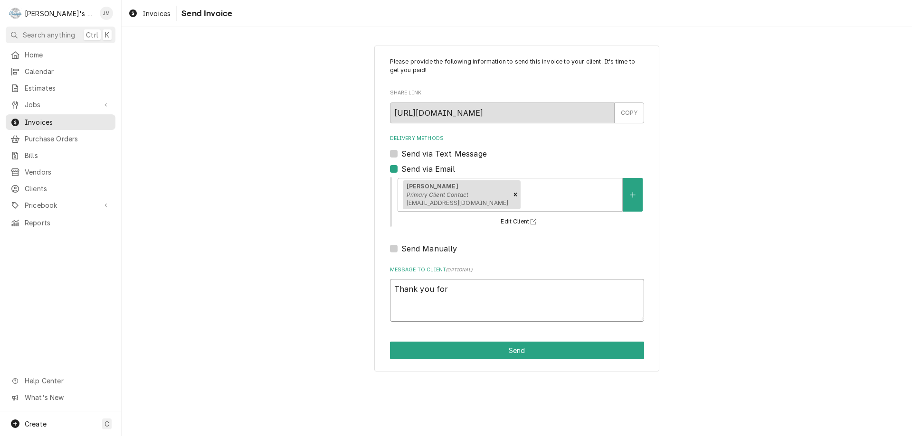
type textarea "x"
type textarea "Thank you for y"
type textarea "x"
type textarea "Thank you for yo"
type textarea "x"
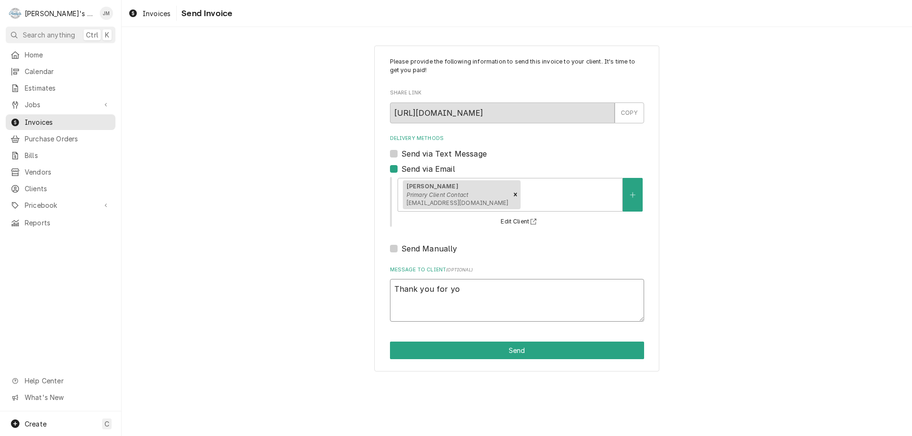
type textarea "Thank you for you"
type textarea "x"
type textarea "Thank you for your"
type textarea "x"
type textarea "Thank you for your"
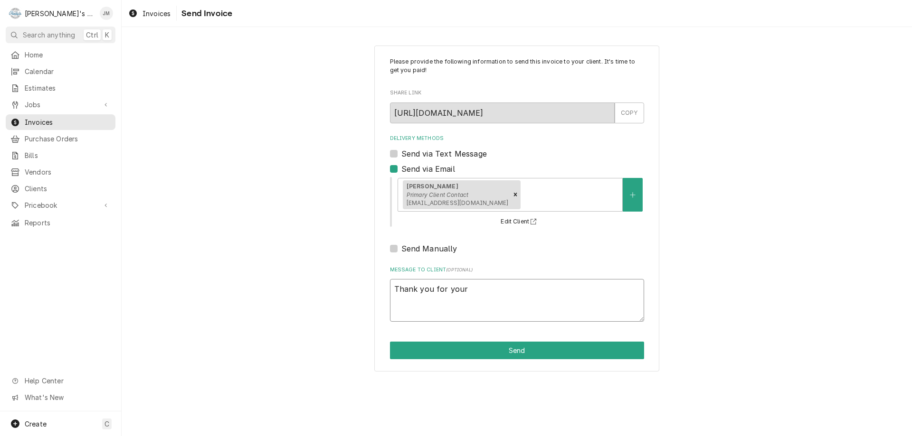
type textarea "x"
type textarea "Thank you for your b"
type textarea "x"
type textarea "Thank you for your bu"
type textarea "x"
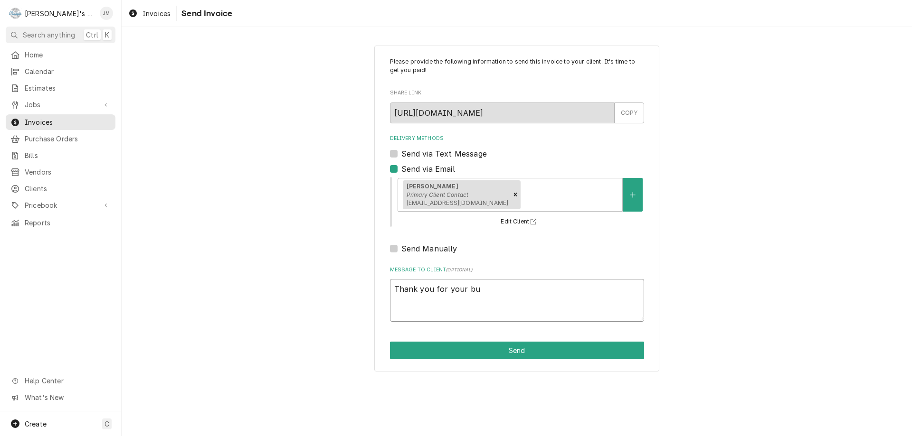
type textarea "Thank you for your bus"
type textarea "x"
type textarea "Thank you for your busi"
type textarea "x"
type textarea "Thank you for your busin"
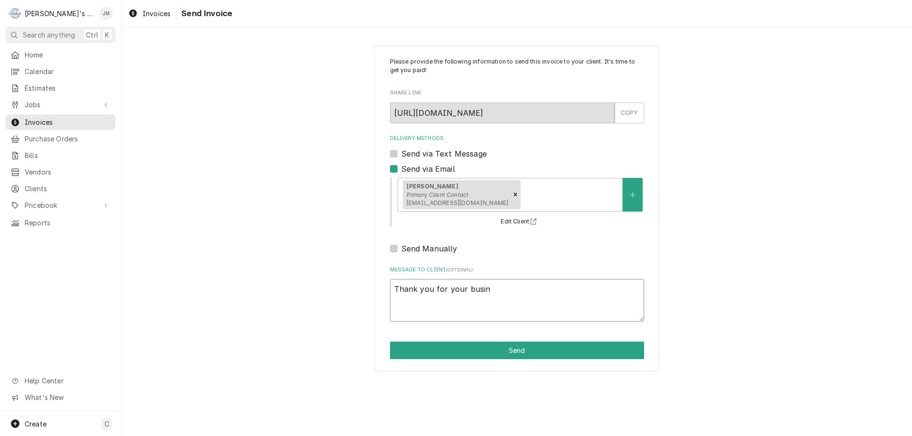
type textarea "x"
type textarea "Thank you for your busins"
type textarea "x"
type textarea "Thank you for your busin"
type textarea "x"
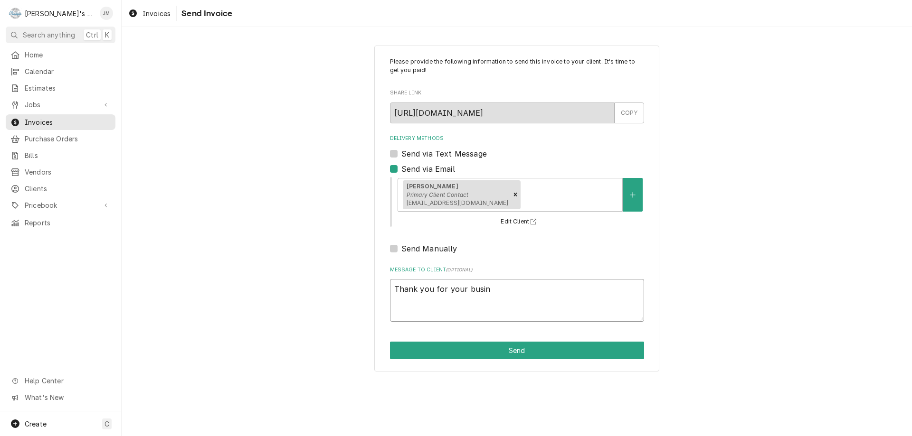
type textarea "Thank you for your busine"
type textarea "x"
type textarea "Thank you for your busines"
type textarea "x"
type textarea "Thank you for your business"
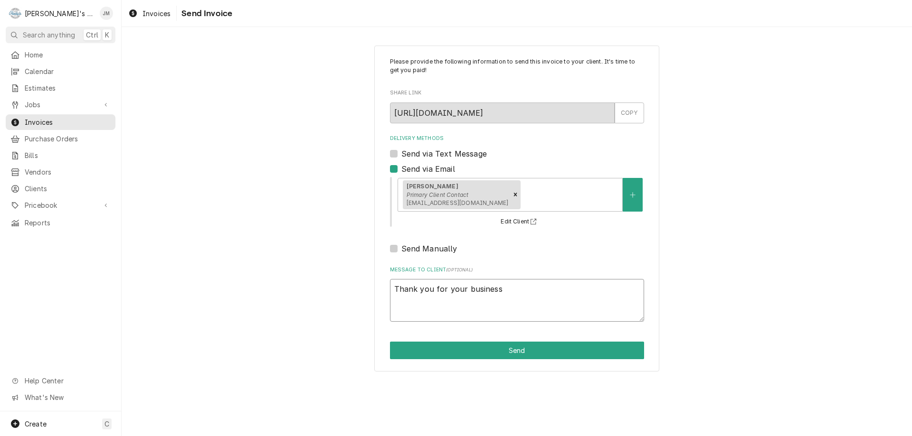
type textarea "x"
type textarea "Thank you for your business."
type textarea "x"
type textarea "Thank you for your business."
click at [524, 345] on button "Send" at bounding box center [517, 351] width 254 height 18
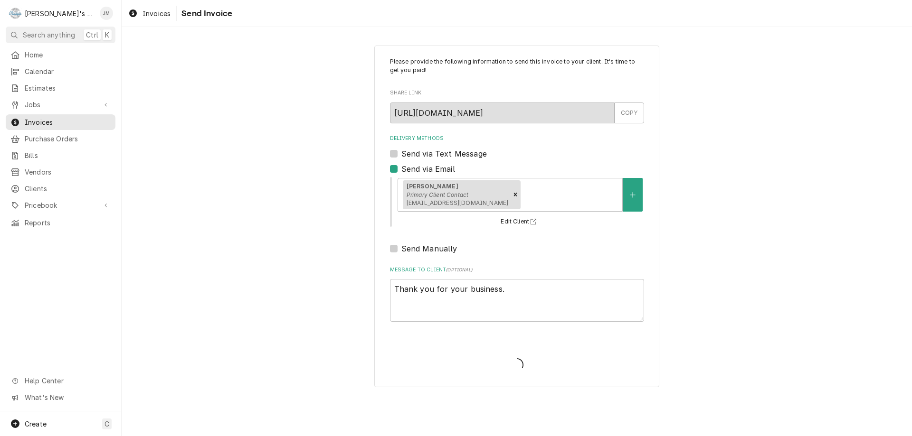
type textarea "x"
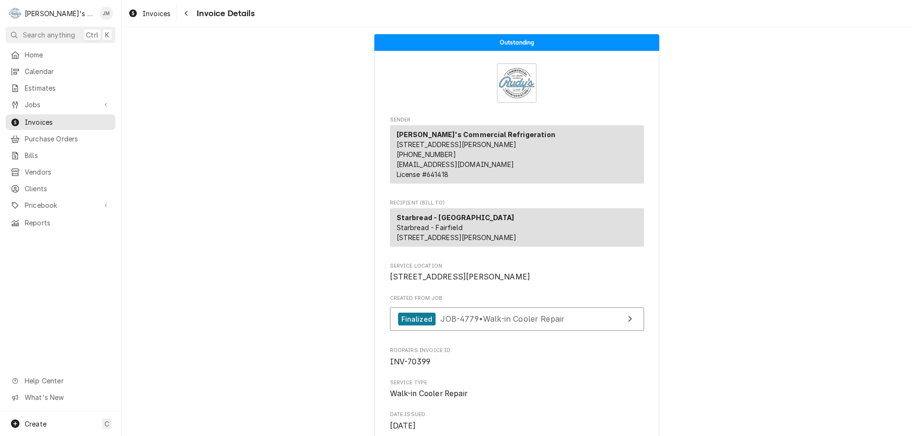
scroll to position [1189, 0]
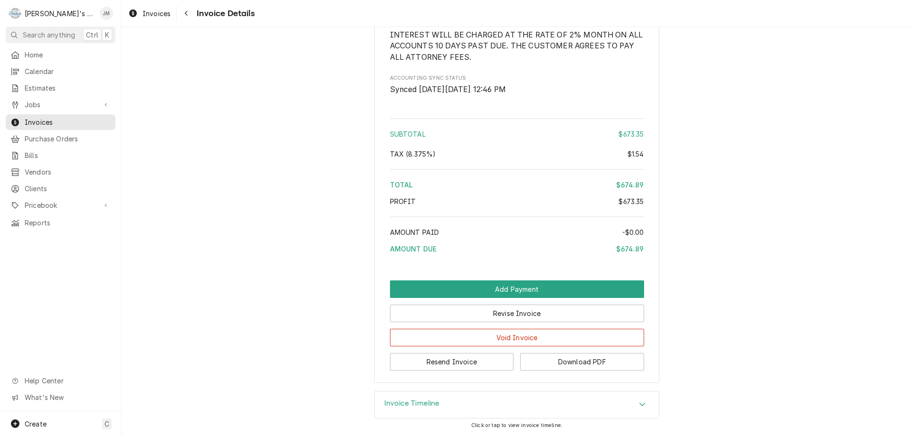
click at [422, 400] on h3 "Invoice Timeline" at bounding box center [412, 403] width 56 height 9
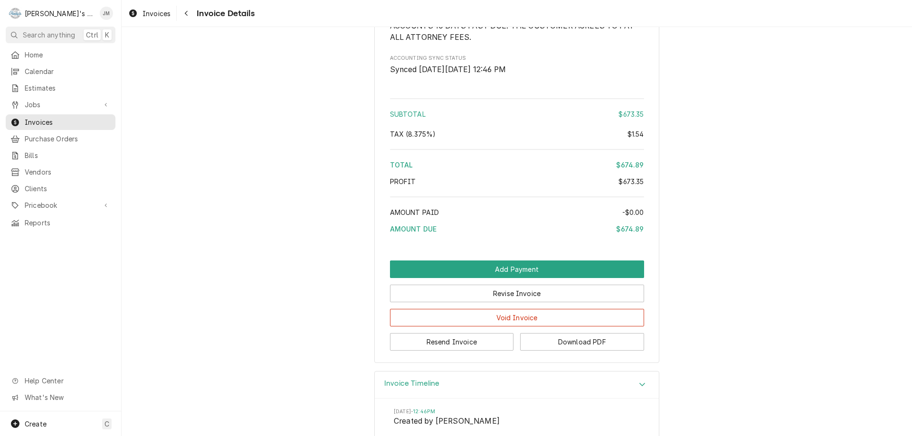
scroll to position [1309, 0]
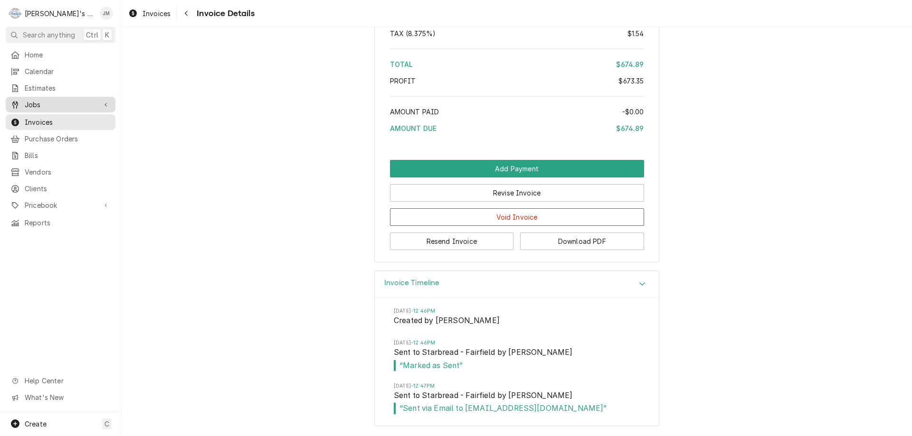
click at [30, 100] on span "Jobs" at bounding box center [61, 105] width 72 height 10
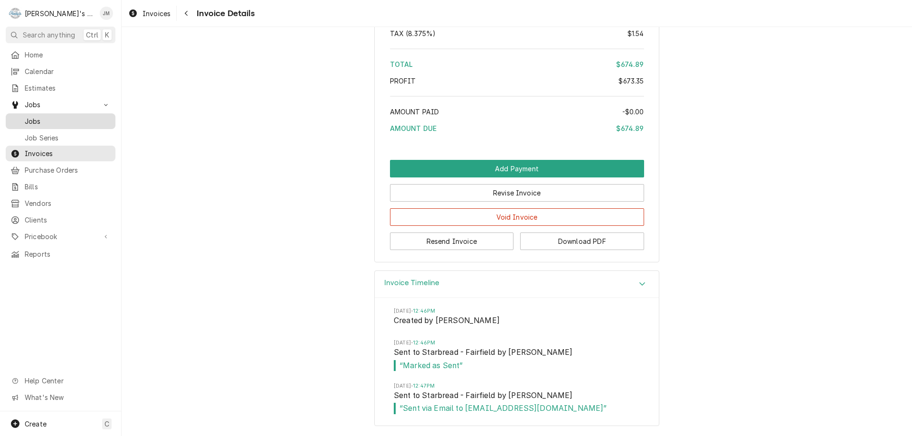
click at [30, 119] on span "Jobs" at bounding box center [68, 121] width 86 height 10
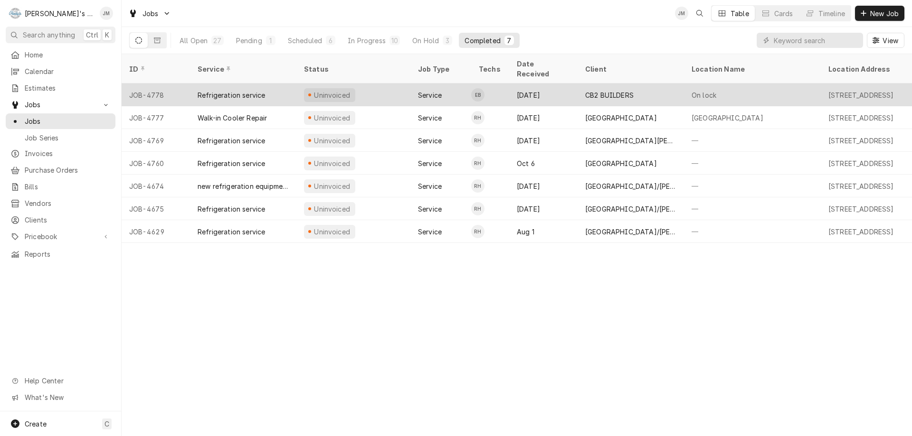
click at [612, 90] on div "CB2 BUILDERS" at bounding box center [609, 95] width 48 height 10
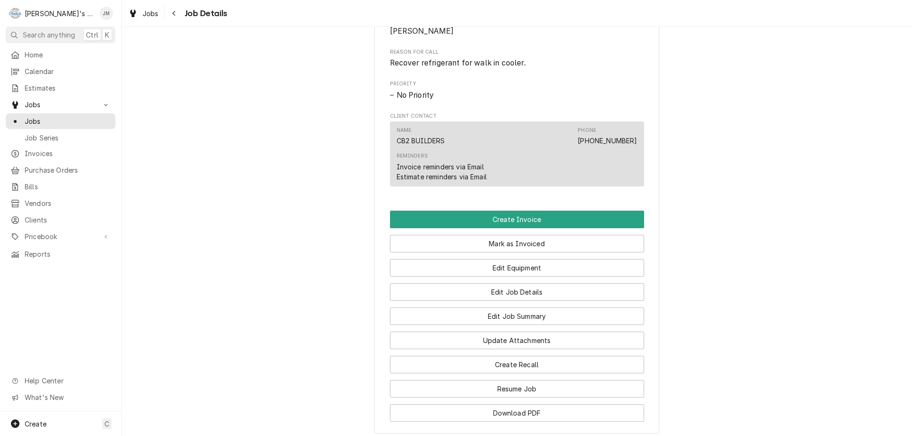
scroll to position [522, 0]
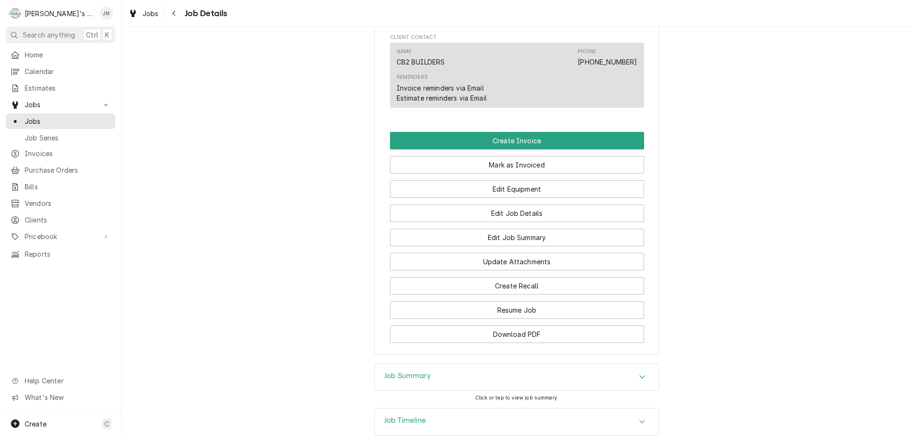
click at [410, 381] on h3 "Job Summary" at bounding box center [407, 376] width 47 height 9
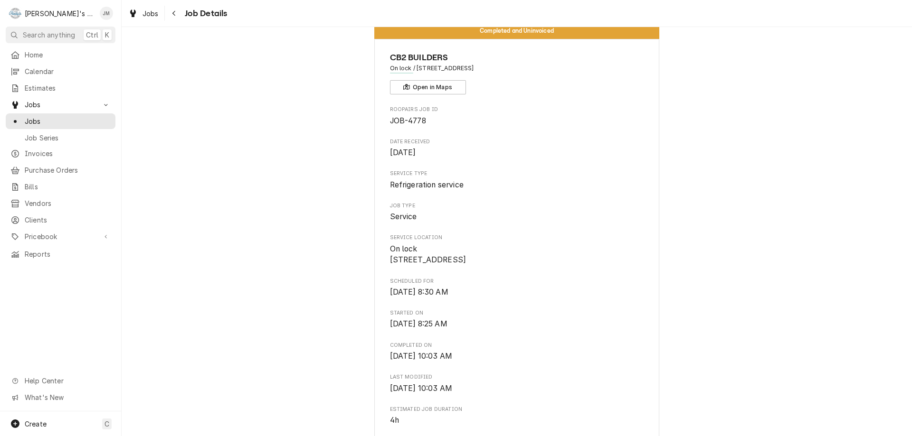
scroll to position [0, 0]
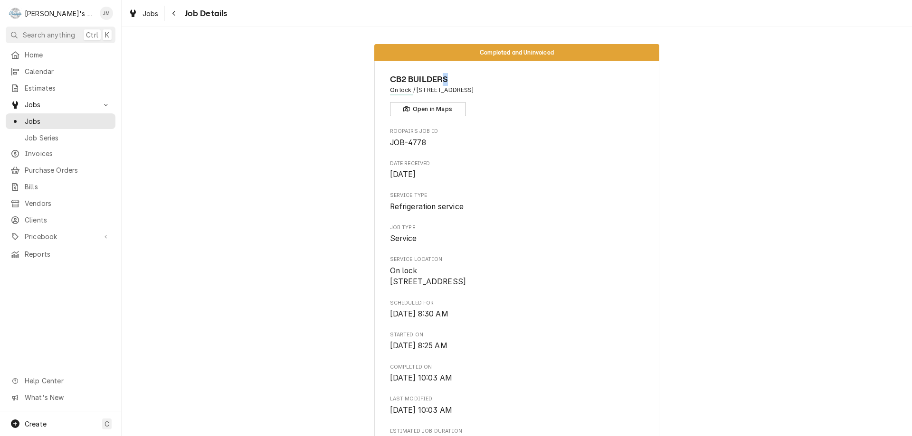
drag, startPoint x: 452, startPoint y: 80, endPoint x: 447, endPoint y: 77, distance: 5.5
click at [447, 77] on span "CB2 BUILDERS" at bounding box center [517, 79] width 254 height 13
click at [551, 154] on div "Roopairs Job ID JOB-4778 Date Received Oct 14, 2025 Service Type Refrigeration …" at bounding box center [517, 381] width 254 height 507
click at [30, 215] on span "Clients" at bounding box center [68, 220] width 86 height 10
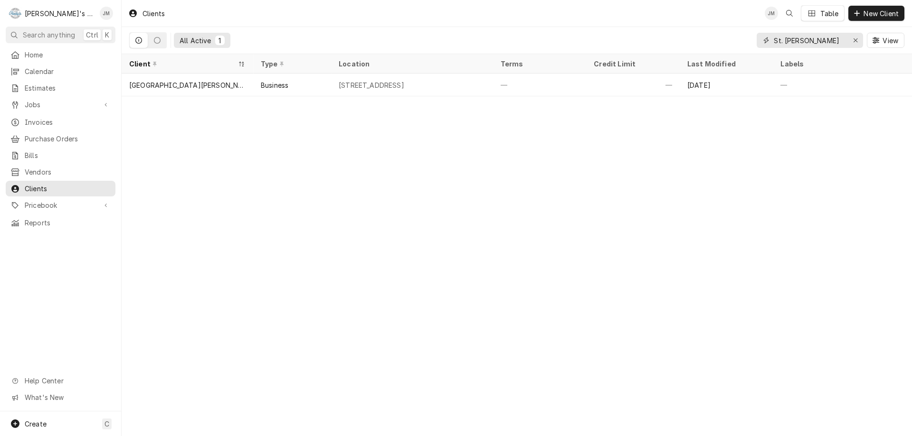
drag, startPoint x: 855, startPoint y: 41, endPoint x: 838, endPoint y: 38, distance: 17.5
click at [851, 38] on div "Erase input" at bounding box center [854, 40] width 9 height 9
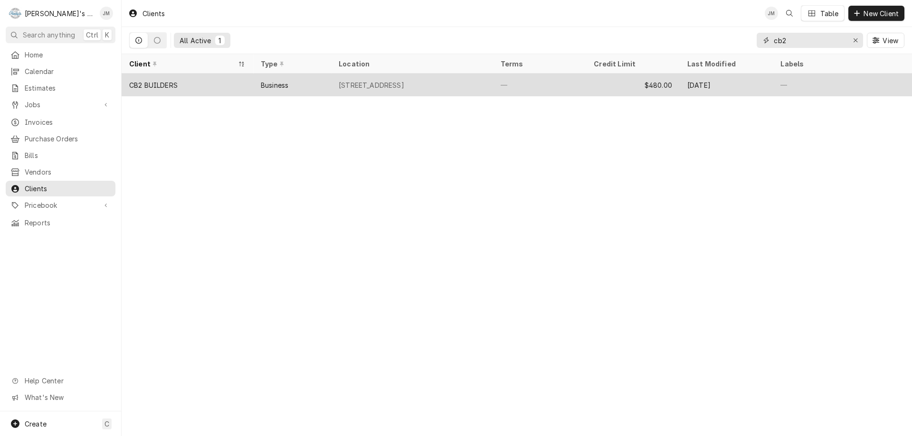
type input "cb2"
click at [169, 83] on div "CB2 BUILDERS" at bounding box center [153, 85] width 48 height 10
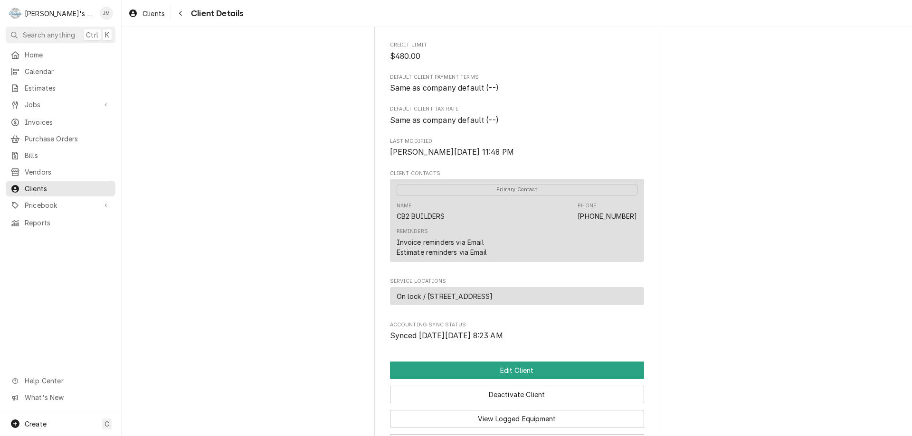
scroll to position [190, 0]
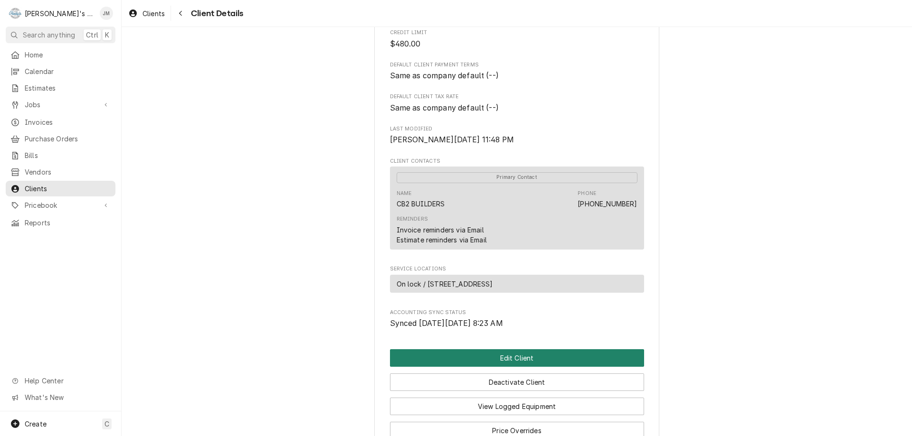
click at [513, 367] on button "Edit Client" at bounding box center [517, 358] width 254 height 18
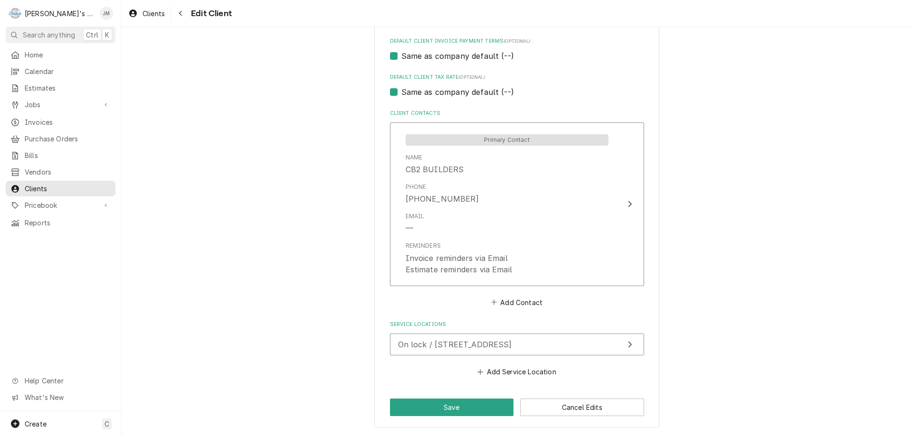
scroll to position [626, 0]
click at [567, 349] on button "On lock / [STREET_ADDRESS]" at bounding box center [517, 344] width 254 height 22
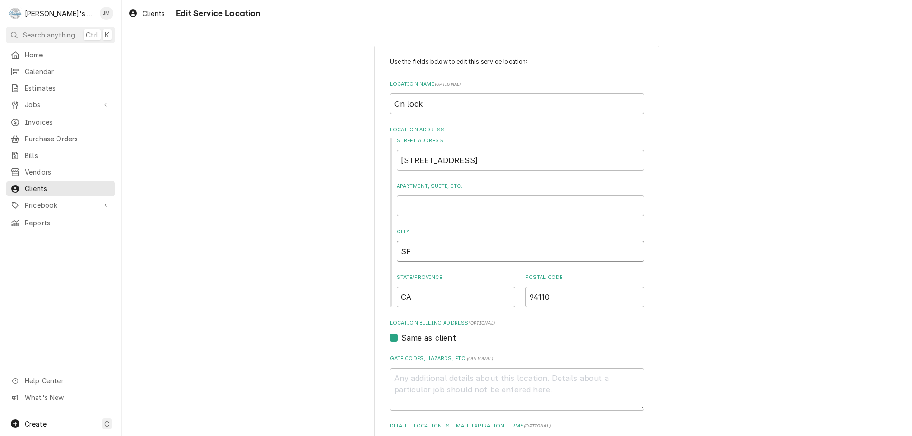
click at [418, 246] on input "SF" at bounding box center [520, 251] width 247 height 21
type textarea "x"
type input "S"
type textarea "x"
type input "Sa"
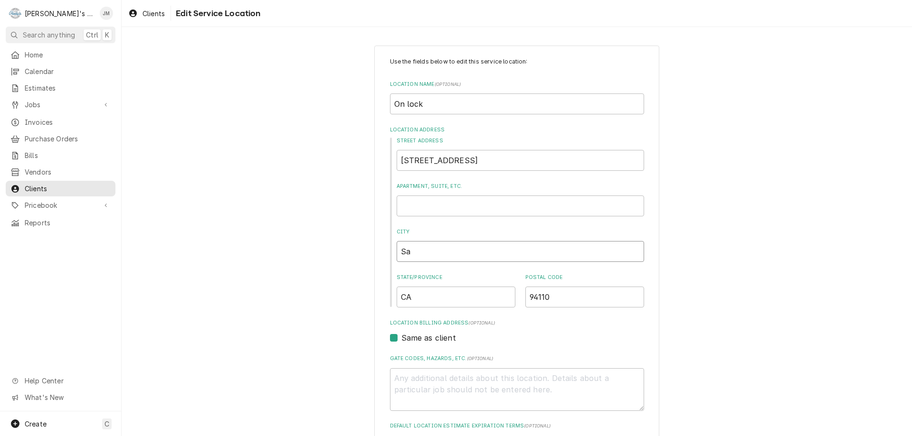
type textarea "x"
type input "San"
type textarea "x"
type input "San"
type textarea "x"
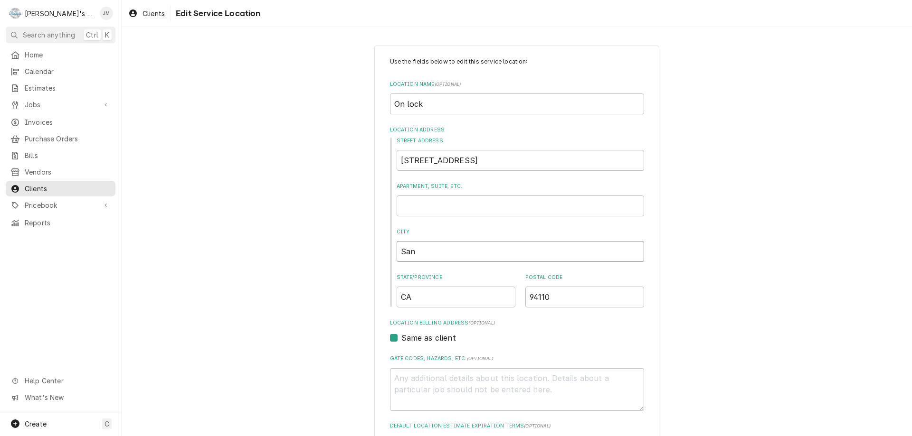
type input "San F"
type textarea "x"
type input "San Fr"
type textarea "x"
type input "San Fra"
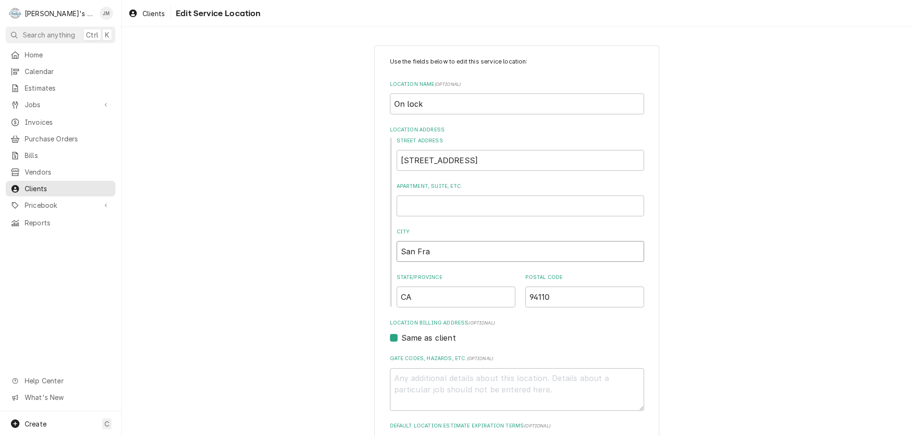
type textarea "x"
type input "San [PERSON_NAME]"
type textarea "x"
type input "San Franc"
type textarea "x"
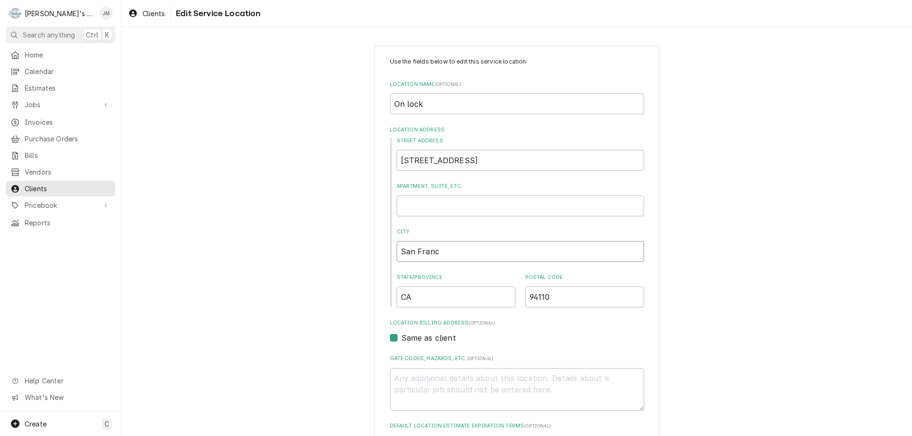
type input "San [PERSON_NAME]"
type textarea "x"
type input "San [PERSON_NAME]"
type textarea "x"
type input "San [PERSON_NAME]"
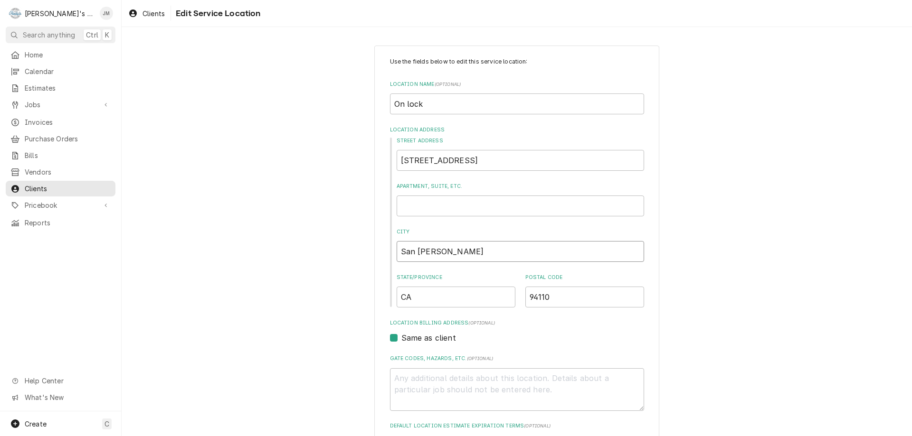
type textarea "x"
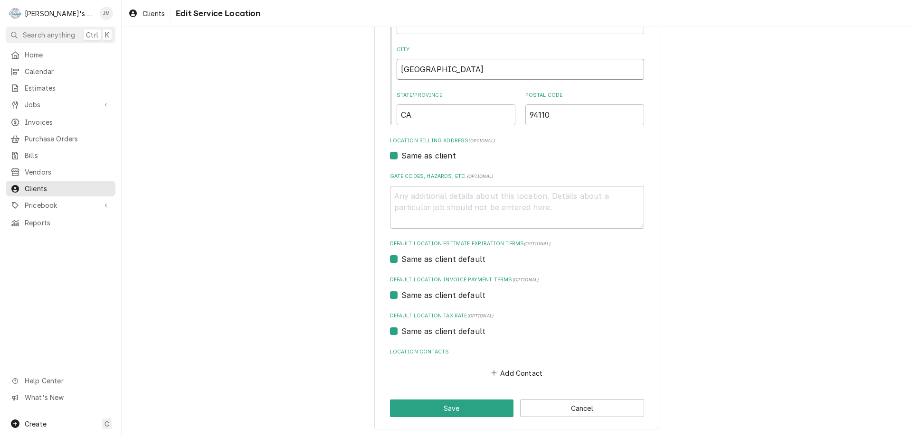
scroll to position [184, 0]
type input "[GEOGRAPHIC_DATA]"
click at [462, 404] on button "Save" at bounding box center [452, 407] width 124 height 18
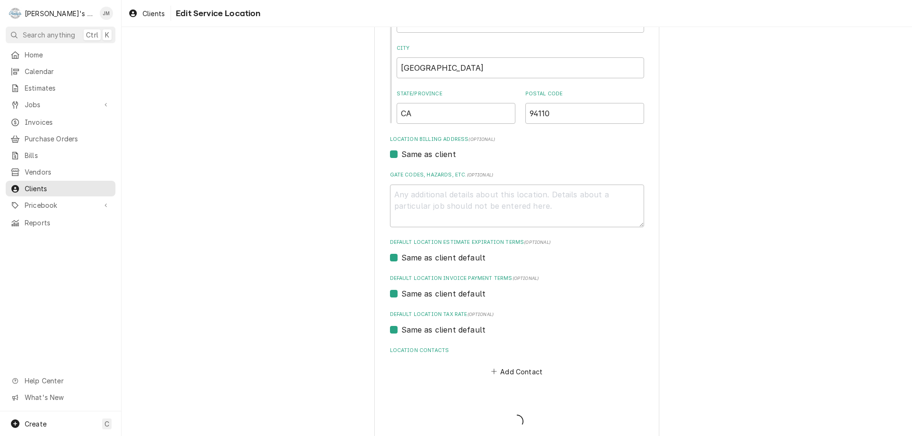
type textarea "x"
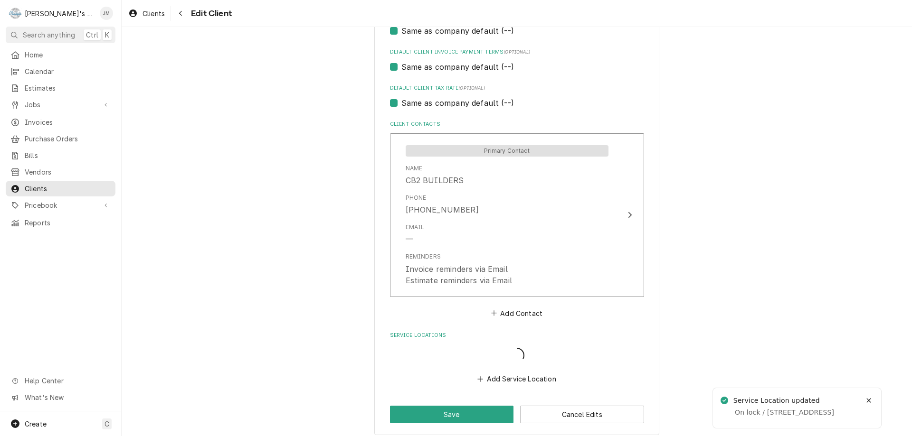
scroll to position [614, 0]
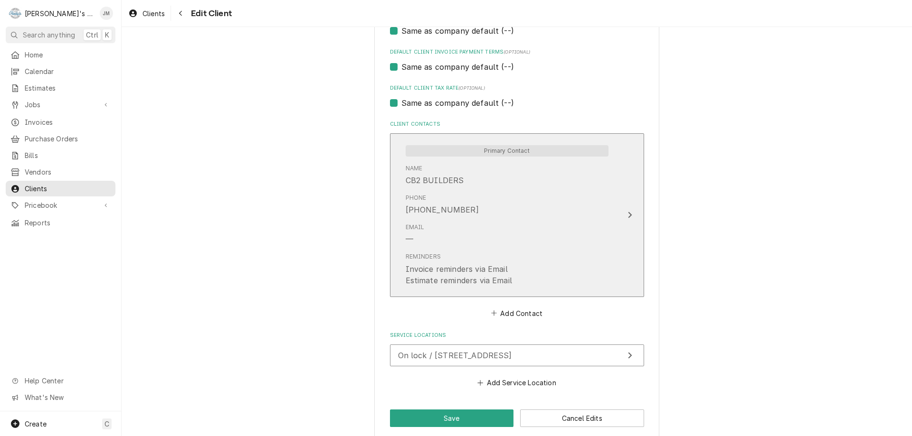
click at [627, 212] on icon "Update Contact" at bounding box center [629, 215] width 5 height 8
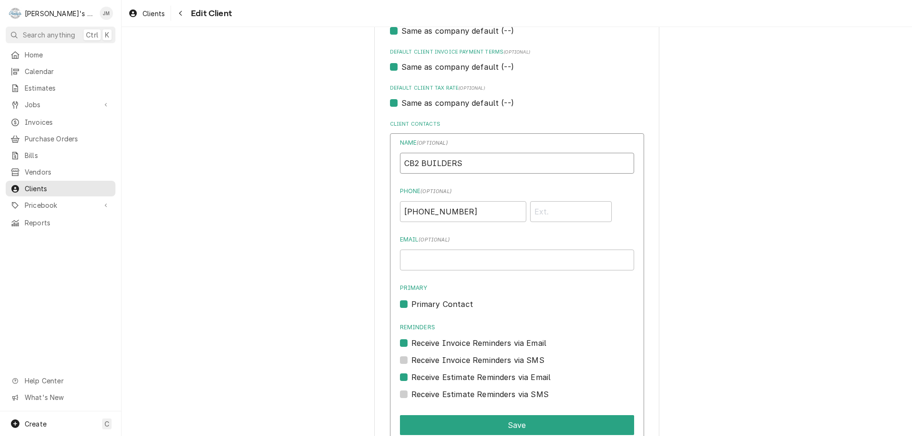
click at [476, 161] on input "CB2 BUILDERS" at bounding box center [517, 163] width 234 height 21
type input "CB2 Builders"
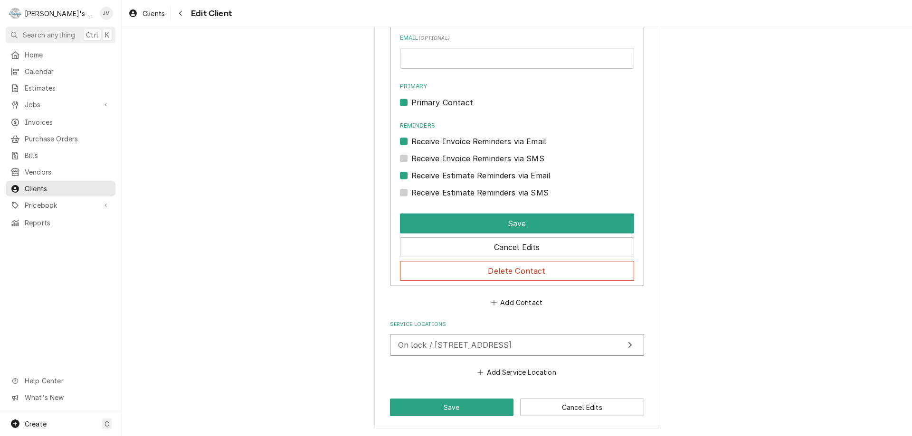
scroll to position [817, 0]
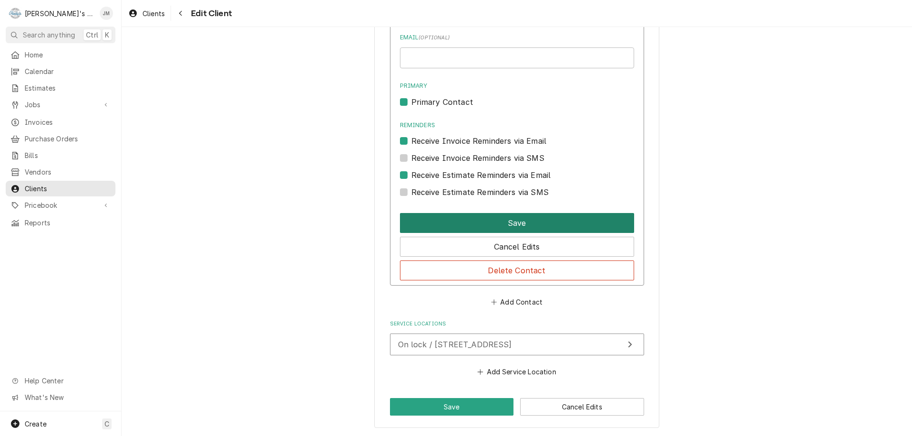
click at [535, 219] on button "Save" at bounding box center [517, 223] width 234 height 20
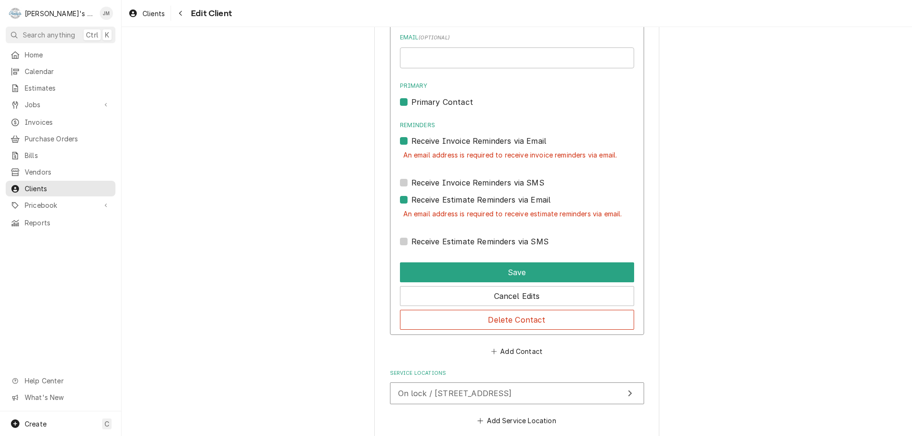
click at [411, 200] on label "Receive Estimate Reminders via Email" at bounding box center [481, 199] width 140 height 11
click at [411, 200] on input "Contact Edit Form" at bounding box center [528, 204] width 234 height 21
checkbox input "false"
click at [411, 140] on label "Receive Invoice Reminders via Email" at bounding box center [478, 140] width 135 height 11
click at [411, 140] on input "Reminders" at bounding box center [528, 145] width 234 height 21
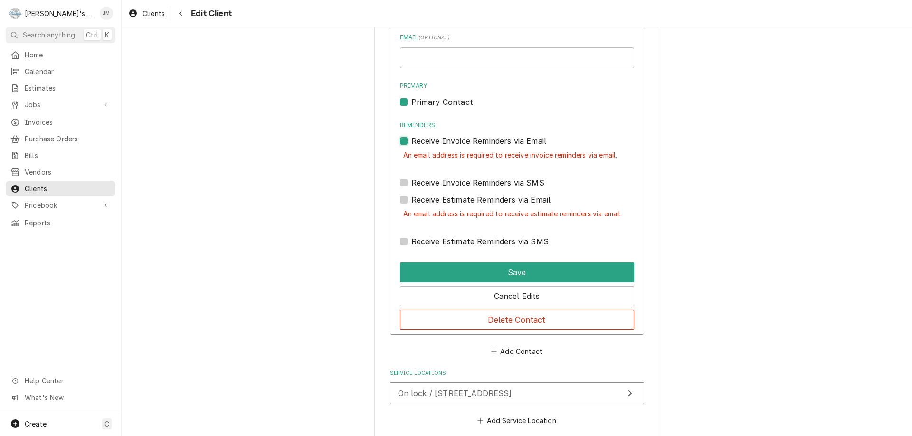
checkbox input "false"
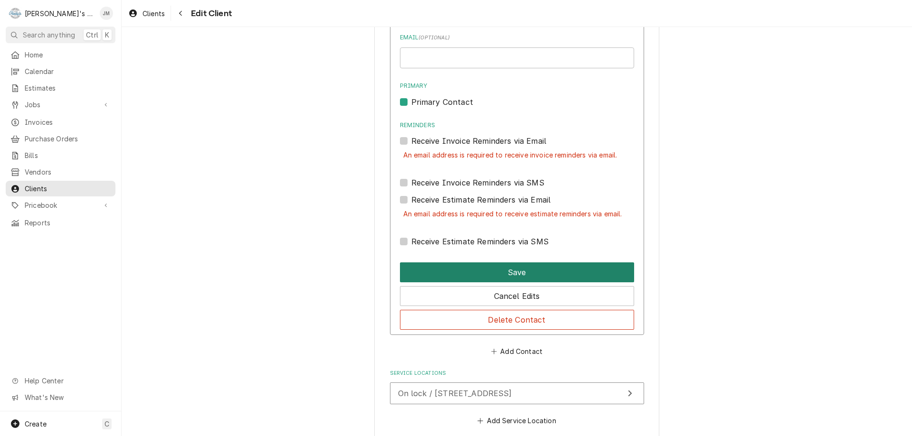
click at [520, 267] on button "Save" at bounding box center [517, 273] width 234 height 20
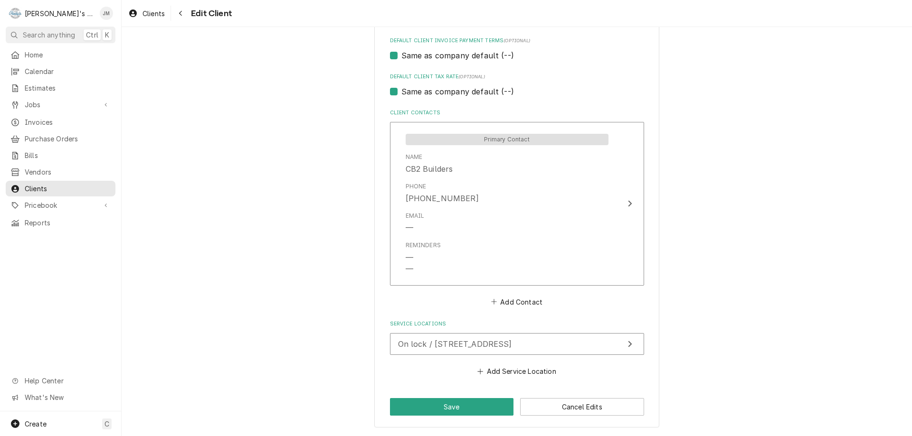
scroll to position [626, 0]
click at [482, 403] on button "Save" at bounding box center [452, 407] width 124 height 18
type textarea "x"
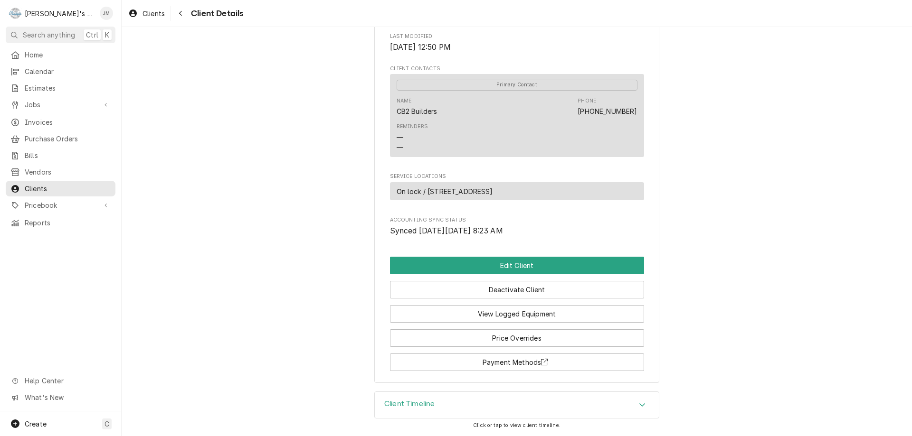
scroll to position [294, 0]
click at [41, 100] on span "Jobs" at bounding box center [61, 105] width 72 height 10
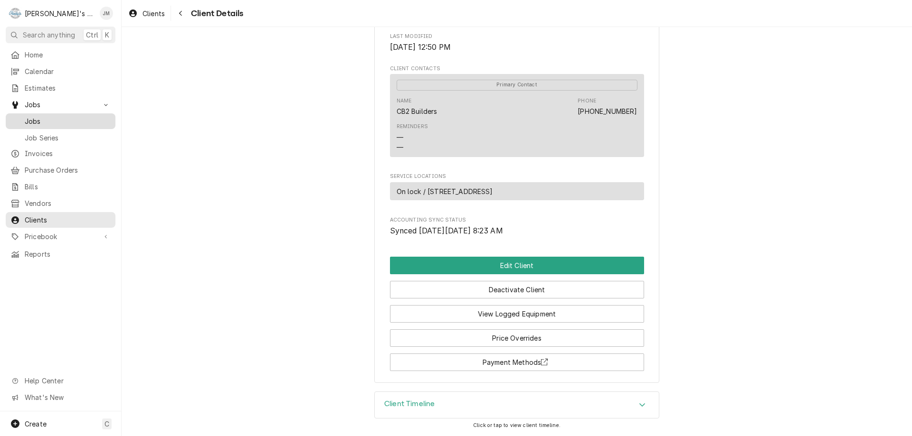
click at [35, 116] on span "Jobs" at bounding box center [68, 121] width 86 height 10
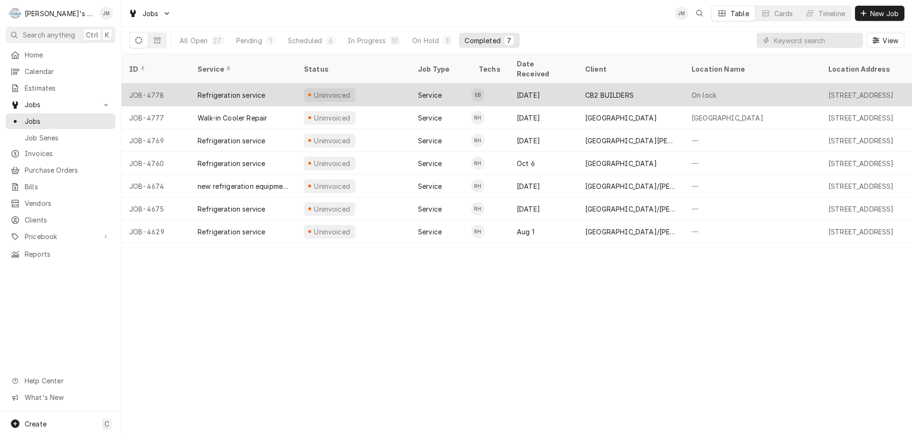
click at [593, 90] on div "CB2 BUILDERS" at bounding box center [609, 95] width 48 height 10
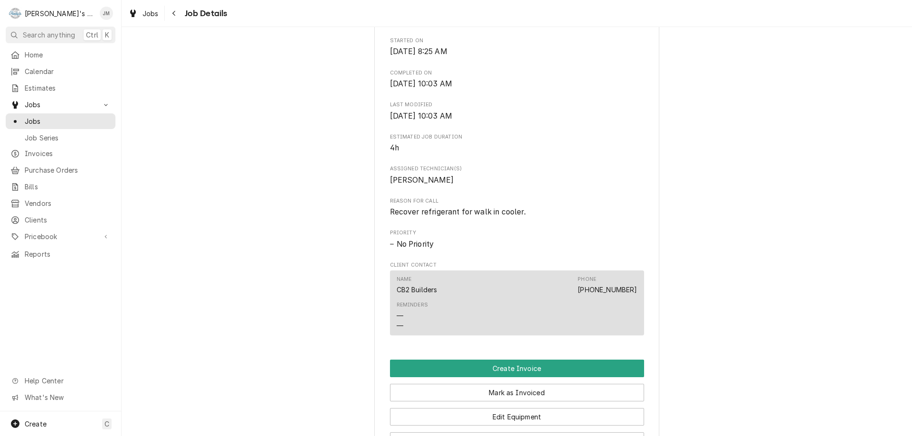
scroll to position [570, 0]
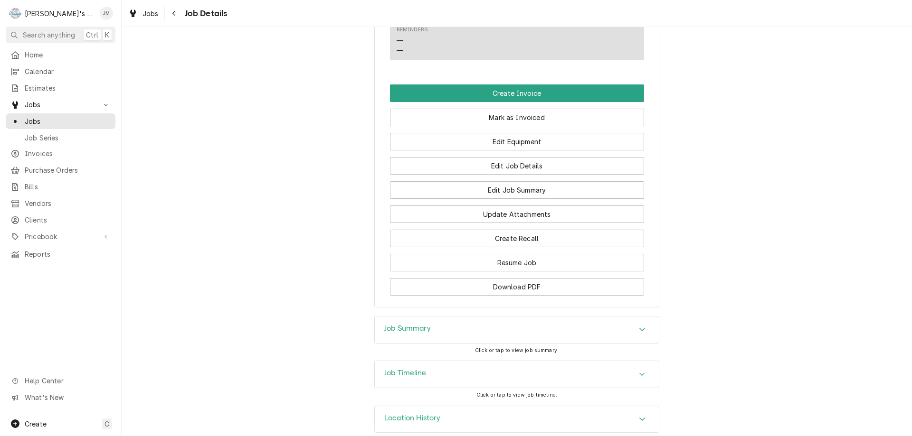
click at [405, 333] on h3 "Job Summary" at bounding box center [407, 328] width 47 height 9
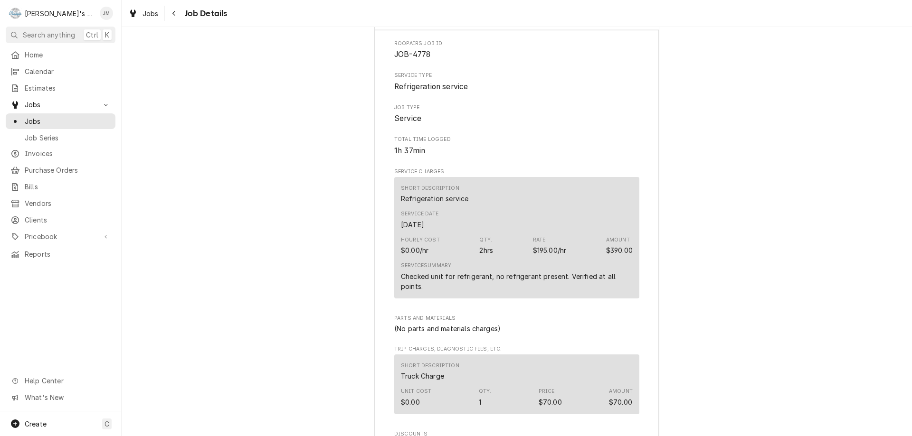
scroll to position [895, 0]
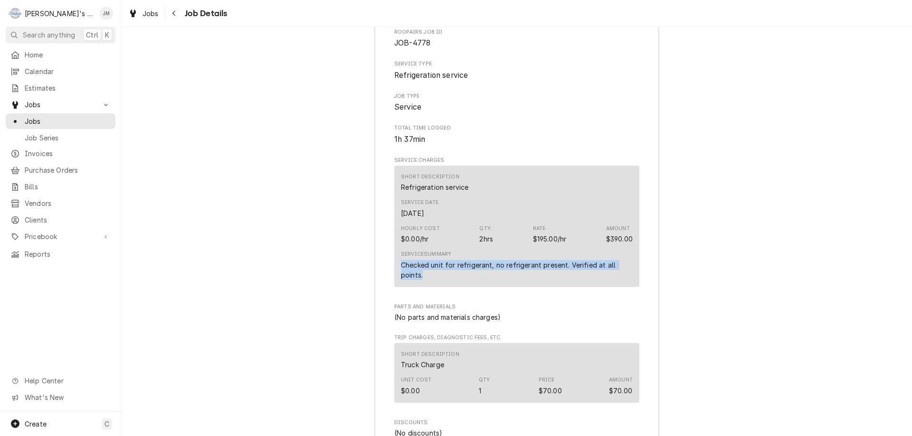
drag, startPoint x: 398, startPoint y: 274, endPoint x: 421, endPoint y: 286, distance: 25.3
click at [421, 280] on div "Checked unit for refrigerant, no refrigerant present. Verified at all points." at bounding box center [517, 270] width 232 height 20
copy div "Checked unit for refrigerant, no refrigerant present. Verified at all points."
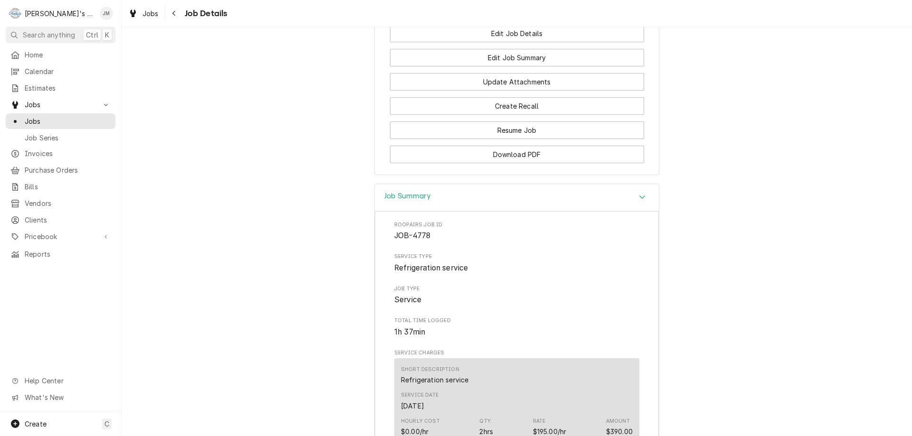
scroll to position [515, 0]
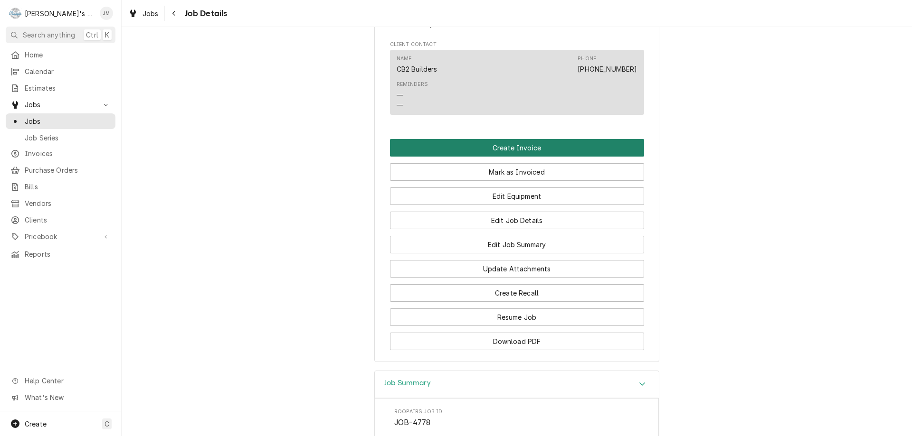
click at [518, 157] on button "Create Invoice" at bounding box center [517, 148] width 254 height 18
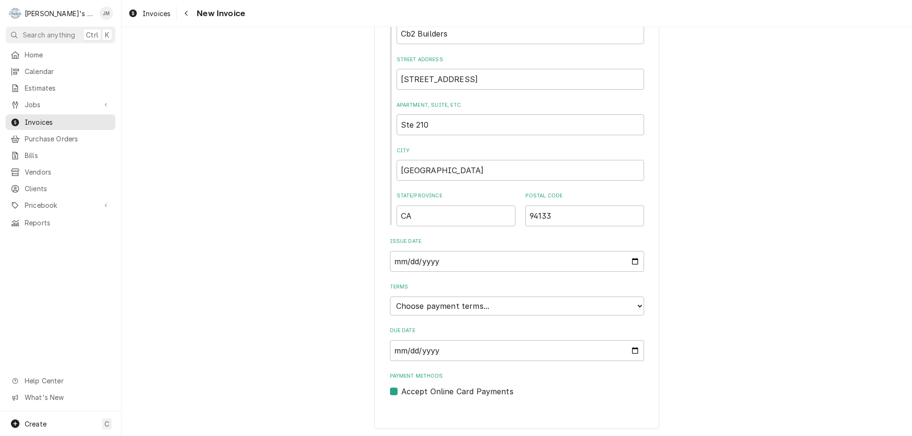
scroll to position [361, 0]
click at [507, 304] on select "Choose payment terms... Same Day Net 7 Net 14 Net 21 Net 30 Net 45 Net 60 Net 90" at bounding box center [517, 304] width 254 height 19
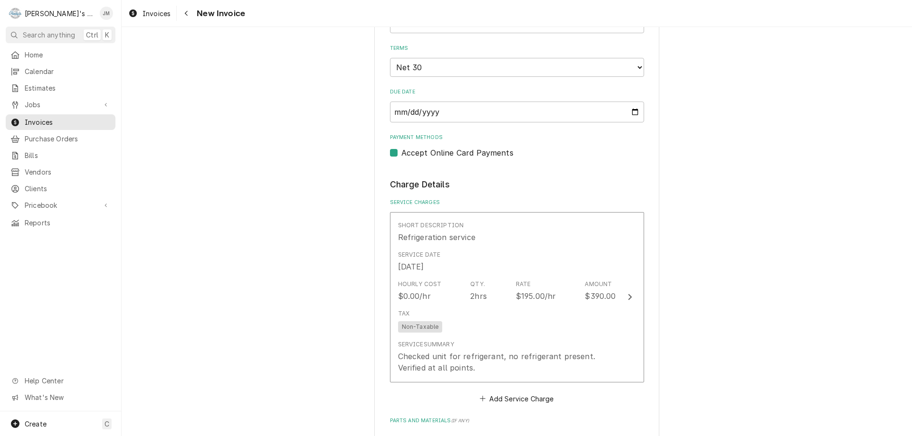
scroll to position [646, 0]
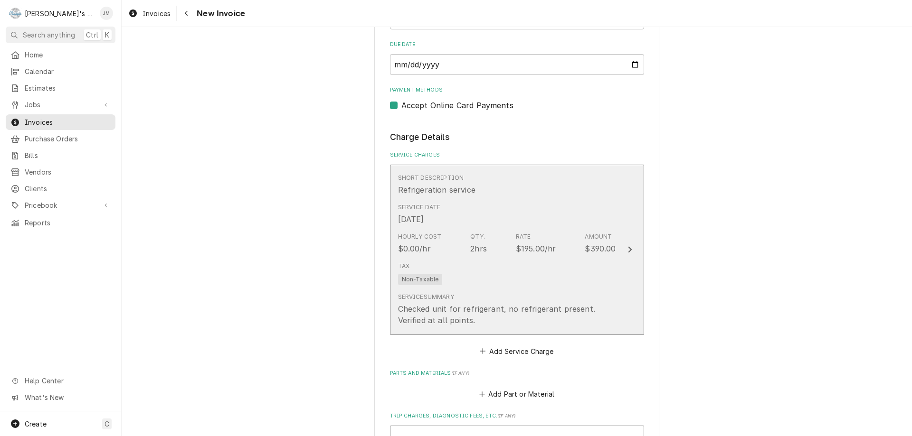
click at [628, 248] on icon "Update Line Item" at bounding box center [630, 250] width 4 height 6
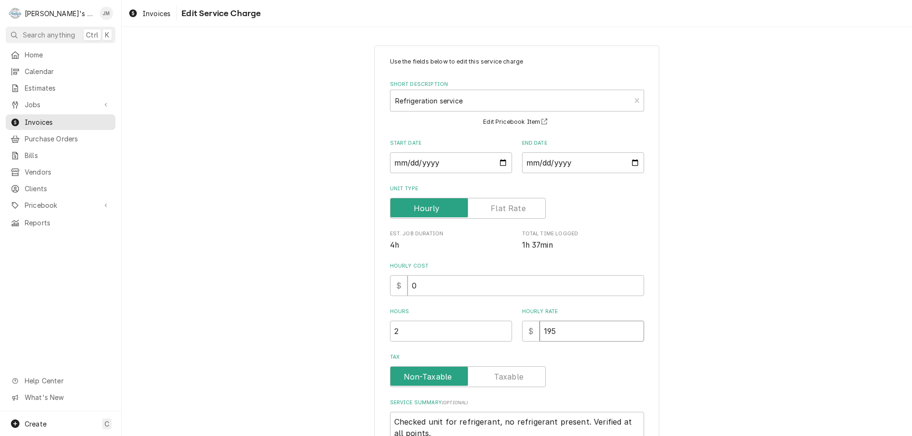
drag, startPoint x: 560, startPoint y: 330, endPoint x: 528, endPoint y: 329, distance: 32.3
click at [528, 329] on div "$ 195" at bounding box center [583, 331] width 122 height 21
type textarea "x"
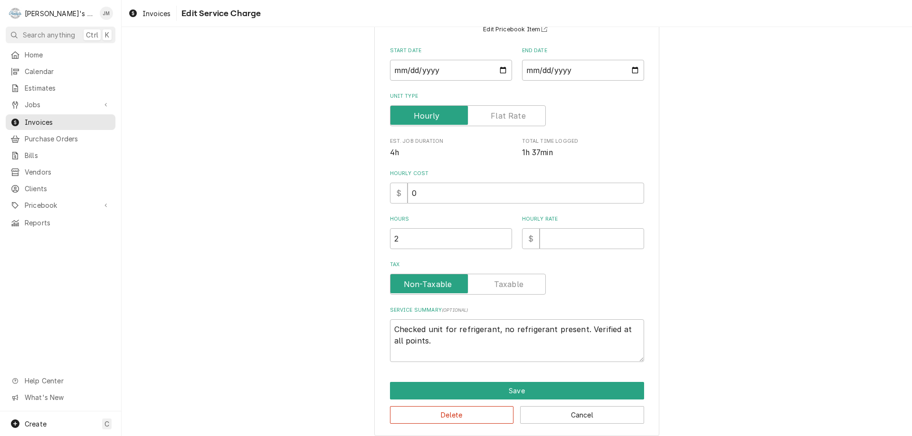
scroll to position [101, 0]
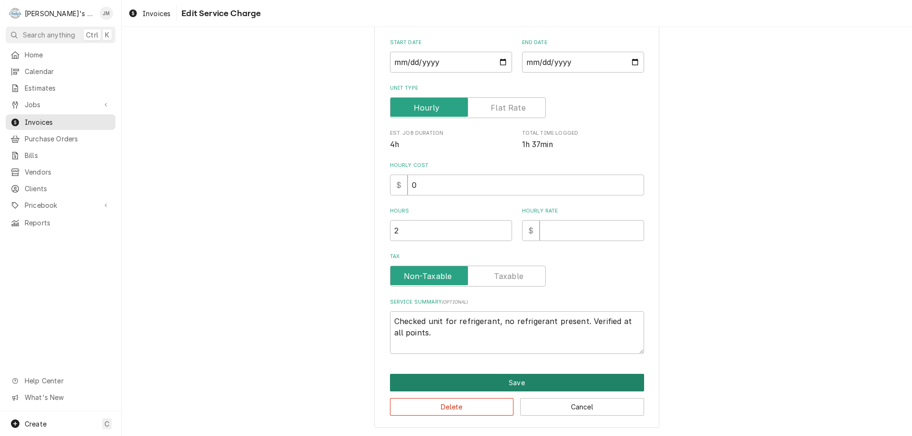
click at [518, 379] on button "Save" at bounding box center [517, 383] width 254 height 18
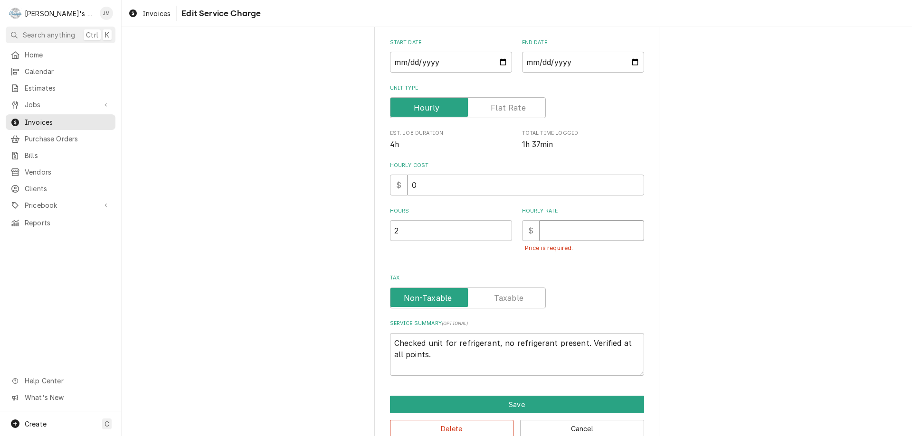
click at [583, 236] on input "Hourly Rate" at bounding box center [591, 230] width 104 height 21
type textarea "x"
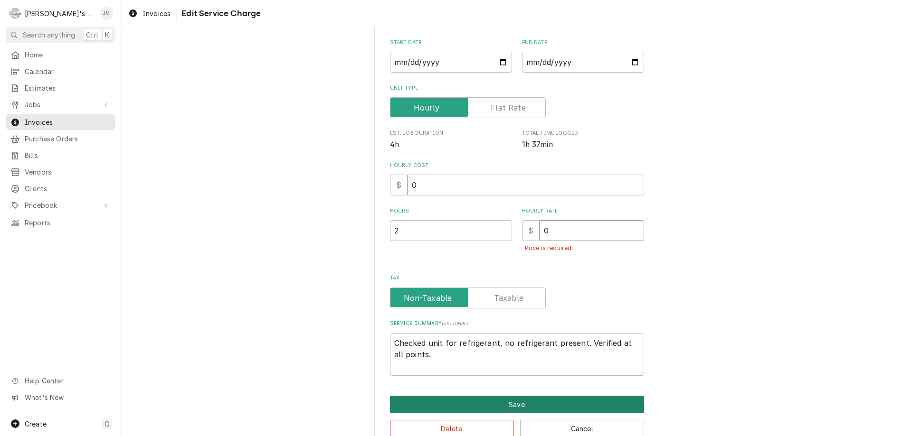
type input "0"
click at [508, 406] on button "Save" at bounding box center [517, 405] width 254 height 18
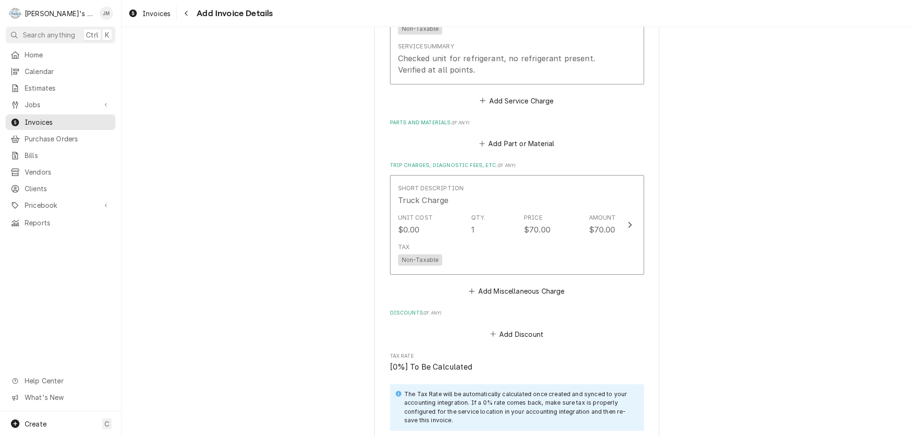
scroll to position [967, 0]
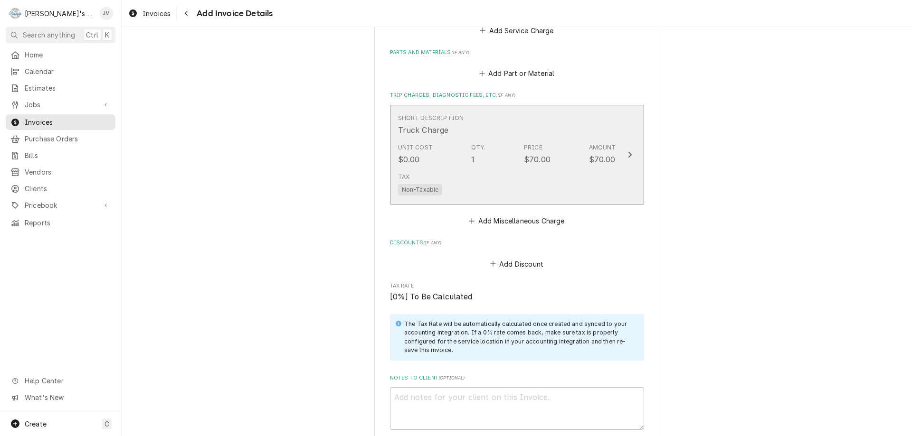
click at [627, 154] on icon "Update Line Item" at bounding box center [629, 155] width 5 height 8
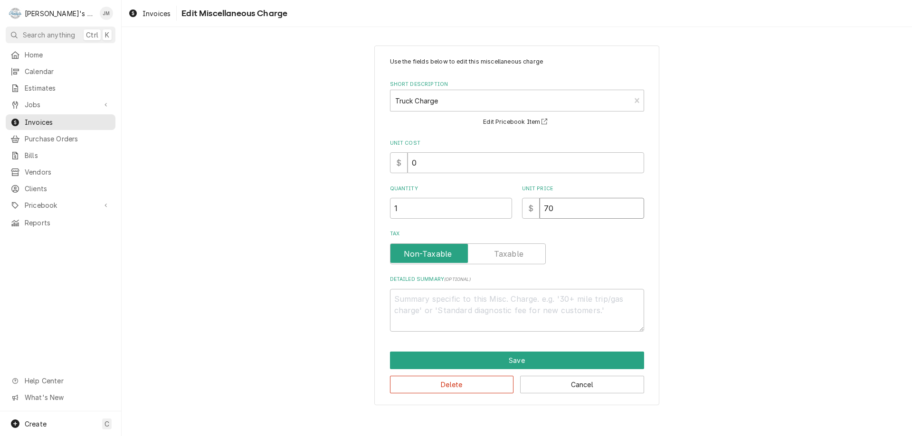
drag, startPoint x: 577, startPoint y: 206, endPoint x: 538, endPoint y: 206, distance: 38.9
click at [538, 206] on div "$ 70" at bounding box center [583, 208] width 122 height 21
type textarea "x"
type input "0"
click at [512, 359] on button "Save" at bounding box center [517, 361] width 254 height 18
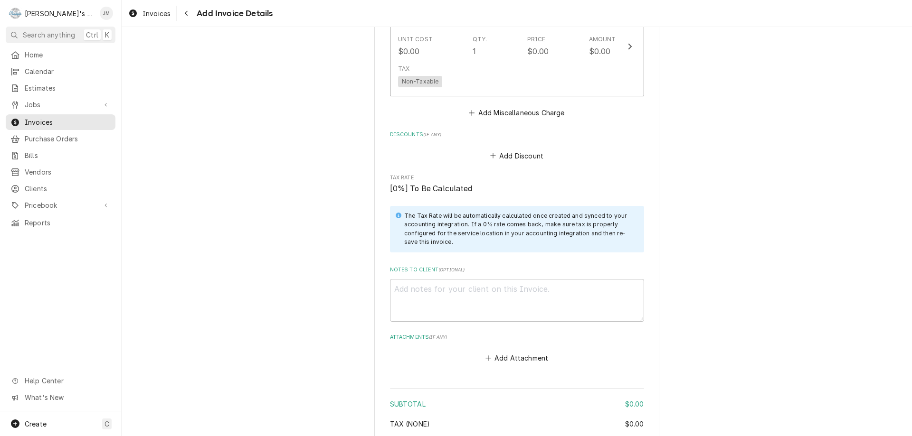
scroll to position [1098, 0]
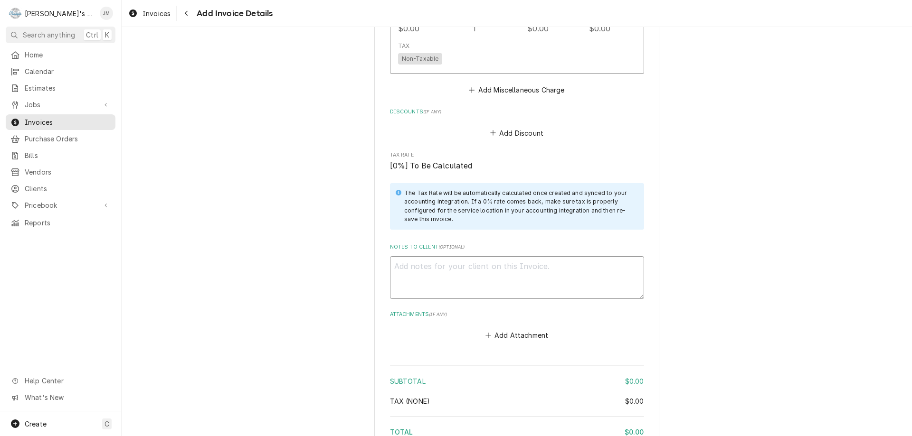
click at [501, 266] on textarea "Notes to Client ( optional )" at bounding box center [517, 277] width 254 height 43
type textarea "x"
type textarea "T"
type textarea "x"
type textarea "To"
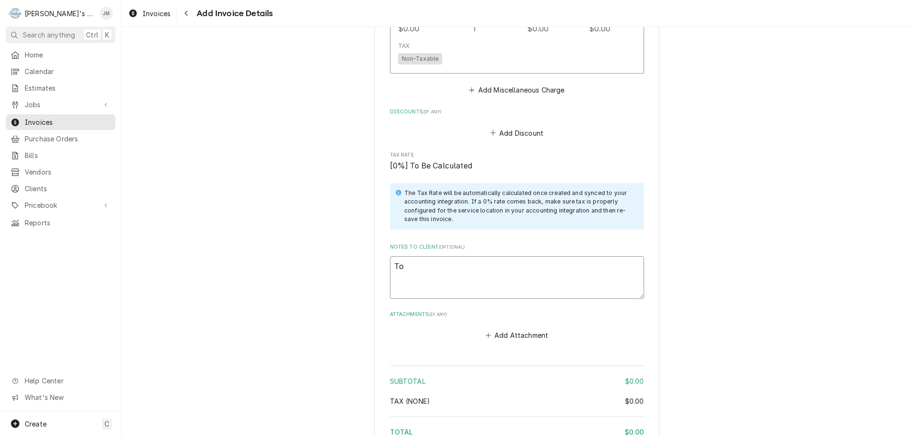
type textarea "x"
type textarea "Tot"
type textarea "x"
type textarea "Tota"
type textarea "x"
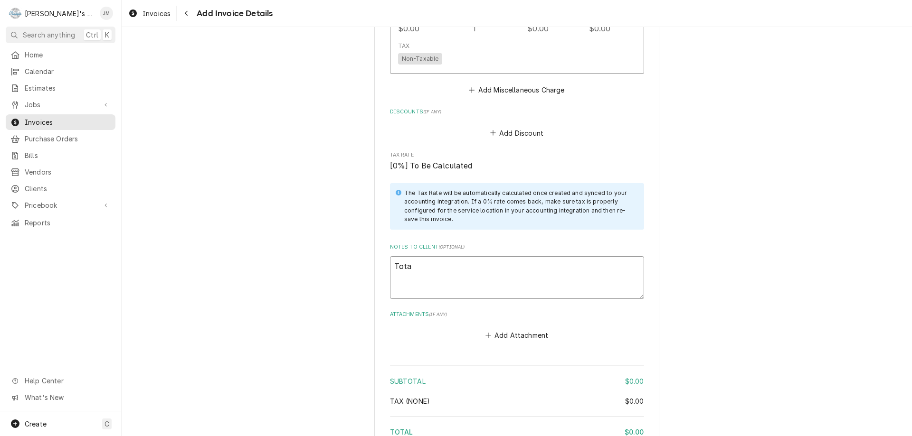
type textarea "Total"
type textarea "x"
type textarea "Total"
type textarea "x"
type textarea "Total a"
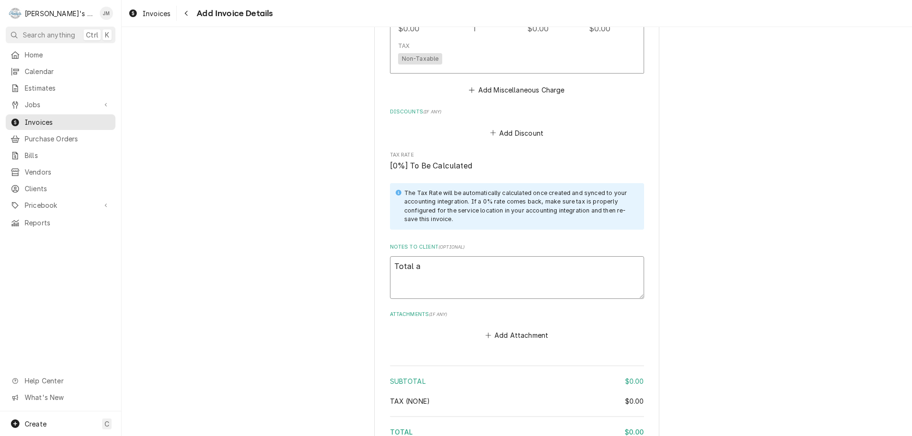
type textarea "x"
type textarea "Total am"
type textarea "x"
type textarea "Total amo"
type textarea "x"
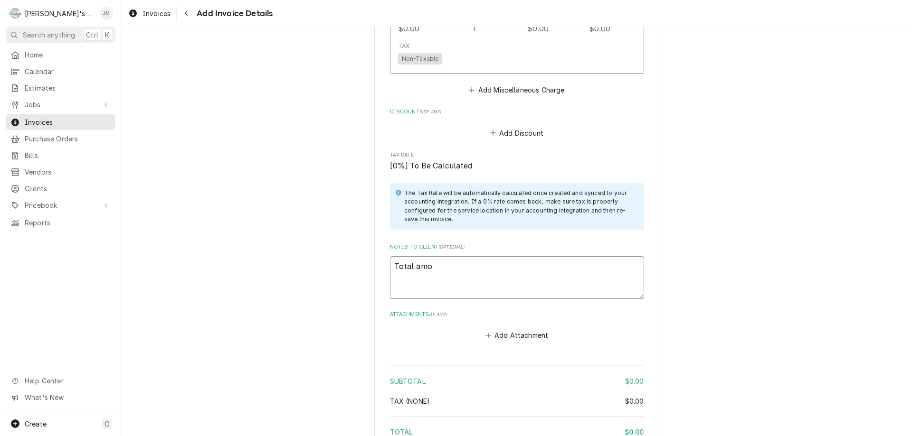
type textarea "Total amou"
type textarea "x"
type textarea "Total amount"
type textarea "x"
type textarea "Total amountr"
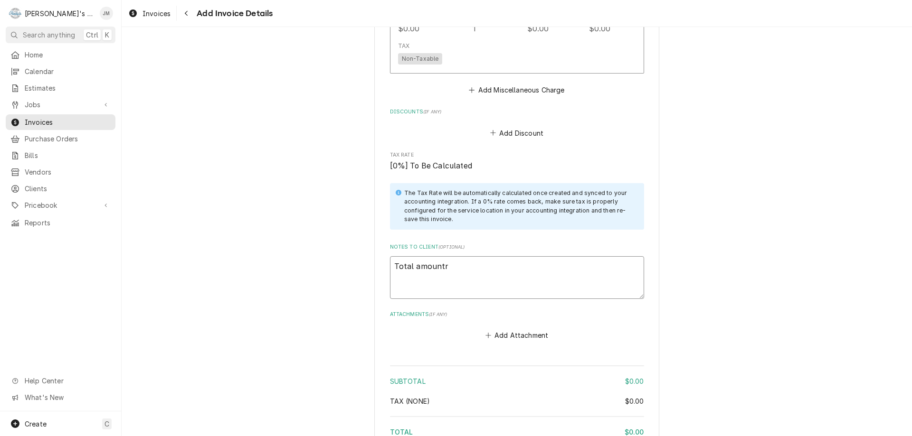
type textarea "x"
type textarea "Total amountr"
type textarea "x"
type textarea "Total amountr"
type textarea "x"
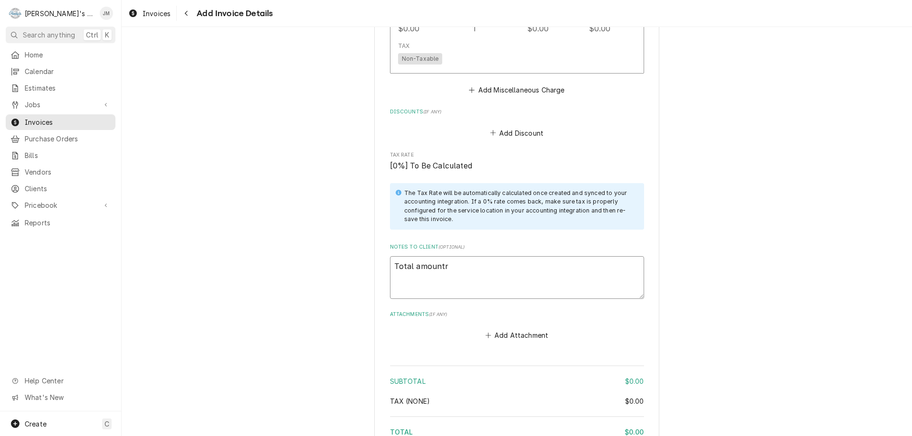
type textarea "Total amount"
type textarea "x"
type textarea "Total amount f"
type textarea "x"
type textarea "Total amount fo"
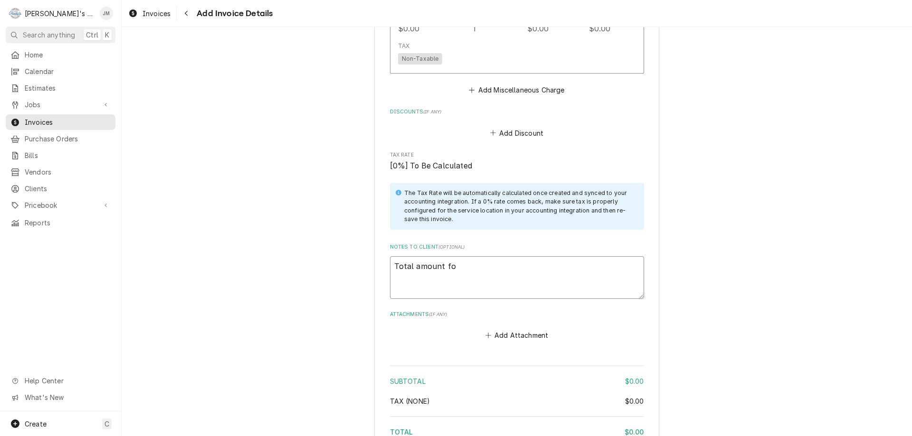
type textarea "x"
type textarea "Total amount for"
type textarea "x"
type textarea "Total amount for"
type textarea "x"
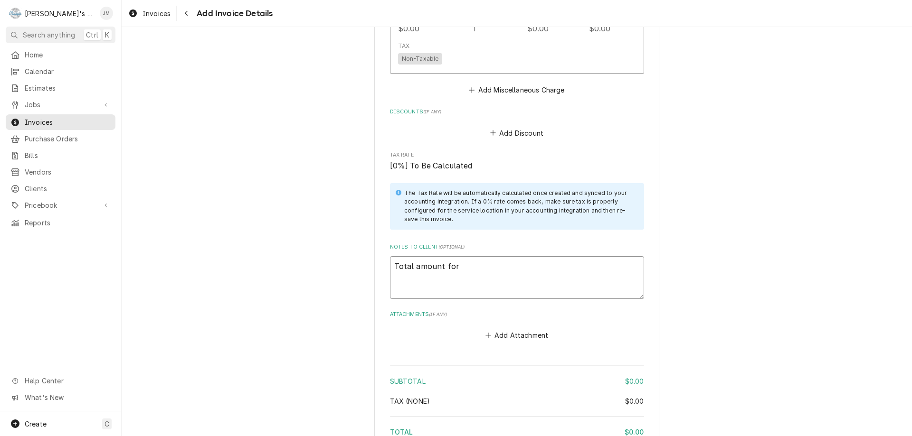
type textarea "Total amount for j"
type textarea "x"
type textarea "Total amount for jo"
type textarea "x"
type textarea "Total amount for job"
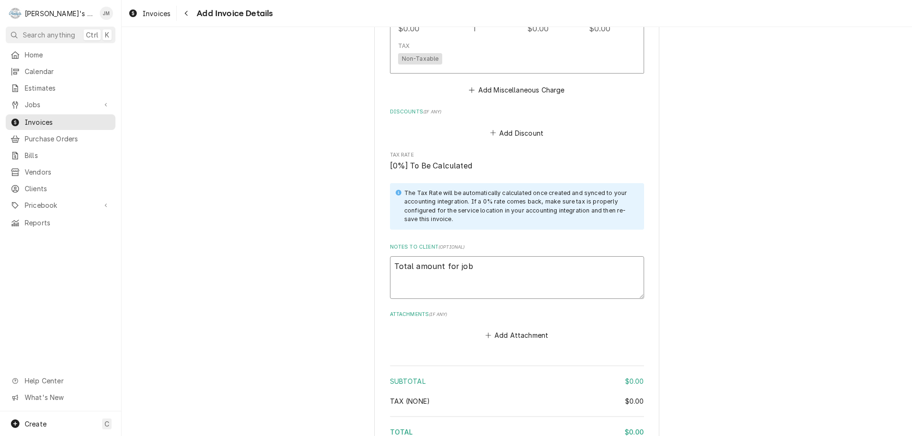
type textarea "x"
type textarea "Total amount for j"
type textarea "x"
type textarea "Total amount for"
type textarea "x"
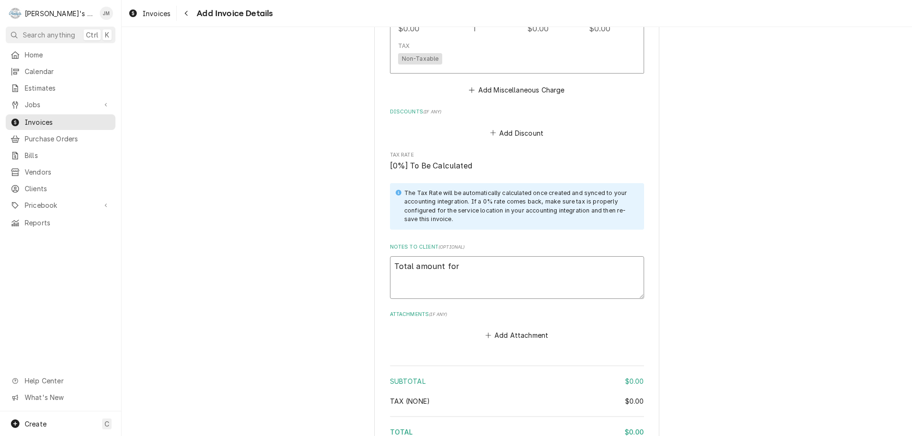
type textarea "Total amount for"
type textarea "x"
type textarea "Total amount fo"
type textarea "x"
type textarea "Total amount f"
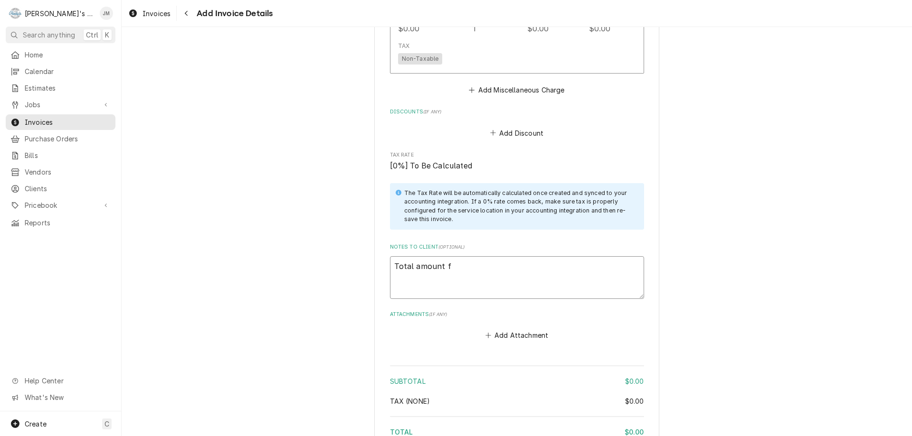
type textarea "x"
type textarea "Total amount"
type textarea "x"
type textarea "Total amount"
type textarea "x"
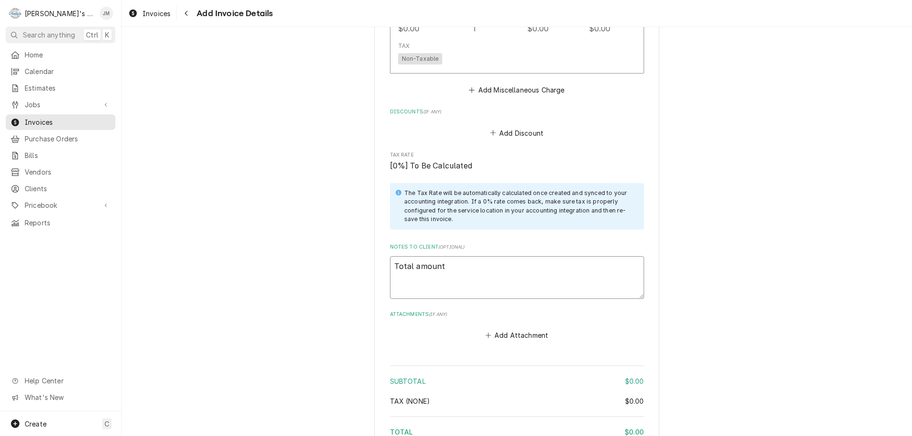
type textarea "Total amoun"
type textarea "x"
type textarea "Total amou"
type textarea "x"
type textarea "Total amo"
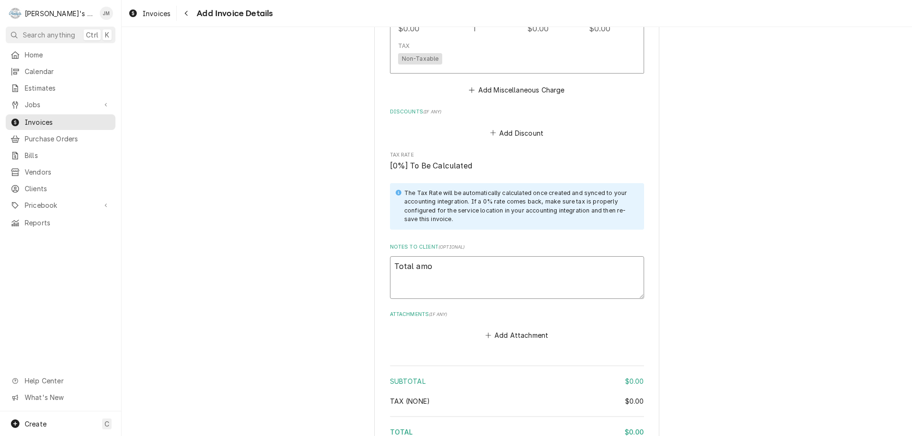
type textarea "x"
type textarea "Total am"
type textarea "x"
type textarea "Total a"
type textarea "x"
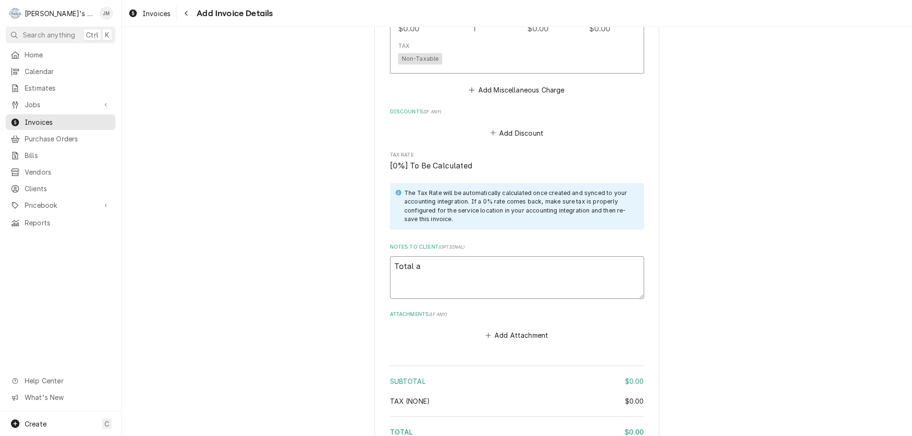
type textarea "Total"
type textarea "x"
type textarea "Total"
type textarea "x"
type textarea "Tota"
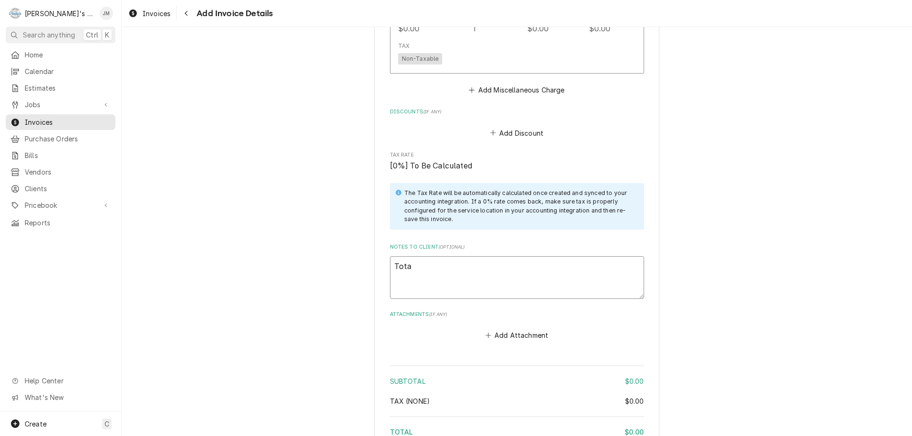
type textarea "x"
type textarea "Tot"
type textarea "x"
type textarea "To"
type textarea "x"
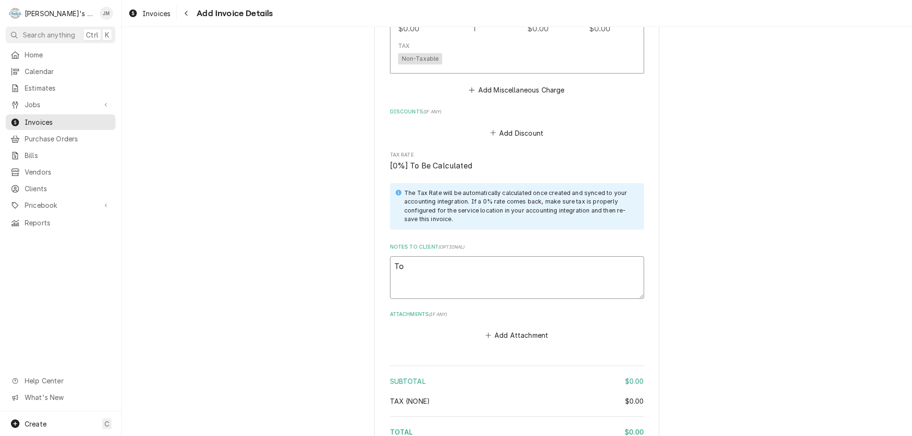
type textarea "T"
type textarea "x"
type textarea "N"
type textarea "x"
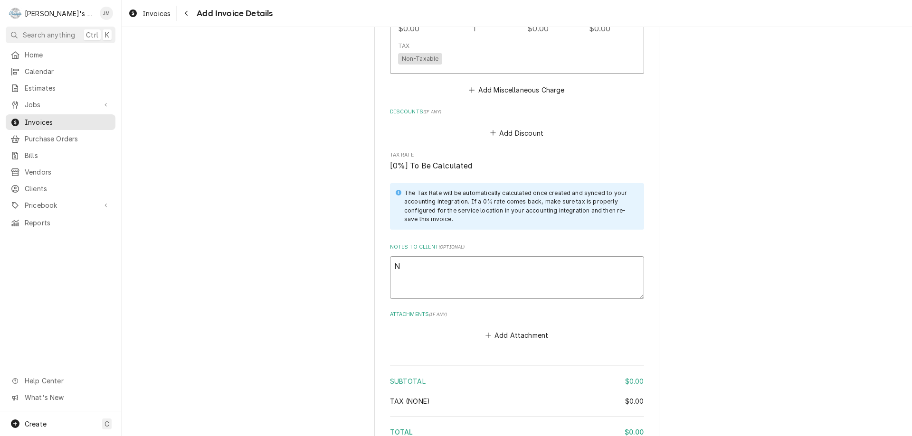
type textarea "No"
type textarea "x"
type textarea "No"
type textarea "x"
type textarea "No c"
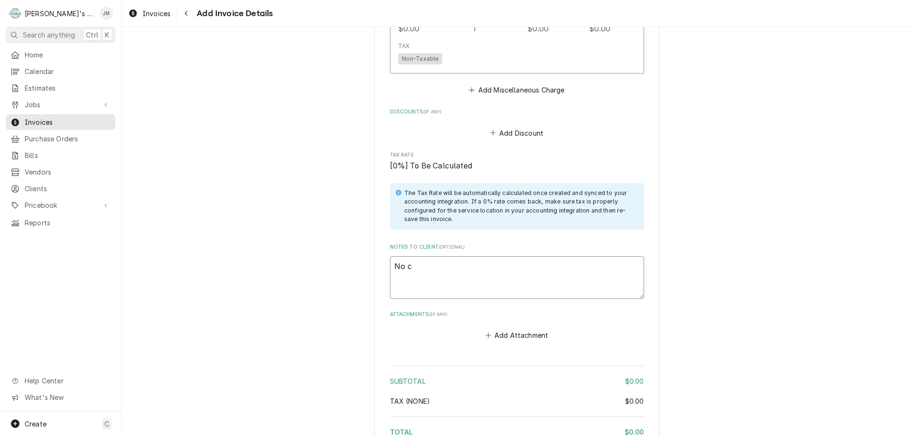
type textarea "x"
type textarea "No ch"
type textarea "x"
type textarea "No cha"
type textarea "x"
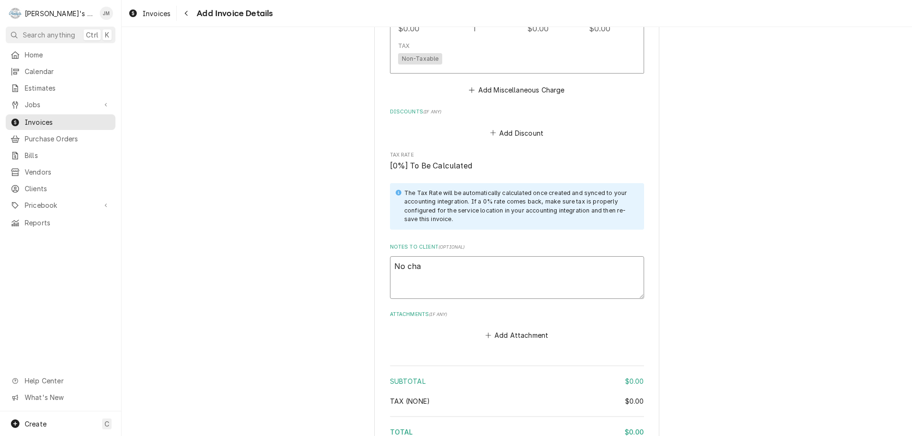
type textarea "No char"
type textarea "x"
type textarea "No charg"
type textarea "x"
type textarea "No charge"
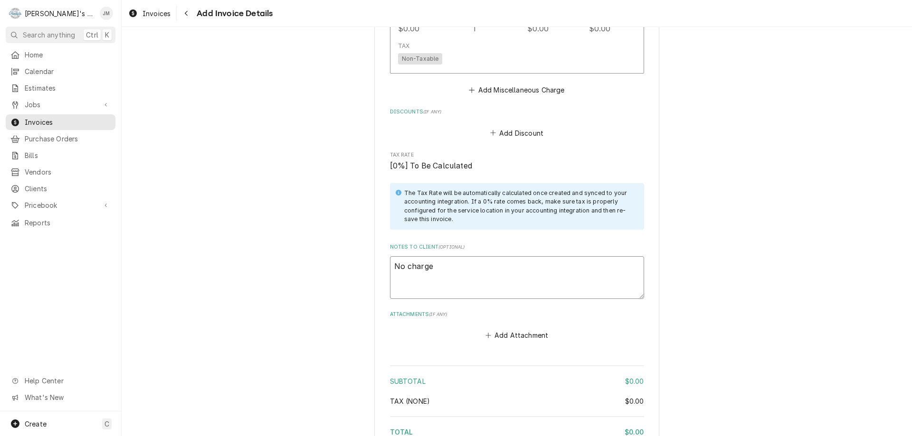
type textarea "x"
type textarea "No charge"
type textarea "x"
type textarea "No charge -"
type textarea "x"
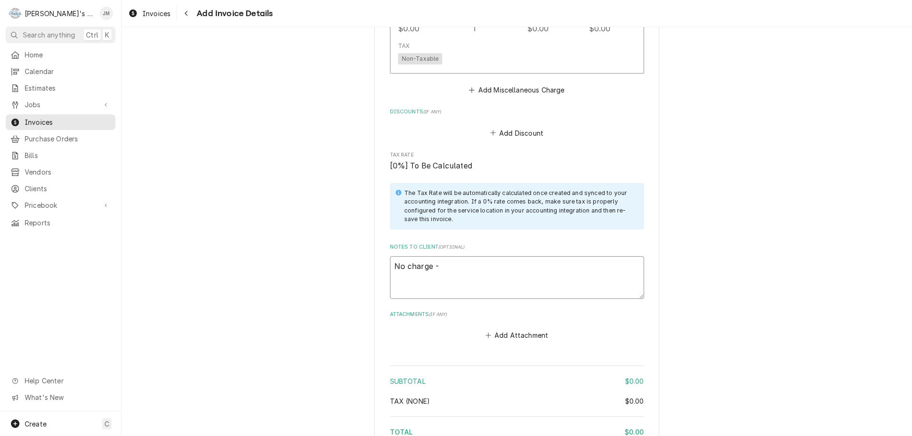
type textarea "No charge -"
type textarea "x"
type textarea "No charge - t"
type textarea "x"
type textarea "No charge - th"
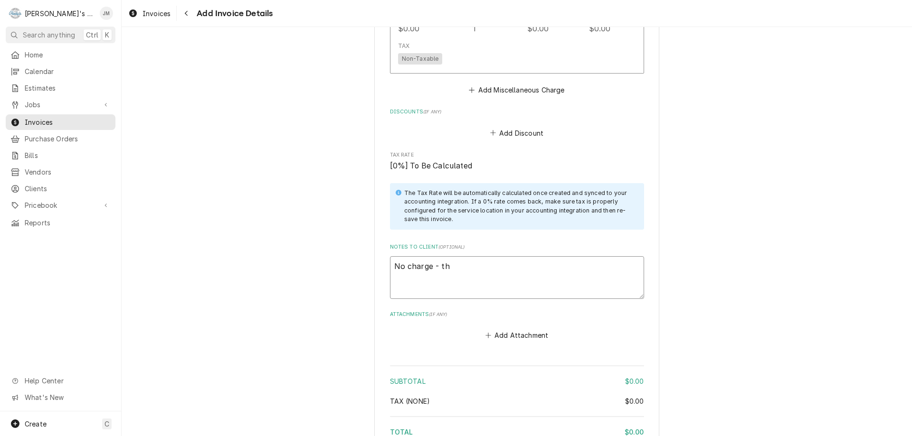
type textarea "x"
type textarea "No charge - the"
type textarea "x"
type textarea "No charge - the"
type textarea "x"
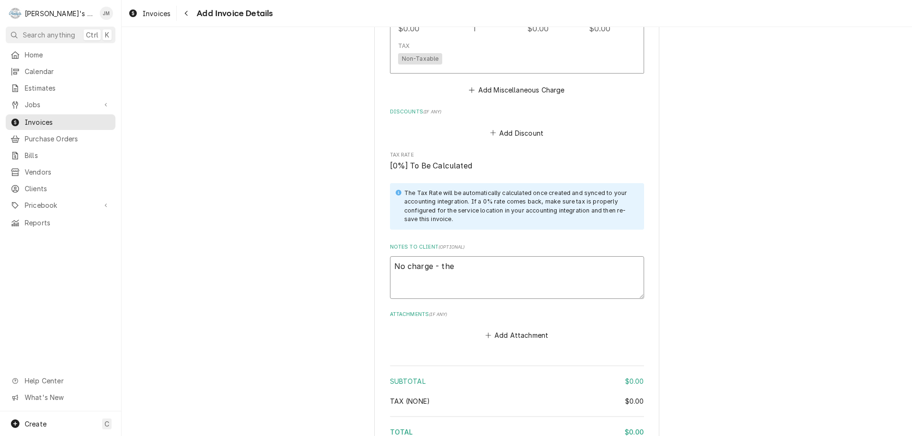
type textarea "No charge - the $"
type textarea "x"
type textarea "No charge - the $4"
type textarea "x"
type textarea "No charge - the $46"
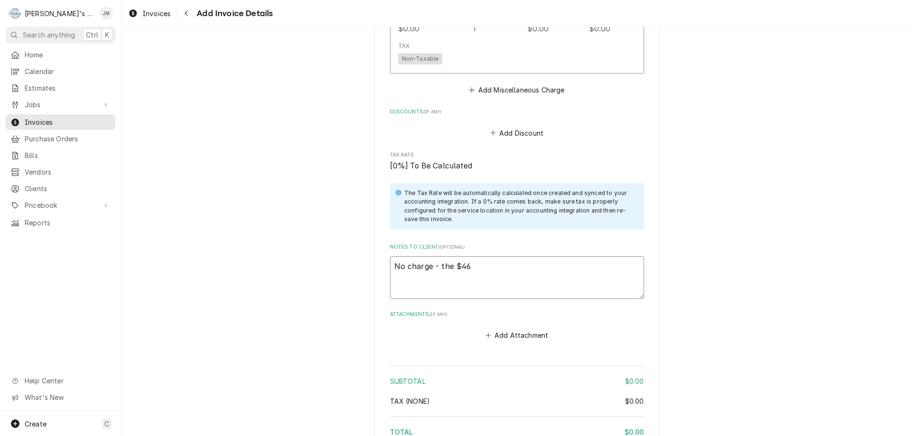
type textarea "x"
type textarea "No charge - the $460"
type textarea "x"
type textarea "No charge - the $460"
type textarea "x"
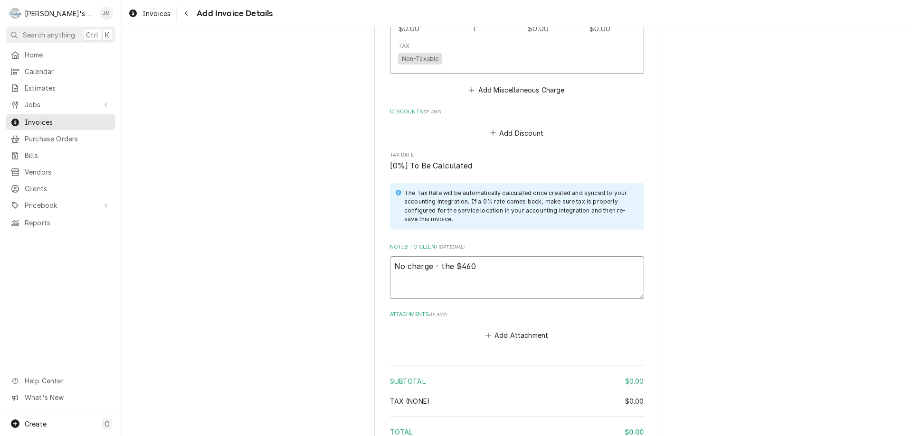
type textarea "No charge - the $460 w"
type textarea "x"
type textarea "No charge - the $460 wa"
type textarea "x"
type textarea "No charge - the $460 was"
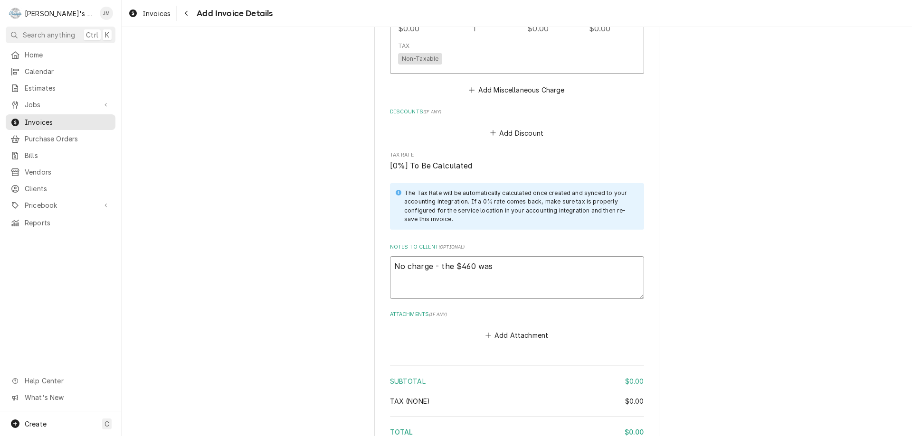
type textarea "x"
type textarea "No charge - the $460 was"
type textarea "x"
type textarea "No charge - the $460 was a"
type textarea "x"
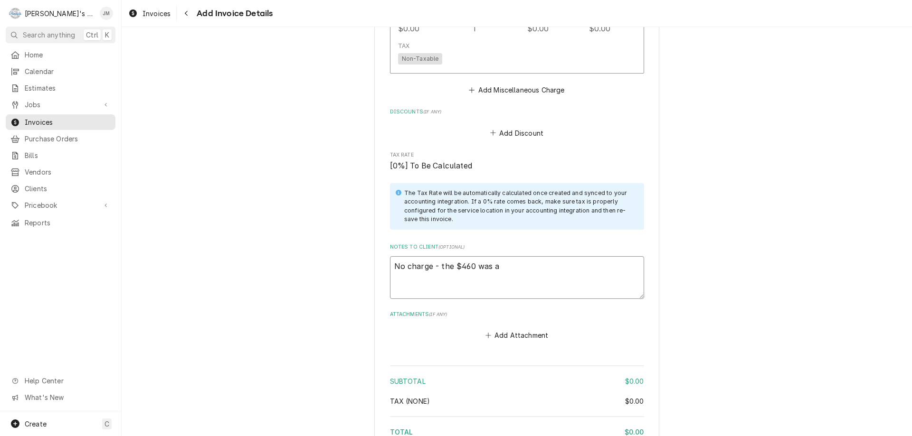
type textarea "No charge - the $460 was ad"
type textarea "x"
type textarea "No charge - the $460 was add"
type textarea "x"
type textarea "No charge - the $460 was adde"
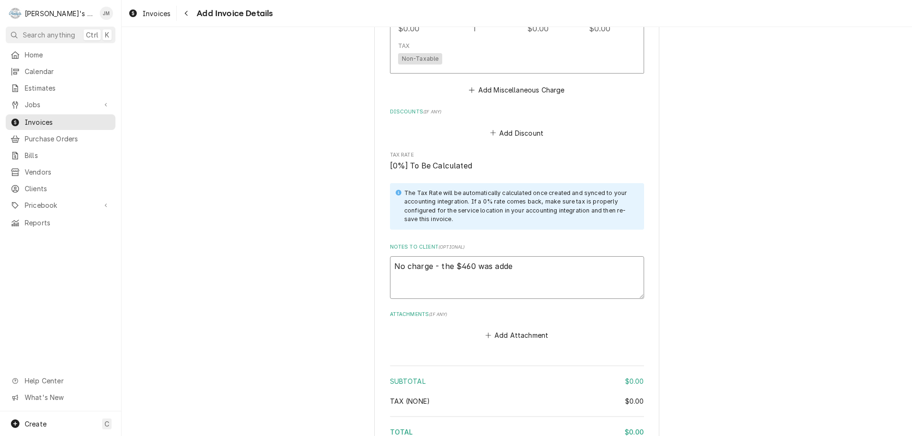
type textarea "x"
type textarea "No charge - the $460 was added"
type textarea "x"
type textarea "No charge - the $460 was added"
type textarea "x"
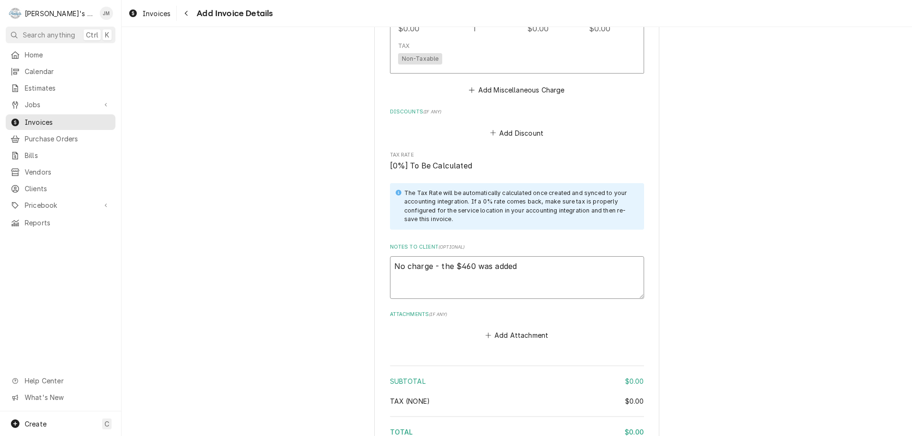
type textarea "No charge - the $460 was added t"
type textarea "x"
type textarea "No charge - the $460 was added to"
type textarea "x"
type textarea "No charge - the $460 was added to"
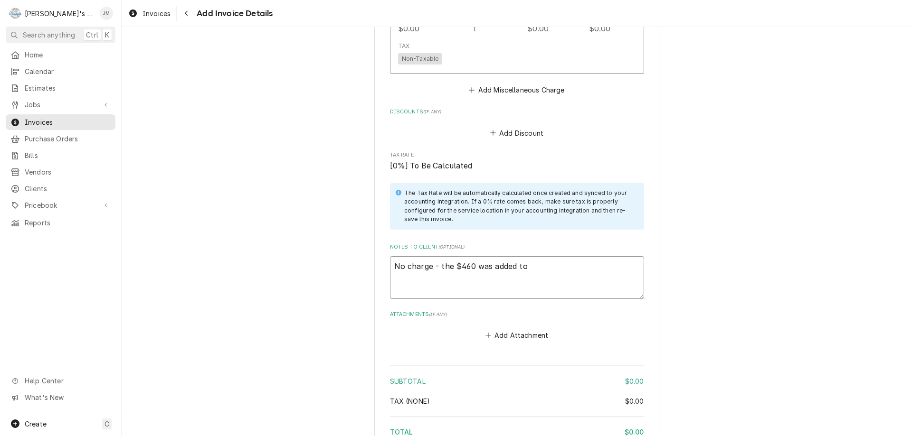
type textarea "x"
type textarea "No charge - the $460 was added to i"
type textarea "x"
type textarea "No charge - the $460 was added to in"
type textarea "x"
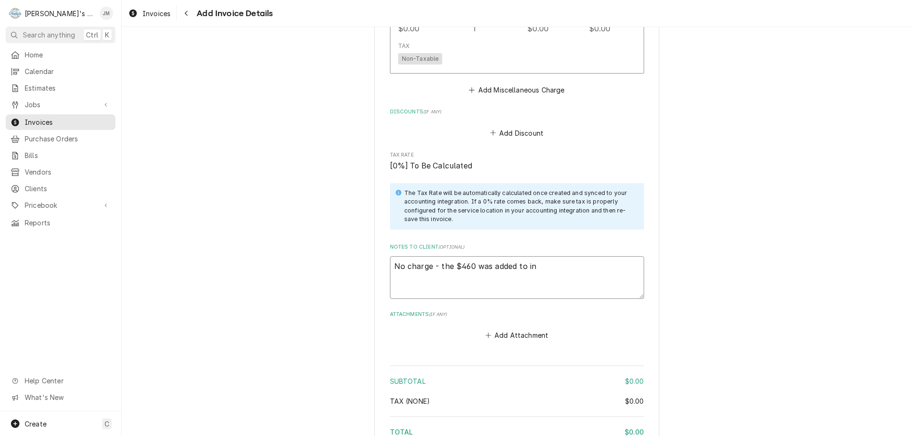
type textarea "No charge - the $460 was added to inv"
type textarea "x"
type textarea "No charge - the $460 was added to invo"
type textarea "x"
type textarea "No charge - the $460 was added to invoi"
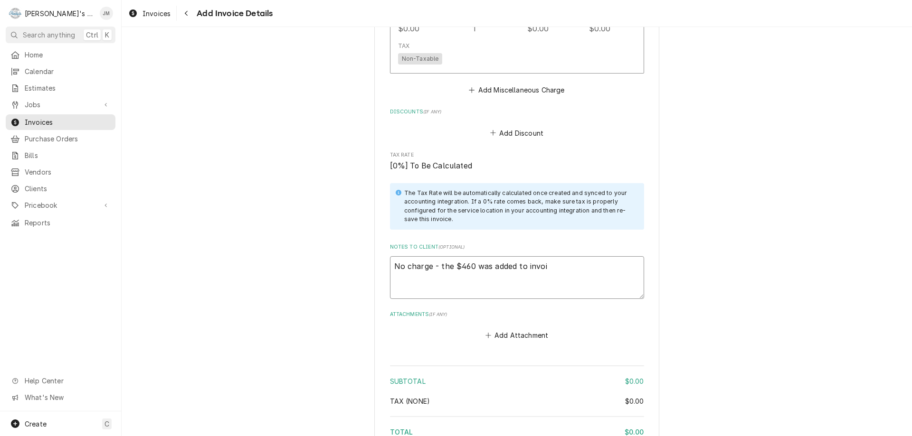
type textarea "x"
type textarea "No charge - the $460 was added to invoic"
type textarea "x"
type textarea "No charge - the $460 was added to invoice"
type textarea "x"
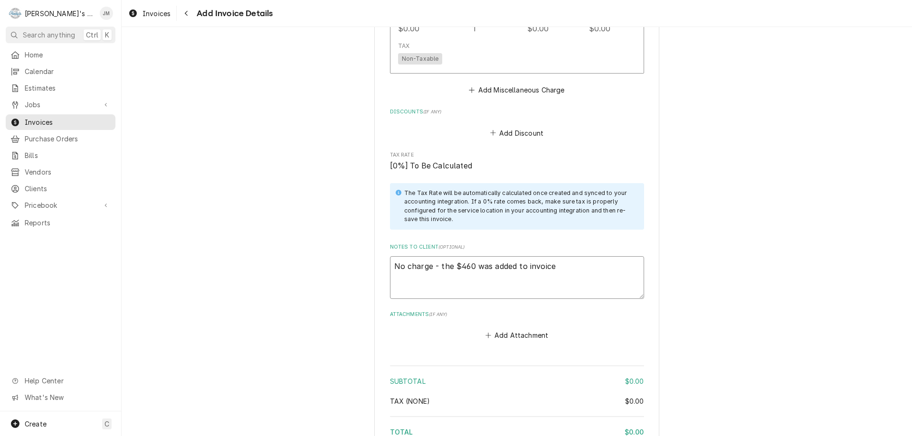
type textarea "No charge - the $460 was added to invoice"
type textarea "x"
type textarea "No charge - the $460 was added to invoice 6"
type textarea "x"
type textarea "No charge - the $460 was added to invoice 62"
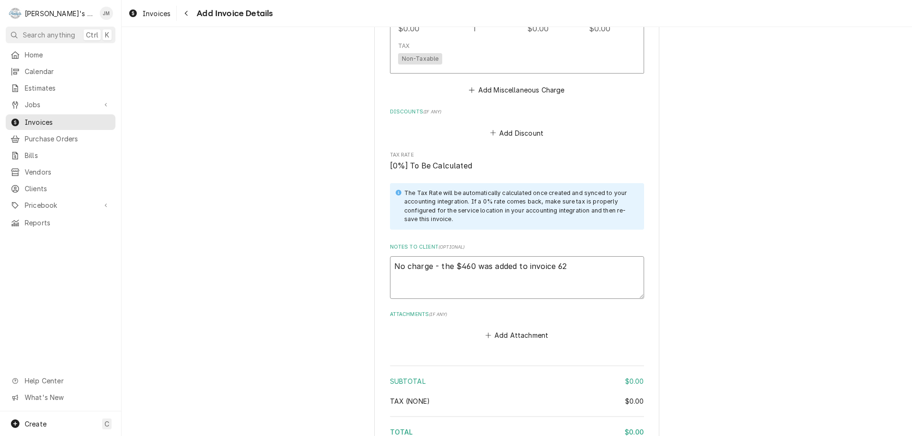
type textarea "x"
type textarea "No charge - the $460 was added to invoice 622"
type textarea "x"
type textarea "No charge - the $460 was added to invoice 6227"
type textarea "x"
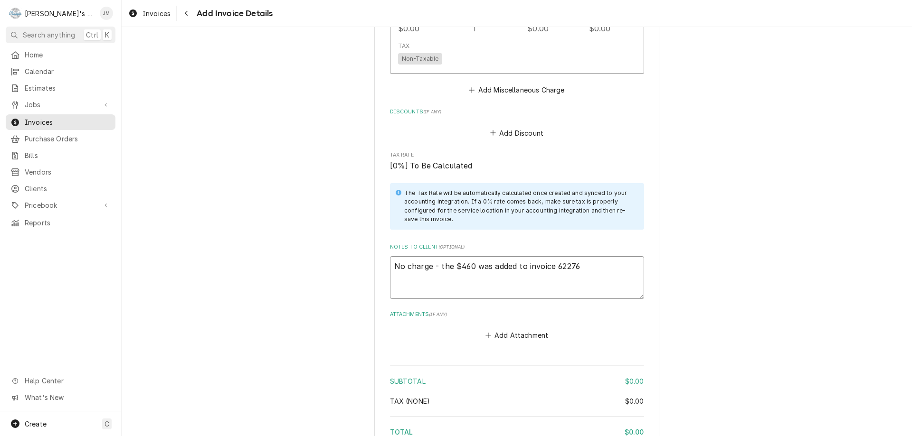
type textarea "No charge - the $460 was added to invoice 62276"
click at [472, 269] on textarea "No charge - the $460 was added to invoice 62276" at bounding box center [517, 277] width 254 height 43
type textarea "x"
type textarea "No charge - the $460 fwas added to invoice 62276"
type textarea "x"
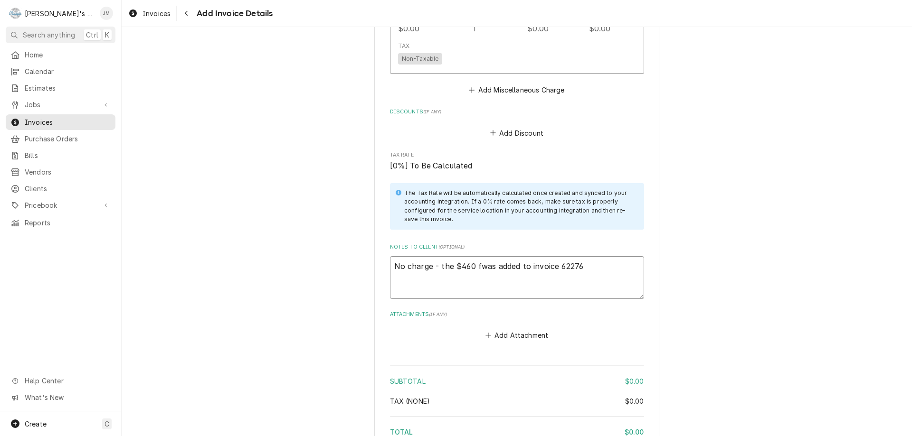
type textarea "No charge - the $460 fowas added to invoice 62276"
type textarea "x"
type textarea "No charge - the $460 forwas added to invoice 62276"
type textarea "x"
type textarea "No charge - the $460 for was added to invoice 62276"
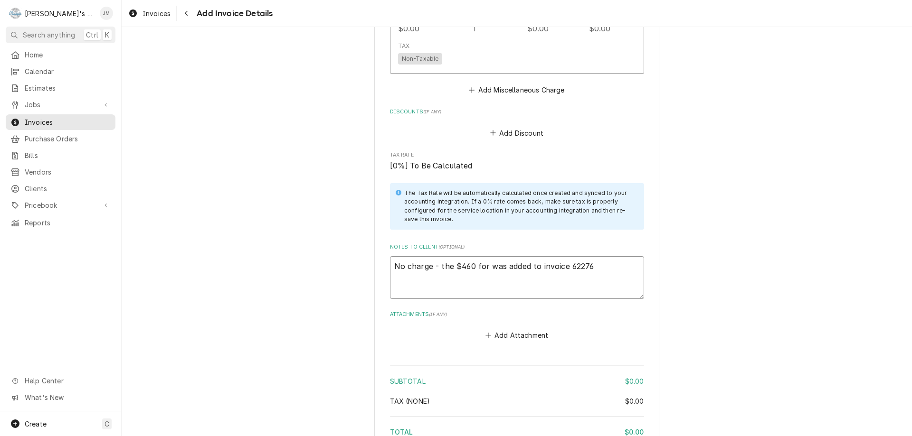
type textarea "x"
type textarea "No charge - the $460 for twas added to invoice 62276"
type textarea "x"
type textarea "No charge - the $460 for thwas added to invoice 62276"
type textarea "x"
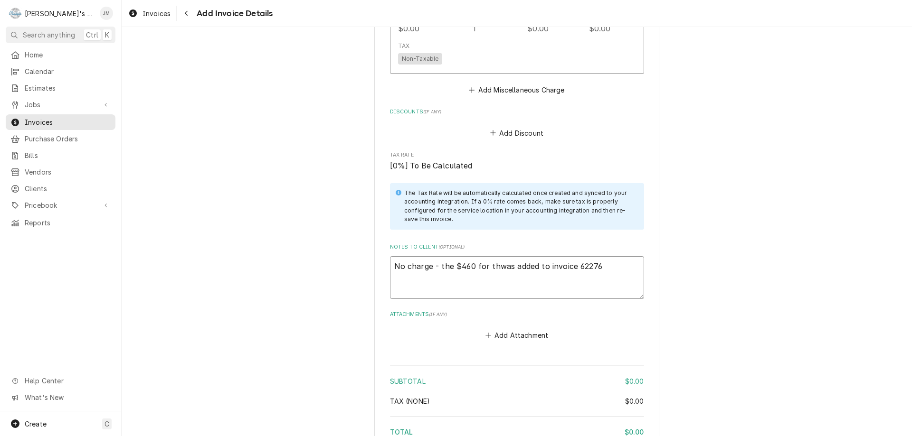
type textarea "No charge - the $460 for thiwas added to invoice 62276"
type textarea "x"
type textarea "No charge - the $460 for thiswas added to invoice 62276"
type textarea "x"
type textarea "No charge - the $460 for this was added to invoice 62276"
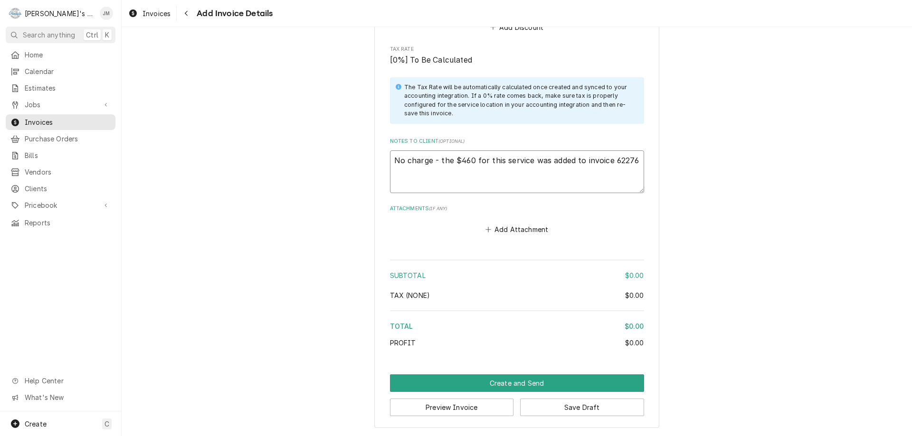
scroll to position [1205, 0]
click at [507, 383] on button "Create and Send" at bounding box center [517, 383] width 254 height 18
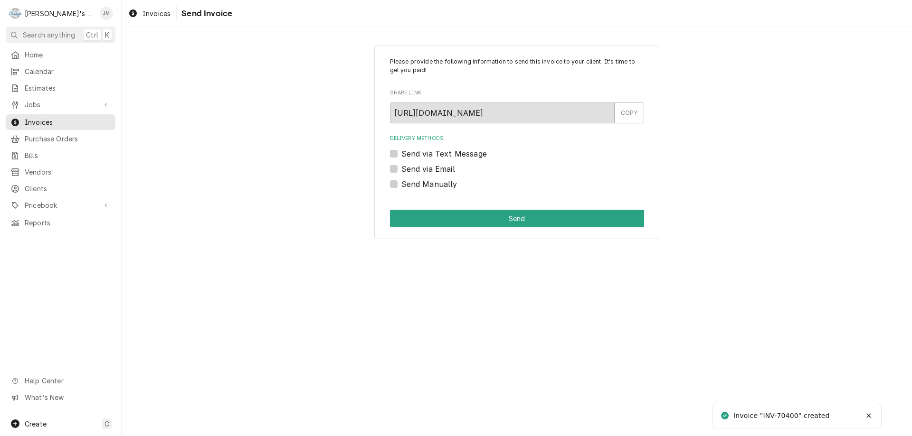
click at [419, 185] on label "Send Manually" at bounding box center [429, 184] width 56 height 11
click at [419, 185] on input "Send Manually" at bounding box center [528, 189] width 254 height 21
checkbox input "true"
click at [505, 219] on button "Send" at bounding box center [517, 219] width 254 height 18
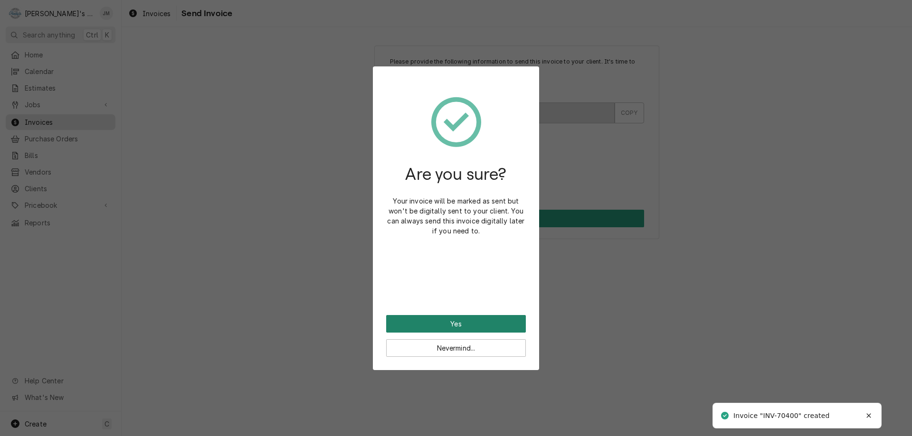
click at [450, 322] on button "Yes" at bounding box center [456, 324] width 140 height 18
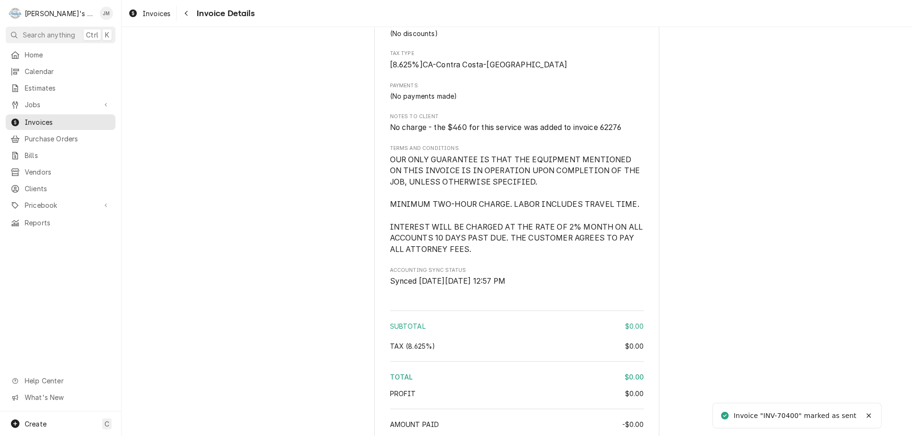
scroll to position [1014, 0]
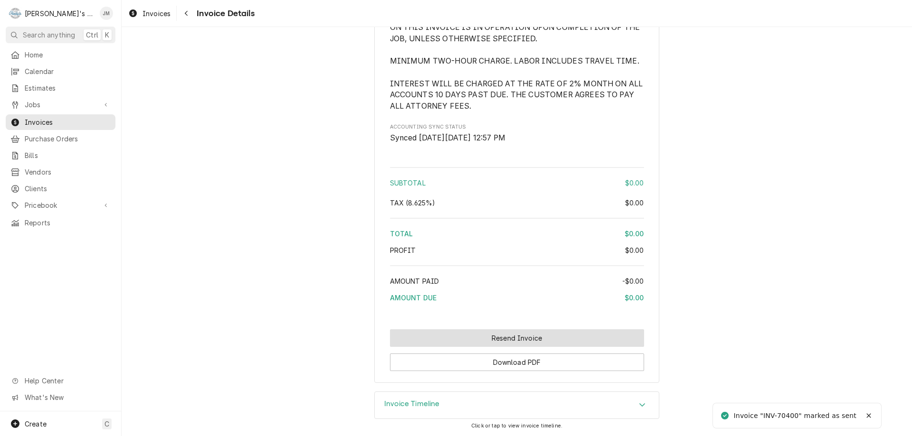
click at [487, 337] on button "Resend Invoice" at bounding box center [517, 339] width 254 height 18
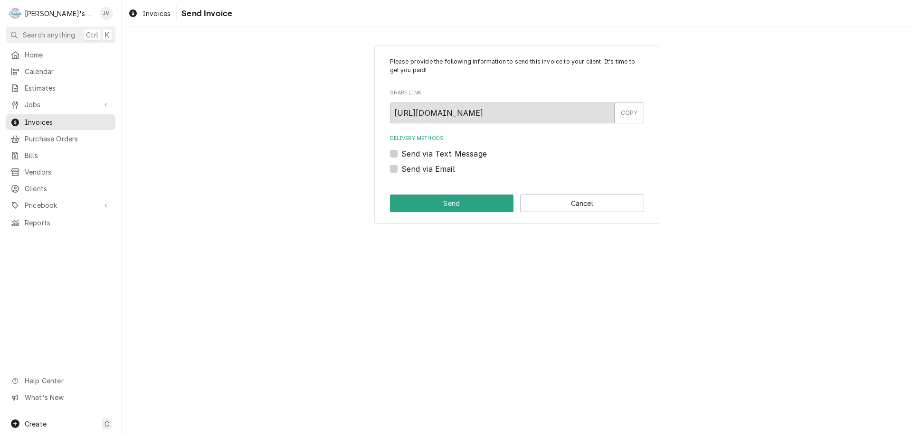
click at [433, 169] on label "Send via Email" at bounding box center [428, 168] width 54 height 11
click at [433, 169] on input "Send via Email" at bounding box center [528, 173] width 254 height 21
checkbox input "true"
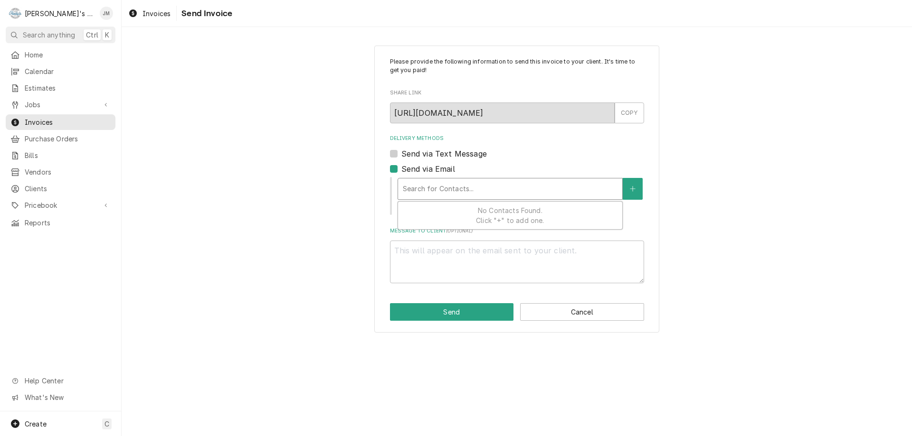
click at [437, 191] on div "Delivery Methods" at bounding box center [510, 188] width 215 height 17
click at [699, 259] on div "Please provide the following information to send this invoice to your client. I…" at bounding box center [517, 189] width 790 height 304
click at [509, 207] on button "Edit Client" at bounding box center [519, 210] width 41 height 12
type textarea "x"
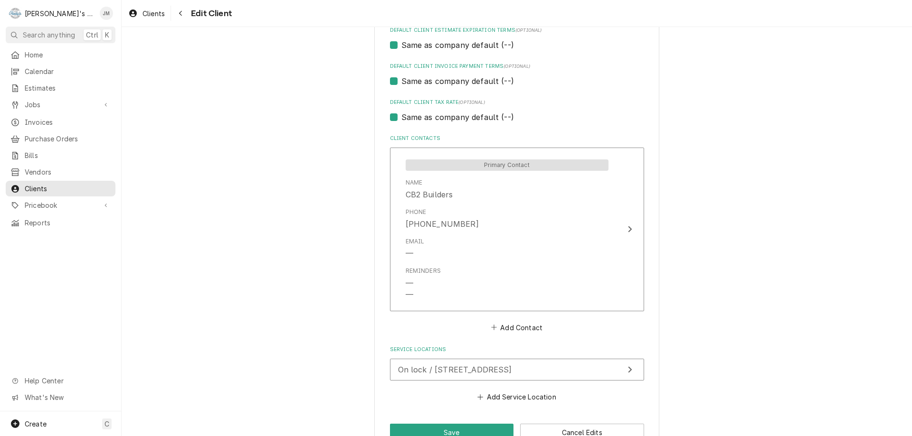
scroll to position [617, 0]
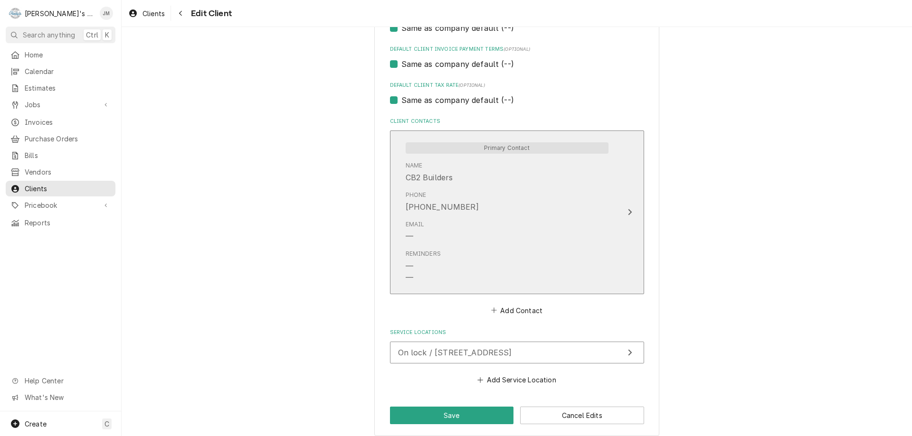
click at [627, 209] on icon "Update Contact" at bounding box center [629, 212] width 5 height 8
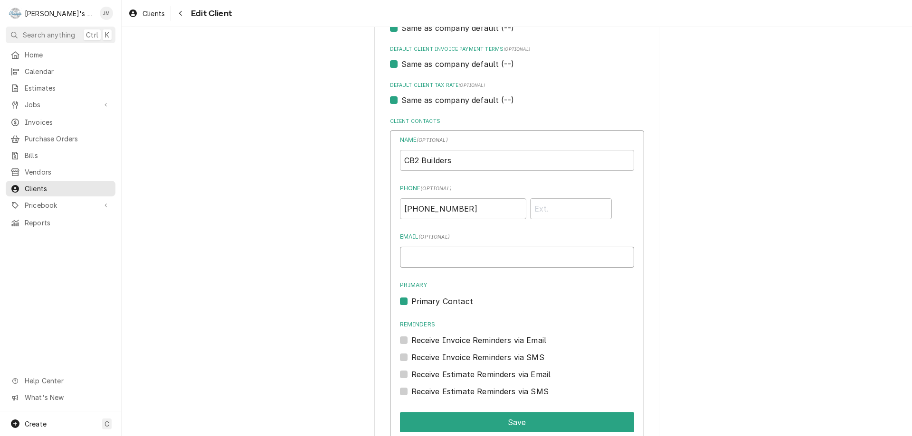
click at [499, 257] on input "Email ( optional )" at bounding box center [517, 257] width 234 height 21
paste input "pgillespie@cb2builders.com,risberner@cb2builders.com"
type input "pgillespie@cb2builders.com,risberner@cb2builders.com"
click at [411, 339] on label "Receive Invoice Reminders via Email" at bounding box center [478, 340] width 135 height 11
click at [411, 339] on input "Reminders" at bounding box center [528, 345] width 234 height 21
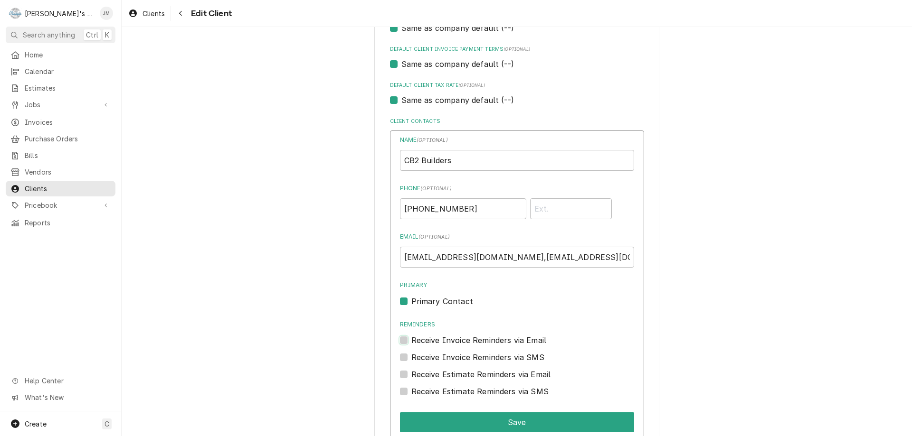
checkbox input "true"
click at [411, 373] on label "Receive Estimate Reminders via Email" at bounding box center [481, 374] width 140 height 11
click at [411, 373] on input "Contact Edit Form" at bounding box center [528, 379] width 234 height 21
checkbox input "true"
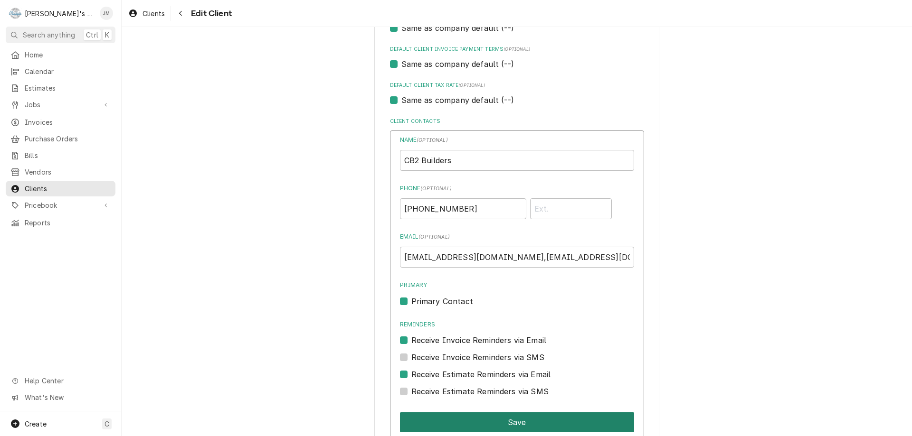
click at [515, 424] on button "Save" at bounding box center [517, 423] width 234 height 20
type textarea "x"
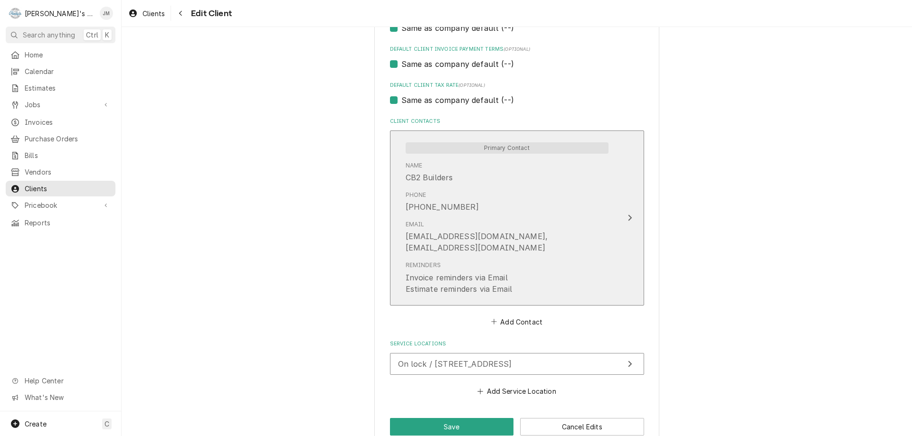
click at [627, 214] on icon "Update Contact" at bounding box center [629, 218] width 5 height 8
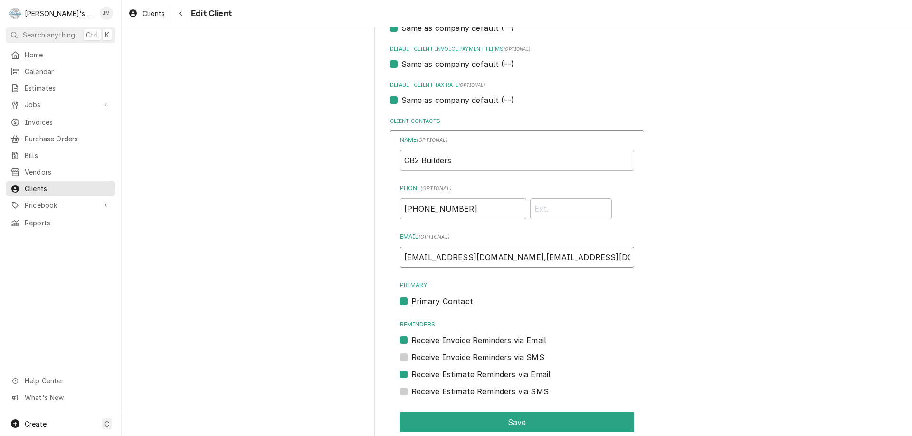
click at [504, 257] on input "pgillespie@cb2builders.com,risberner@cb2builders.com" at bounding box center [517, 257] width 234 height 21
drag, startPoint x: 503, startPoint y: 258, endPoint x: 604, endPoint y: 267, distance: 101.5
click at [604, 267] on input "pgillespie@cb2builders.comrisberner@cb2builders.com" at bounding box center [517, 257] width 234 height 21
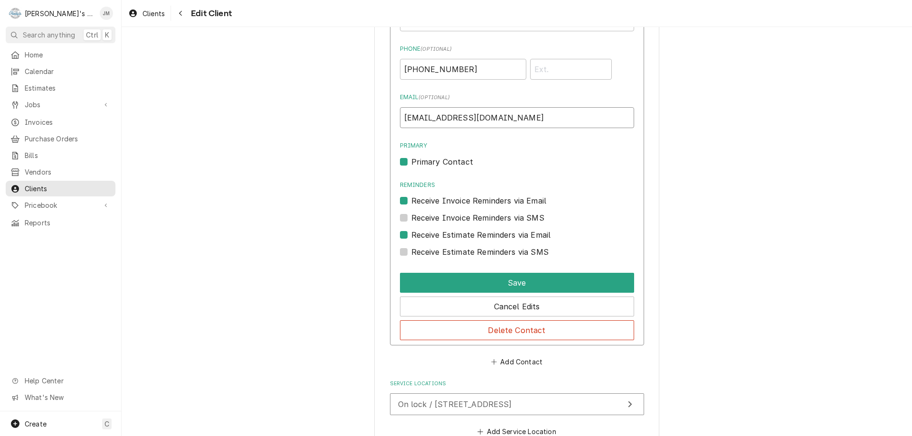
scroll to position [807, 0]
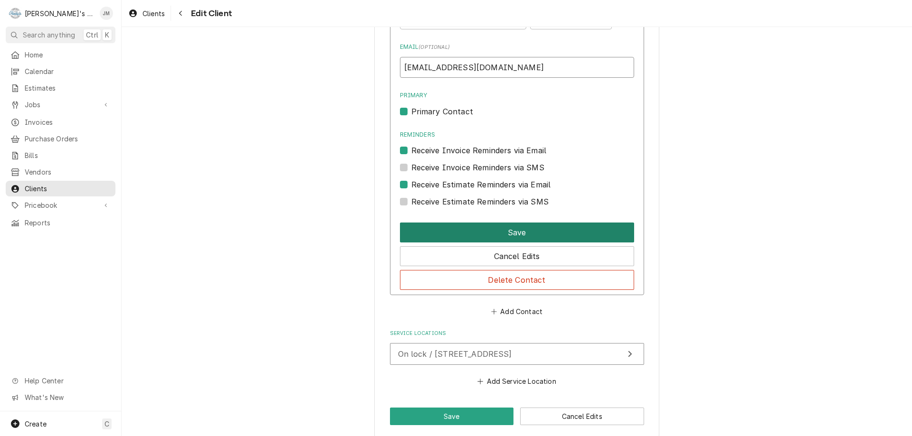
type input "pgillespie@cb2builders.com"
click at [513, 240] on button "Save" at bounding box center [517, 233] width 234 height 20
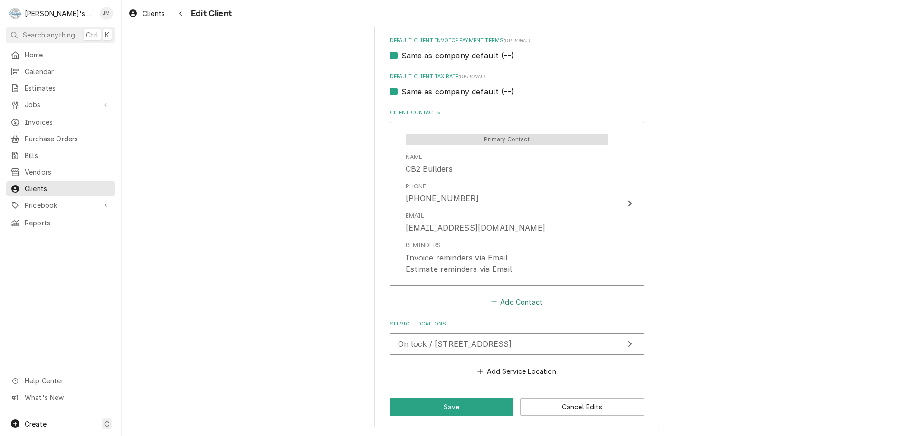
click at [513, 302] on button "Add Contact" at bounding box center [516, 301] width 55 height 13
type textarea "x"
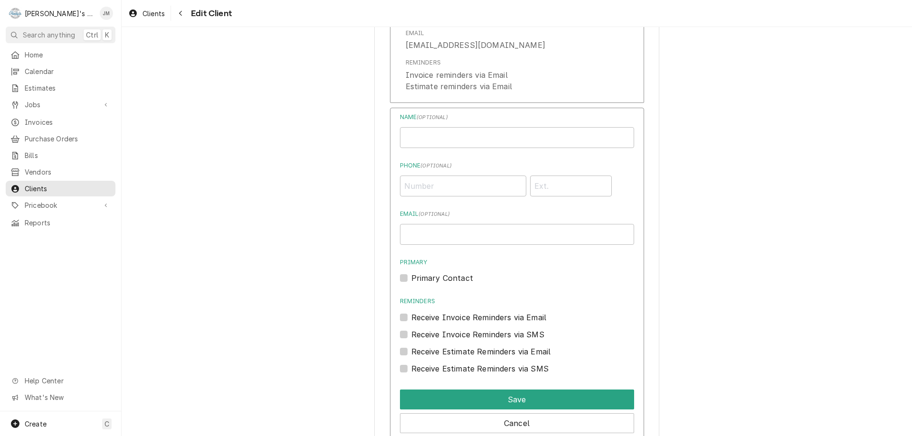
scroll to position [816, 0]
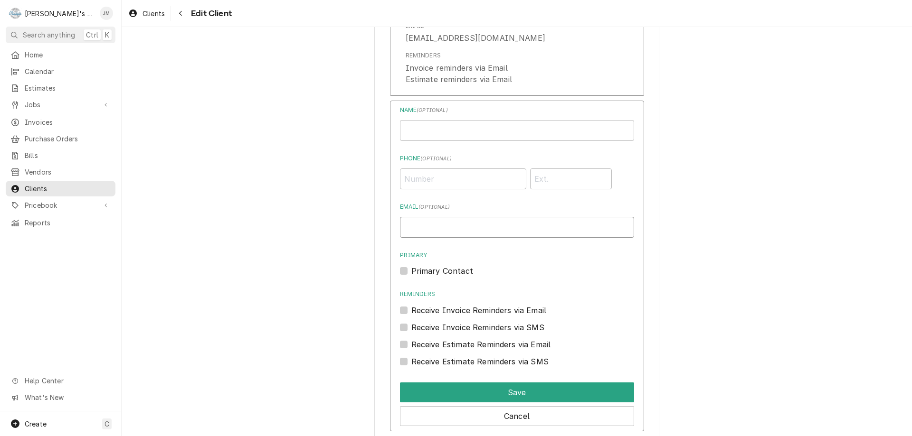
click at [470, 226] on input "Email ( optional )" at bounding box center [517, 227] width 234 height 21
paste input "risberner@cb2builders.com"
type input "risberner@cb2builders.com"
click at [411, 308] on label "Receive Invoice Reminders via Email" at bounding box center [478, 310] width 135 height 11
click at [411, 308] on input "Reminders" at bounding box center [528, 315] width 234 height 21
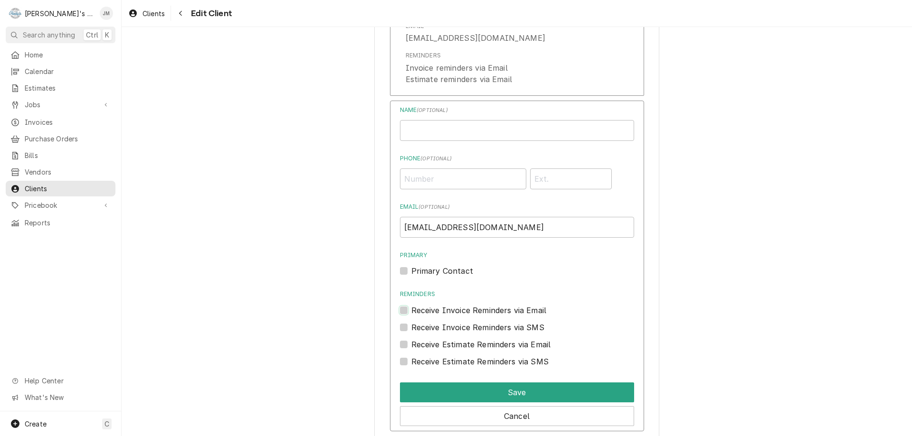
checkbox input "true"
click at [411, 343] on label "Receive Estimate Reminders via Email" at bounding box center [481, 344] width 140 height 11
click at [411, 343] on input "Contact Edit Form" at bounding box center [528, 349] width 234 height 21
checkbox input "true"
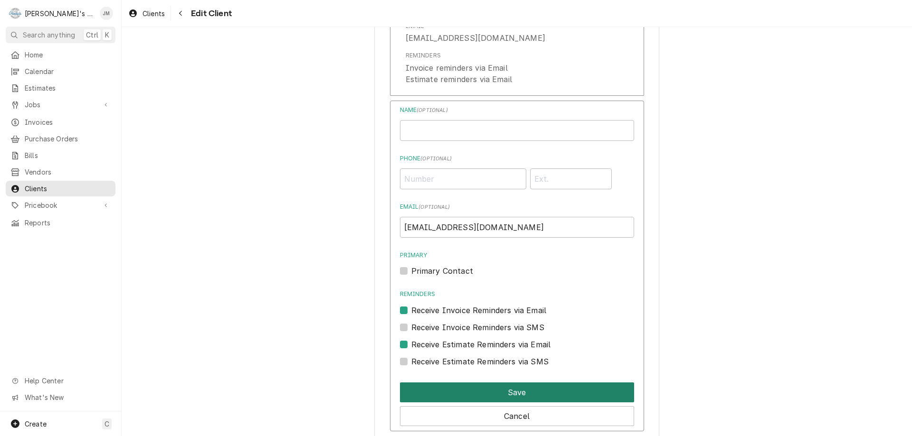
click at [510, 395] on button "Save" at bounding box center [517, 393] width 234 height 20
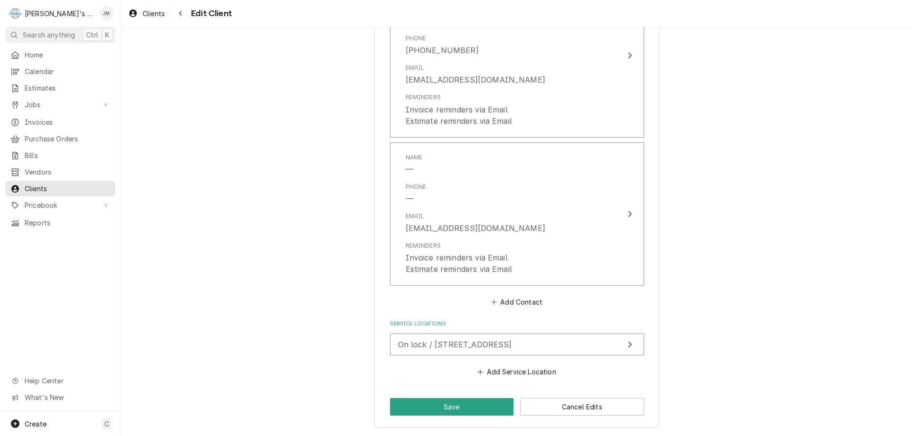
scroll to position [774, 0]
click at [459, 408] on button "Save" at bounding box center [452, 407] width 124 height 18
type textarea "x"
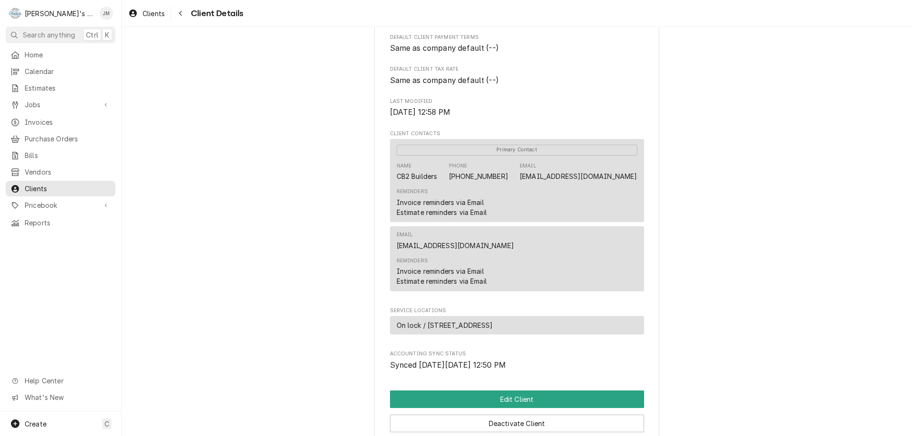
scroll to position [95, 0]
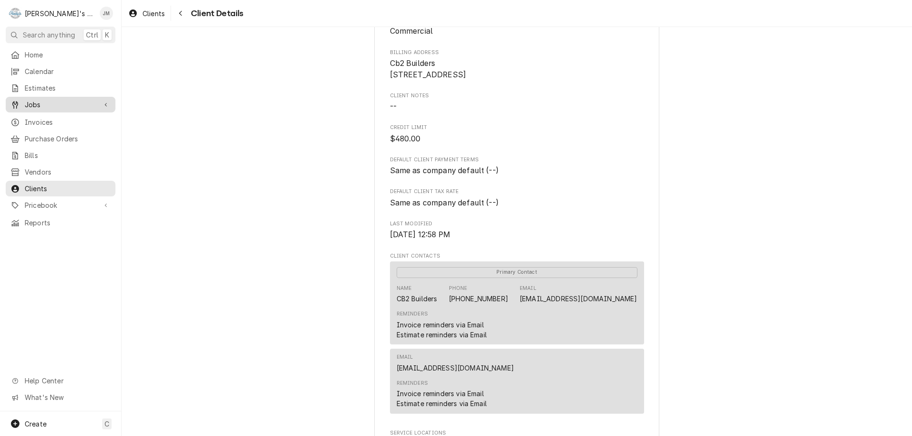
click at [29, 100] on span "Jobs" at bounding box center [61, 105] width 72 height 10
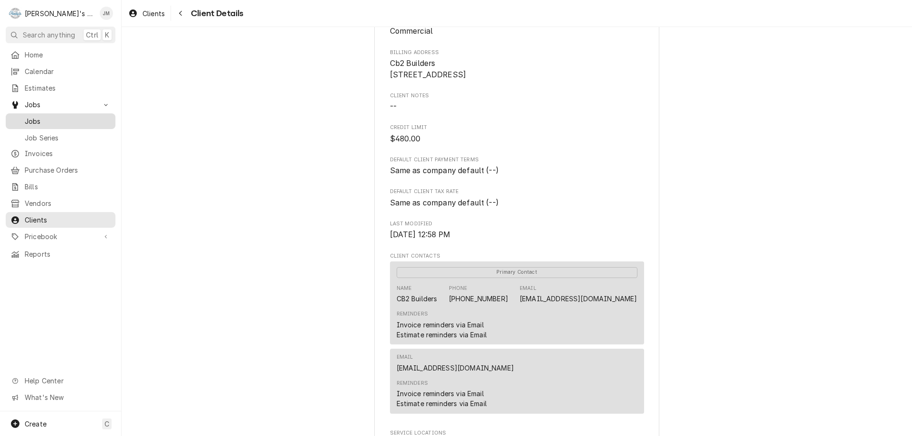
click at [31, 122] on span "Jobs" at bounding box center [68, 121] width 86 height 10
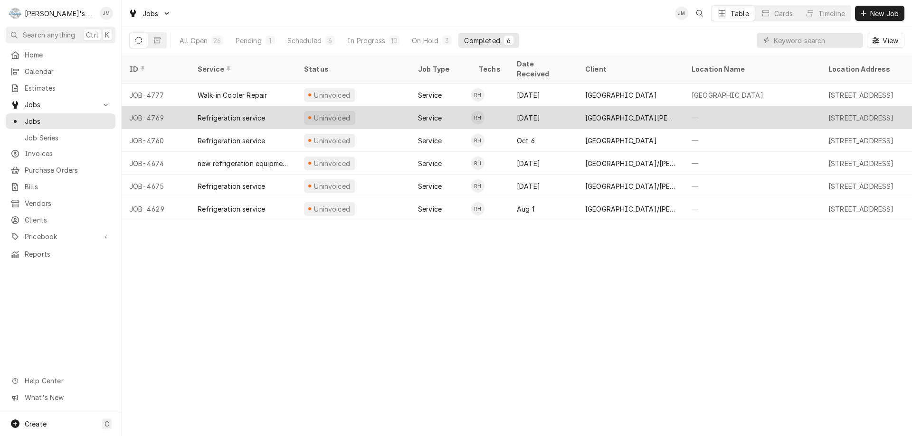
click at [612, 113] on div "[GEOGRAPHIC_DATA][PERSON_NAME]" at bounding box center [630, 118] width 91 height 10
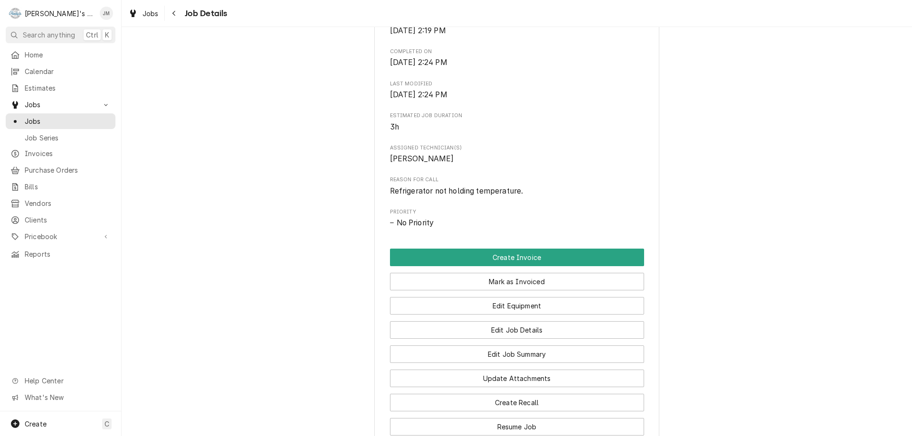
scroll to position [494, 0]
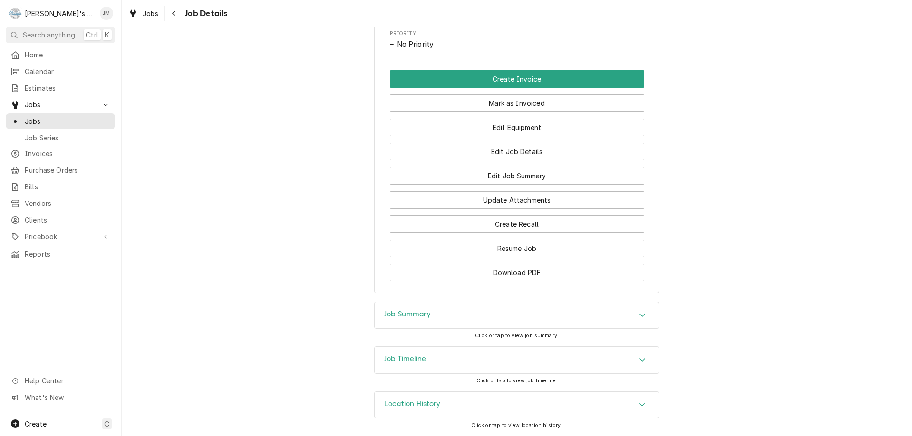
click at [397, 315] on h3 "Job Summary" at bounding box center [407, 314] width 47 height 9
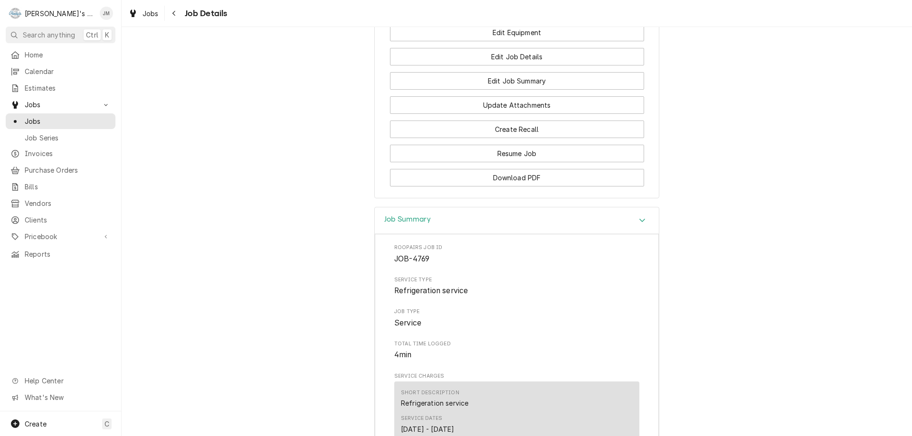
scroll to position [435, 0]
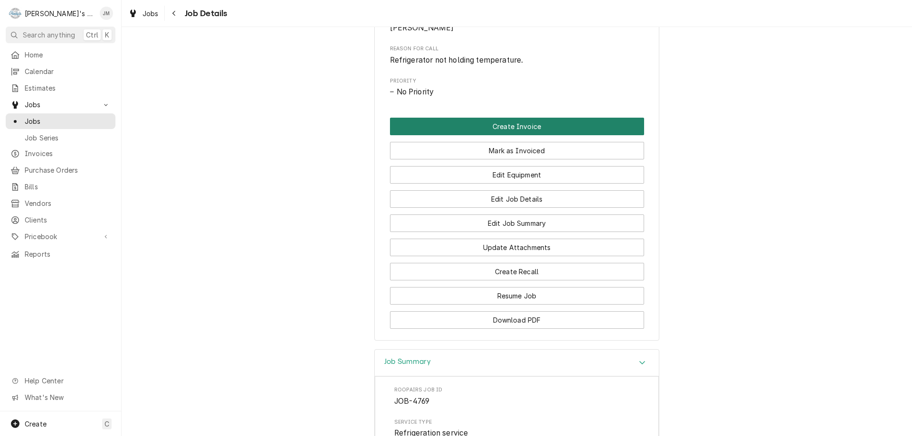
click at [505, 135] on button "Create Invoice" at bounding box center [517, 127] width 254 height 18
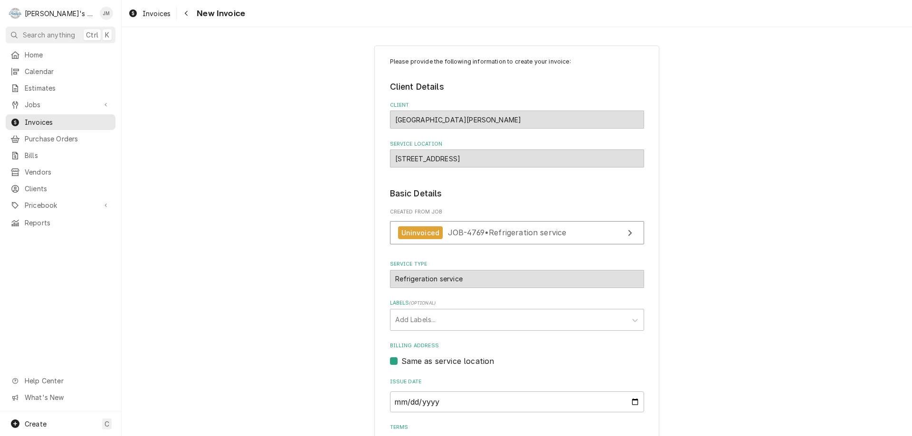
scroll to position [142, 0]
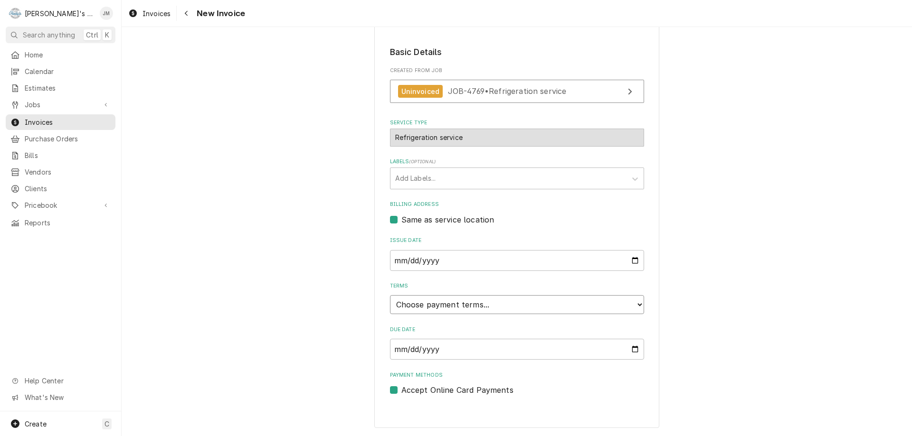
click at [544, 305] on select "Choose payment terms... Same Day Net 7 Net 14 Net 21 Net 30 Net 45 Net 60 Net 90" at bounding box center [517, 304] width 254 height 19
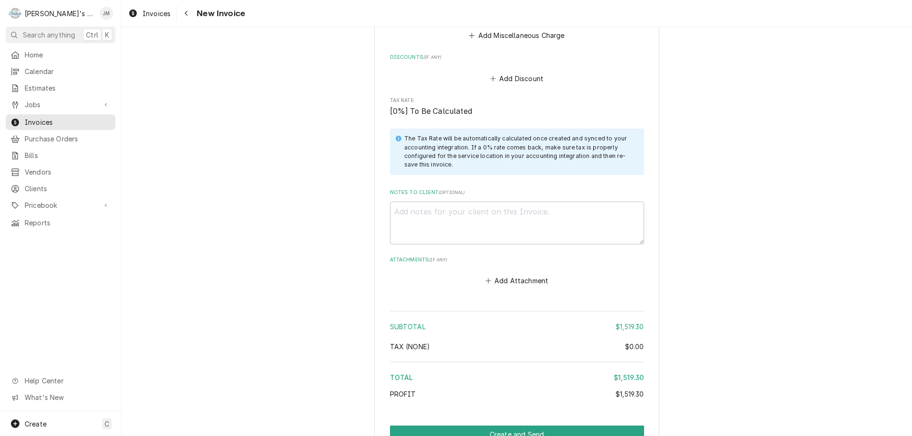
scroll to position [1276, 0]
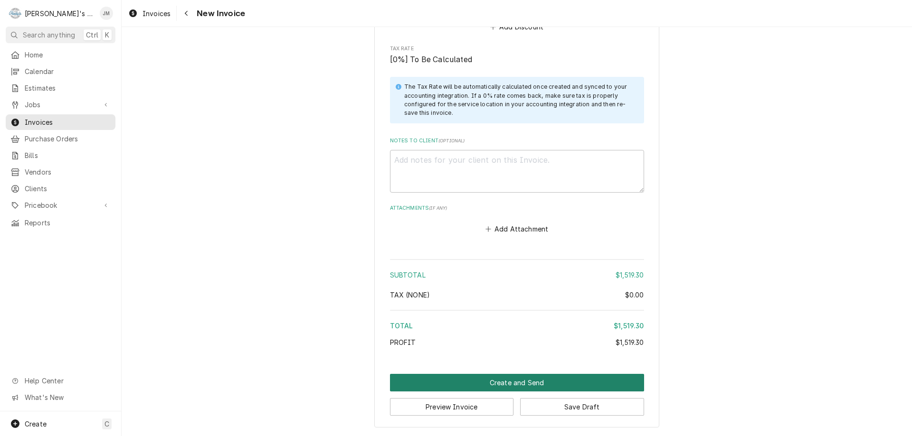
click at [520, 379] on button "Create and Send" at bounding box center [517, 383] width 254 height 18
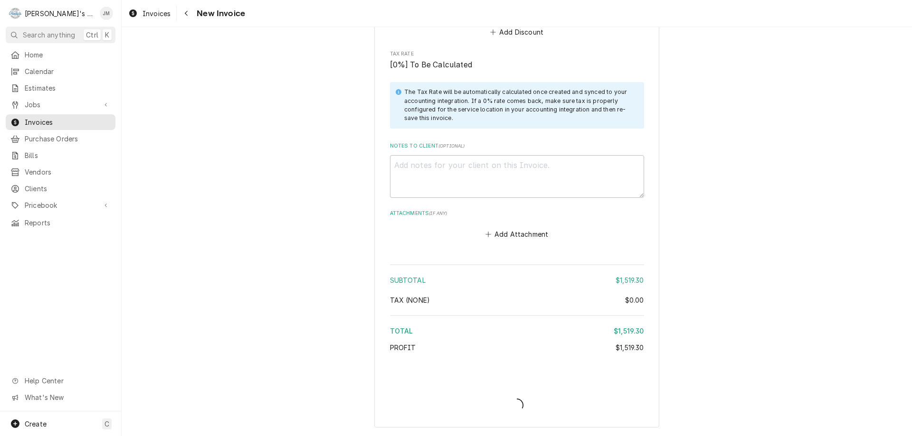
type textarea "x"
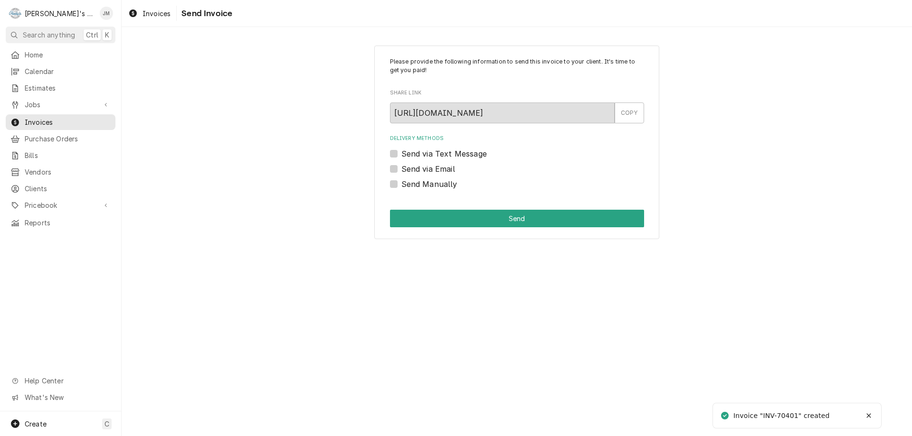
click at [427, 188] on label "Send Manually" at bounding box center [429, 184] width 56 height 11
click at [427, 188] on input "Send Manually" at bounding box center [528, 189] width 254 height 21
checkbox input "true"
click at [469, 217] on button "Send" at bounding box center [517, 219] width 254 height 18
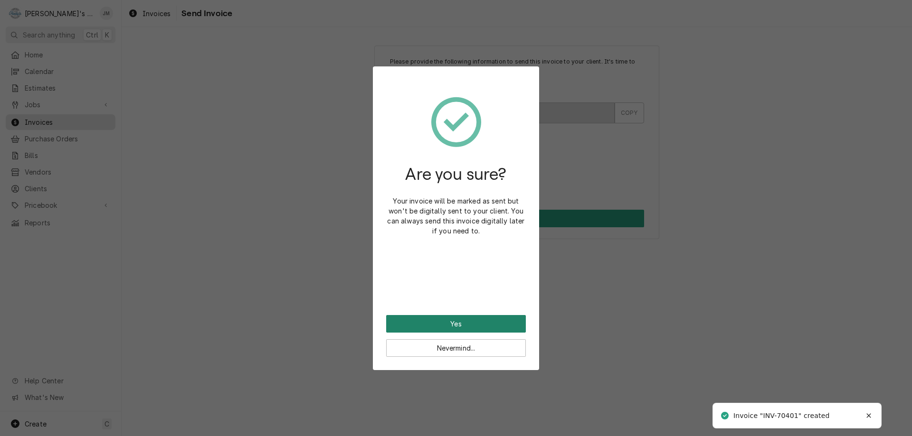
click at [455, 319] on button "Yes" at bounding box center [456, 324] width 140 height 18
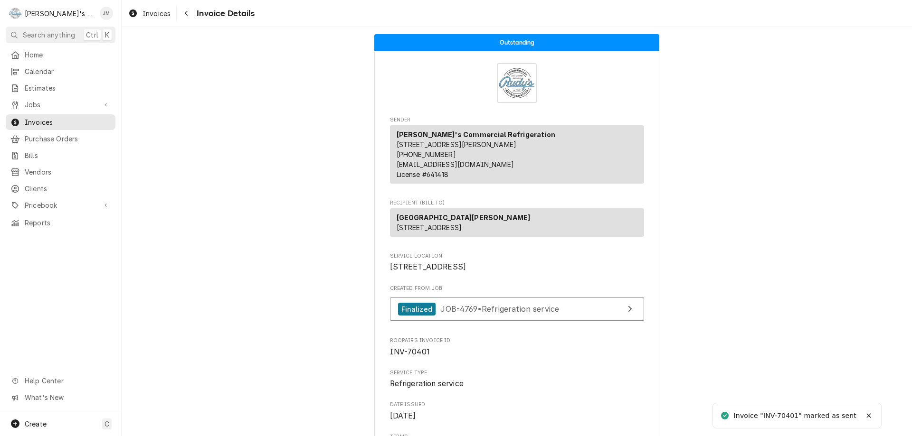
scroll to position [1296, 0]
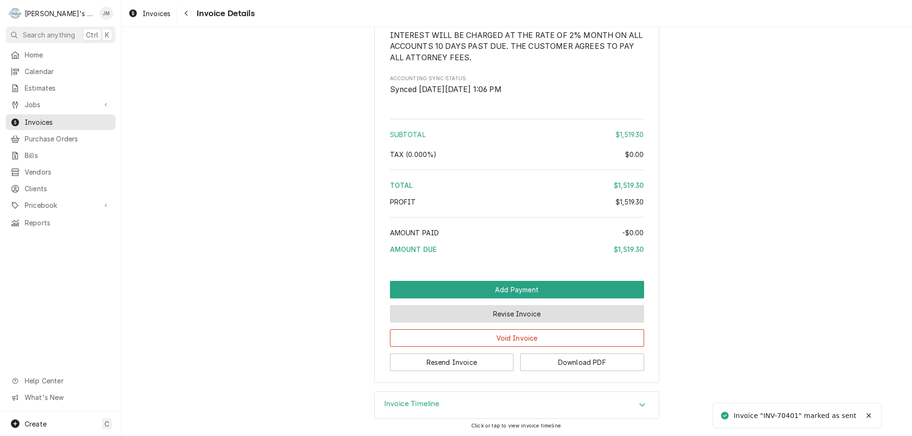
click at [472, 317] on button "Revise Invoice" at bounding box center [517, 314] width 254 height 18
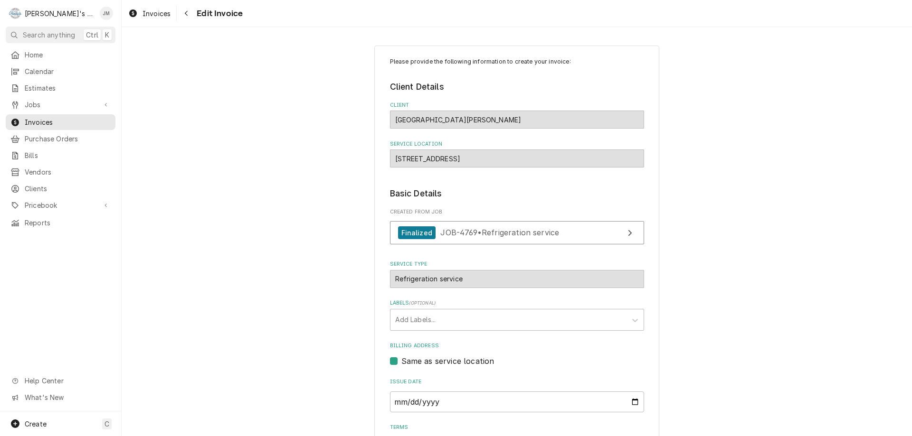
scroll to position [1283, 0]
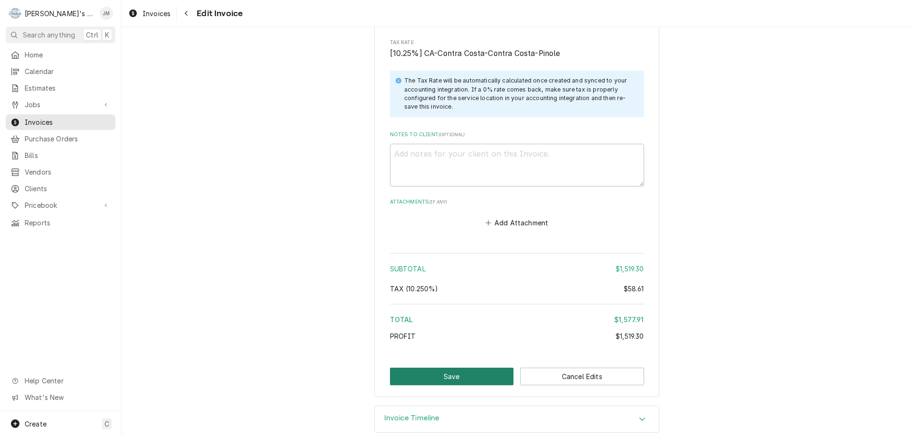
click at [484, 378] on button "Save" at bounding box center [452, 377] width 124 height 18
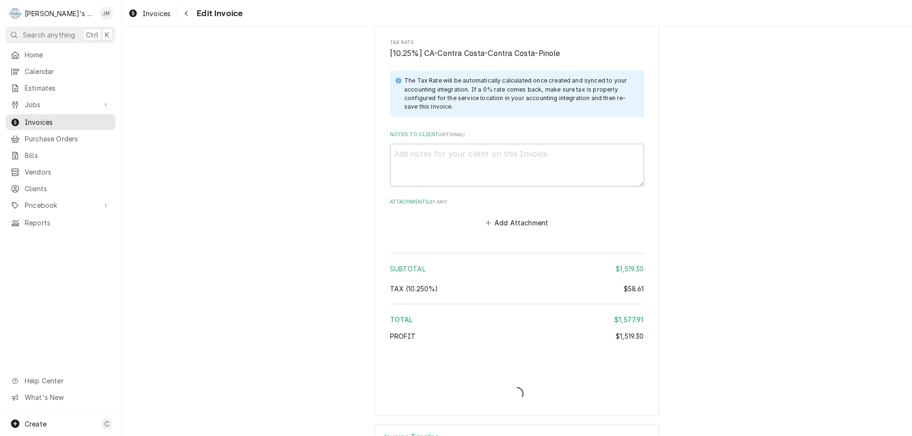
type textarea "x"
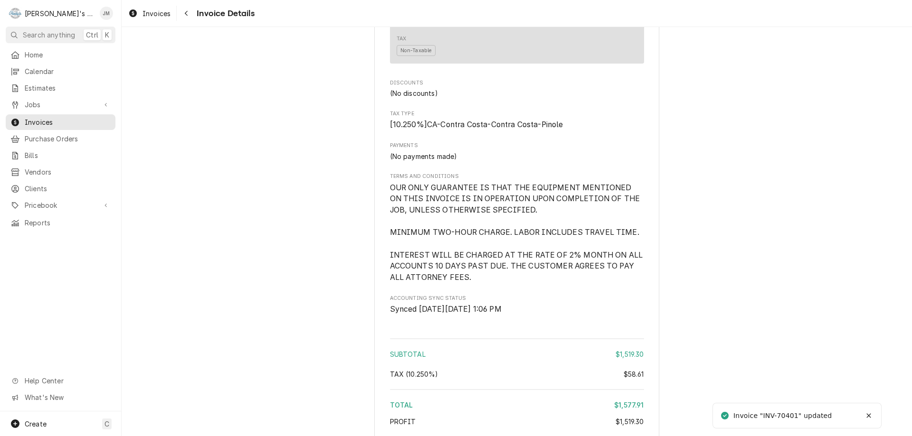
scroll to position [1296, 0]
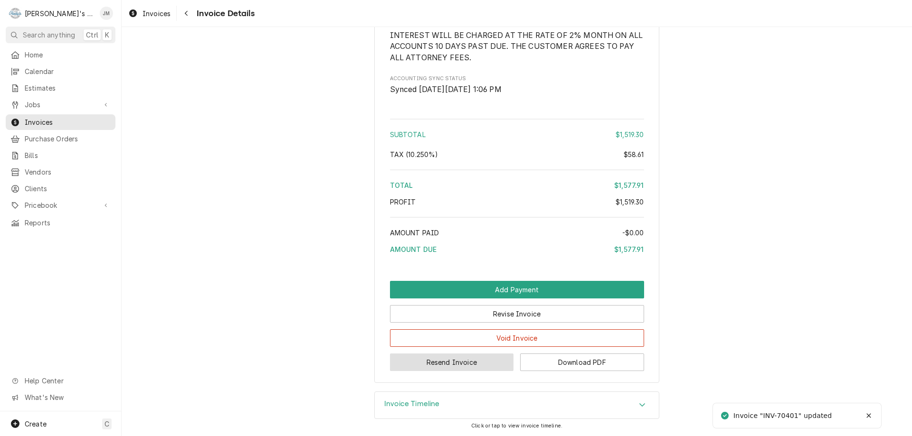
click at [446, 359] on button "Resend Invoice" at bounding box center [452, 363] width 124 height 18
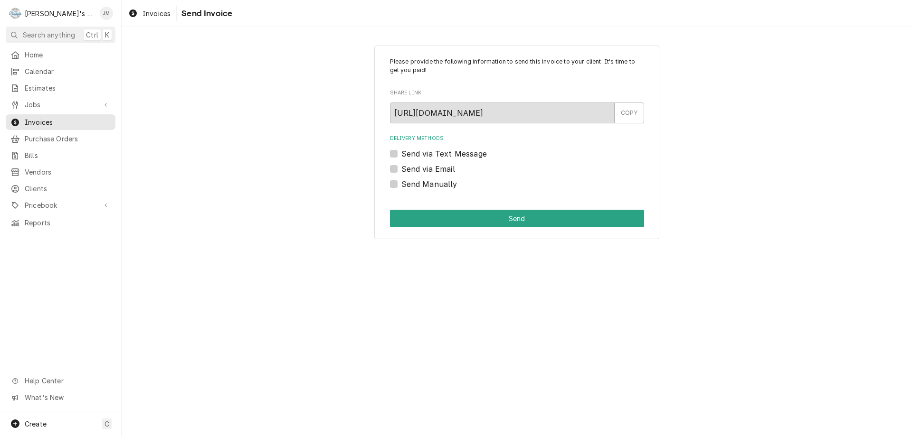
click at [439, 166] on label "Send via Email" at bounding box center [428, 168] width 54 height 11
click at [439, 166] on input "Send via Email" at bounding box center [528, 173] width 254 height 21
checkbox input "true"
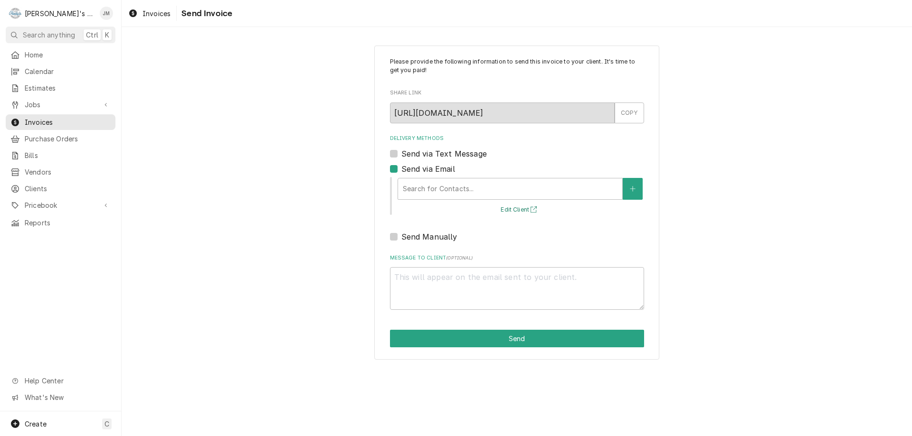
click at [522, 207] on button "Edit Client" at bounding box center [519, 210] width 41 height 12
type textarea "x"
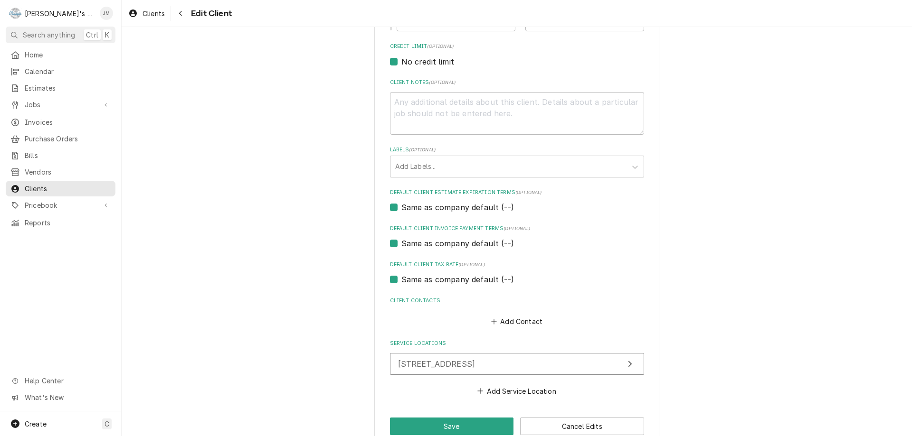
scroll to position [431, 0]
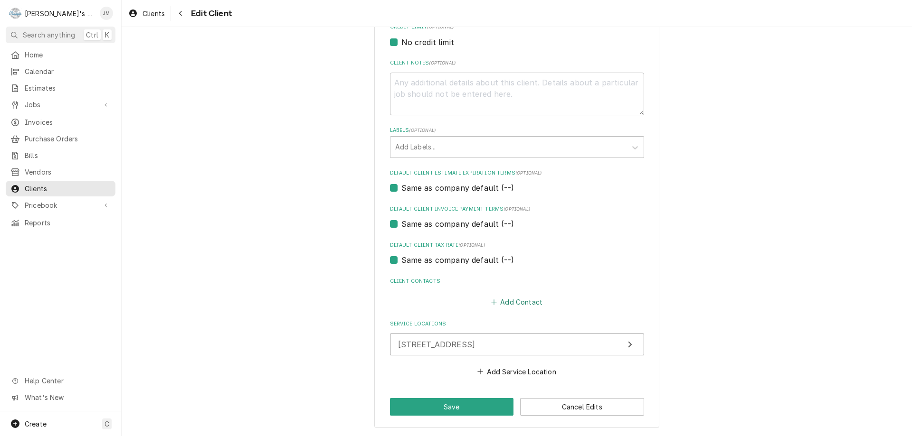
click at [524, 302] on button "Add Contact" at bounding box center [516, 302] width 55 height 13
type textarea "x"
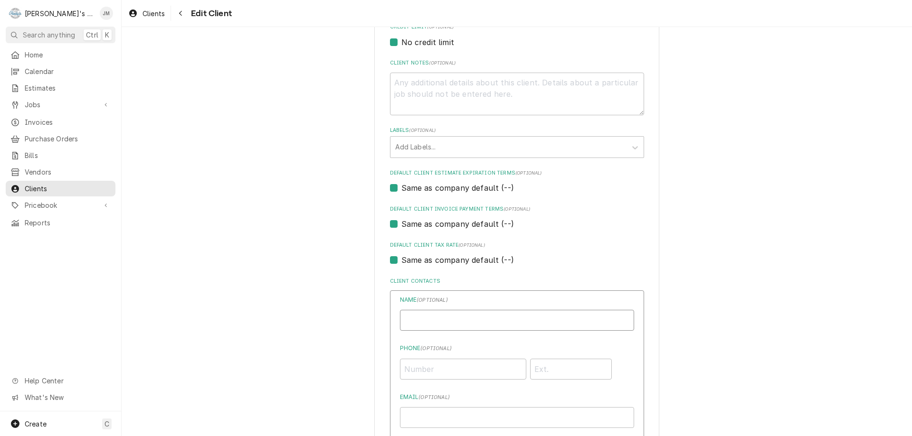
click at [519, 324] on input "Business Name" at bounding box center [517, 320] width 234 height 21
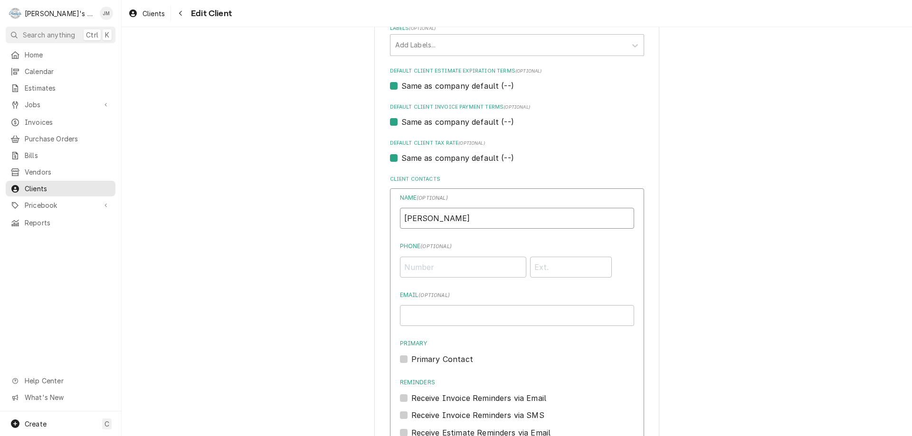
scroll to position [573, 0]
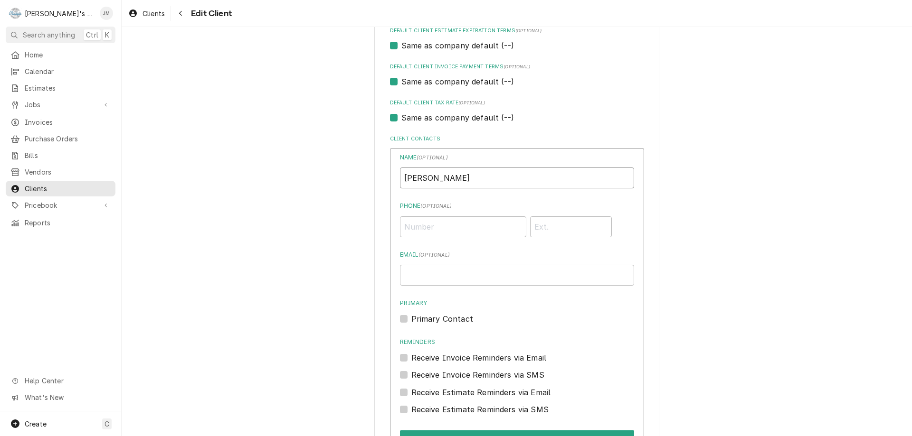
type input "Daniel Corey"
click at [474, 275] on input "Email ( optional )" at bounding box center [517, 275] width 234 height 21
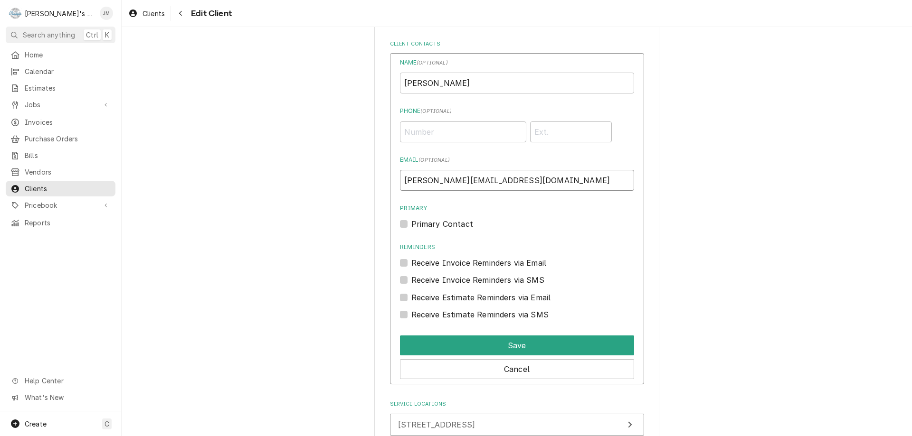
type input "[PERSON_NAME][EMAIL_ADDRESS][DOMAIN_NAME]"
click at [411, 264] on label "Receive Invoice Reminders via Email" at bounding box center [478, 262] width 135 height 11
click at [411, 264] on input "Reminders" at bounding box center [528, 267] width 234 height 21
checkbox input "true"
click at [411, 296] on label "Receive Estimate Reminders via Email" at bounding box center [481, 297] width 140 height 11
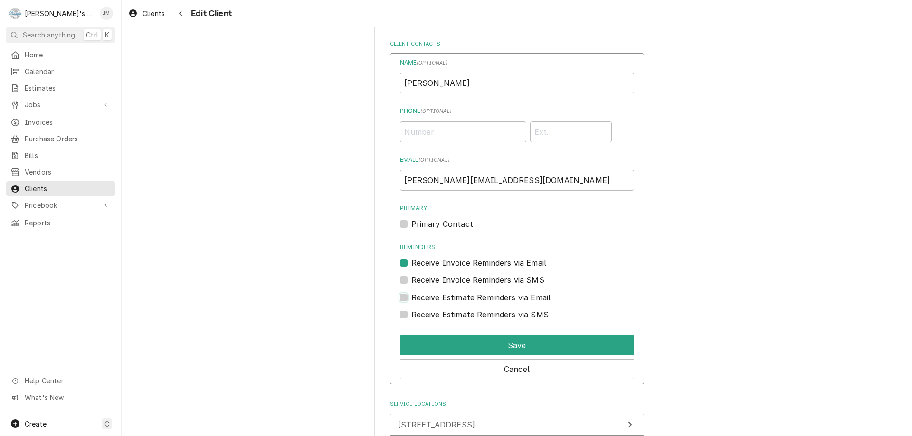
click at [411, 296] on input "Contact Edit Form" at bounding box center [528, 302] width 234 height 21
checkbox input "true"
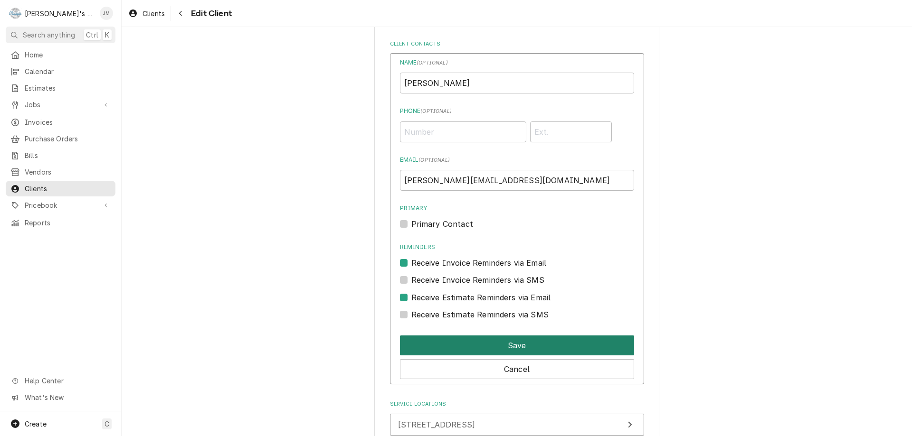
click at [521, 345] on button "Save" at bounding box center [517, 346] width 234 height 20
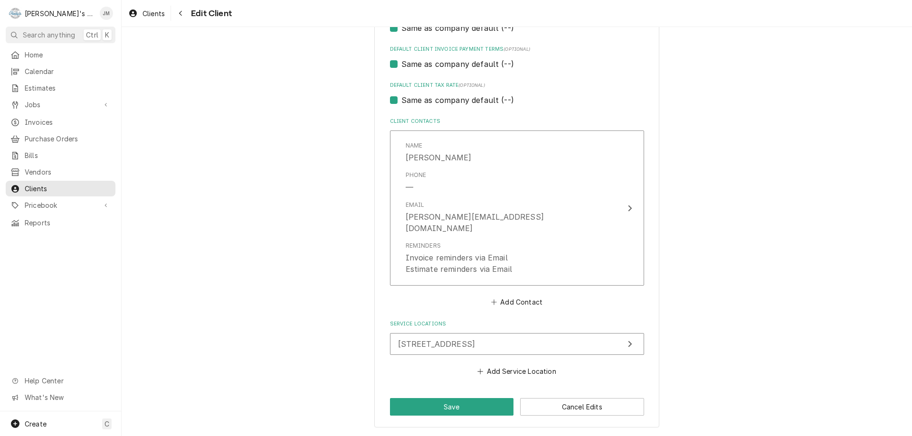
scroll to position [579, 0]
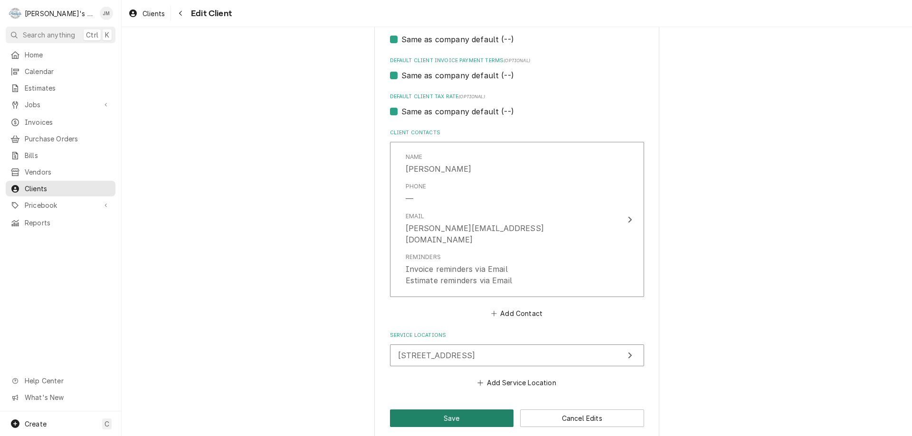
click at [464, 410] on button "Save" at bounding box center [452, 419] width 124 height 18
type textarea "x"
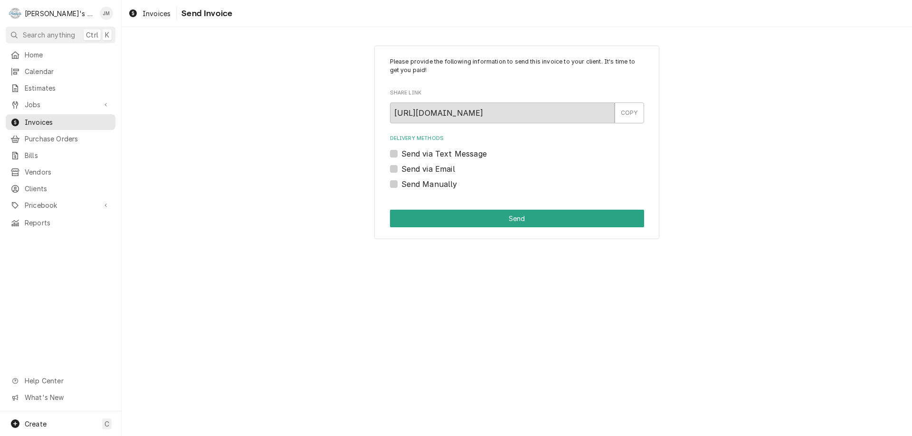
click at [442, 168] on label "Send via Email" at bounding box center [428, 168] width 54 height 11
click at [442, 168] on input "Send via Email" at bounding box center [528, 173] width 254 height 21
checkbox input "true"
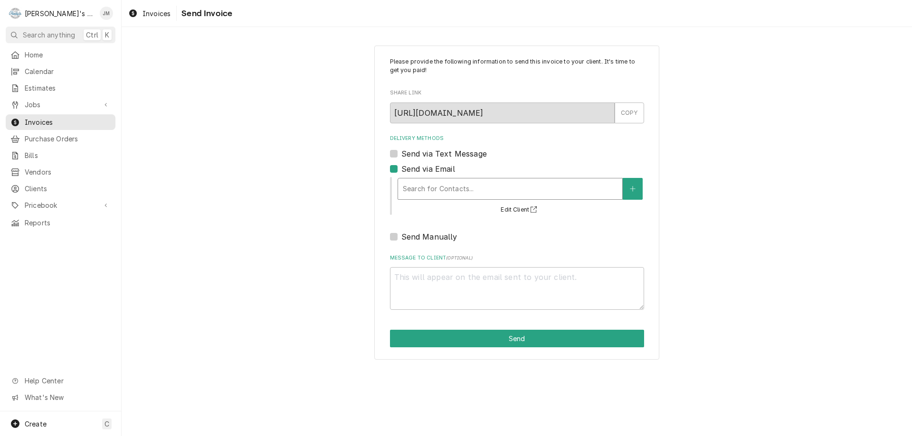
click at [462, 192] on div "Delivery Methods" at bounding box center [510, 188] width 215 height 17
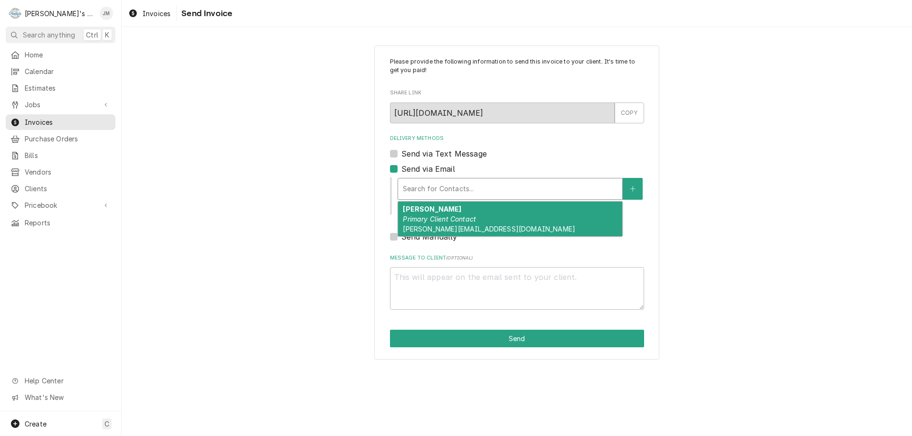
click at [462, 217] on em "Primary Client Contact" at bounding box center [439, 219] width 73 height 8
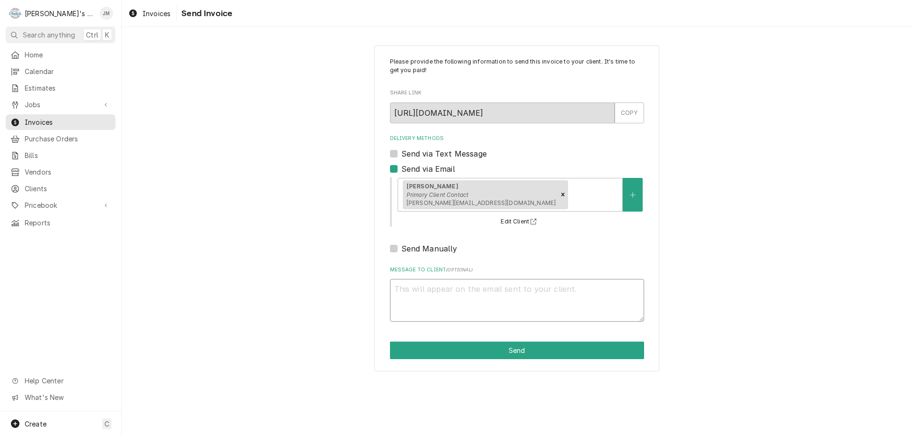
click at [512, 302] on textarea "Message to Client ( optional )" at bounding box center [517, 300] width 254 height 43
type textarea "x"
type textarea "T"
type textarea "x"
type textarea "Th"
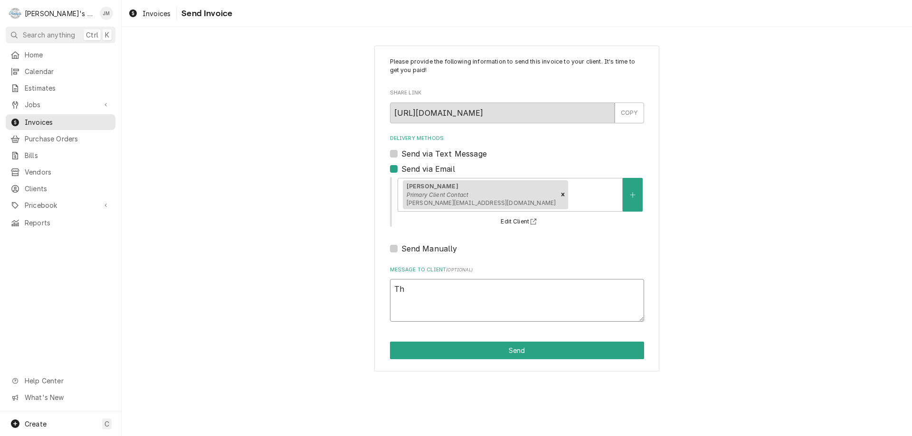
type textarea "x"
type textarea "Tha"
type textarea "x"
type textarea "Than"
type textarea "x"
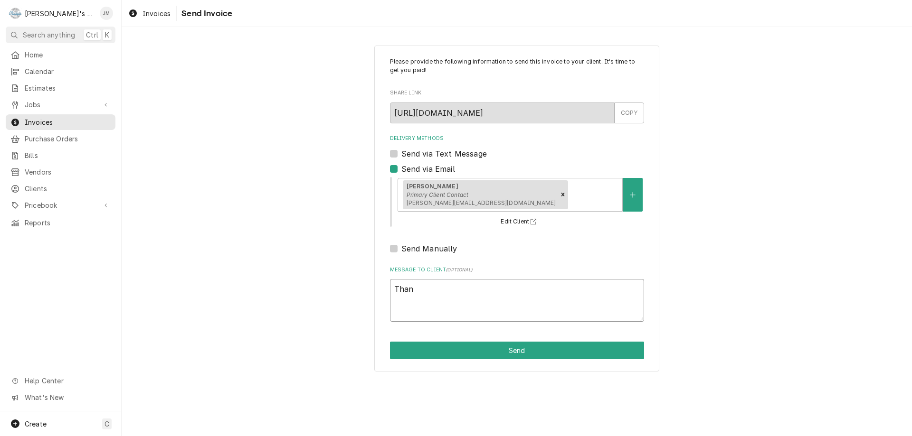
type textarea "Thank"
type textarea "x"
type textarea "Thank"
type textarea "x"
type textarea "Thank y"
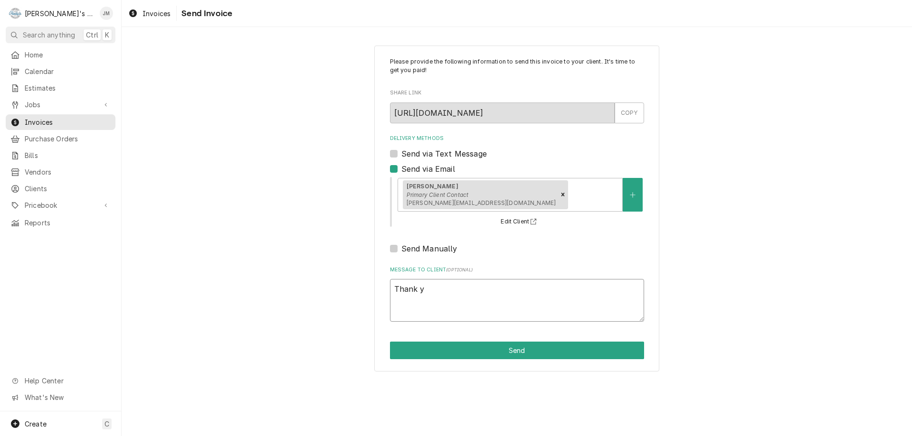
type textarea "x"
type textarea "Thank yo"
type textarea "x"
type textarea "Thank you"
type textarea "x"
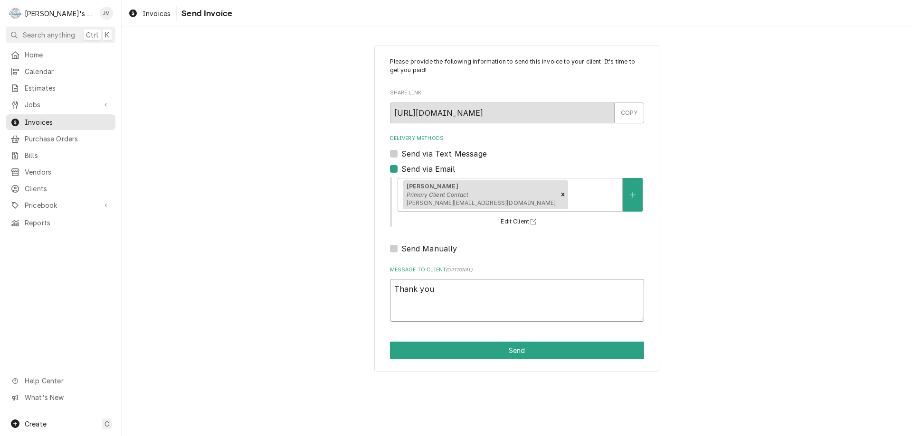
type textarea "Thank you"
type textarea "x"
type textarea "Thank you f"
type textarea "x"
type textarea "Thank you fo"
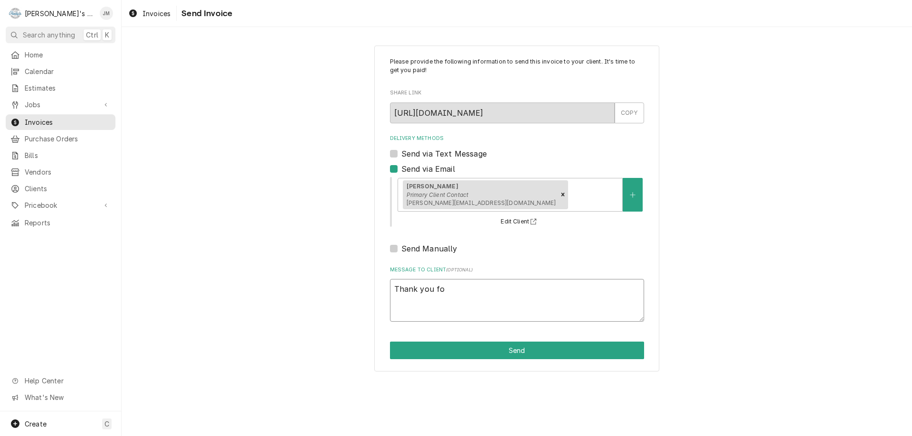
type textarea "x"
type textarea "Thank you for"
type textarea "x"
type textarea "Thank you for"
type textarea "x"
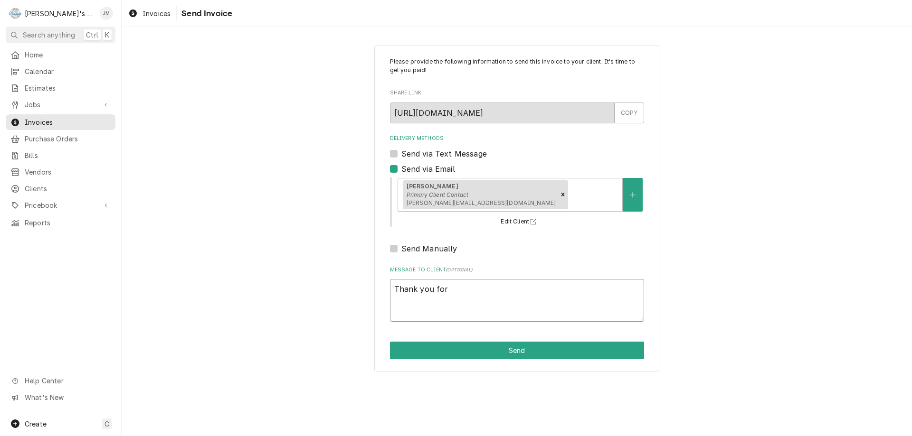
type textarea "Thank you for y"
type textarea "x"
type textarea "Thank you for yo"
type textarea "x"
type textarea "Thank you for you"
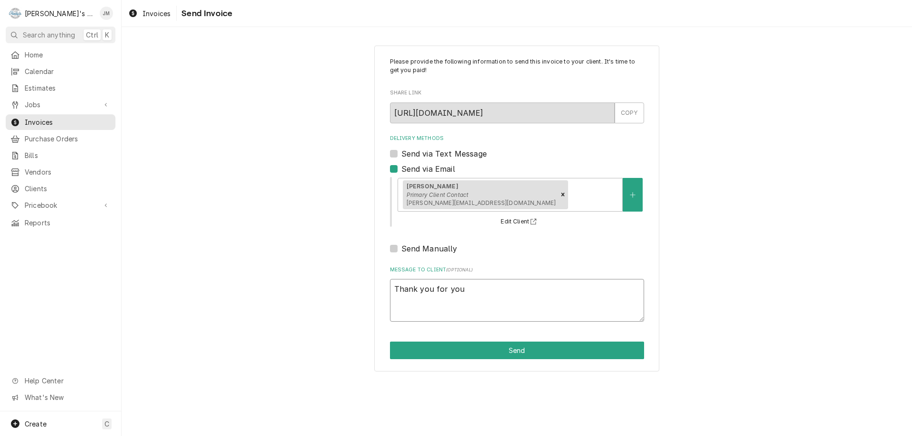
type textarea "x"
type textarea "Thank you for your"
type textarea "x"
type textarea "Thank you for your"
type textarea "x"
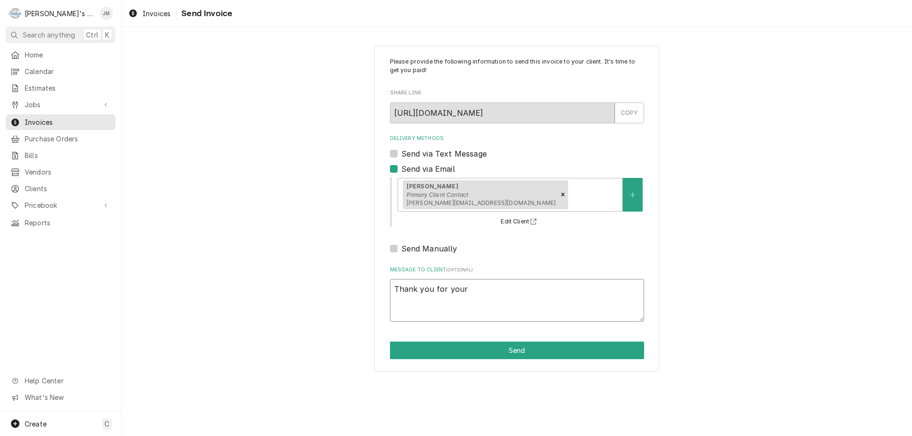
type textarea "Thank you for your b"
type textarea "x"
type textarea "Thank you for your bu"
type textarea "x"
type textarea "Thank you for your bus"
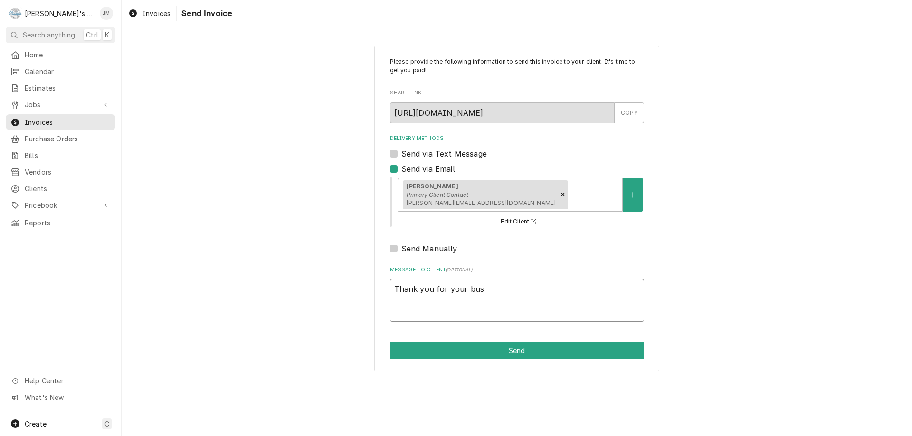
type textarea "x"
type textarea "Thank you for your busi"
type textarea "x"
type textarea "Thank you for your busin"
type textarea "x"
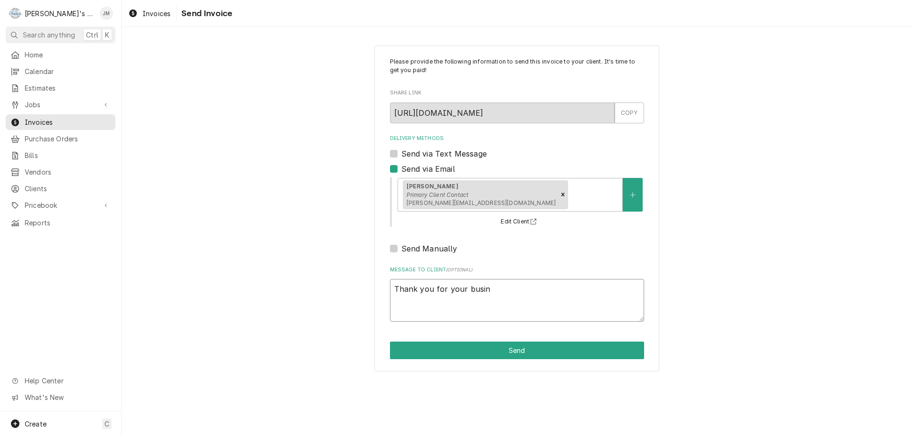
type textarea "Thank you for your busine"
type textarea "x"
type textarea "Thank you for your business"
type textarea "x"
type textarea "Thank you for your business."
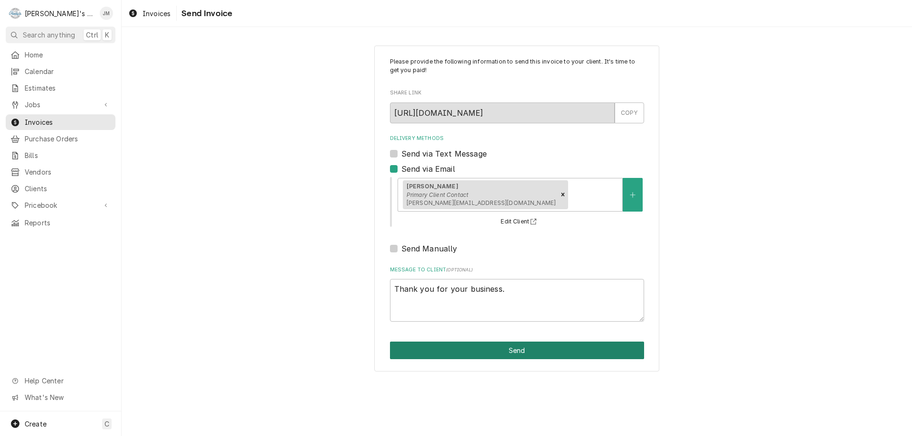
click at [519, 350] on button "Send" at bounding box center [517, 351] width 254 height 18
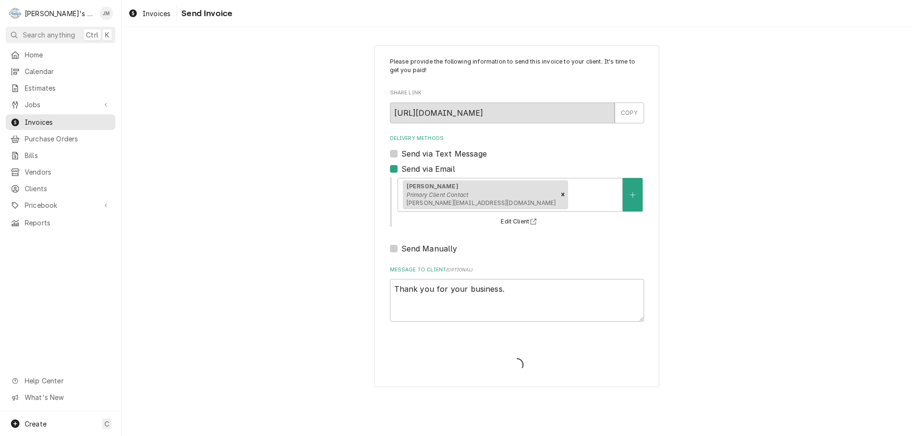
type textarea "x"
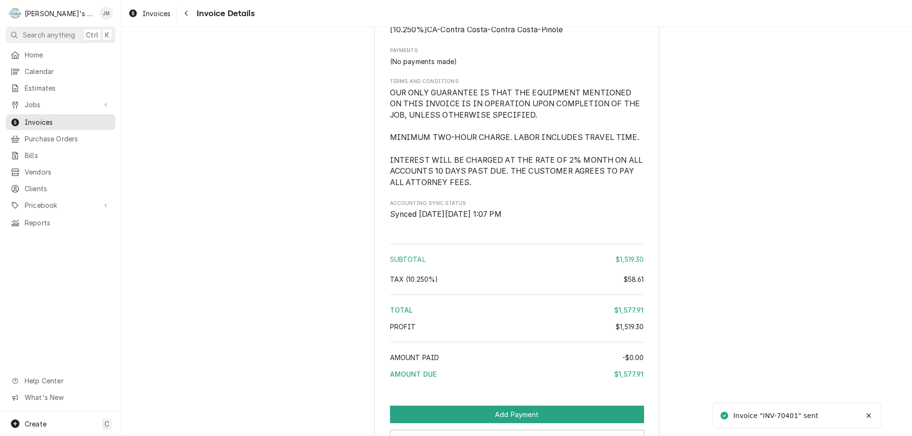
scroll to position [1296, 0]
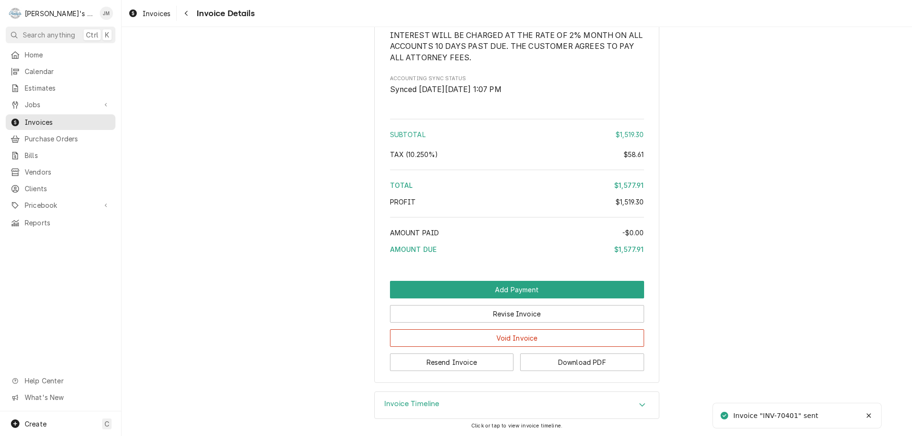
click at [439, 401] on div "Invoice Timeline" at bounding box center [517, 405] width 284 height 27
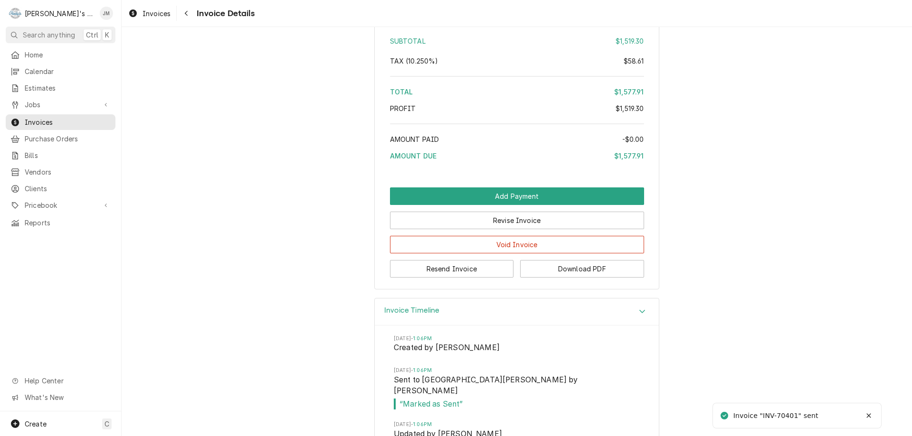
scroll to position [1449, 0]
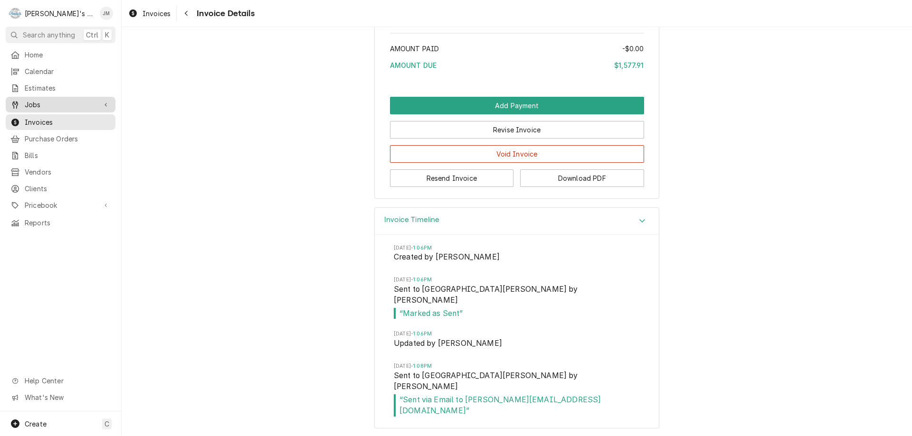
click at [26, 100] on span "Jobs" at bounding box center [61, 105] width 72 height 10
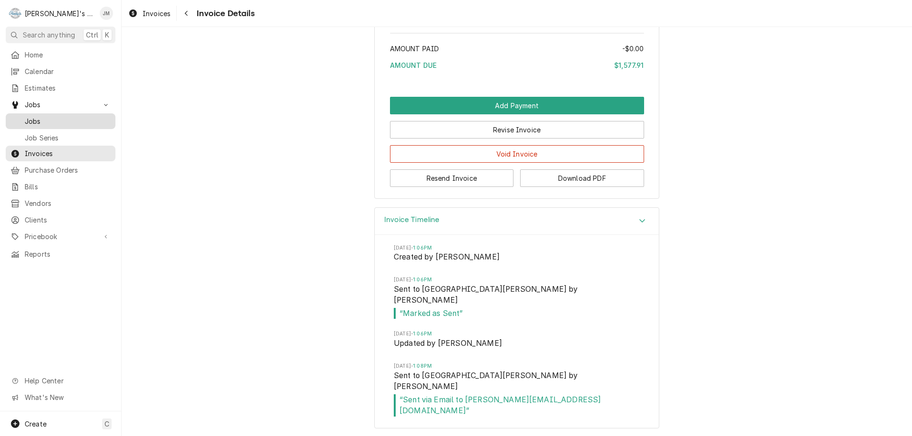
click at [37, 116] on span "Jobs" at bounding box center [68, 121] width 86 height 10
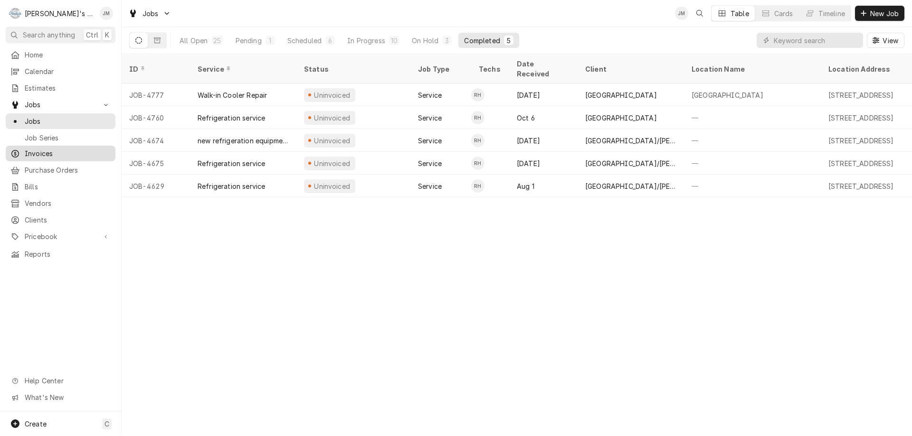
click at [48, 153] on span "Invoices" at bounding box center [68, 154] width 86 height 10
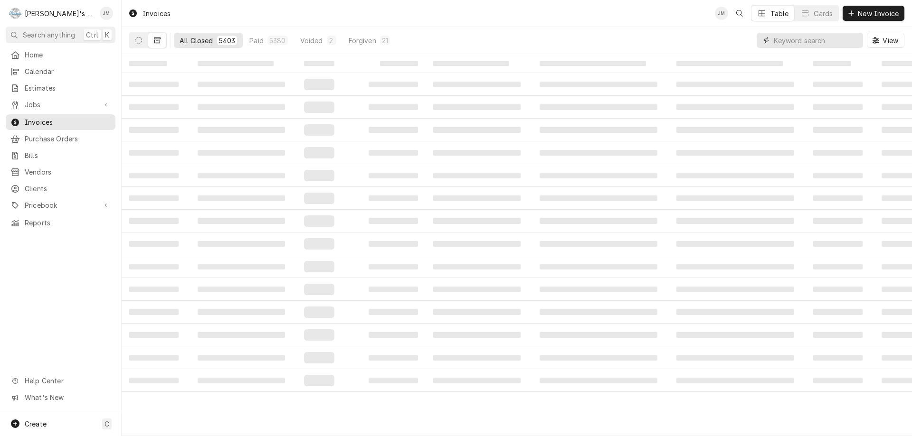
click at [801, 41] on input "Dynamic Content Wrapper" at bounding box center [816, 40] width 85 height 15
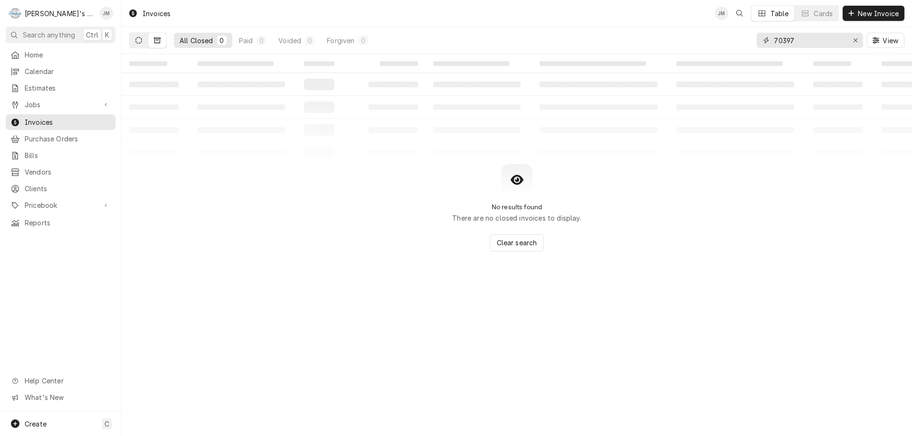
type input "70397"
click at [135, 40] on icon "Dynamic Content Wrapper" at bounding box center [138, 40] width 7 height 7
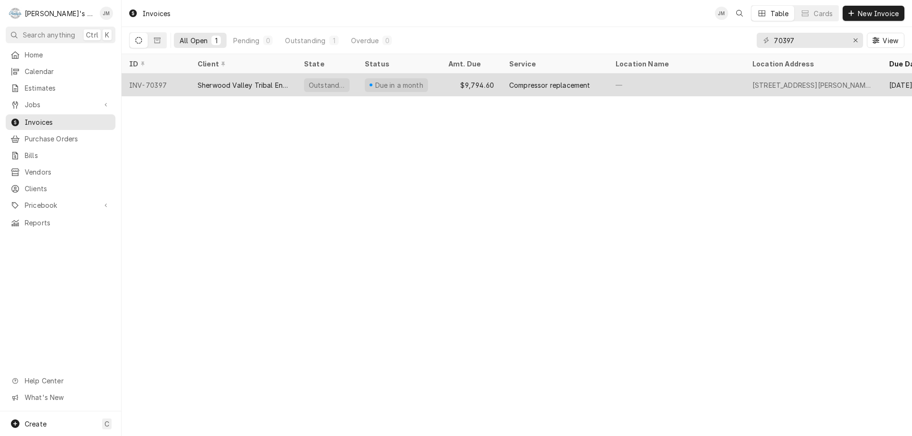
click at [271, 81] on div "Sherwood Valley Tribal Environmental Program." at bounding box center [243, 85] width 91 height 10
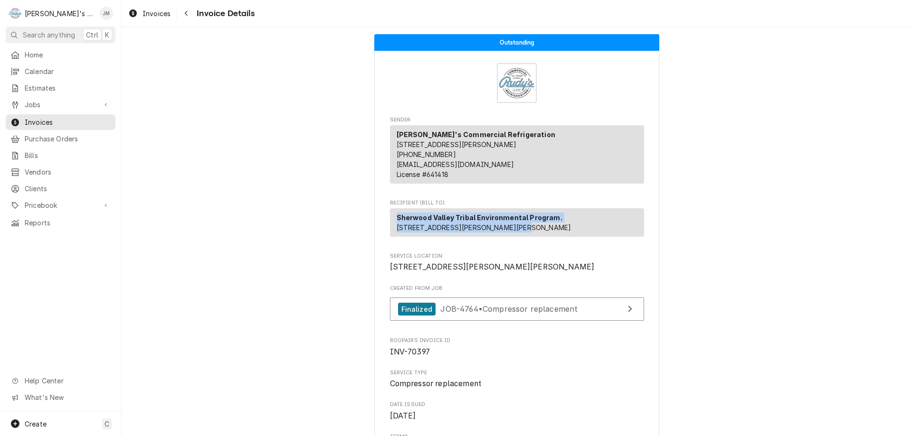
drag, startPoint x: 394, startPoint y: 229, endPoint x: 452, endPoint y: 250, distance: 61.1
click at [452, 233] on p "Sherwood Valley Tribal Environmental Program. [STREET_ADDRESS][PERSON_NAME][PER…" at bounding box center [484, 223] width 175 height 20
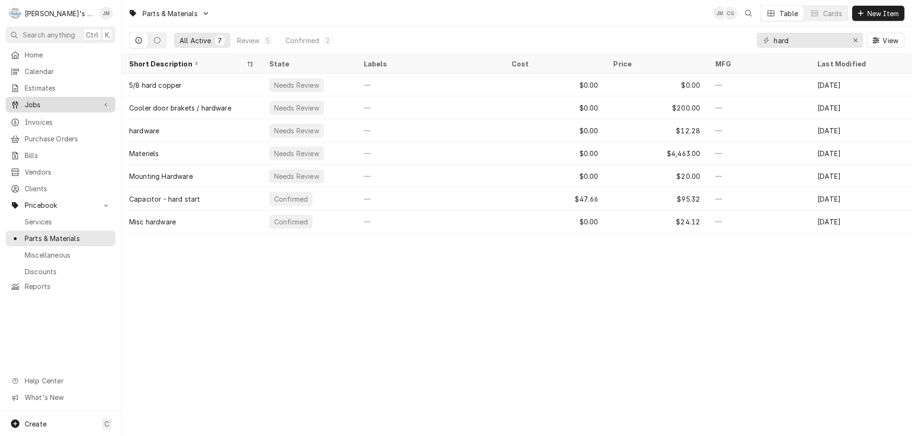
click at [27, 103] on span "Jobs" at bounding box center [61, 105] width 72 height 10
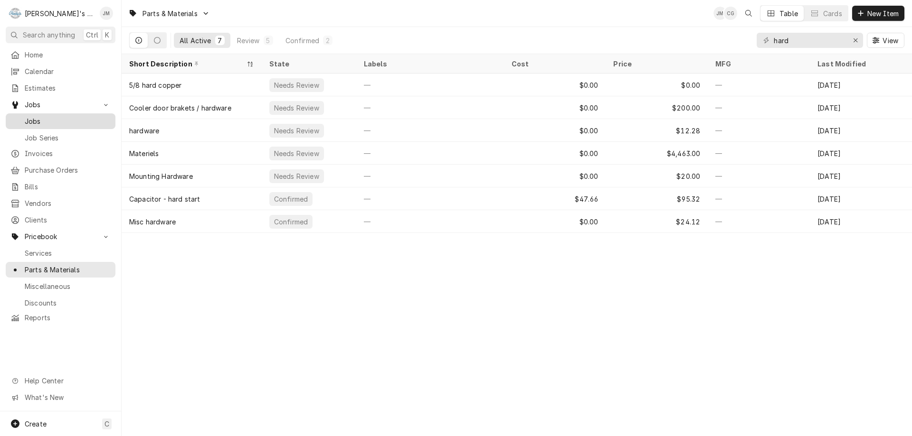
click at [31, 115] on div "Jobs" at bounding box center [61, 121] width 106 height 12
